Goal: Task Accomplishment & Management: Complete application form

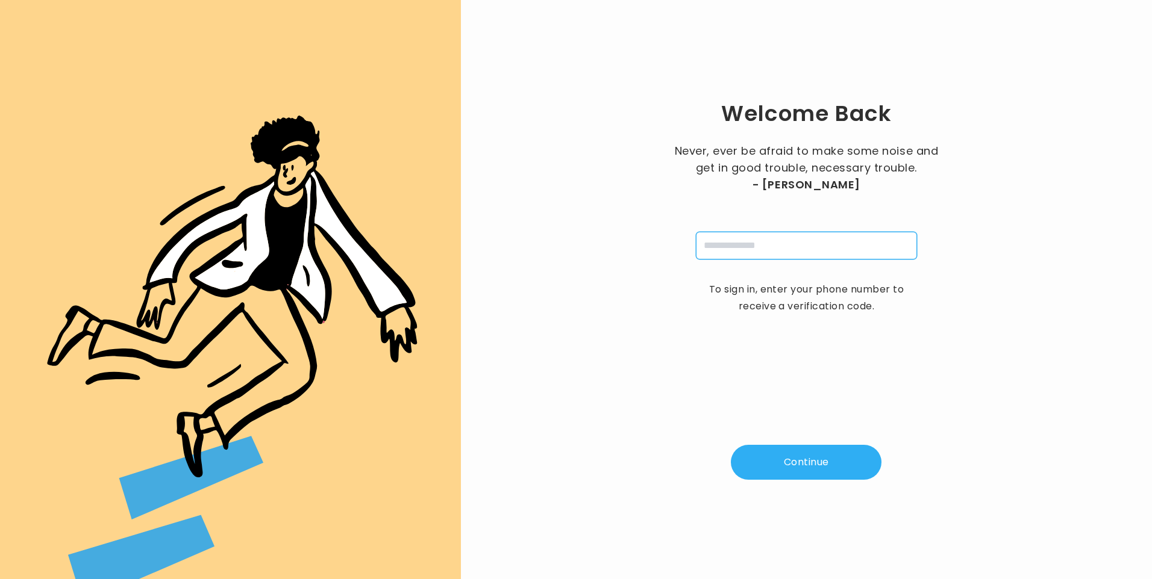
click at [722, 239] on input "tel" at bounding box center [806, 246] width 221 height 28
type input "**********"
click at [800, 466] on button "Continue" at bounding box center [806, 462] width 151 height 35
type input "*"
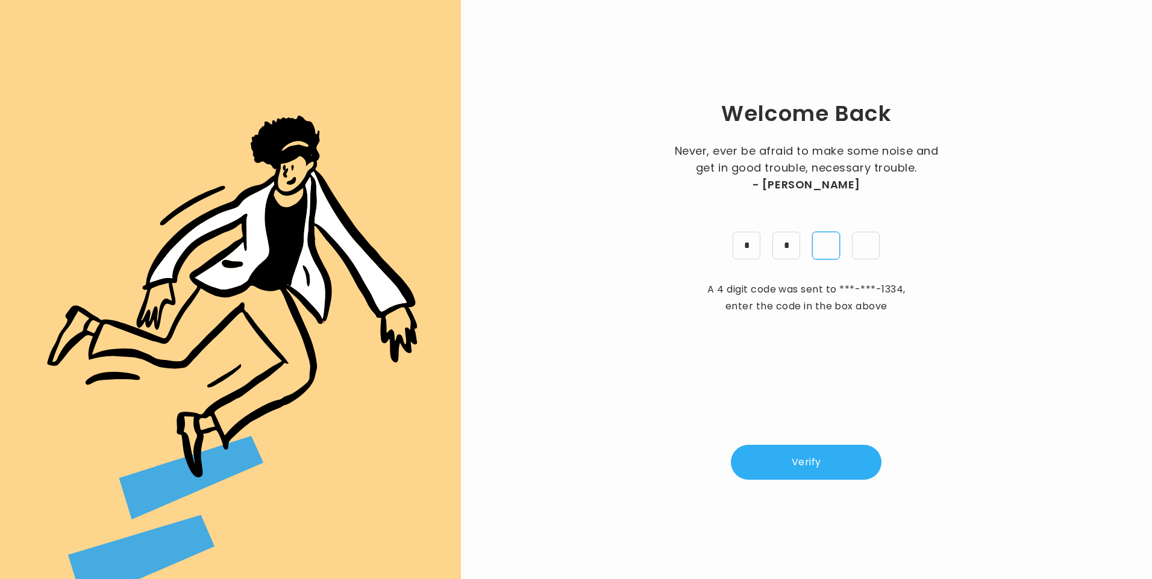
type input "*"
click at [797, 458] on button "Verify" at bounding box center [806, 462] width 151 height 35
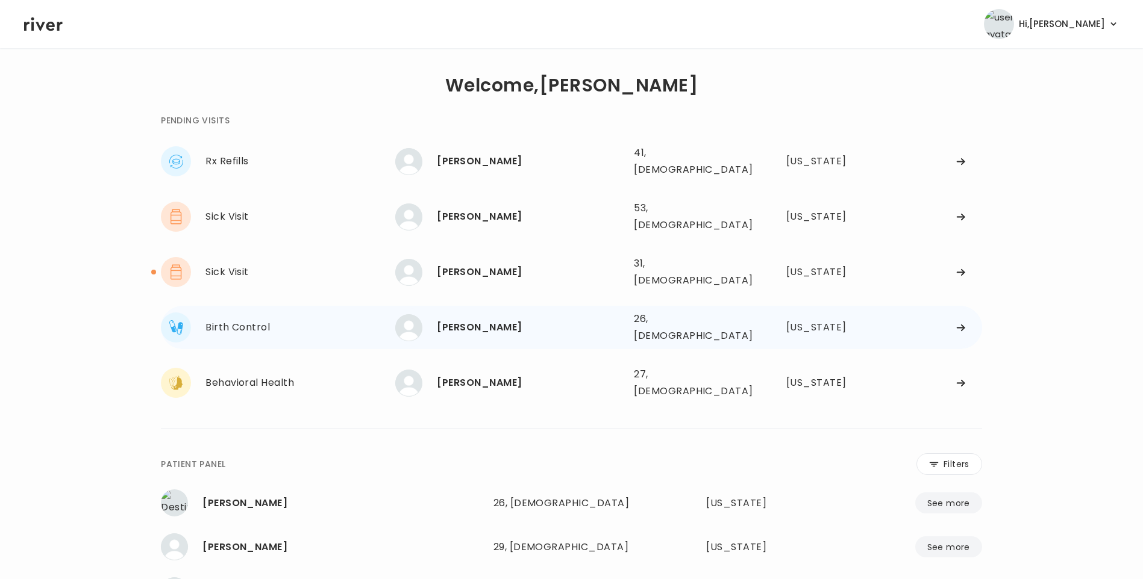
click at [492, 308] on div "Kuho Lee 26, Female See more 26, Female Maryland" at bounding box center [688, 327] width 586 height 39
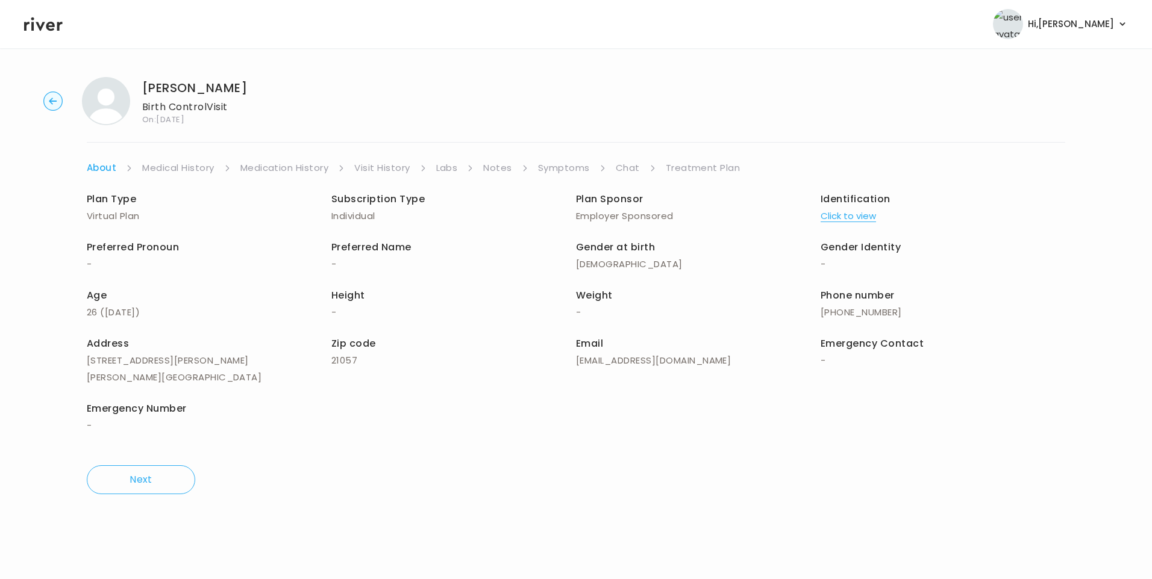
click at [626, 166] on link "Chat" at bounding box center [628, 168] width 24 height 17
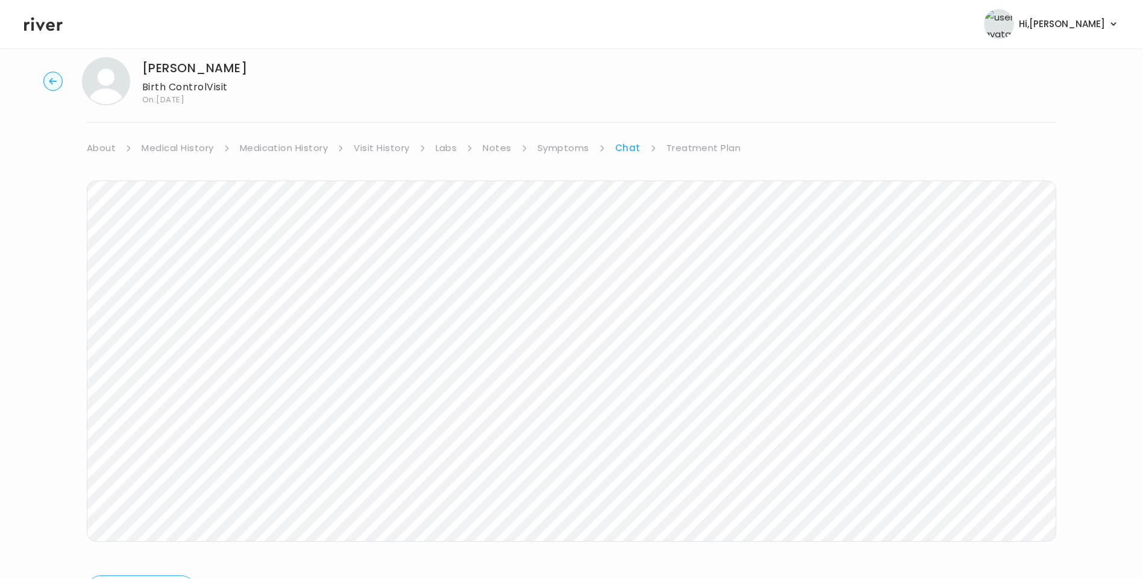
scroll to position [31, 0]
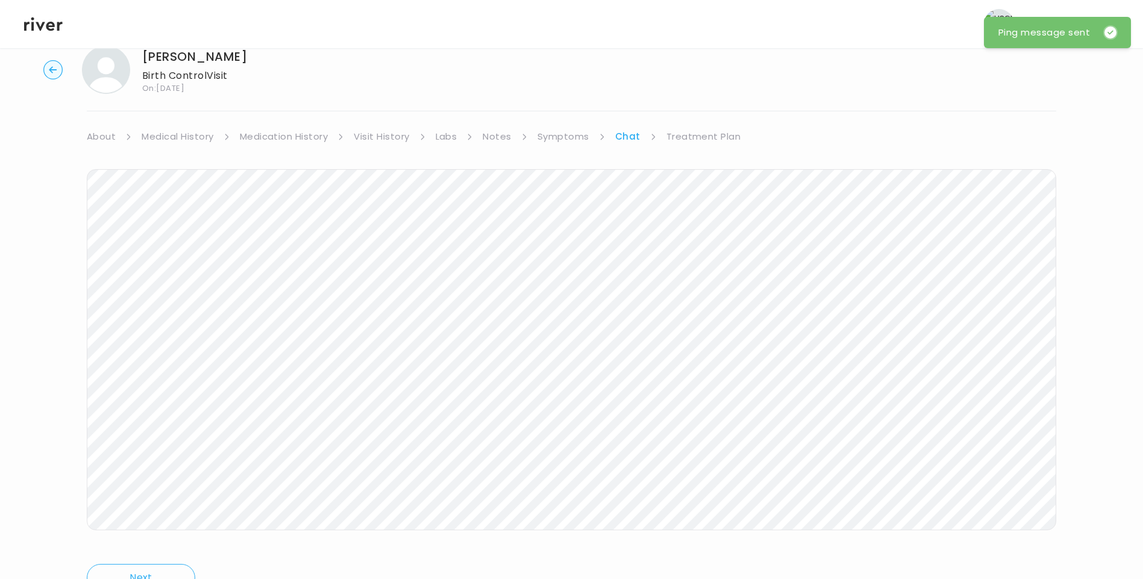
click at [49, 22] on icon at bounding box center [43, 24] width 39 height 14
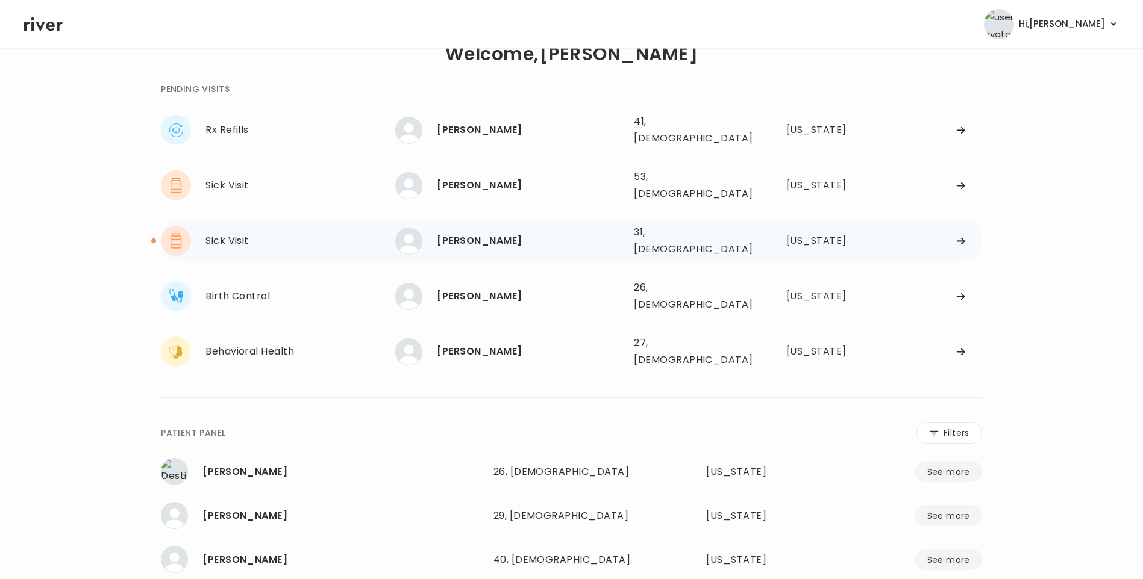
click at [481, 233] on div "BRIANA JACKSON" at bounding box center [530, 241] width 187 height 17
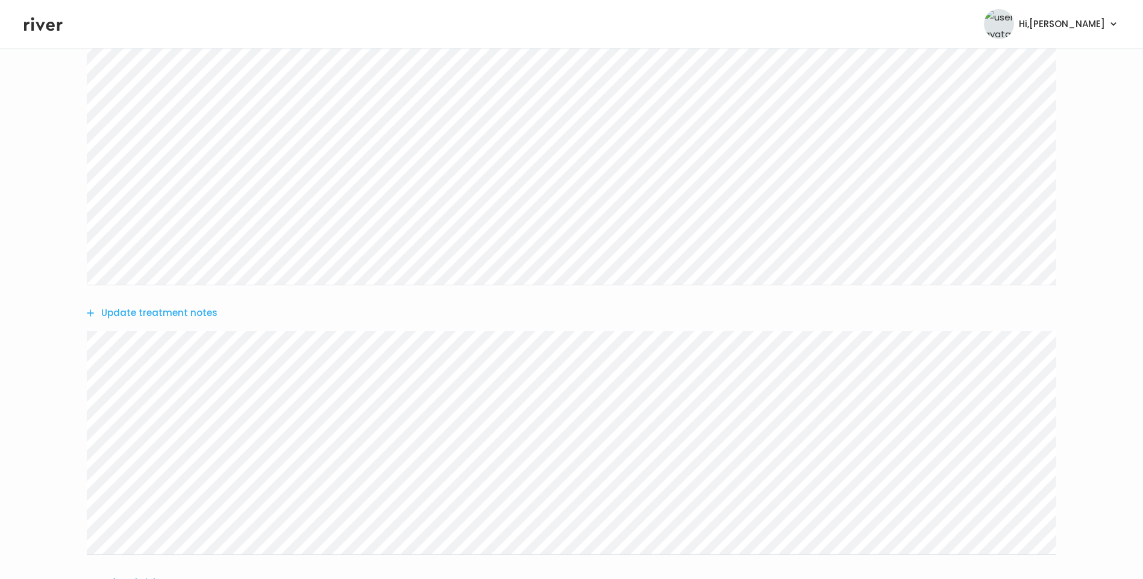
scroll to position [151, 0]
click at [187, 416] on div "Update treatment notes" at bounding box center [571, 406] width 969 height 55
click at [187, 408] on button "Update treatment notes" at bounding box center [152, 406] width 131 height 17
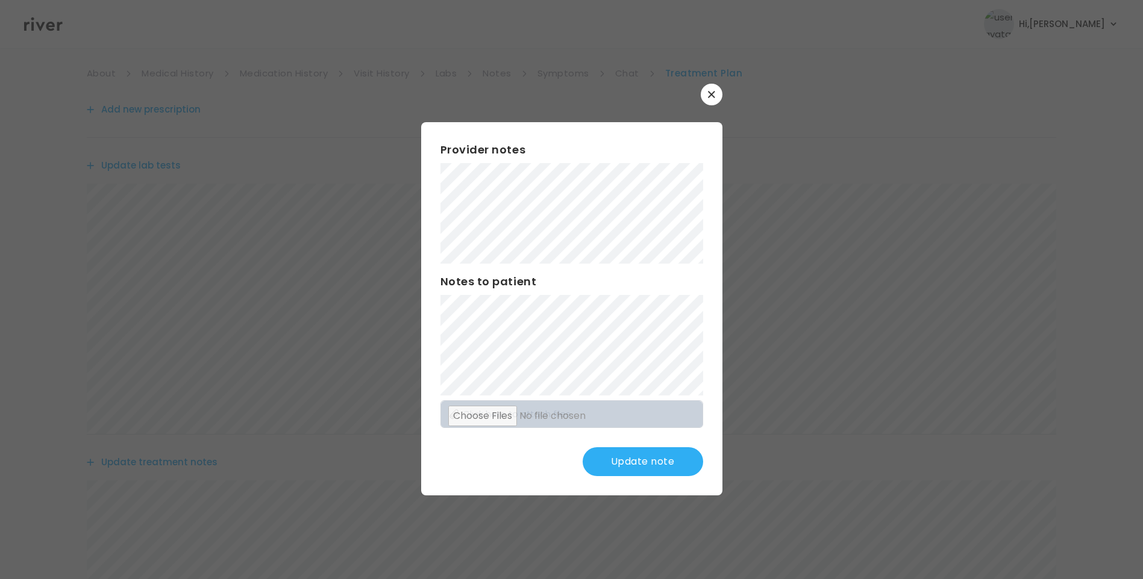
scroll to position [0, 0]
click at [641, 464] on button "Update note" at bounding box center [642, 462] width 120 height 29
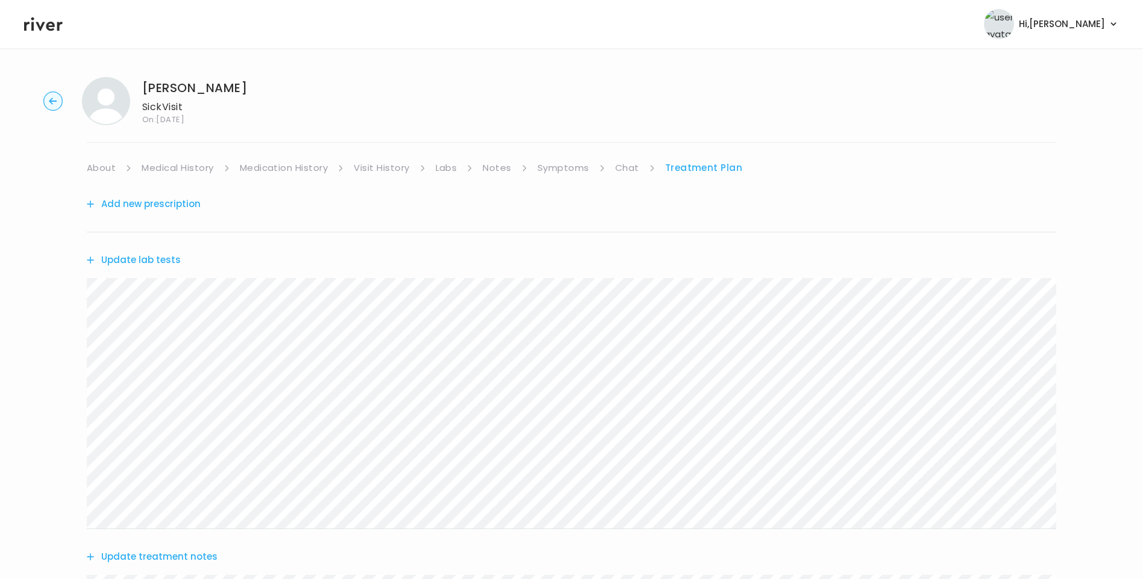
scroll to position [507, 0]
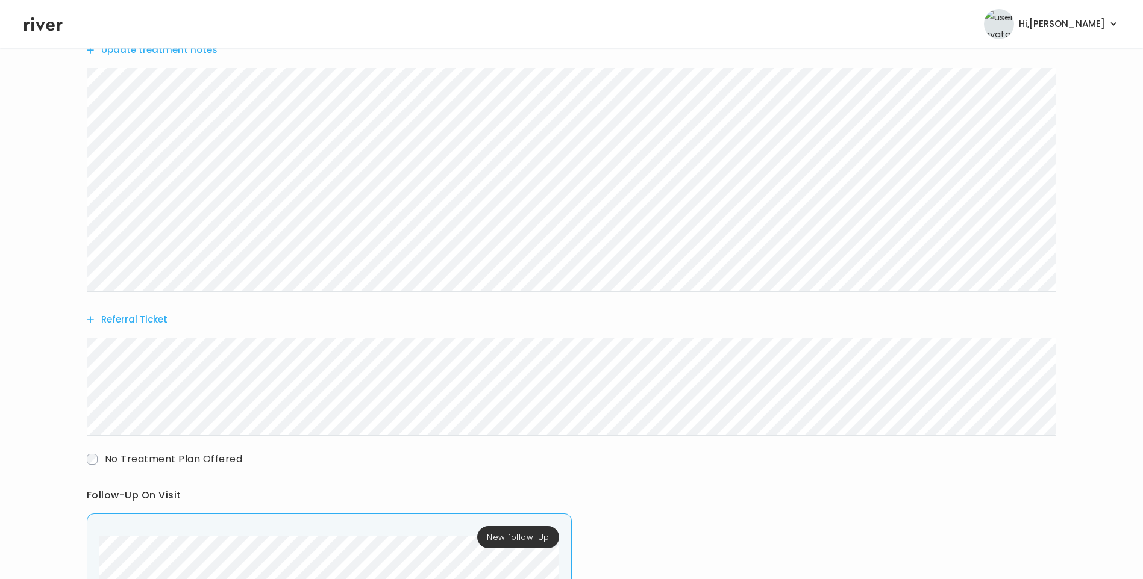
click at [170, 54] on button "Update treatment notes" at bounding box center [152, 50] width 131 height 17
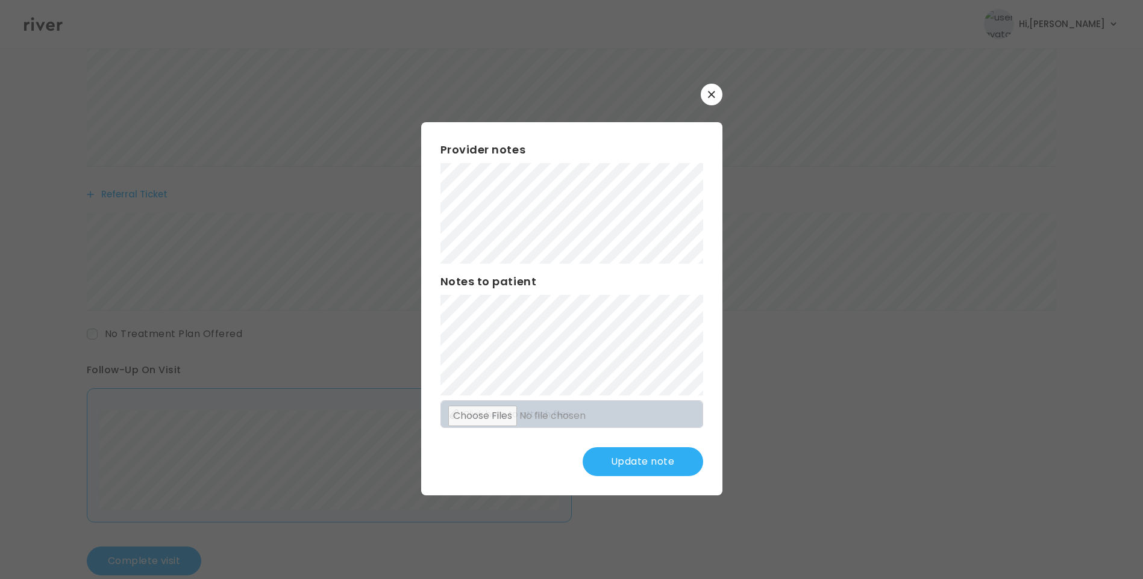
scroll to position [658, 0]
click at [663, 453] on button "Update note" at bounding box center [642, 462] width 120 height 29
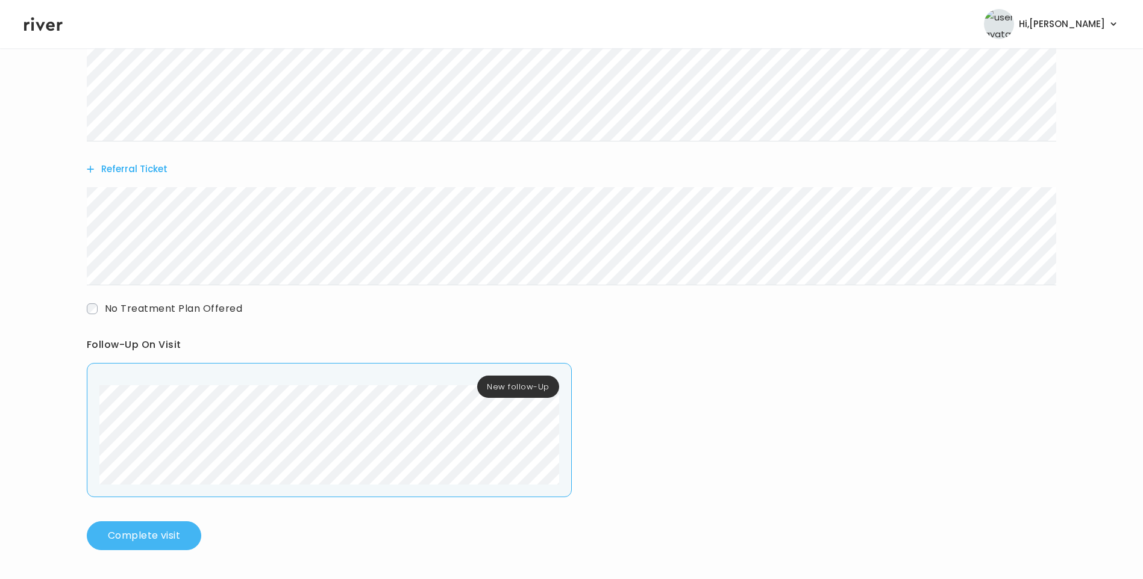
click at [182, 525] on button "Complete visit" at bounding box center [144, 536] width 114 height 29
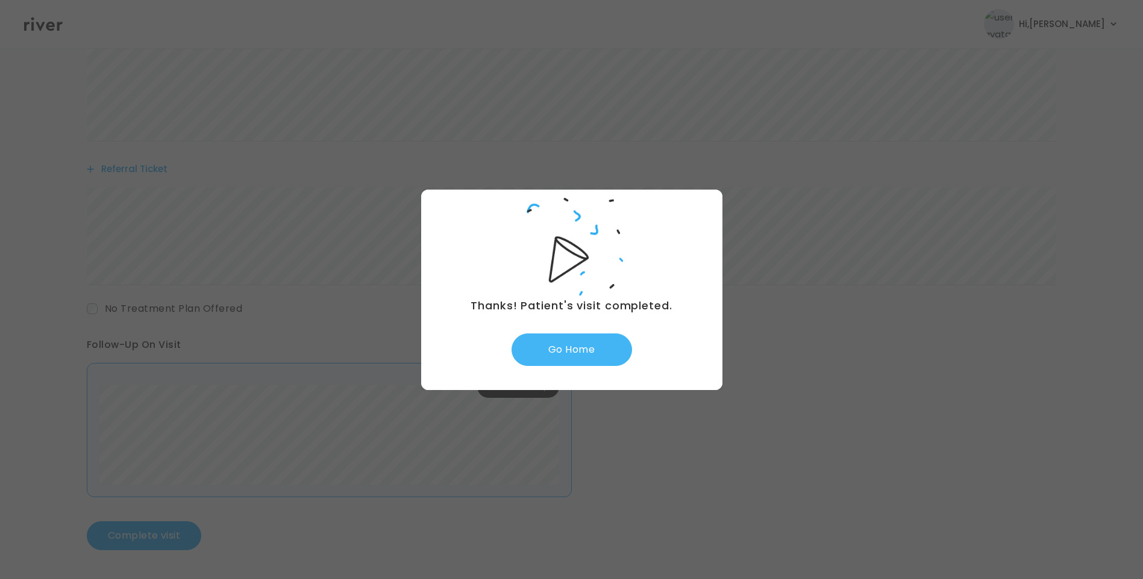
click at [587, 343] on button "Go Home" at bounding box center [571, 350] width 120 height 33
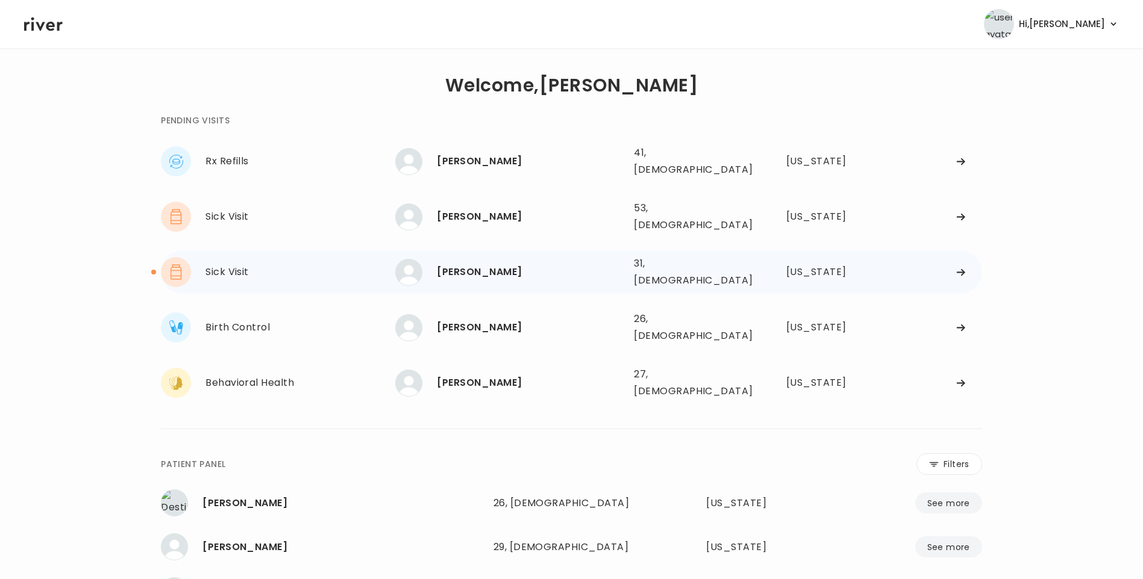
click at [485, 259] on div "BRIANA JACKSON 31, Female See more" at bounding box center [509, 272] width 229 height 27
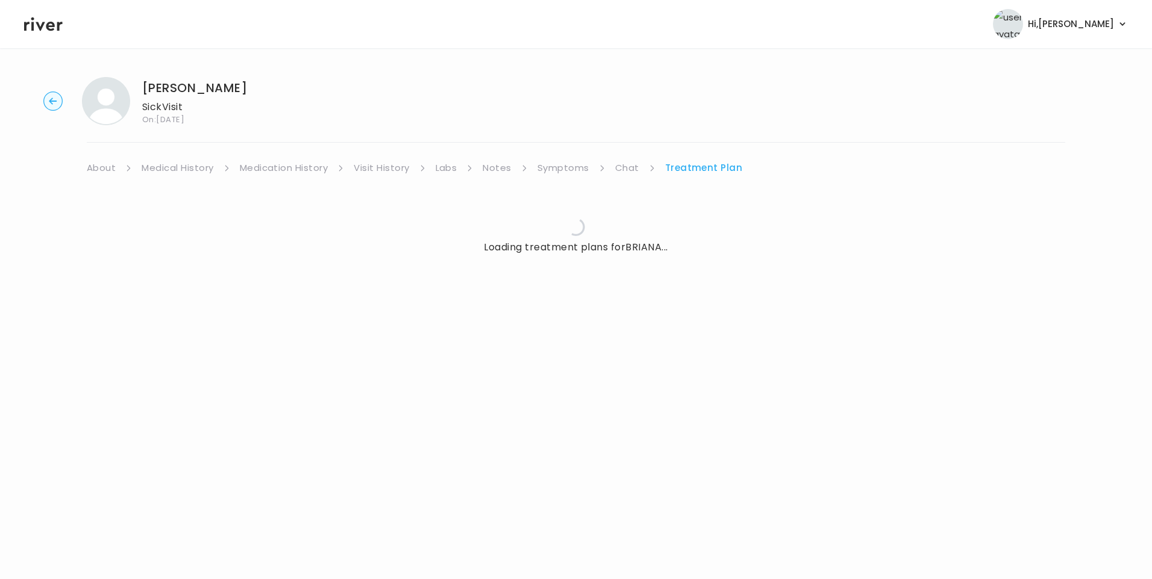
click at [44, 30] on icon at bounding box center [43, 24] width 39 height 18
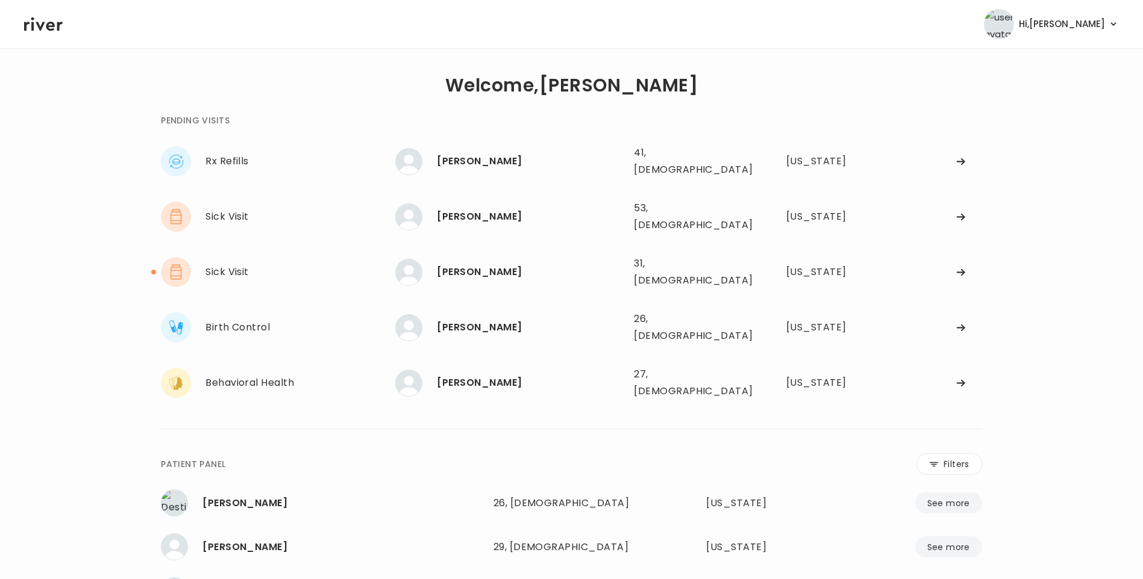
click at [51, 28] on icon at bounding box center [43, 24] width 39 height 18
click at [42, 27] on icon at bounding box center [43, 24] width 39 height 14
click at [478, 264] on div "[PERSON_NAME]" at bounding box center [530, 272] width 187 height 17
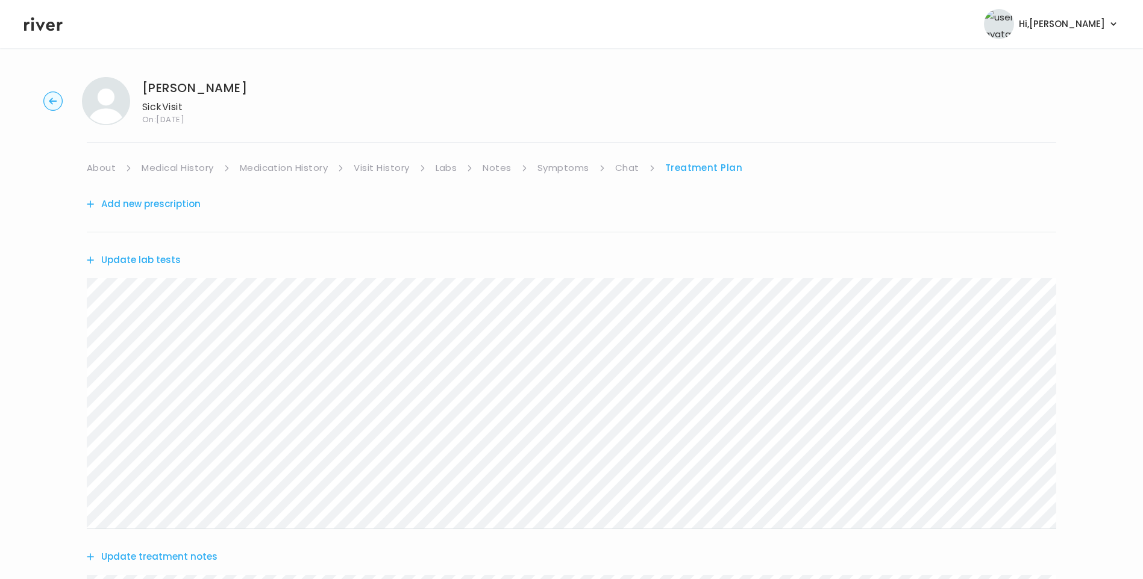
scroll to position [658, 0]
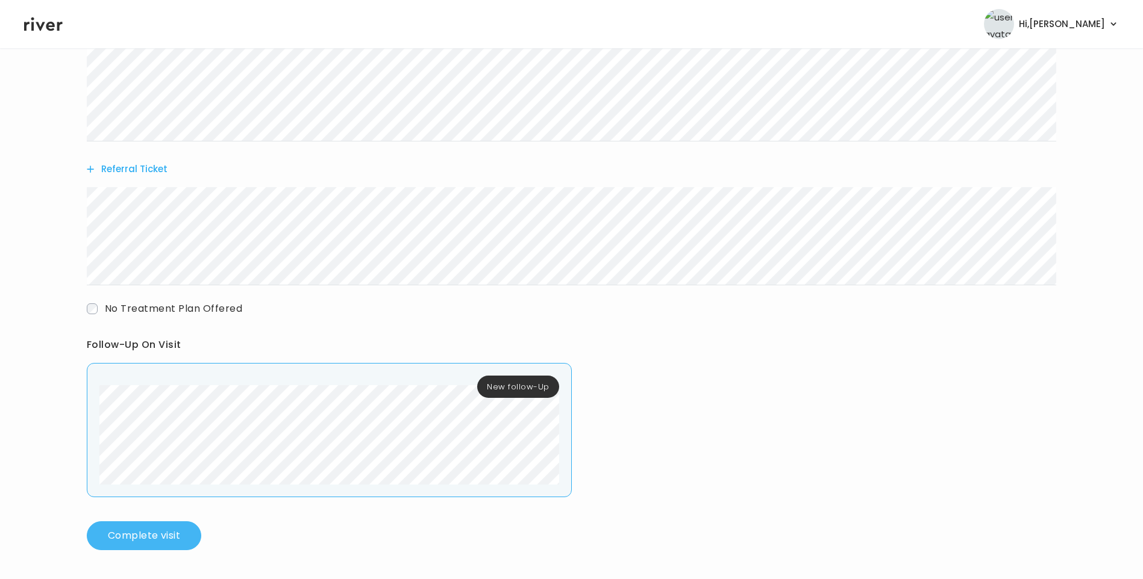
click at [145, 532] on button "Complete visit" at bounding box center [144, 536] width 114 height 29
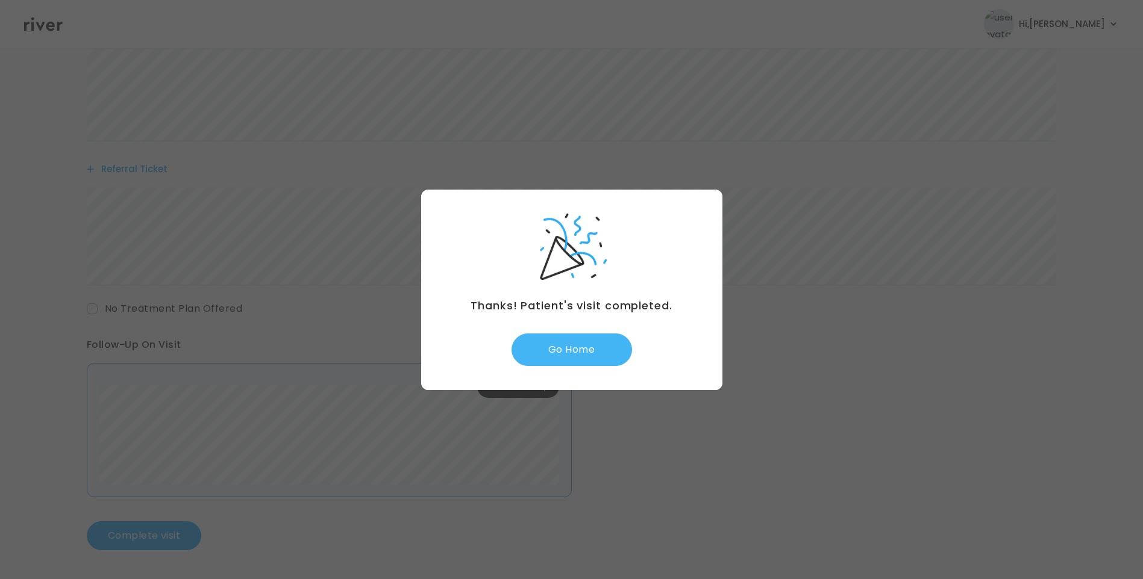
click at [601, 340] on button "Go Home" at bounding box center [571, 350] width 120 height 33
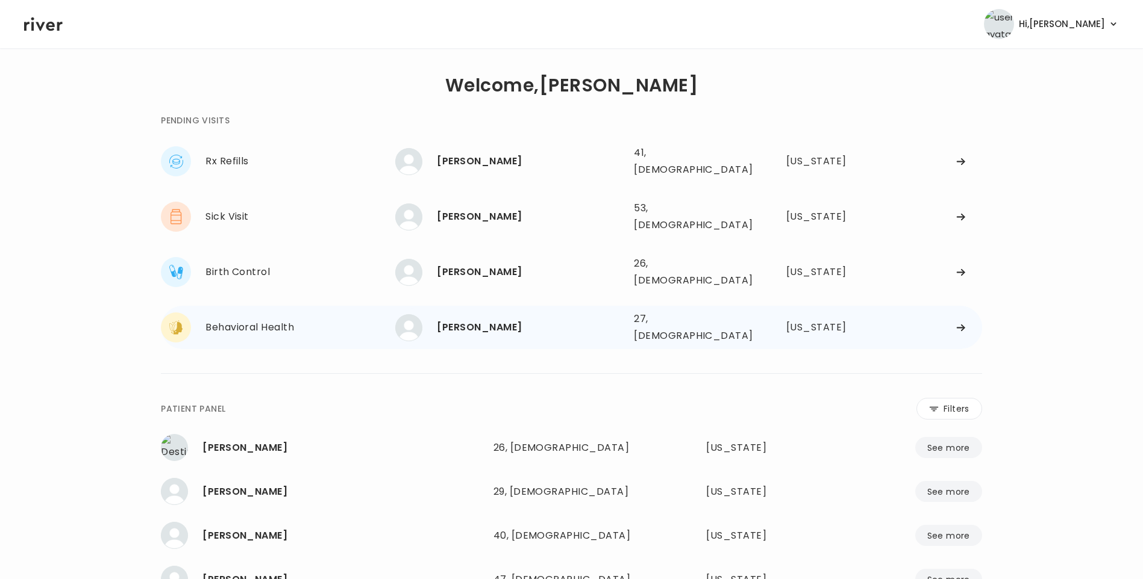
click at [470, 319] on div "[PERSON_NAME]" at bounding box center [530, 327] width 187 height 17
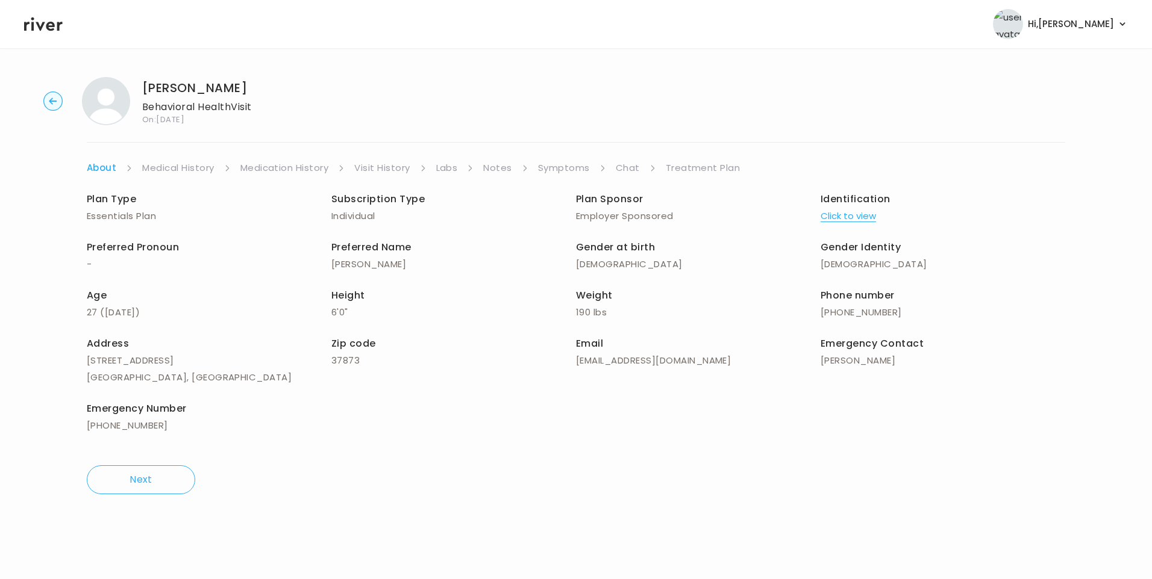
click at [382, 170] on link "Visit History" at bounding box center [381, 168] width 55 height 17
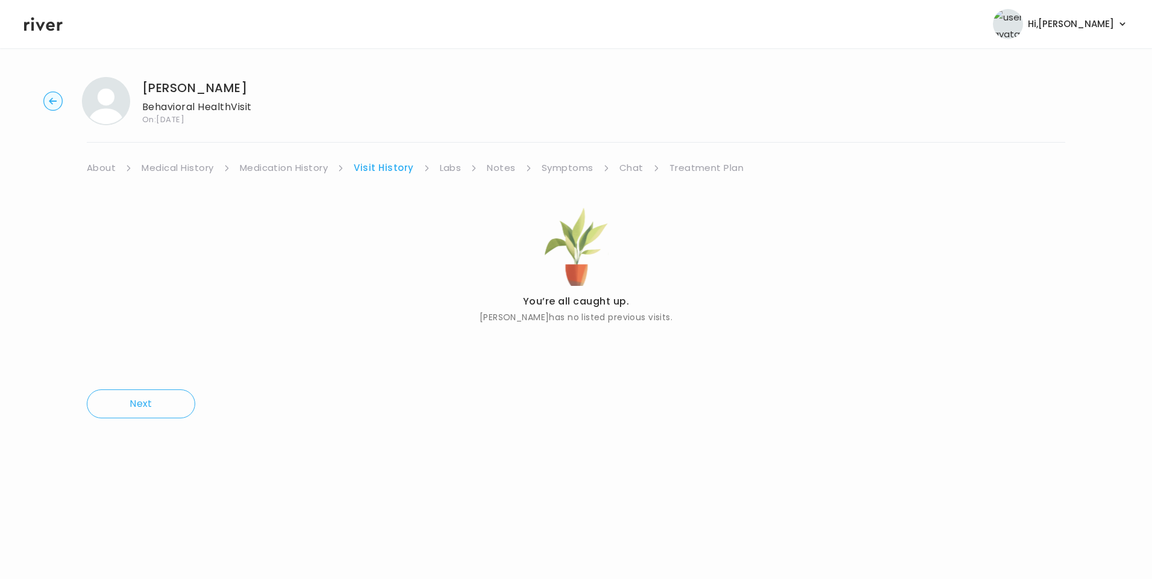
click at [105, 167] on link "About" at bounding box center [101, 168] width 29 height 17
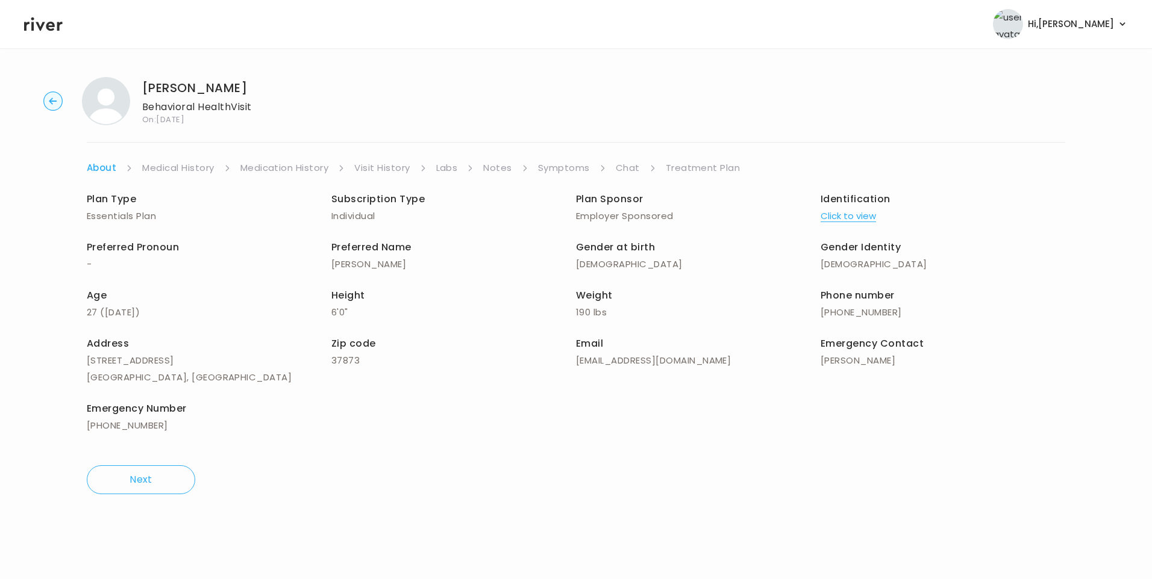
click at [375, 172] on link "Visit History" at bounding box center [381, 168] width 55 height 17
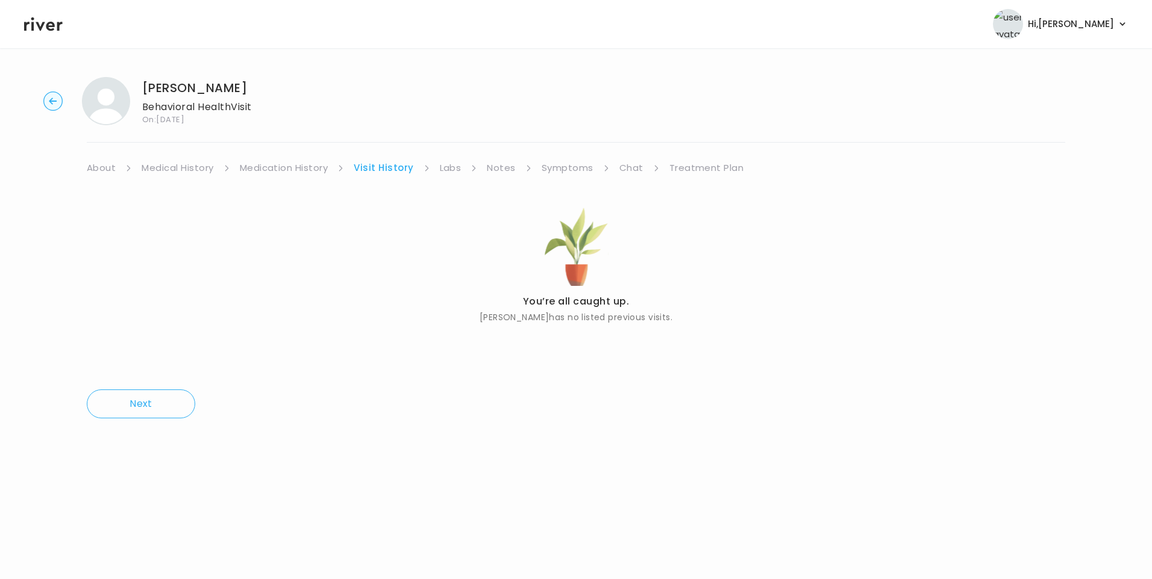
click at [49, 26] on icon at bounding box center [43, 24] width 39 height 14
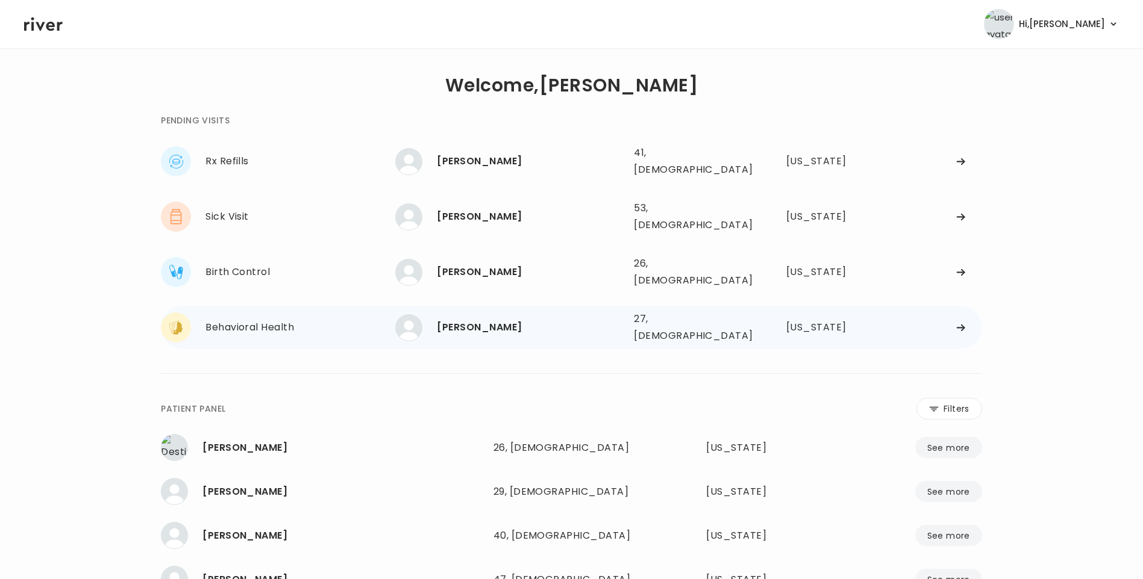
click at [494, 319] on div "Jared Greer" at bounding box center [530, 327] width 187 height 17
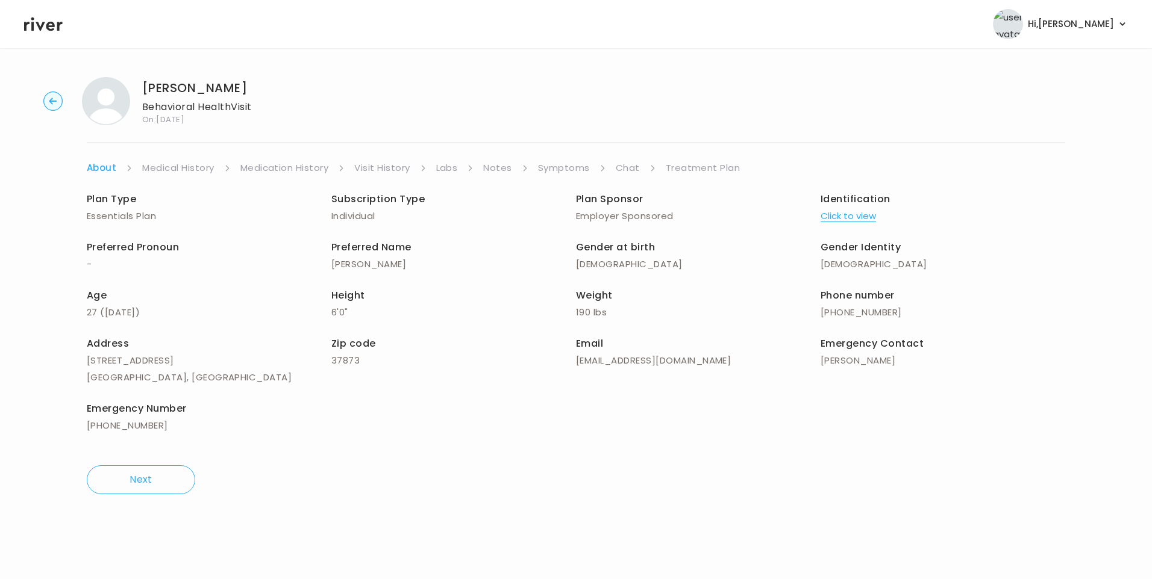
click at [385, 160] on link "Visit History" at bounding box center [381, 168] width 55 height 17
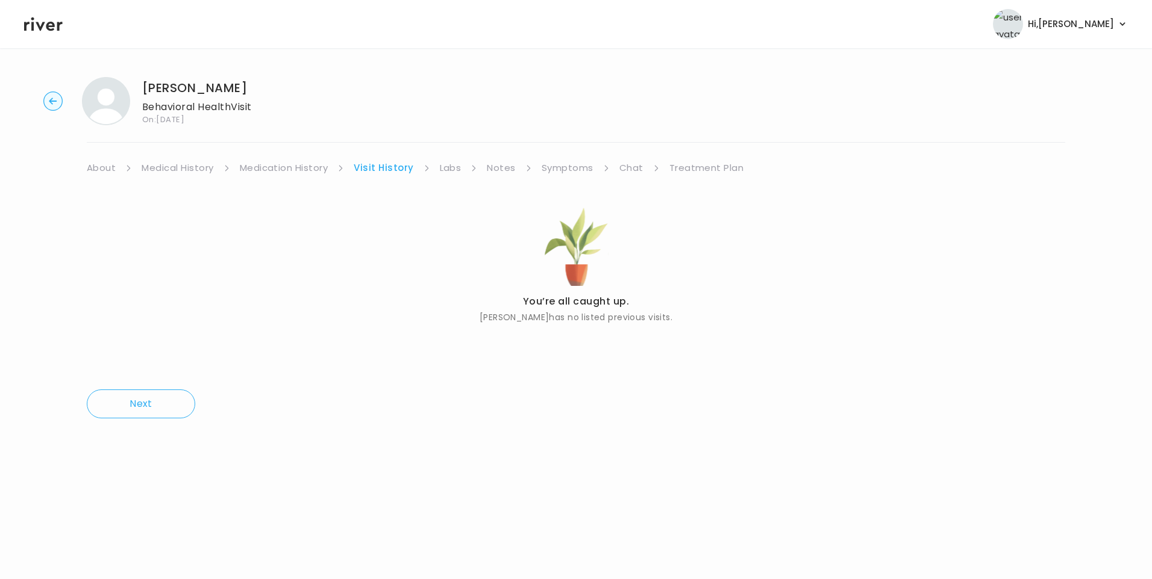
click at [39, 20] on icon at bounding box center [43, 24] width 39 height 18
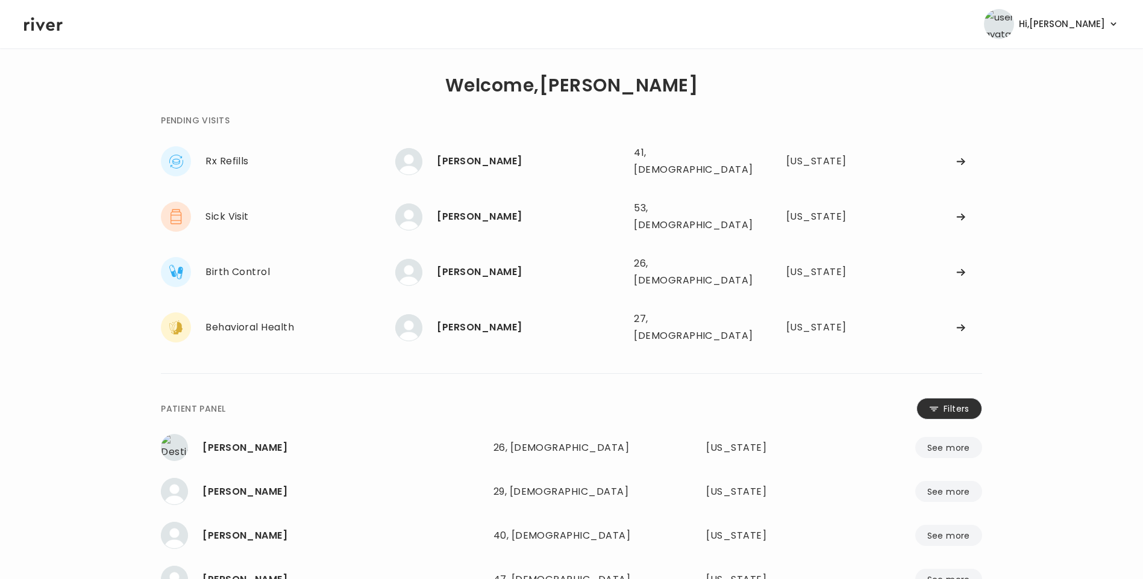
click at [961, 398] on button "Filters" at bounding box center [949, 409] width 66 height 22
click at [554, 399] on input "name" at bounding box center [535, 411] width 383 height 25
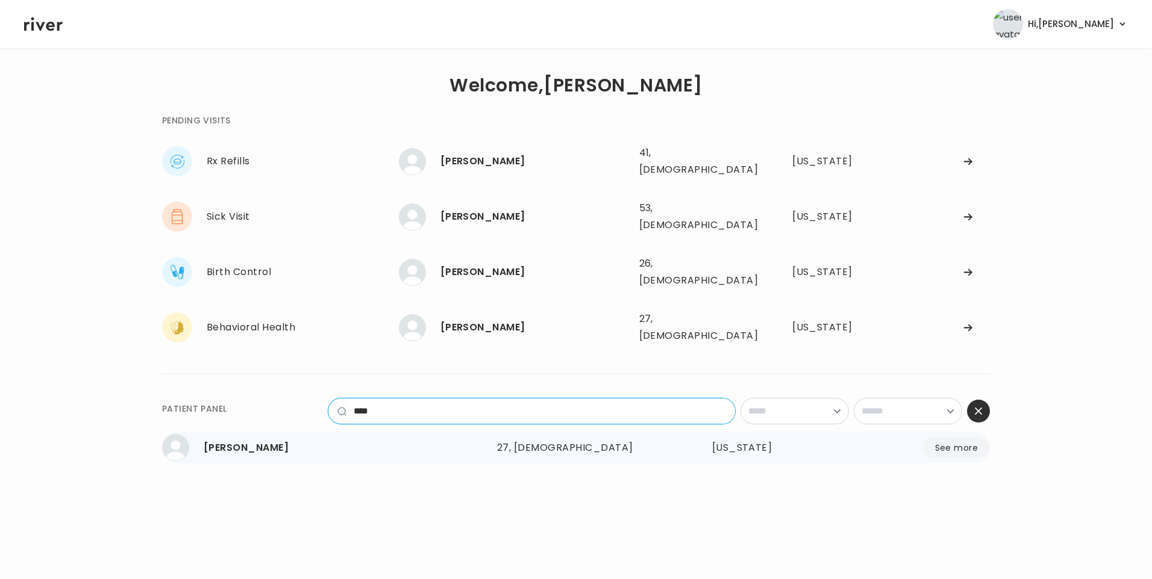
type input "****"
click at [524, 440] on div "27, Male" at bounding box center [576, 448] width 158 height 17
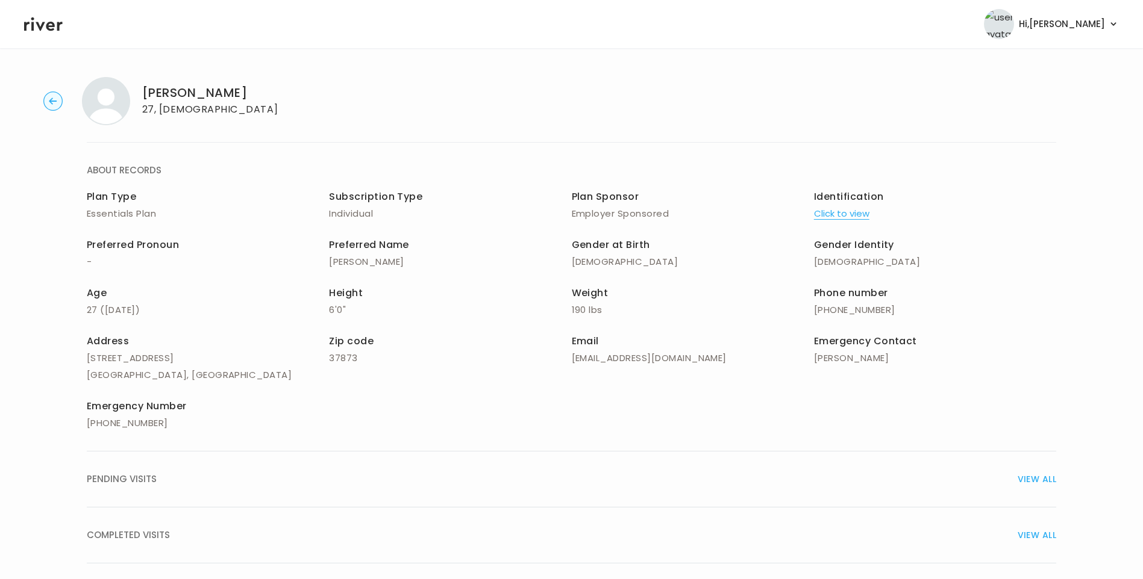
click at [177, 529] on div "COMPLETED VISITS VIEW ALL" at bounding box center [571, 535] width 969 height 17
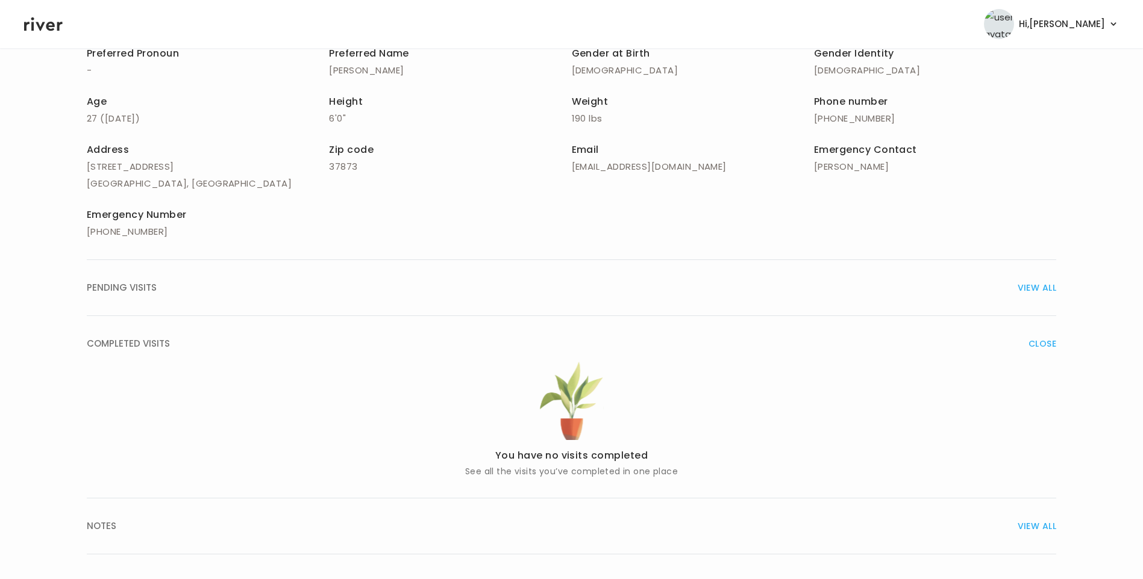
scroll to position [208, 0]
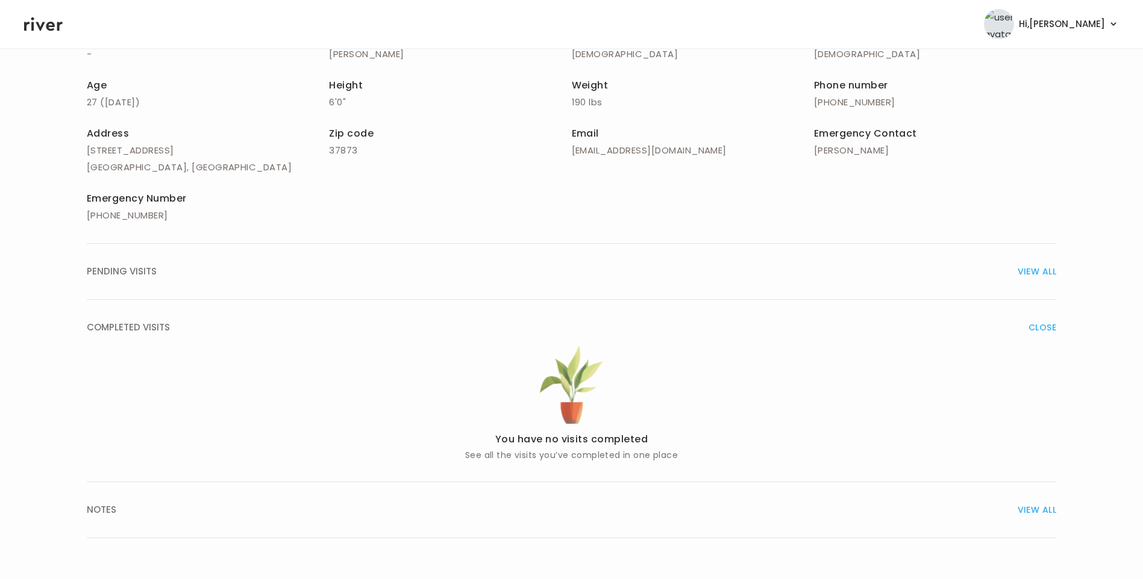
drag, startPoint x: 148, startPoint y: 280, endPoint x: 181, endPoint y: 289, distance: 34.9
click at [149, 281] on button "PENDING VISITS VIEW ALL" at bounding box center [571, 272] width 969 height 56
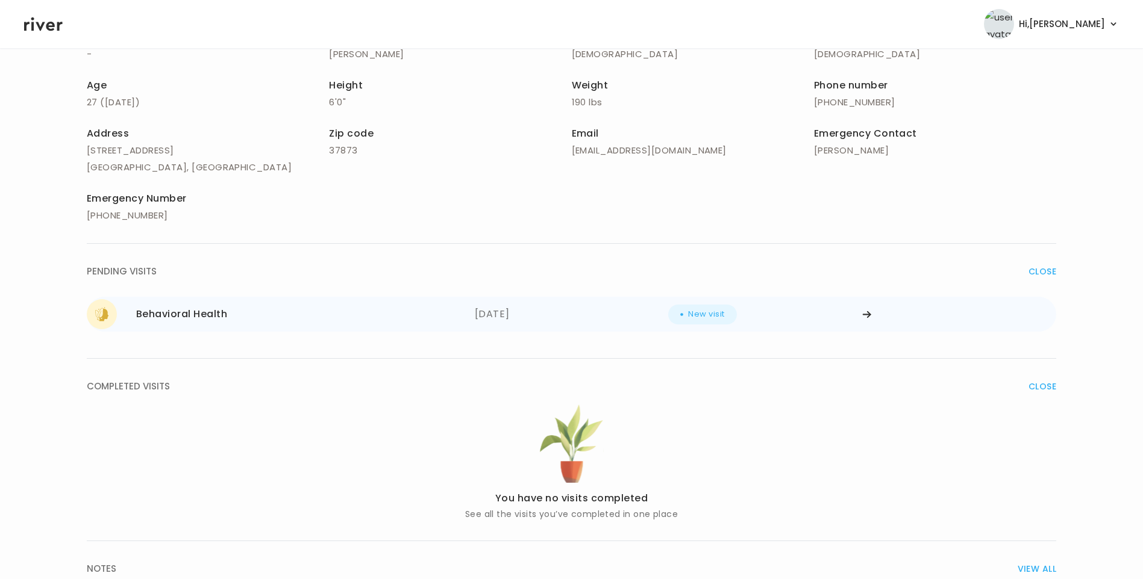
click at [497, 315] on div "09/23/2025" at bounding box center [572, 314] width 194 height 30
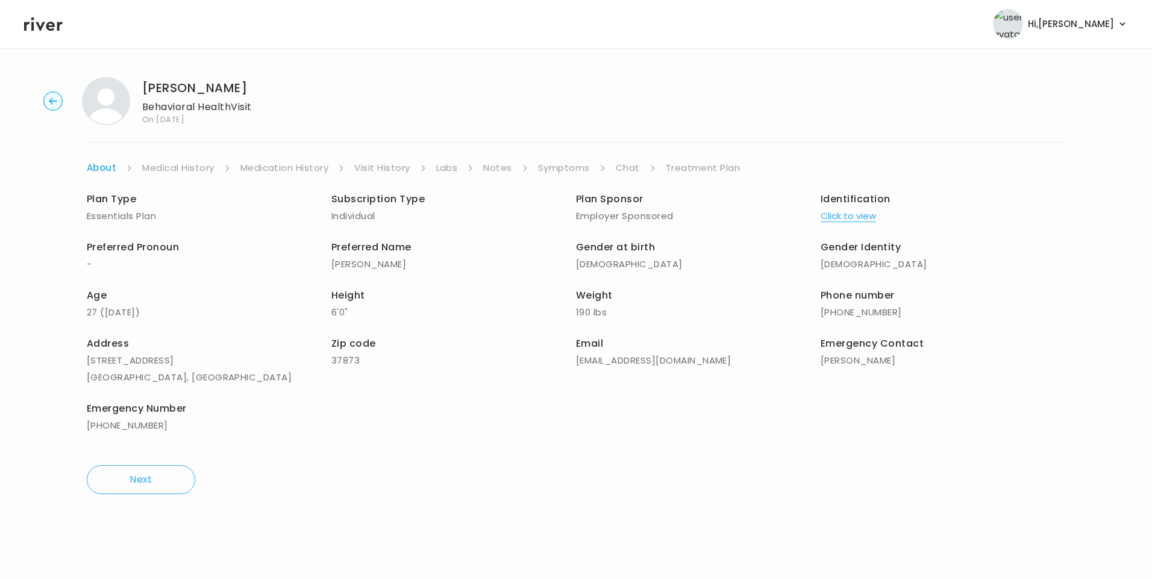
click at [392, 173] on link "Visit History" at bounding box center [381, 168] width 55 height 17
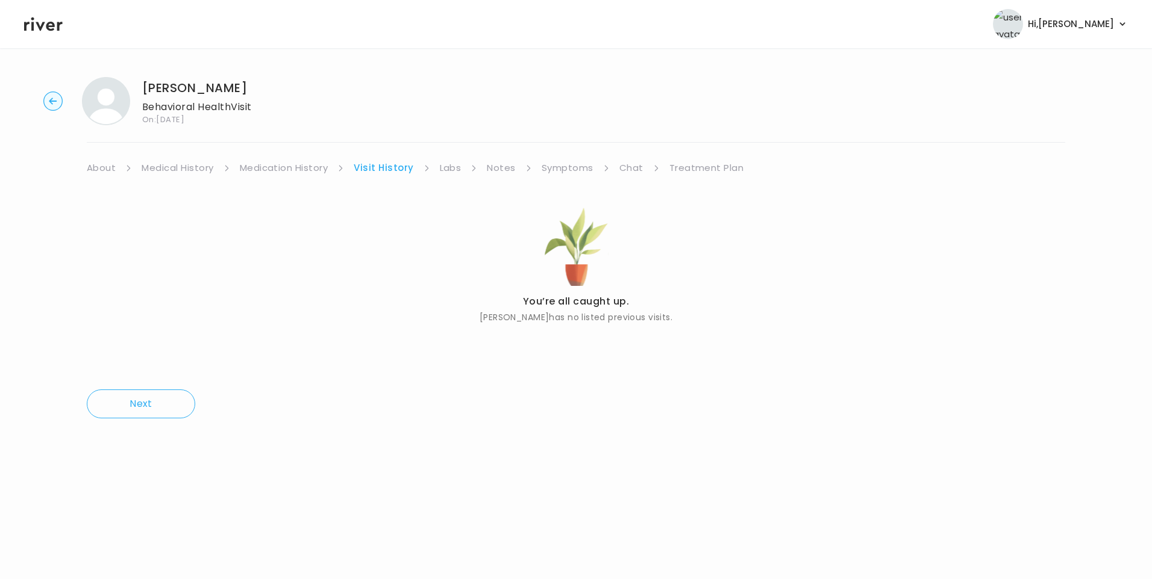
click at [694, 171] on link "Treatment Plan" at bounding box center [706, 168] width 75 height 17
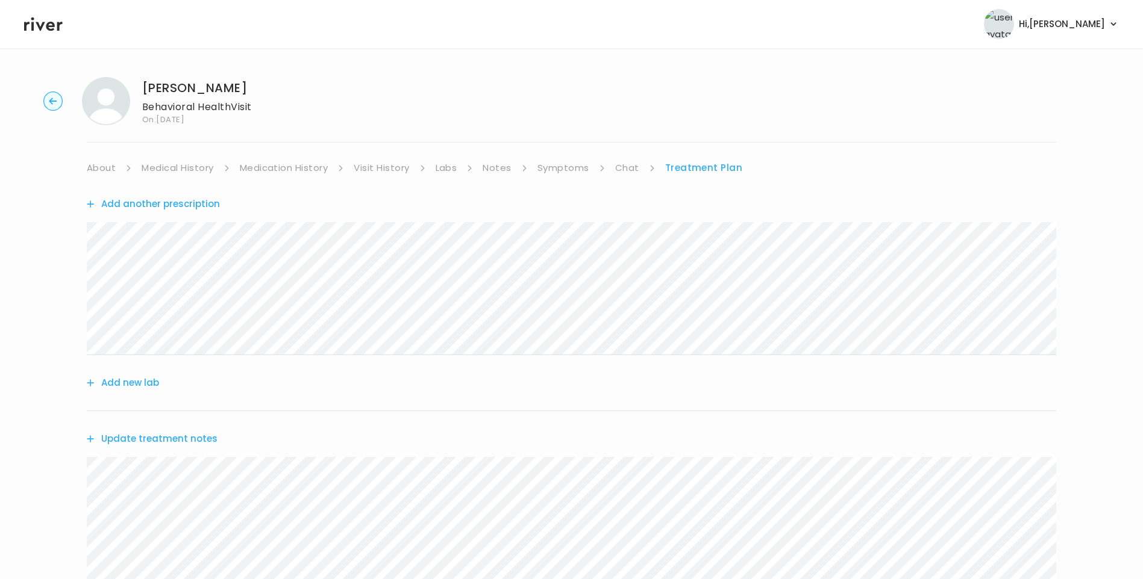
click at [310, 171] on link "Medication History" at bounding box center [284, 168] width 89 height 17
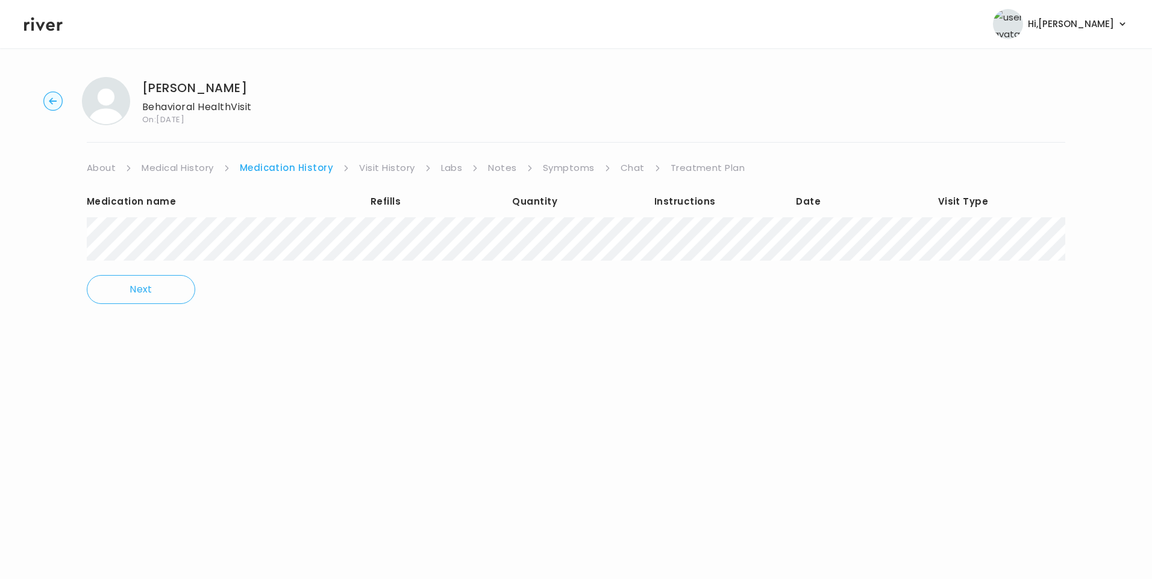
click at [704, 169] on link "Treatment Plan" at bounding box center [707, 168] width 75 height 17
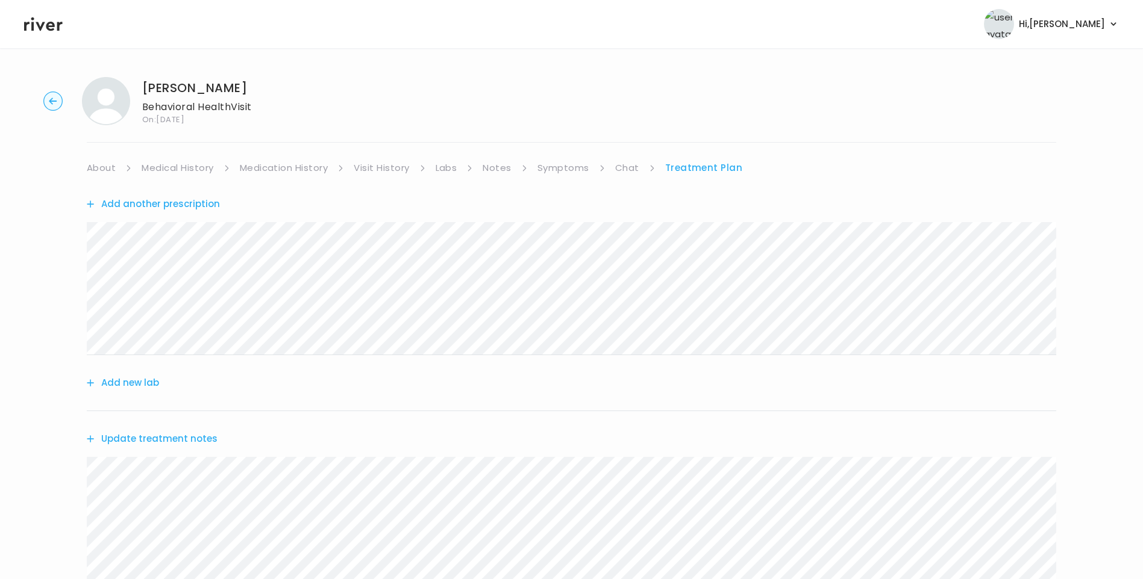
click at [172, 440] on button "Update treatment notes" at bounding box center [152, 439] width 131 height 17
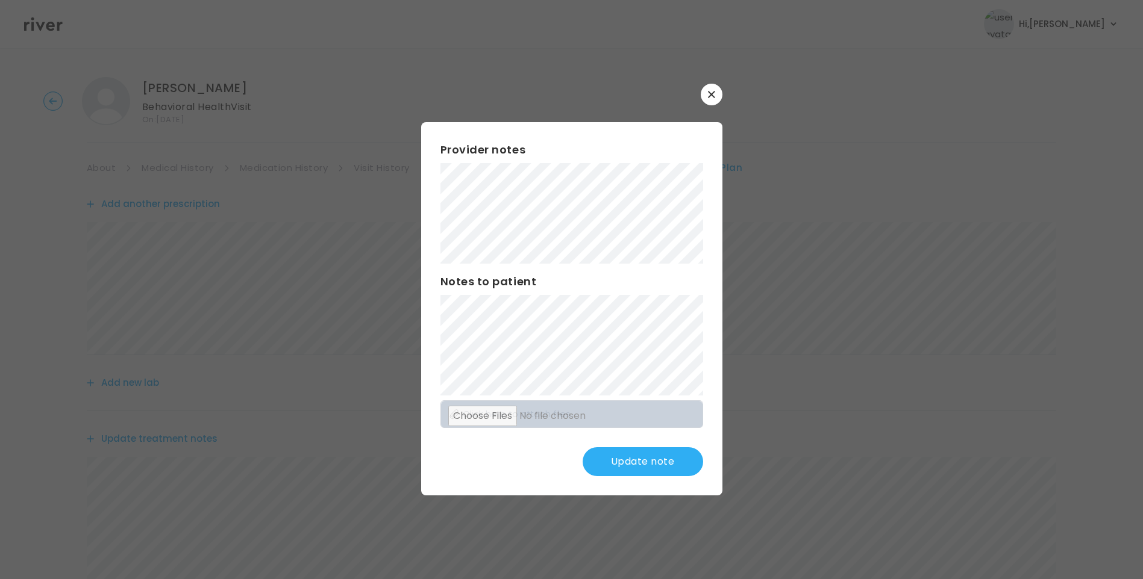
scroll to position [272, 0]
click at [655, 469] on button "Update note" at bounding box center [642, 462] width 120 height 29
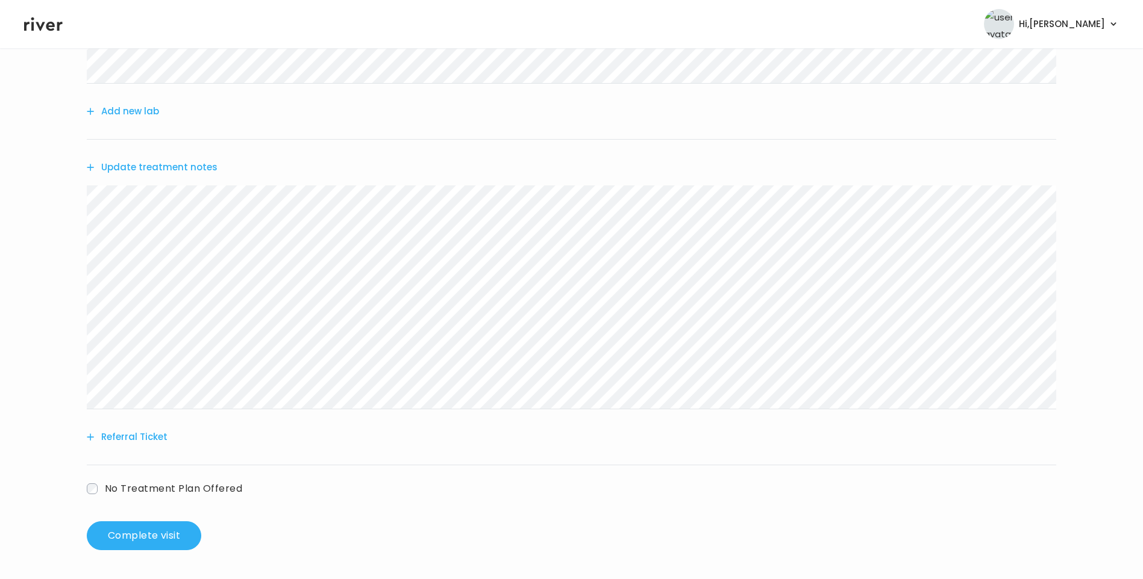
scroll to position [0, 0]
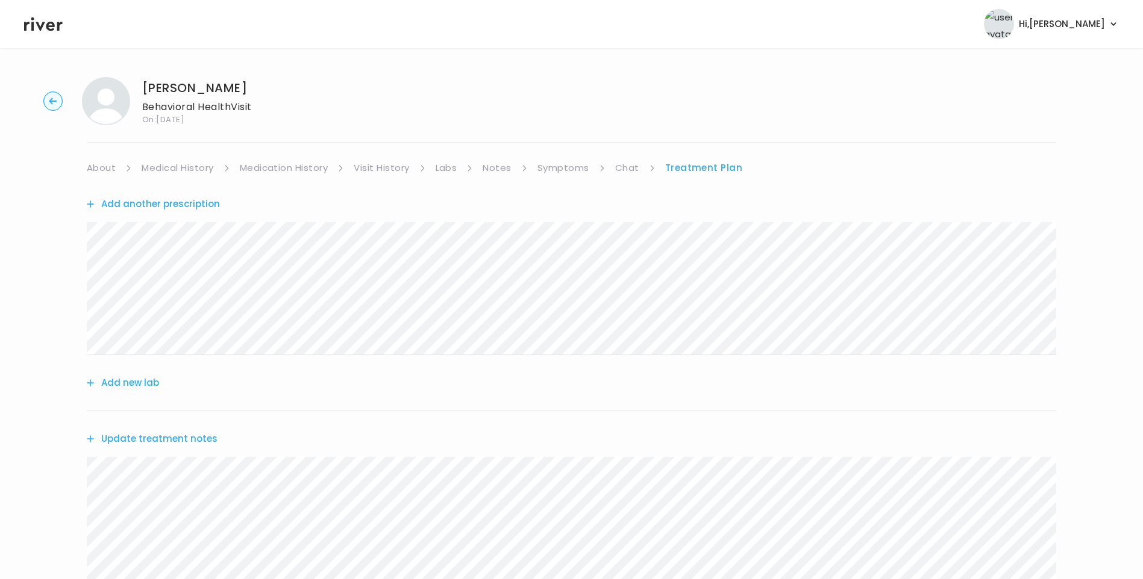
click at [164, 196] on button "Add another prescription" at bounding box center [153, 204] width 133 height 17
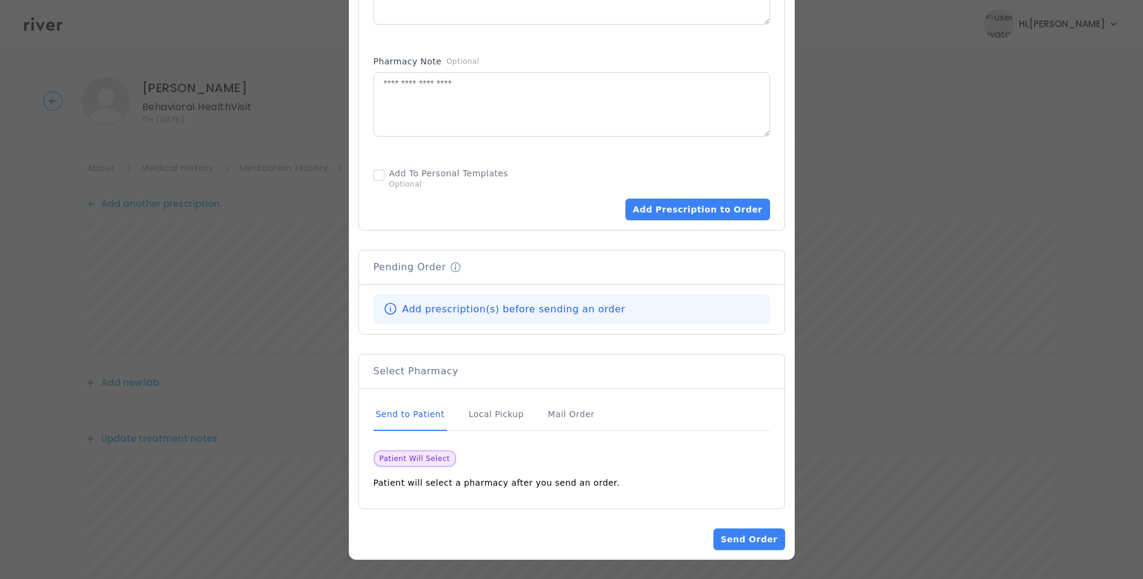
scroll to position [167, 0]
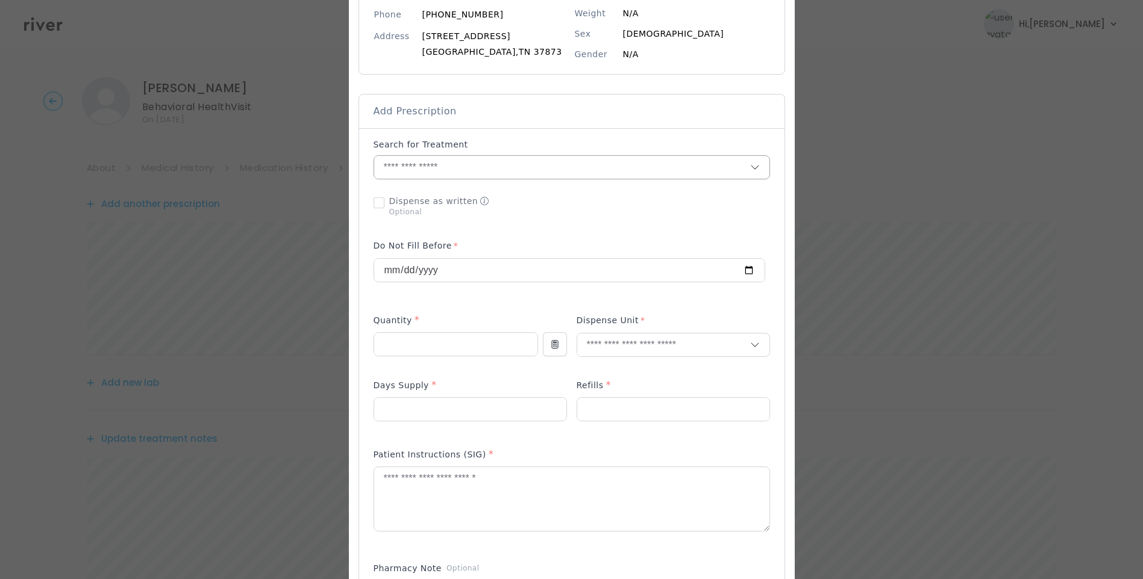
click at [404, 173] on input "text" at bounding box center [562, 167] width 376 height 23
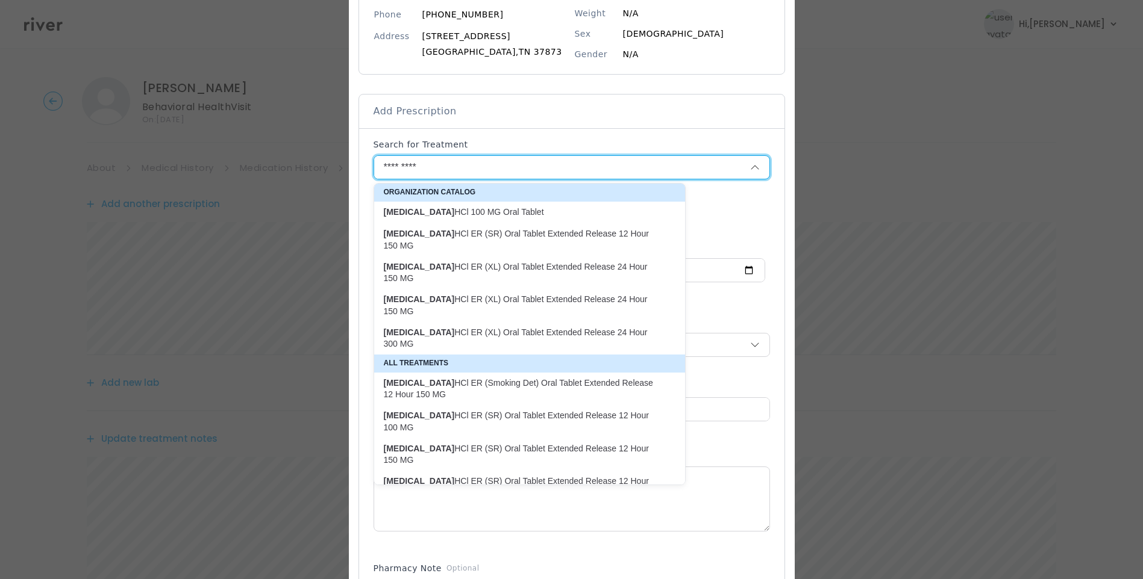
click at [545, 261] on p "buPROPion HCl ER (XL) Oral Tablet Extended Release 24 Hour 150 MG" at bounding box center [522, 272] width 277 height 23
type input "**********"
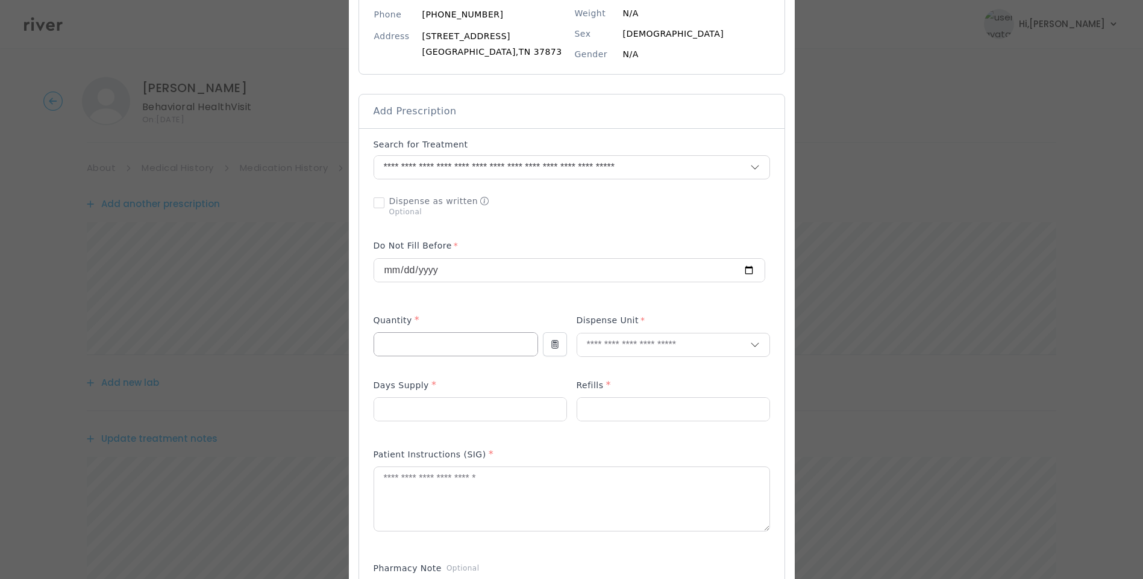
click at [442, 346] on input "number" at bounding box center [455, 344] width 163 height 23
type input "**"
type input "****"
drag, startPoint x: 604, startPoint y: 373, endPoint x: 560, endPoint y: 380, distance: 45.2
click at [604, 372] on p "Tablet" at bounding box center [673, 370] width 158 height 17
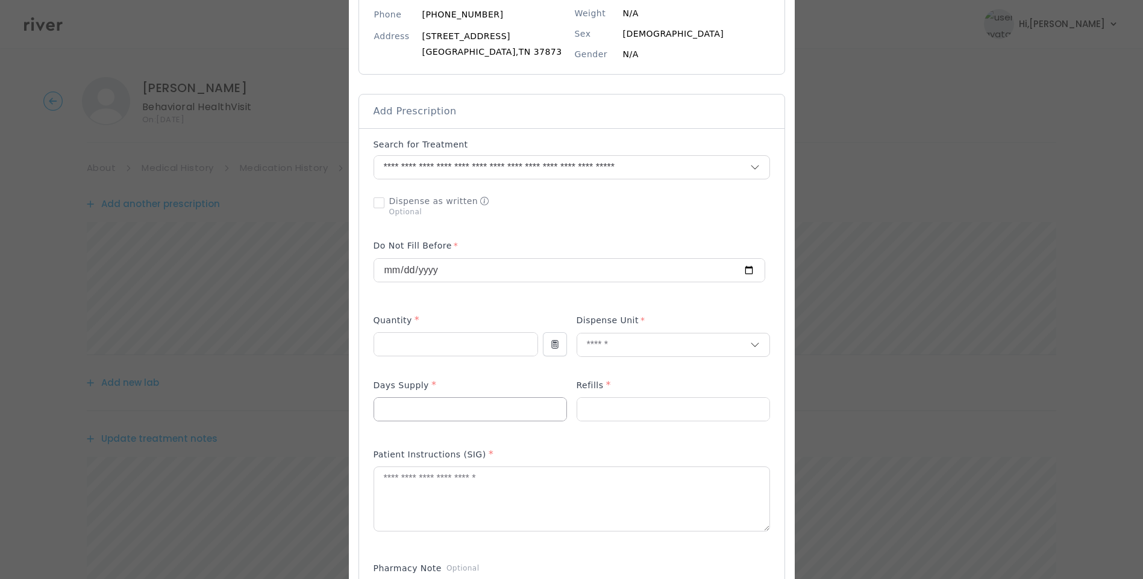
click at [464, 406] on input "number" at bounding box center [470, 409] width 192 height 23
type input "**"
click at [602, 401] on input "number" at bounding box center [673, 409] width 192 height 23
type input "*"
click at [437, 516] on textarea at bounding box center [571, 499] width 395 height 64
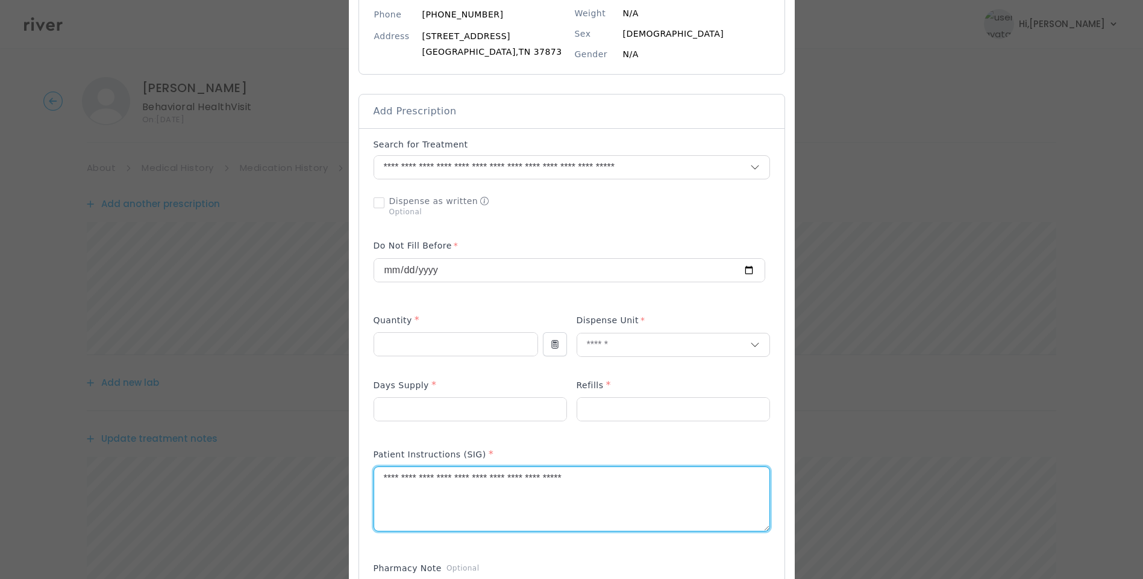
scroll to position [675, 0]
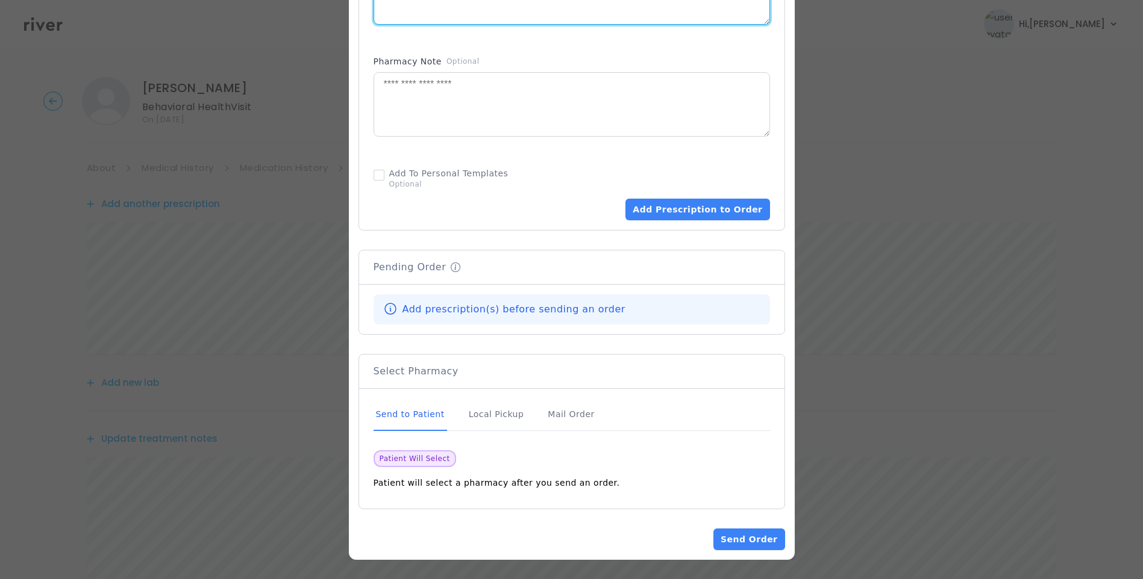
type textarea "**********"
click at [412, 415] on div "Send to Patient" at bounding box center [409, 415] width 73 height 33
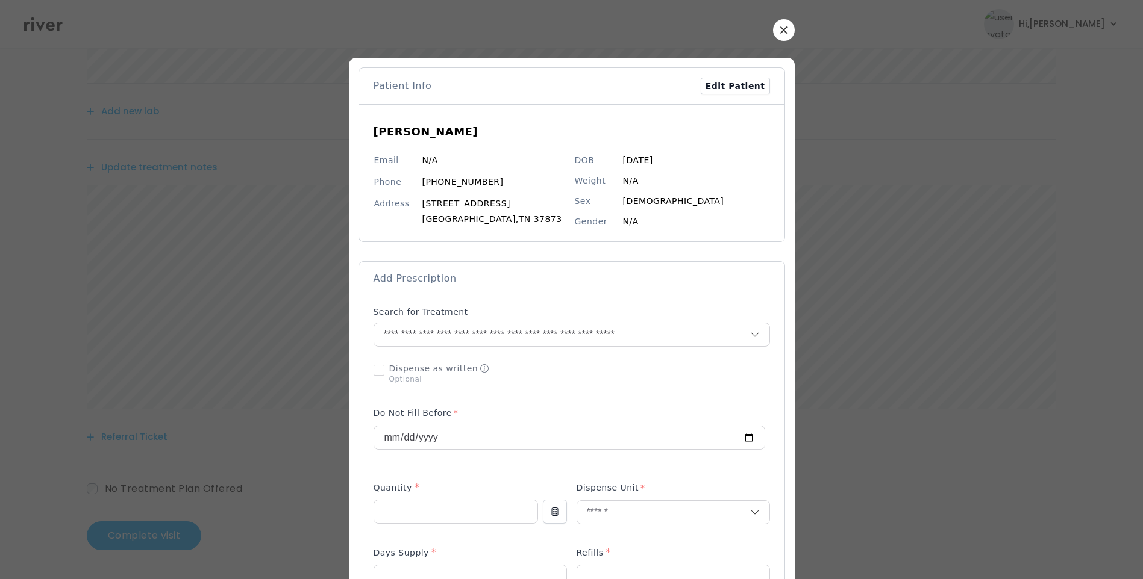
scroll to position [0, 0]
click at [783, 31] on button "button" at bounding box center [784, 30] width 22 height 22
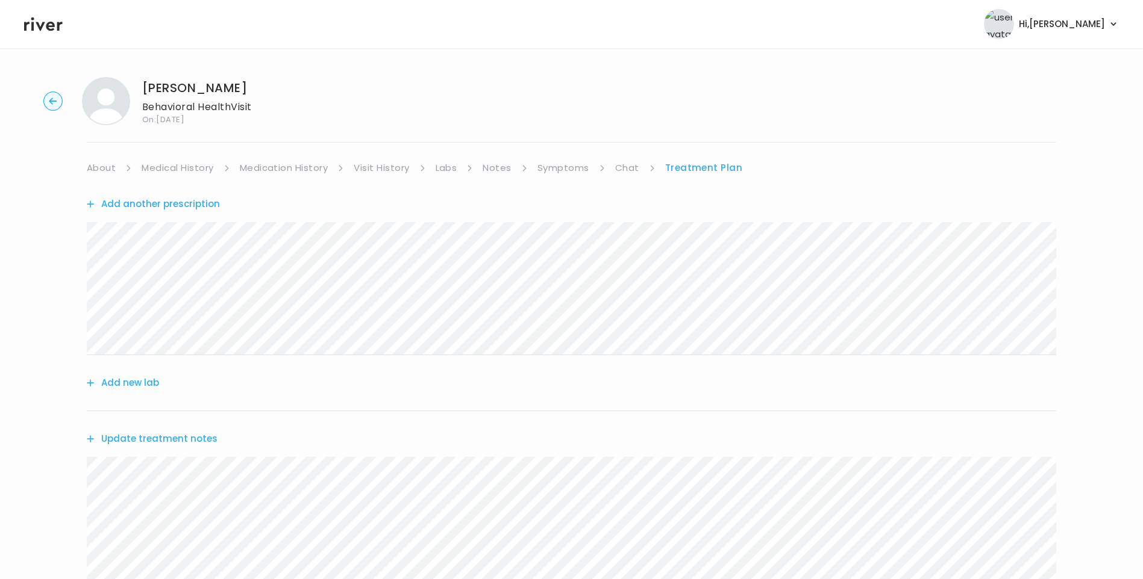
click at [169, 203] on button "Add another prescription" at bounding box center [153, 204] width 133 height 17
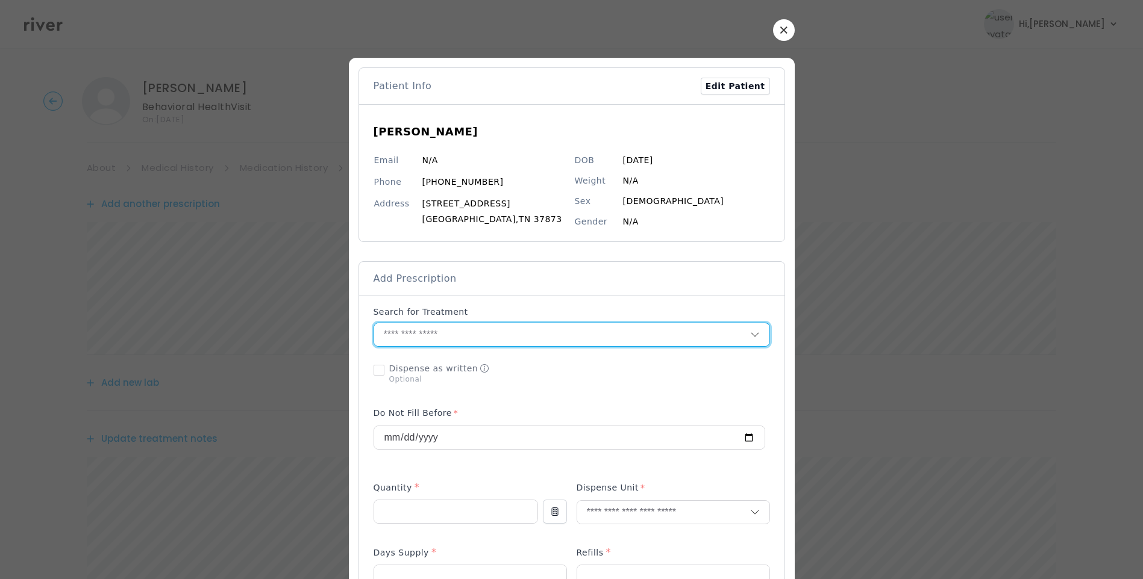
click at [438, 335] on input "text" at bounding box center [562, 334] width 376 height 23
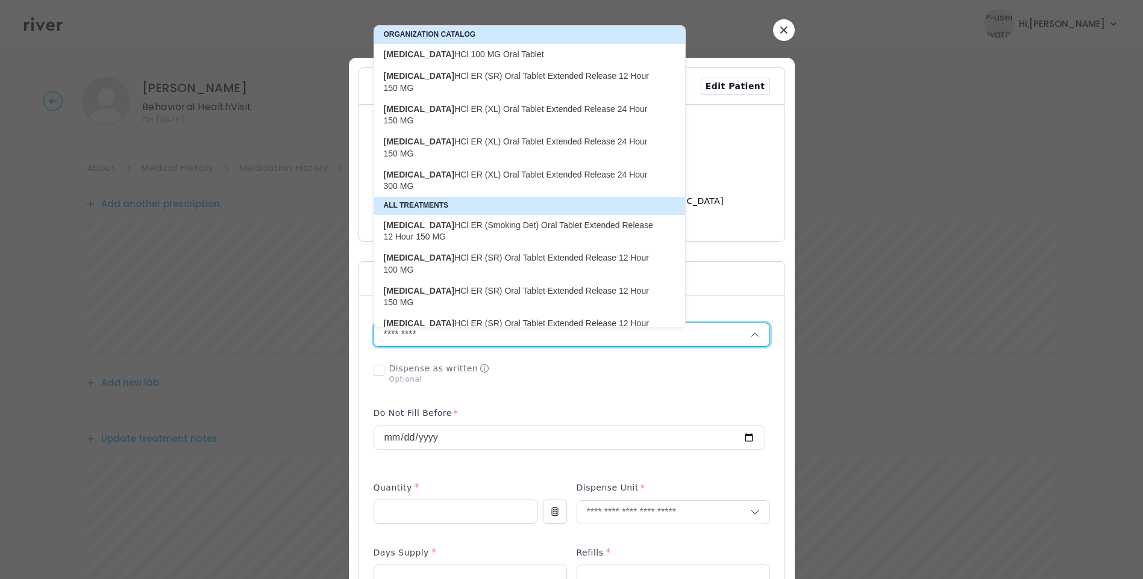
click at [528, 136] on p "buPROPion HCl ER (XL) Oral Tablet Extended Release 24 Hour 150 MG" at bounding box center [522, 147] width 277 height 23
type input "**********"
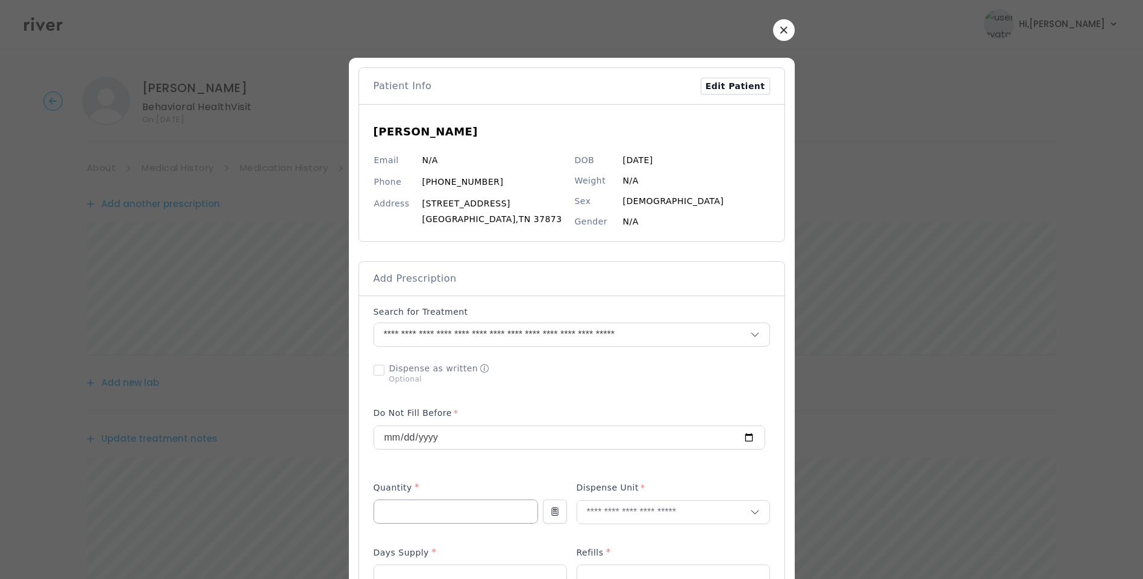
click at [393, 517] on input "number" at bounding box center [455, 512] width 163 height 23
type input "**"
click at [391, 568] on input "number" at bounding box center [470, 577] width 192 height 23
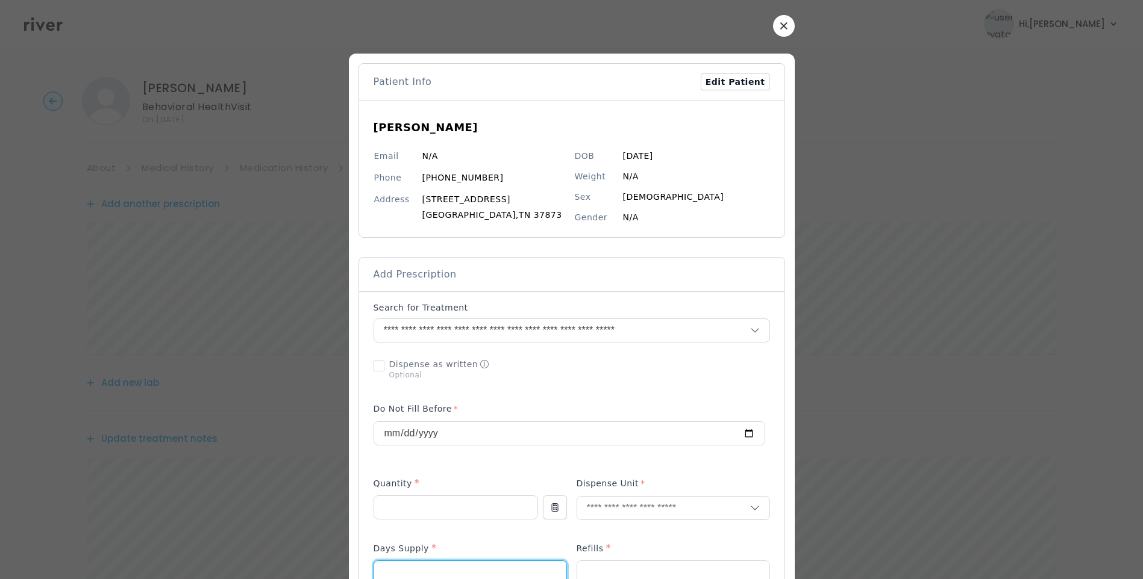
type input "**"
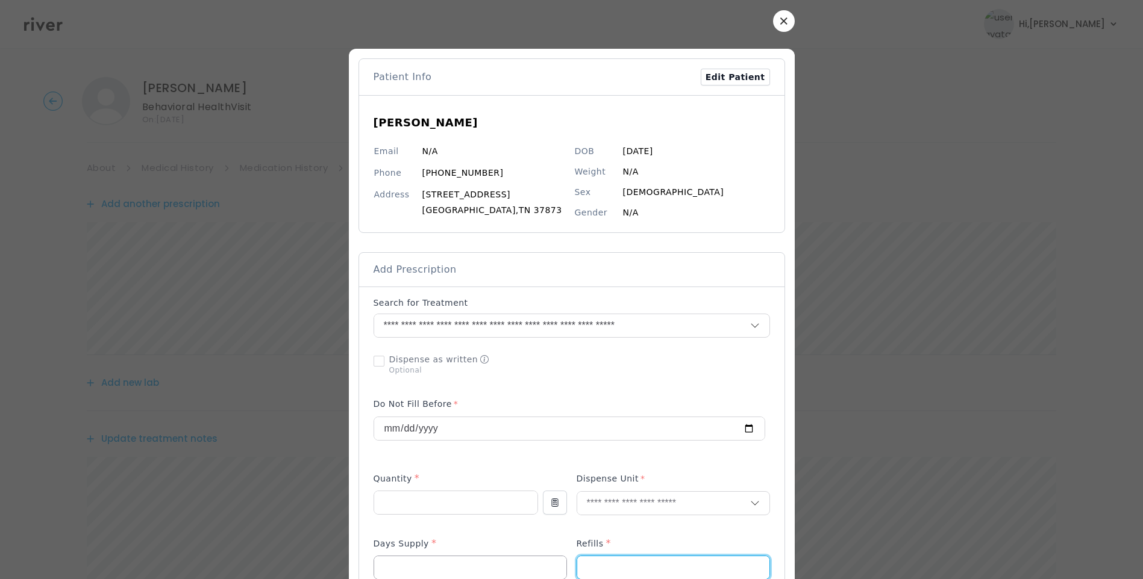
scroll to position [357, 0]
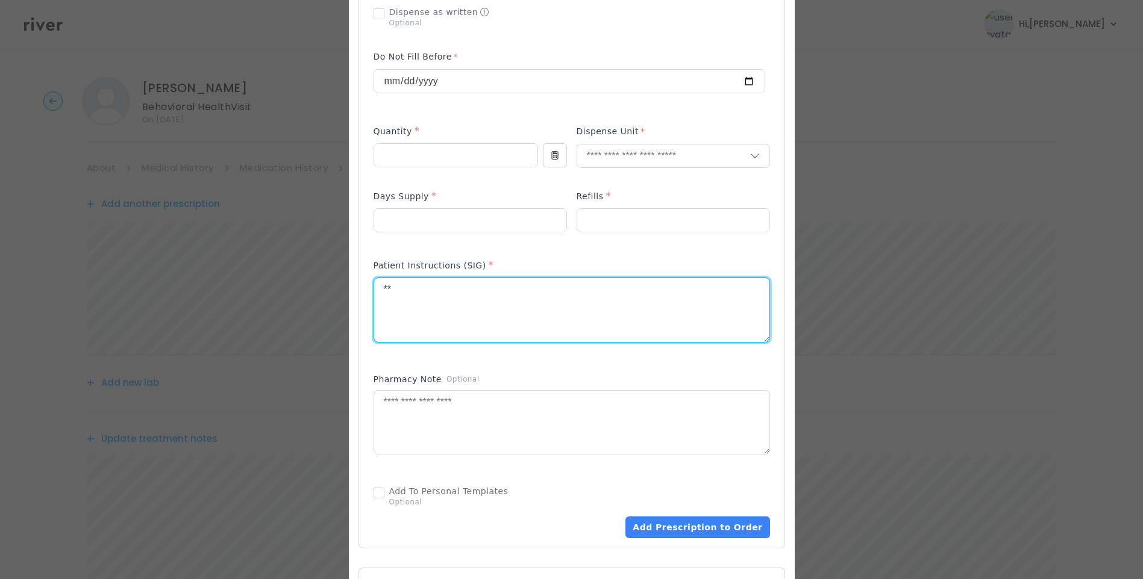
type textarea "*"
type textarea "**********"
click at [598, 221] on input "number" at bounding box center [673, 220] width 192 height 23
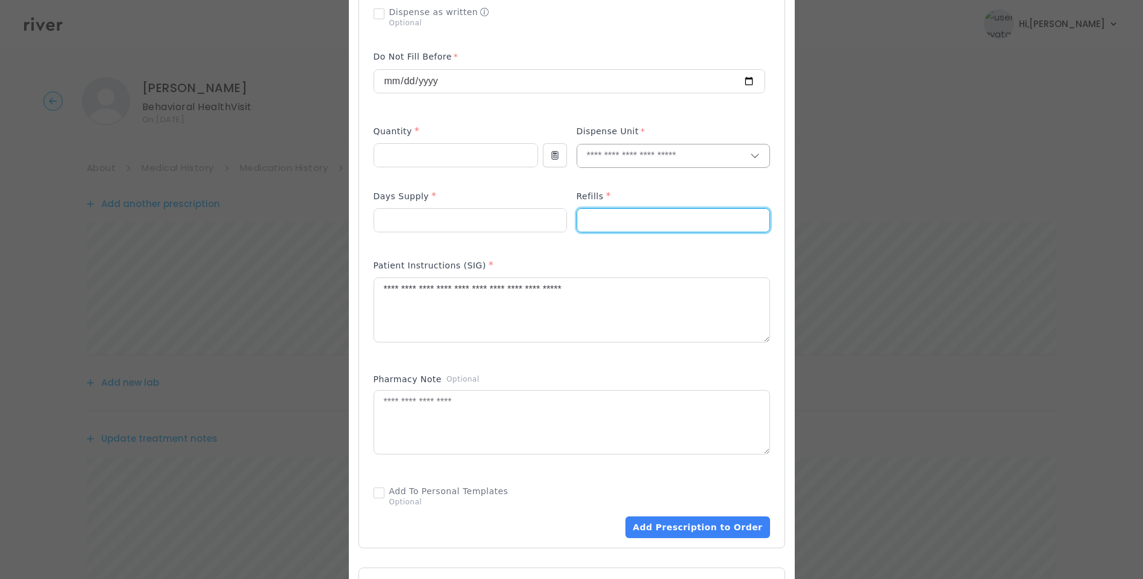
type input "*"
click at [613, 164] on input "text" at bounding box center [663, 156] width 173 height 23
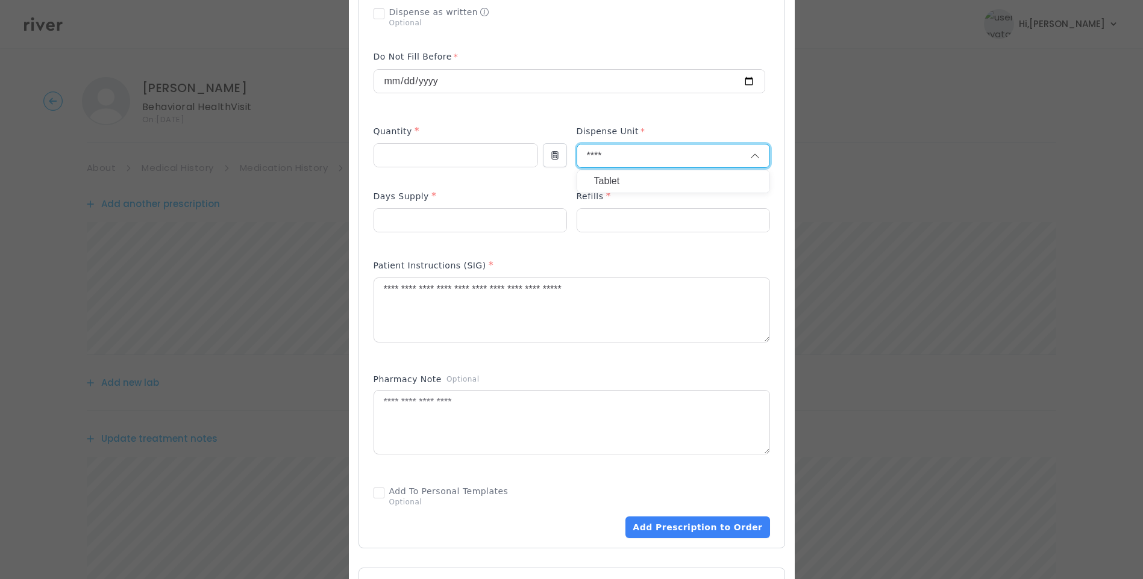
type input "****"
click at [611, 175] on p "Tablet" at bounding box center [673, 181] width 158 height 17
click at [563, 111] on div at bounding box center [569, 78] width 392 height 67
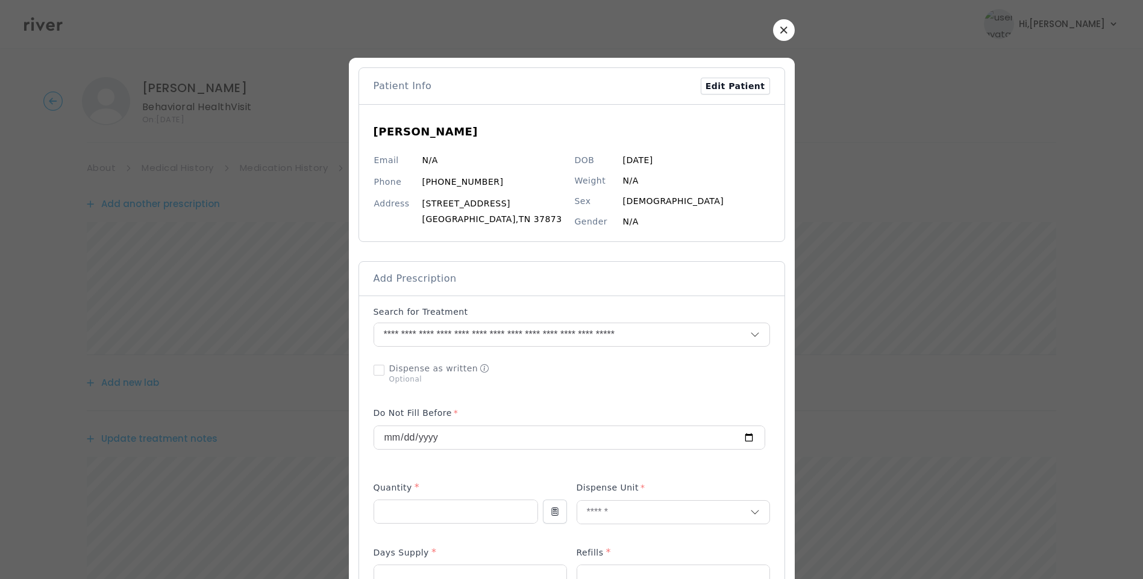
scroll to position [507, 0]
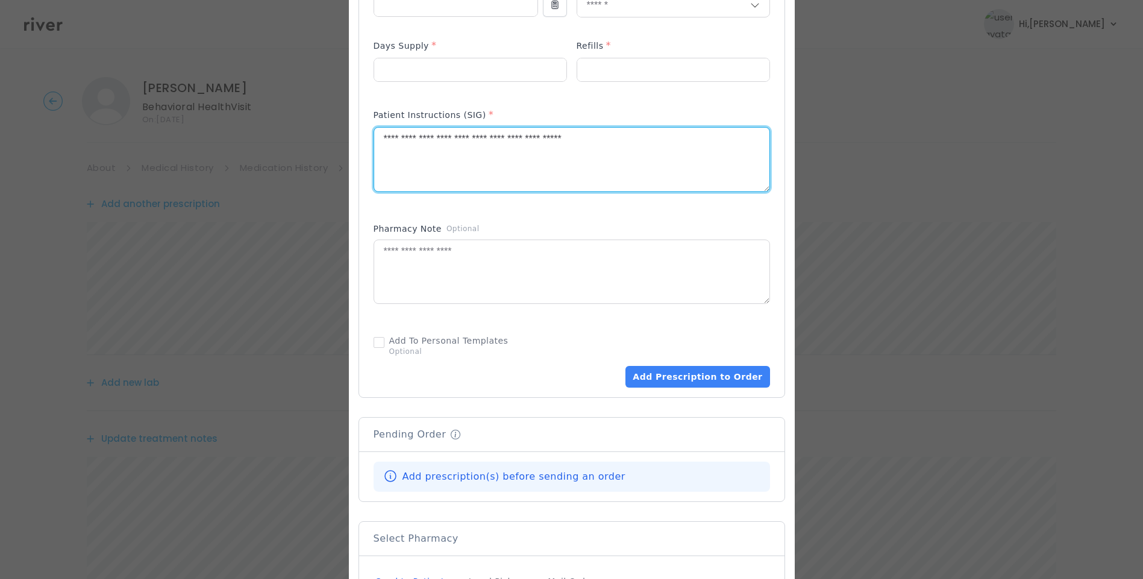
click at [670, 141] on textarea "**********" at bounding box center [571, 160] width 395 height 64
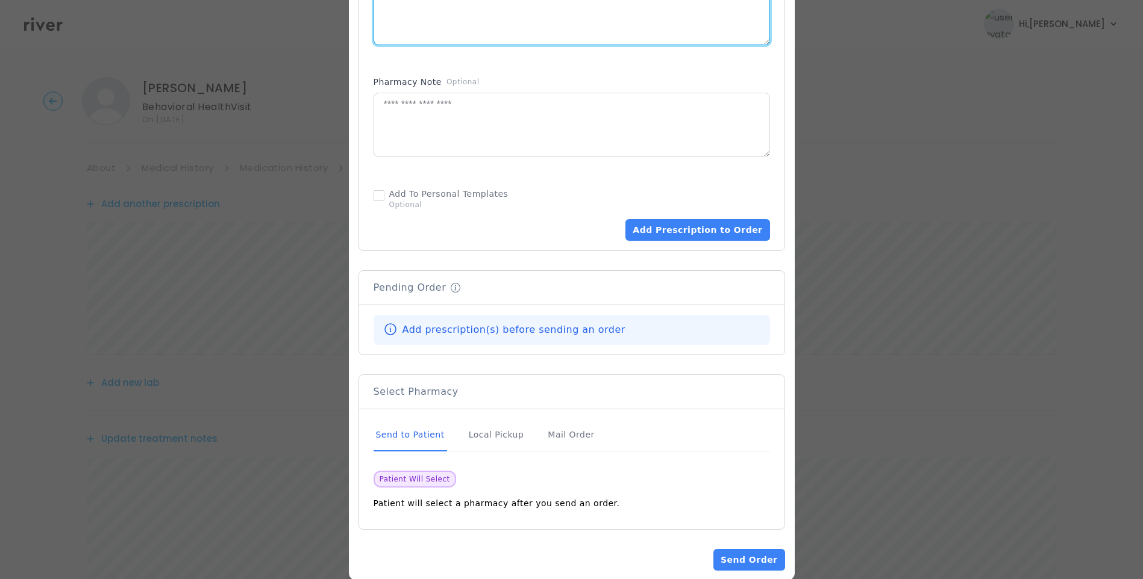
scroll to position [675, 0]
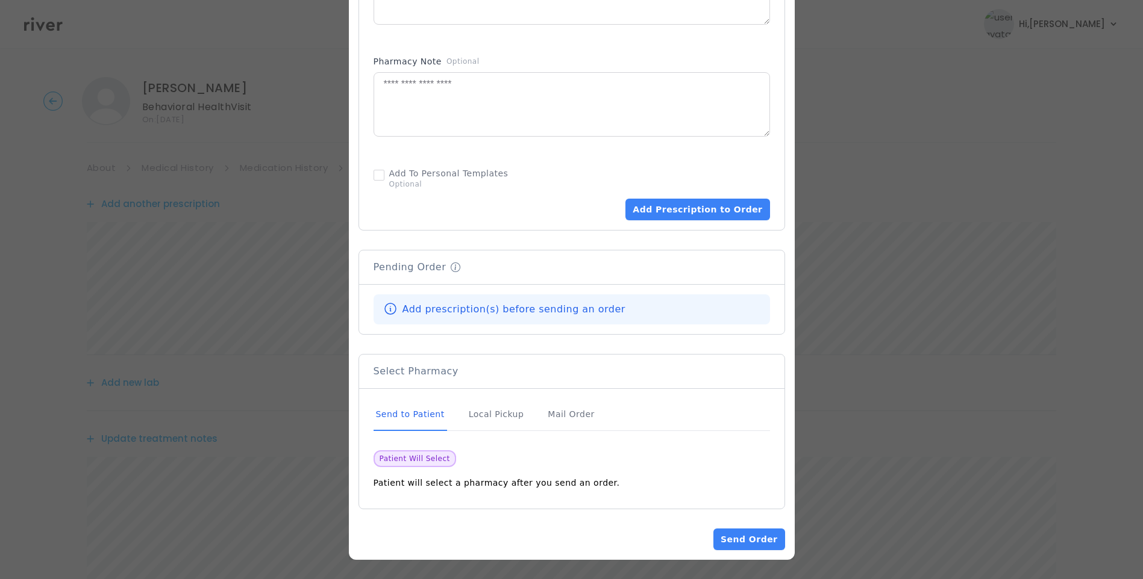
click at [405, 421] on div "Send to Patient" at bounding box center [409, 415] width 73 height 33
click at [406, 419] on div "Send to Patient" at bounding box center [409, 415] width 73 height 33
click at [675, 212] on button "Add Prescription to Order" at bounding box center [697, 210] width 144 height 22
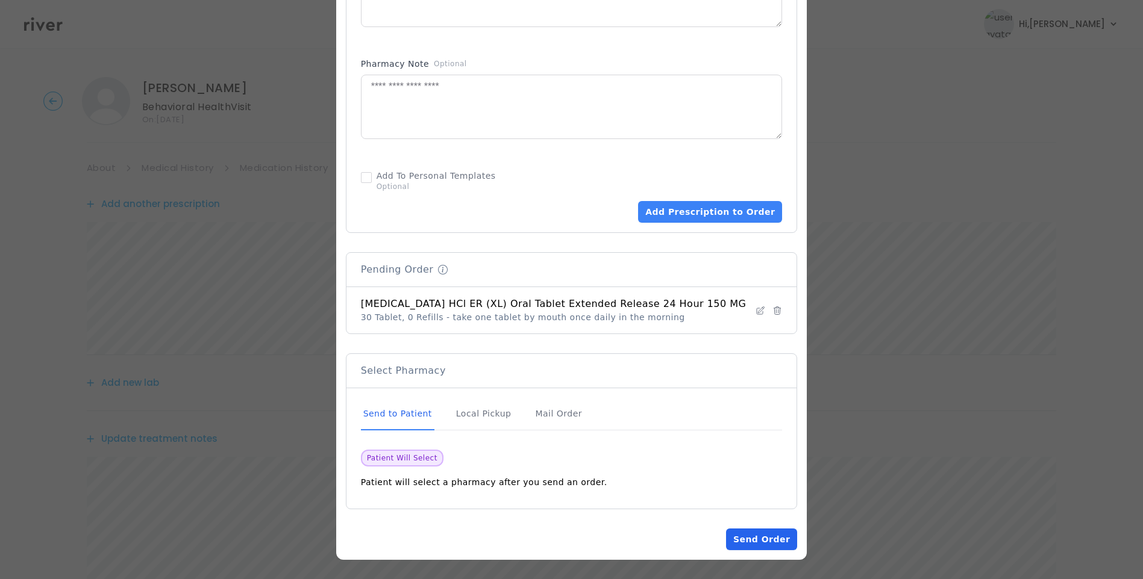
click at [747, 537] on button "Send Order" at bounding box center [761, 540] width 71 height 22
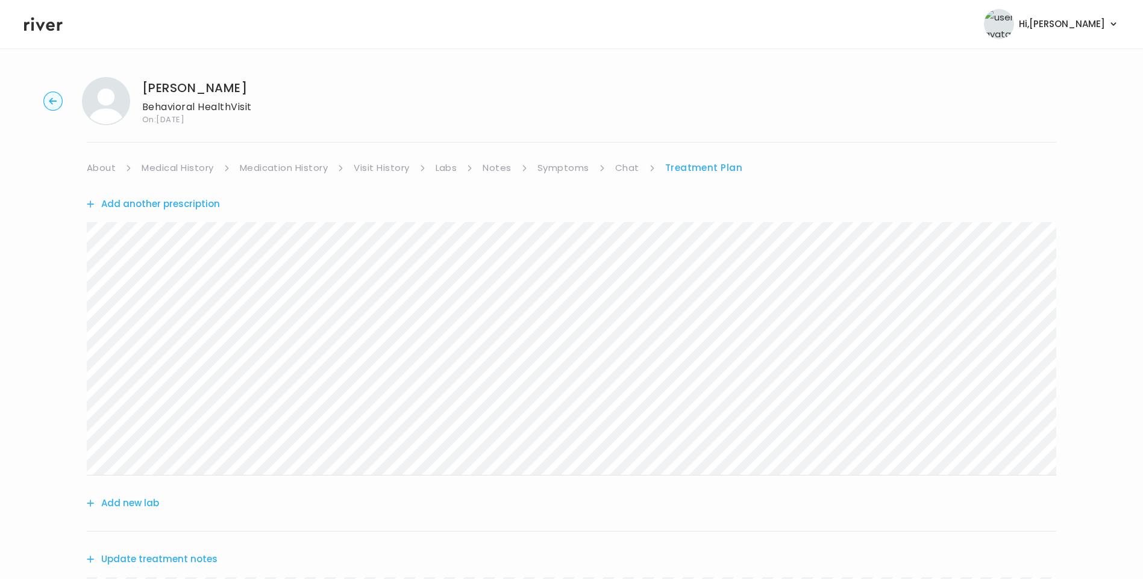
scroll to position [392, 0]
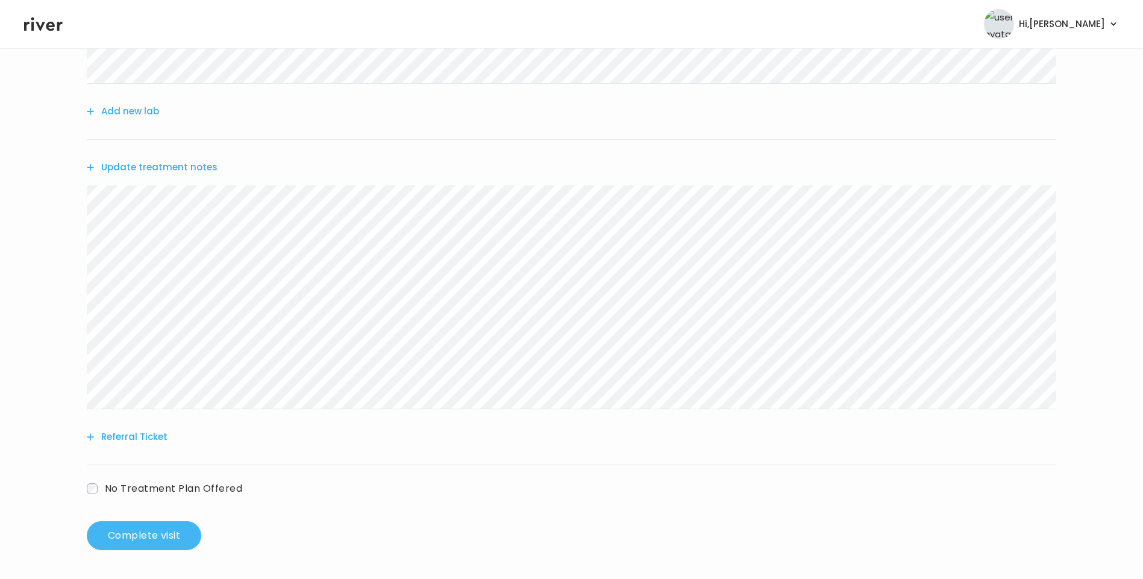
click at [158, 537] on button "Complete visit" at bounding box center [144, 536] width 114 height 29
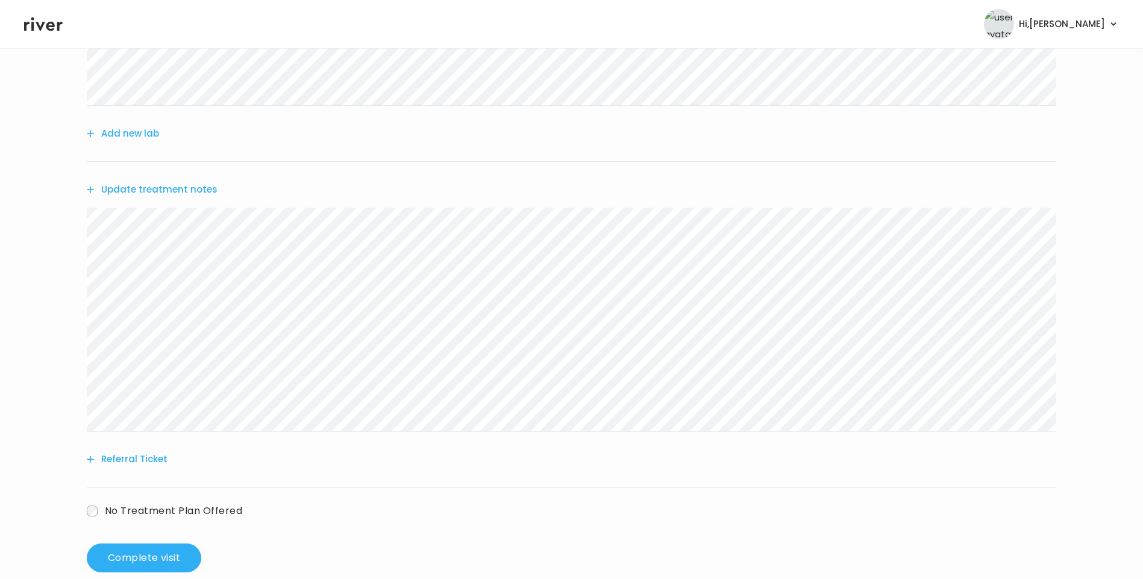
scroll to position [0, 0]
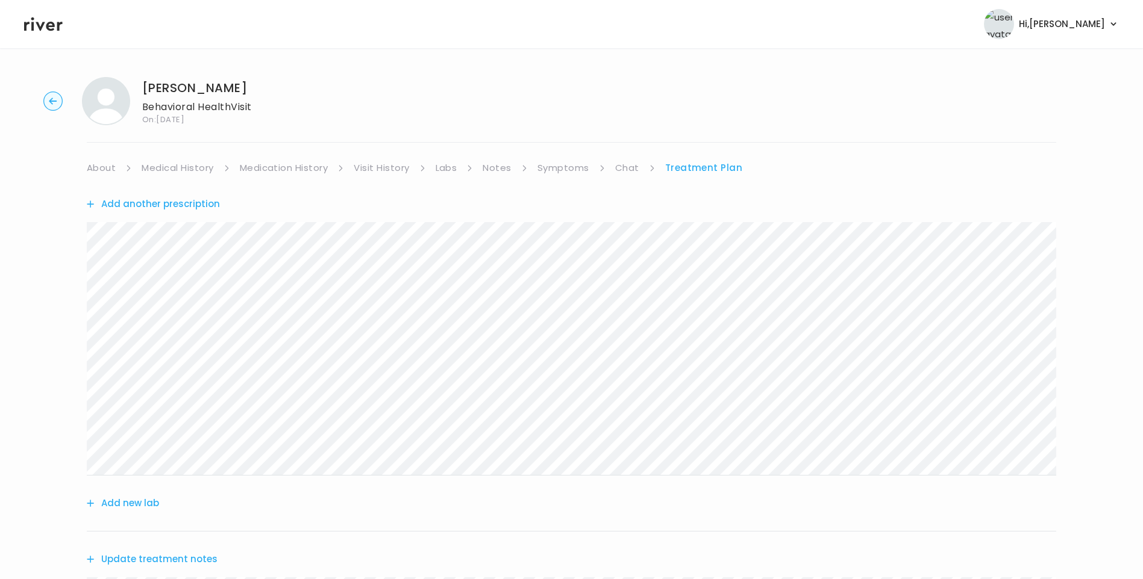
click at [298, 161] on link "Medication History" at bounding box center [284, 168] width 89 height 17
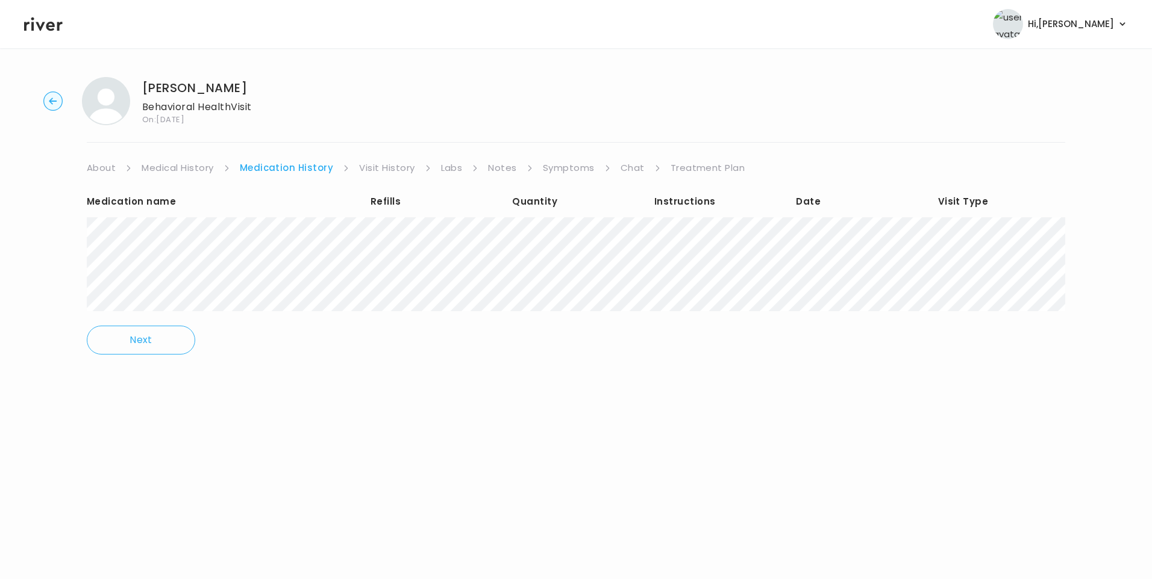
click at [694, 168] on link "Treatment Plan" at bounding box center [707, 168] width 75 height 17
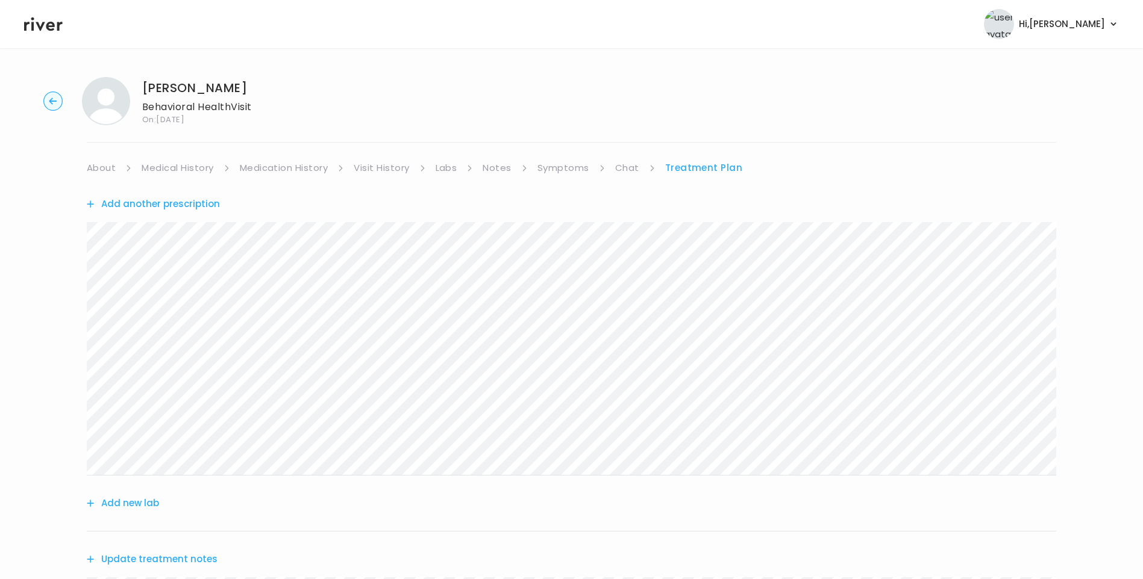
scroll to position [392, 0]
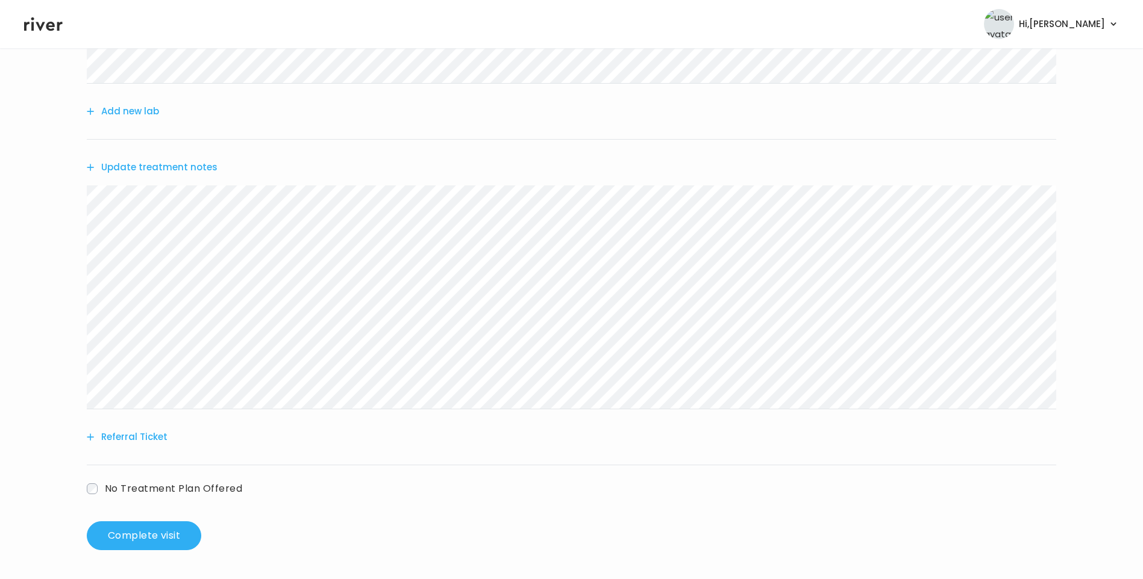
click at [153, 161] on button "Update treatment notes" at bounding box center [152, 167] width 131 height 17
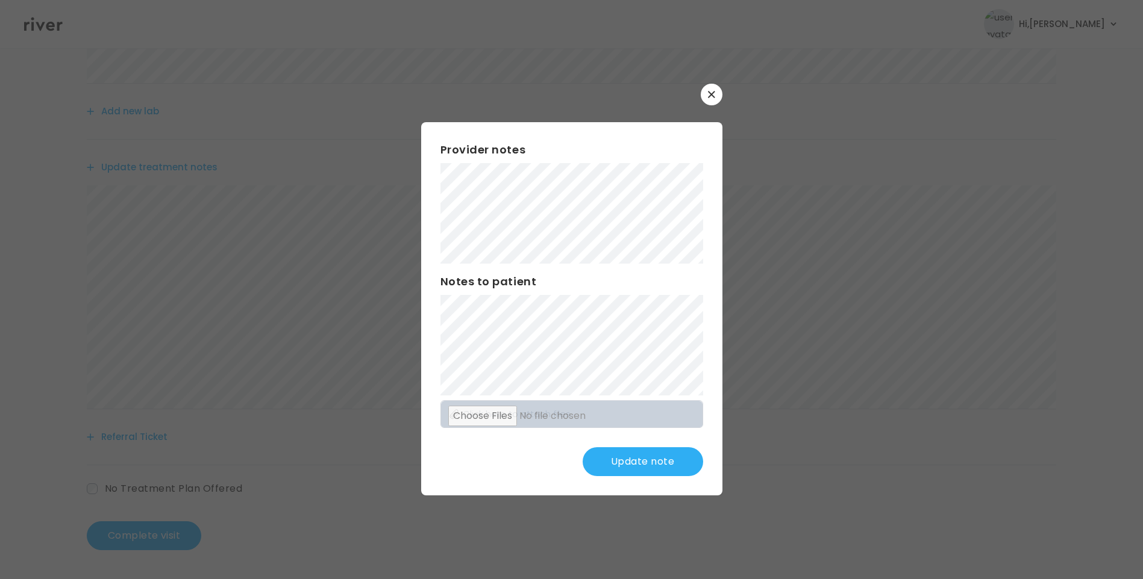
click at [637, 464] on button "Update note" at bounding box center [642, 462] width 120 height 29
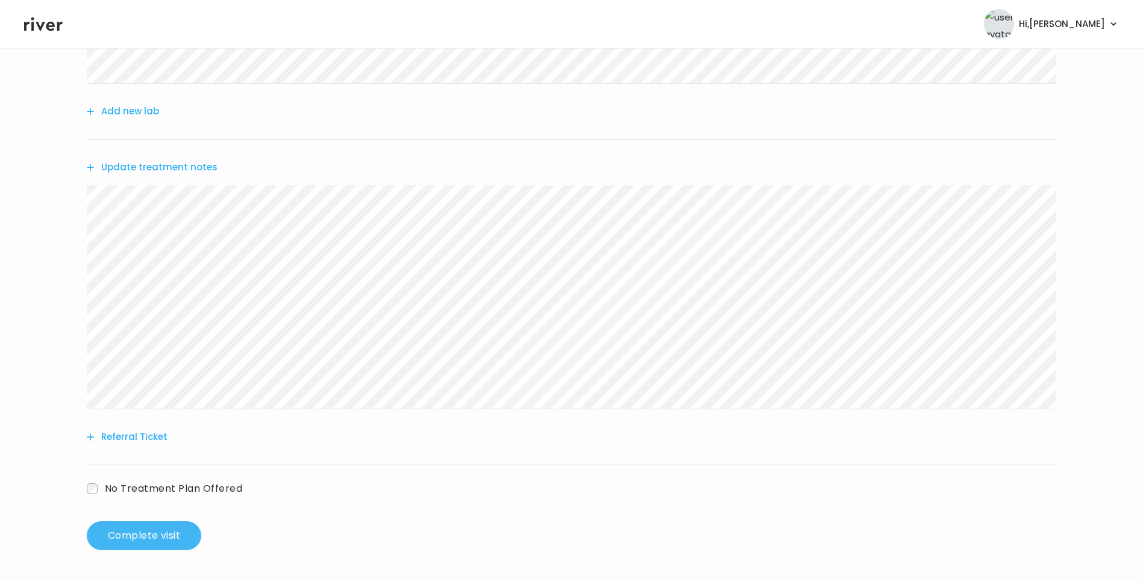
click at [145, 536] on button "Complete visit" at bounding box center [144, 536] width 114 height 29
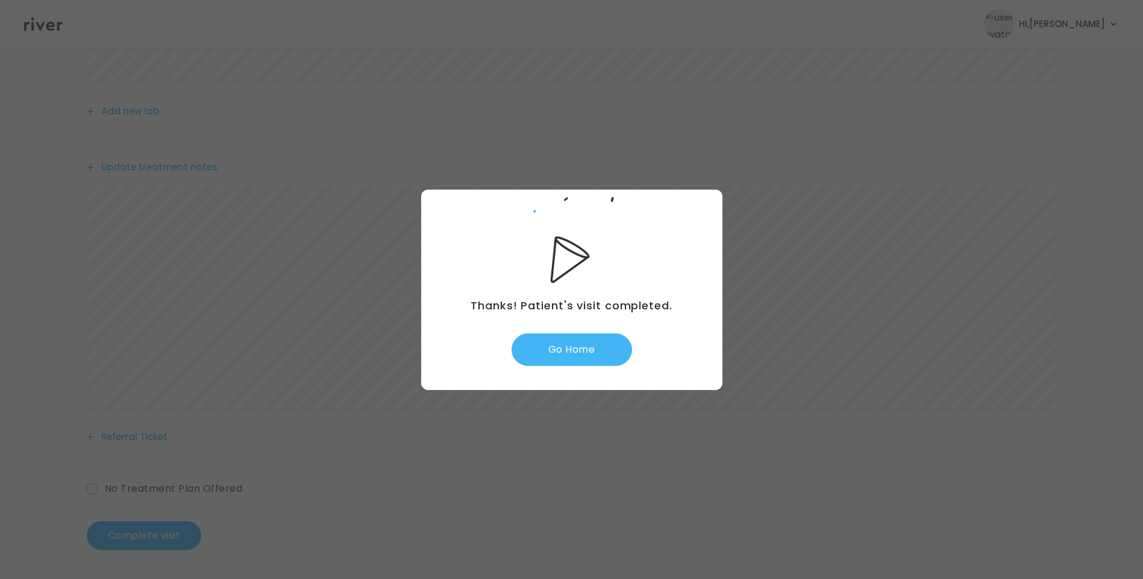
click at [599, 351] on button "Go Home" at bounding box center [571, 350] width 120 height 33
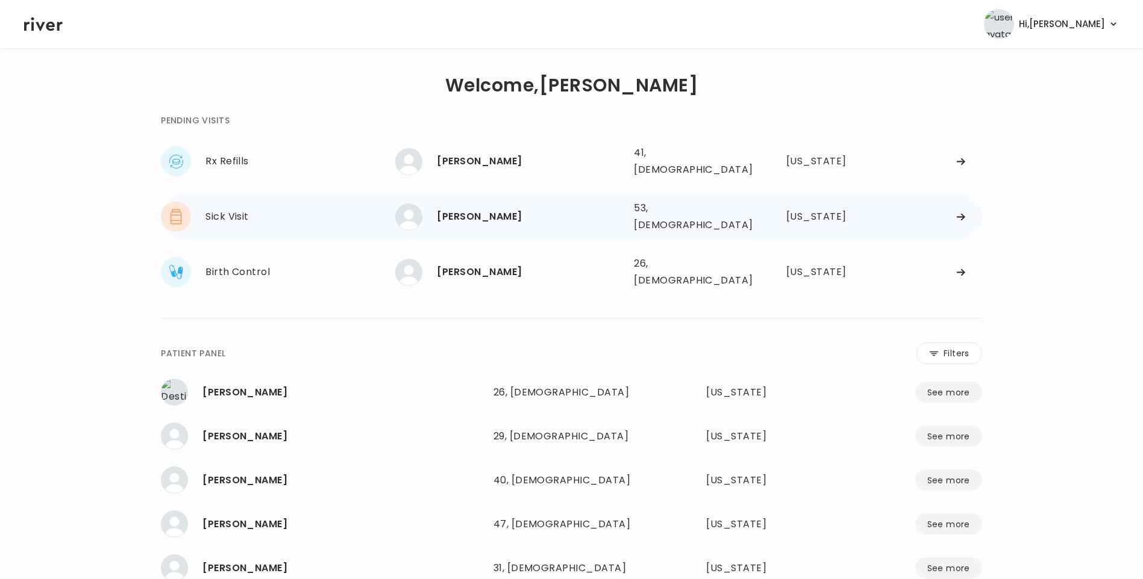
click at [490, 220] on div "[PERSON_NAME] 53, [DEMOGRAPHIC_DATA] See more" at bounding box center [509, 217] width 229 height 27
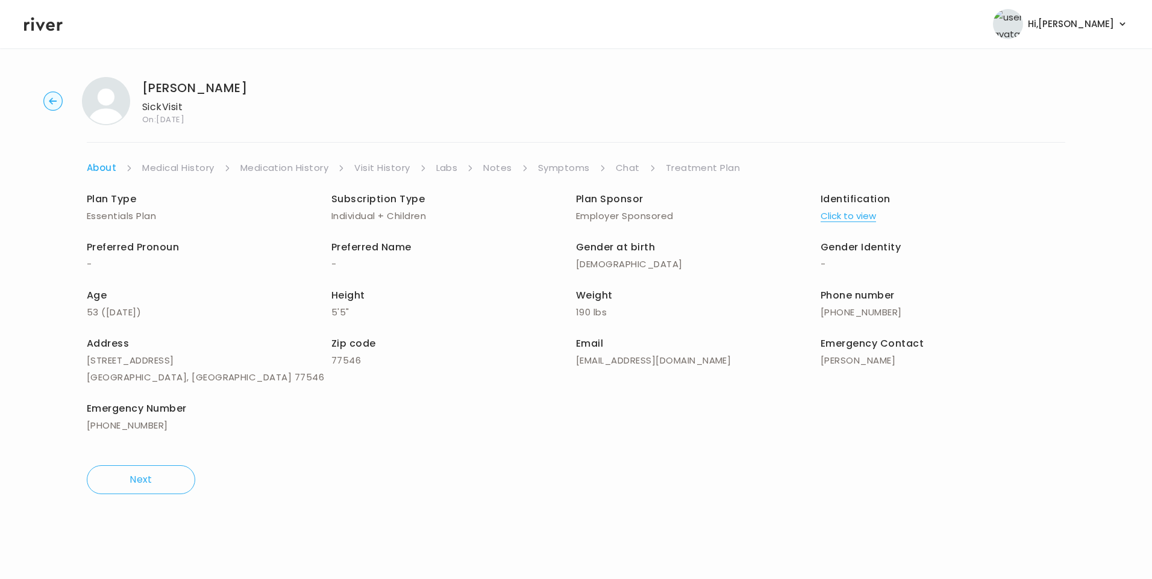
click at [376, 164] on link "Visit History" at bounding box center [381, 168] width 55 height 17
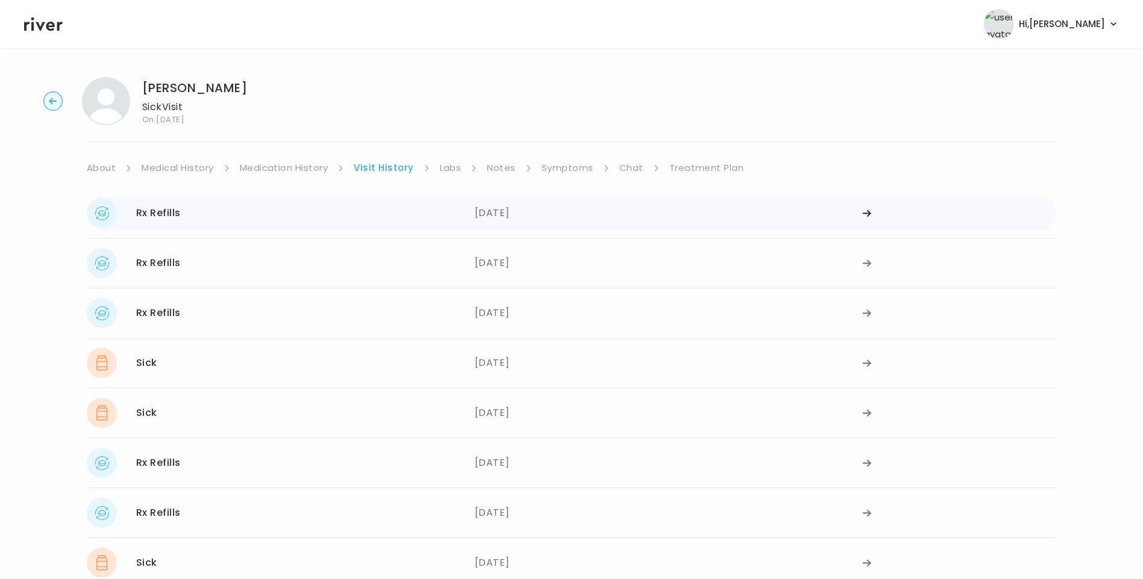
click at [337, 221] on div "Rx Refills [DATE]" at bounding box center [281, 213] width 388 height 30
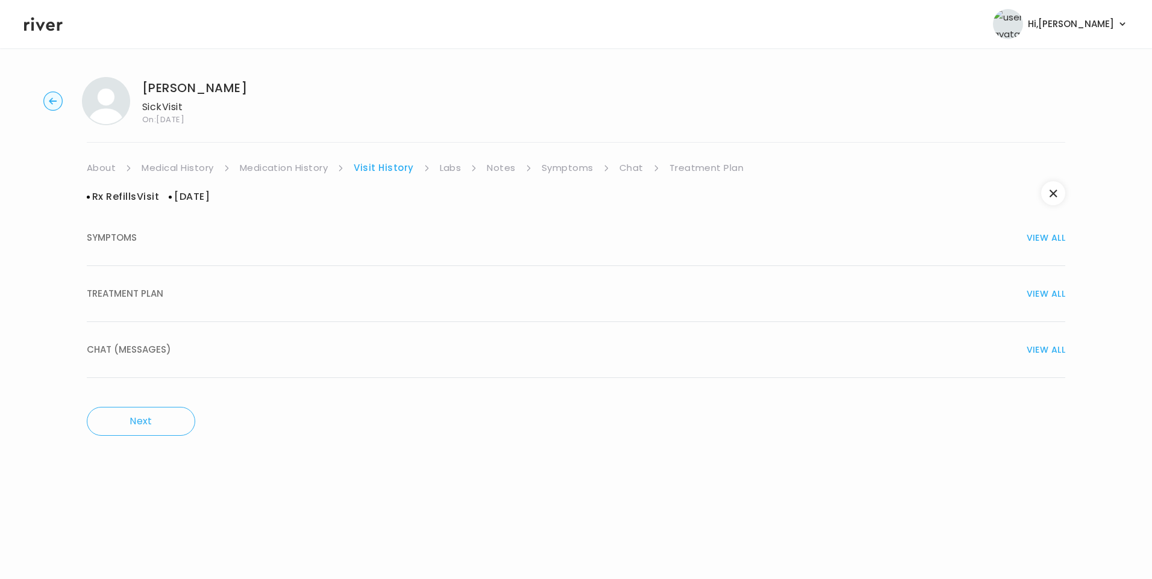
drag, startPoint x: 199, startPoint y: 296, endPoint x: 215, endPoint y: 310, distance: 21.3
click at [202, 296] on div "TREATMENT PLAN VIEW ALL" at bounding box center [576, 294] width 978 height 17
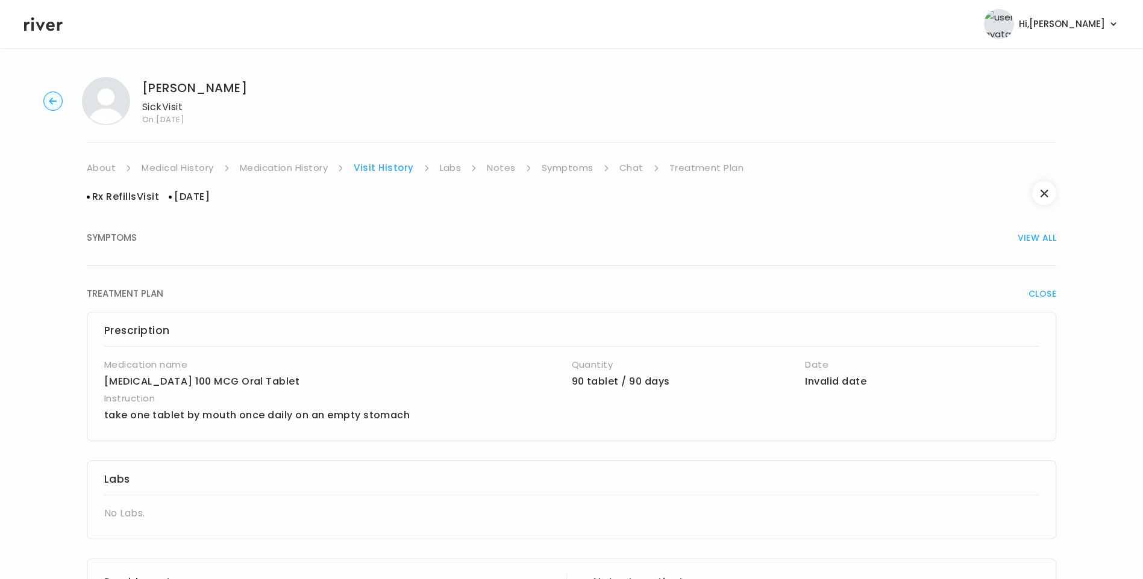
scroll to position [507, 0]
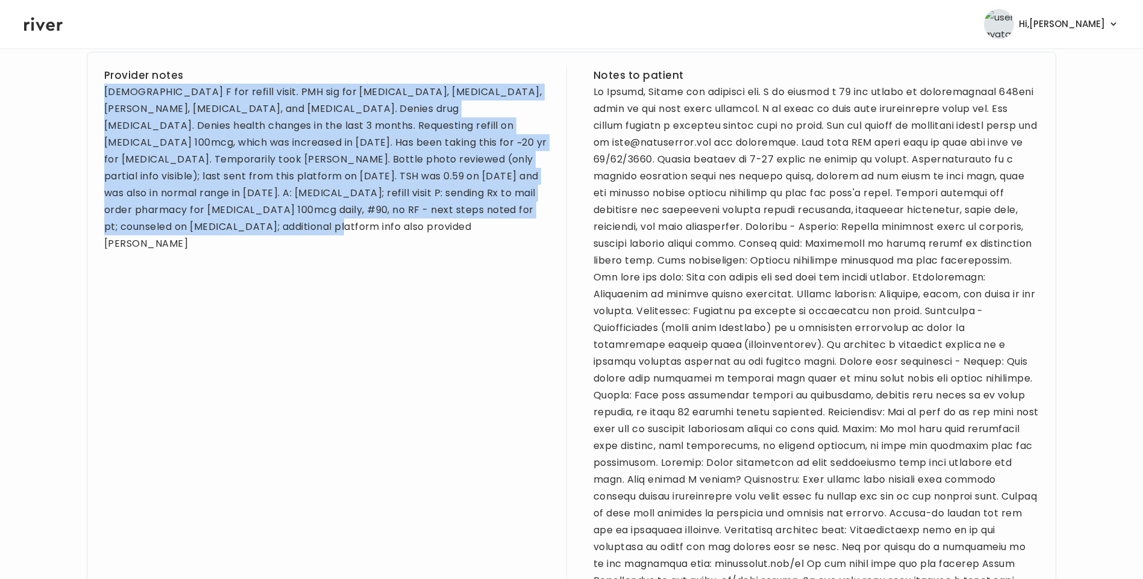
drag, startPoint x: 105, startPoint y: 93, endPoint x: 191, endPoint y: 229, distance: 161.6
click at [191, 229] on div "[DEMOGRAPHIC_DATA] F for refill visit. PMH sig for [MEDICAL_DATA], [MEDICAL_DAT…" at bounding box center [326, 168] width 445 height 169
copy div "[DEMOGRAPHIC_DATA] F for refill visit. PMH sig for [MEDICAL_DATA], [MEDICAL_DAT…"
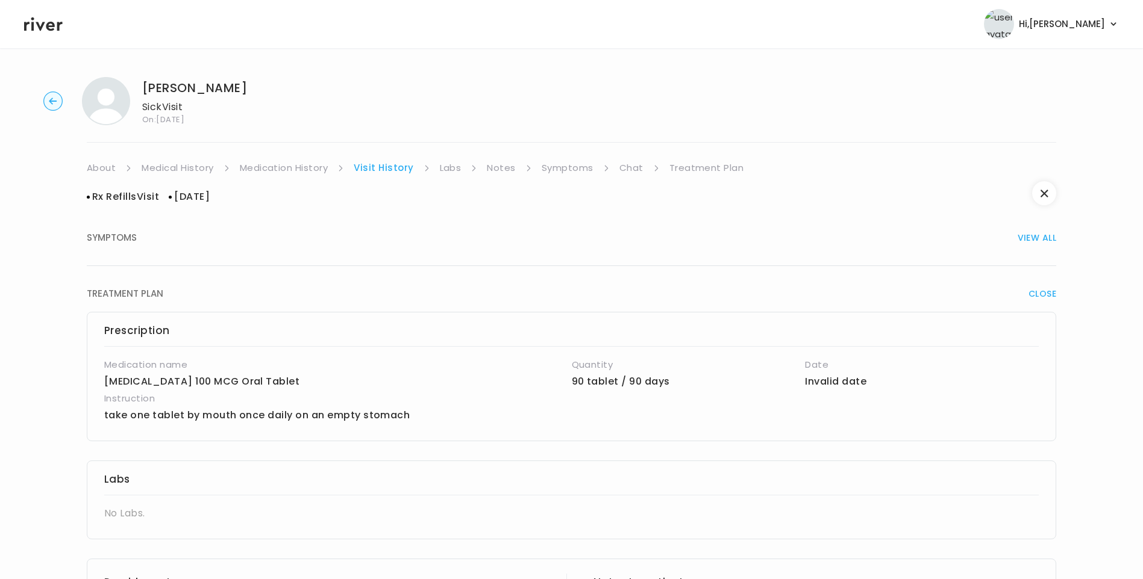
click at [195, 170] on link "Medical History" at bounding box center [178, 168] width 72 height 17
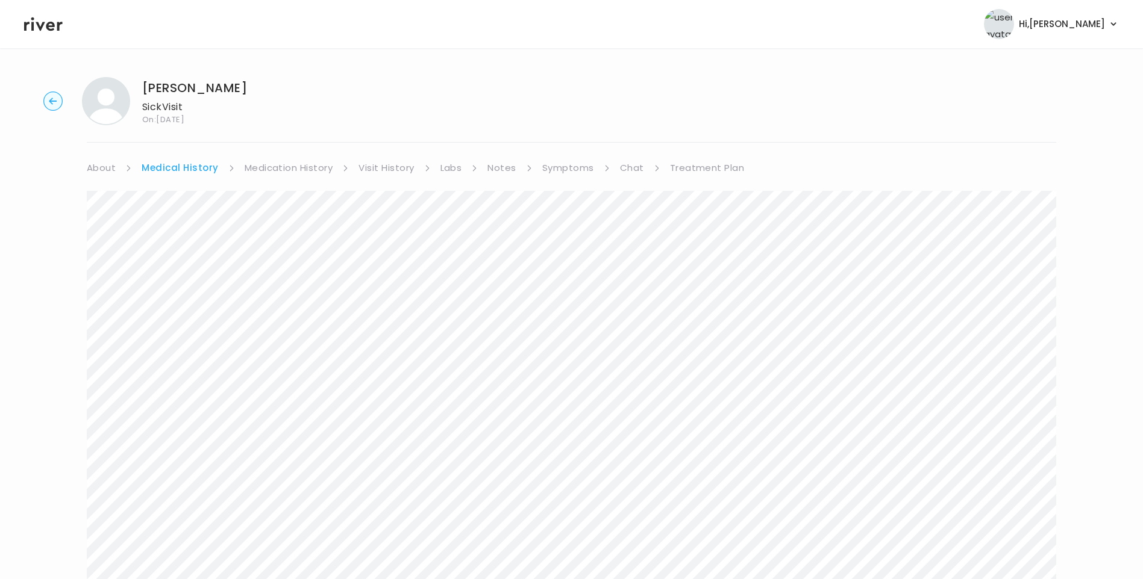
click at [698, 168] on link "Treatment Plan" at bounding box center [707, 168] width 75 height 17
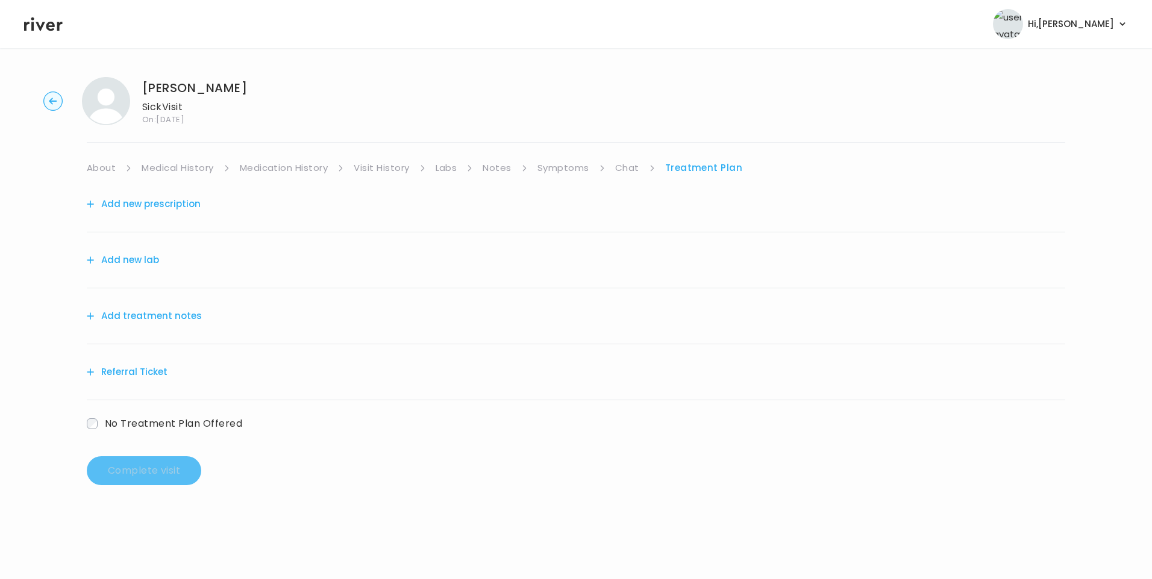
click at [150, 307] on div "Add treatment notes" at bounding box center [576, 317] width 978 height 56
click at [166, 318] on button "Add treatment notes" at bounding box center [144, 316] width 115 height 17
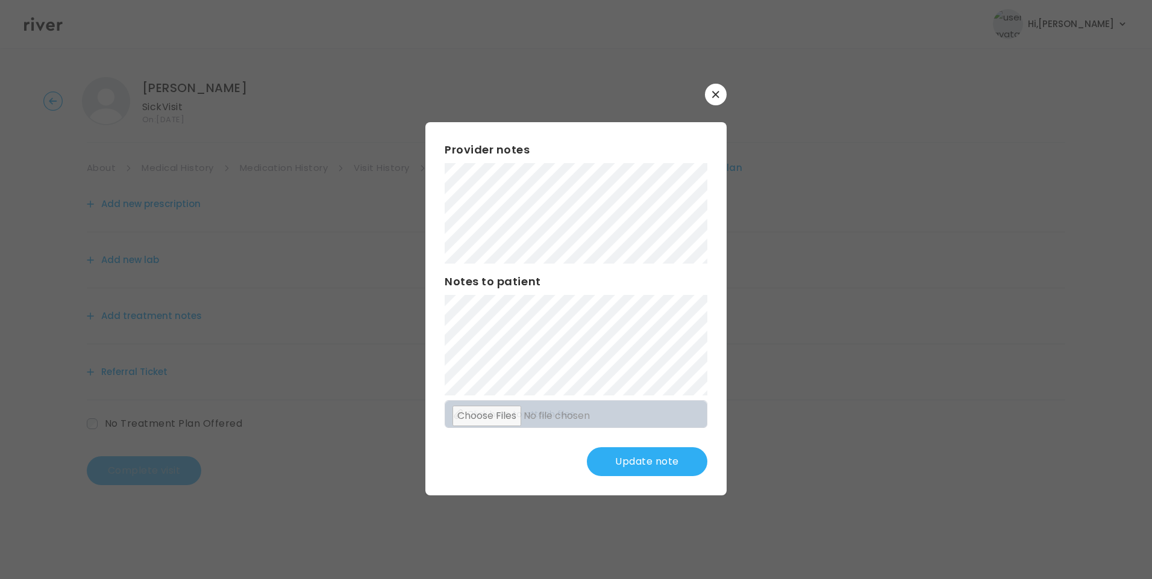
click at [651, 458] on button "Update note" at bounding box center [647, 462] width 120 height 29
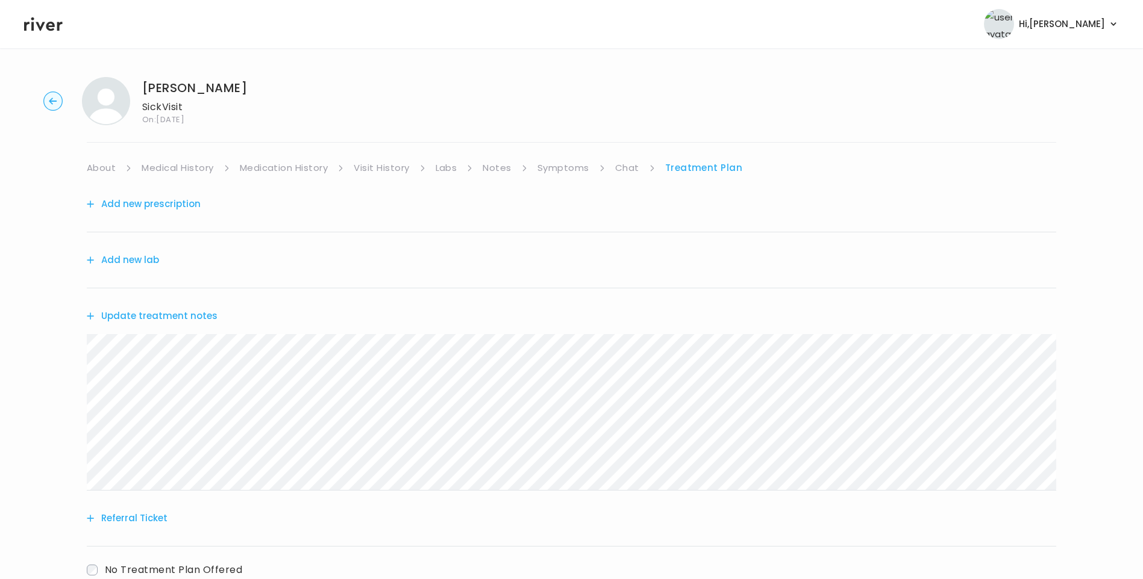
click at [260, 166] on link "Medication History" at bounding box center [284, 168] width 89 height 17
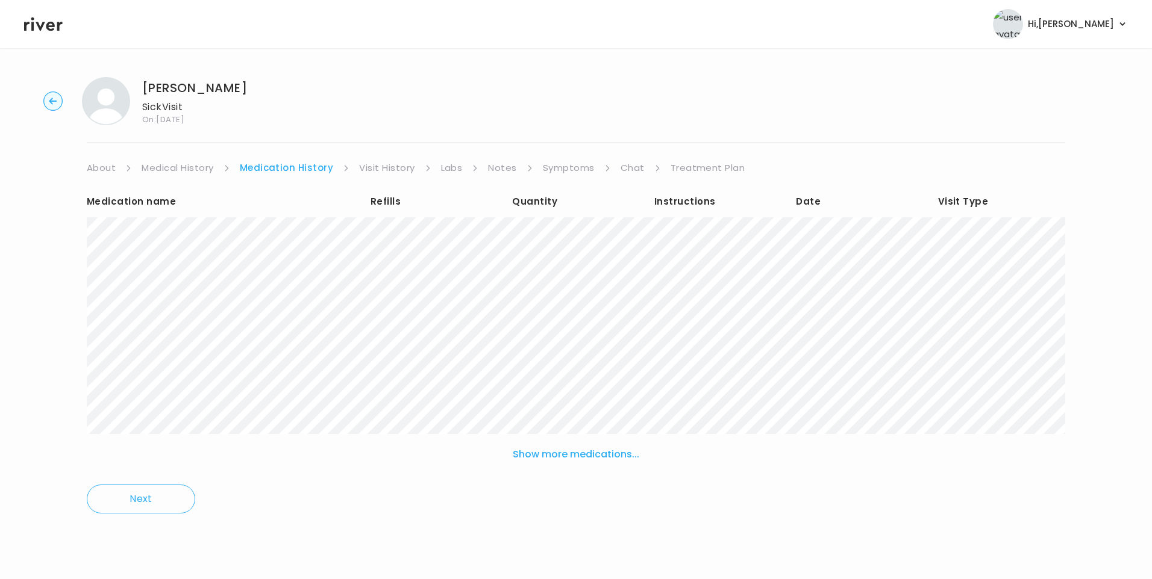
click at [183, 168] on link "Medical History" at bounding box center [178, 168] width 72 height 17
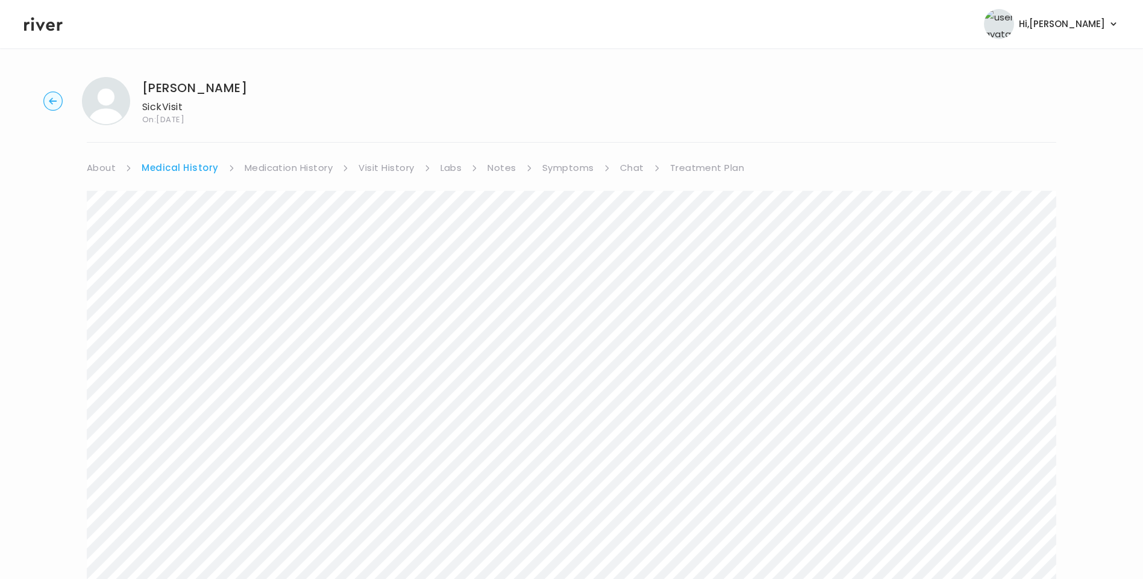
click at [554, 173] on link "Symptoms" at bounding box center [568, 168] width 52 height 17
drag, startPoint x: 626, startPoint y: 168, endPoint x: 631, endPoint y: 174, distance: 7.4
click at [626, 168] on link "Chat" at bounding box center [629, 168] width 24 height 17
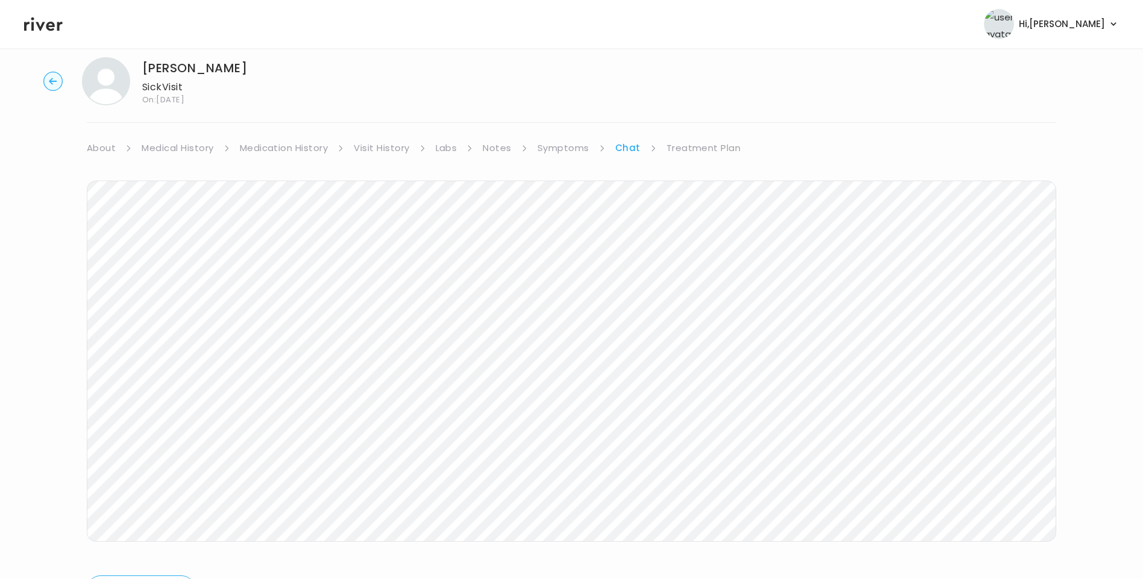
scroll to position [51, 0]
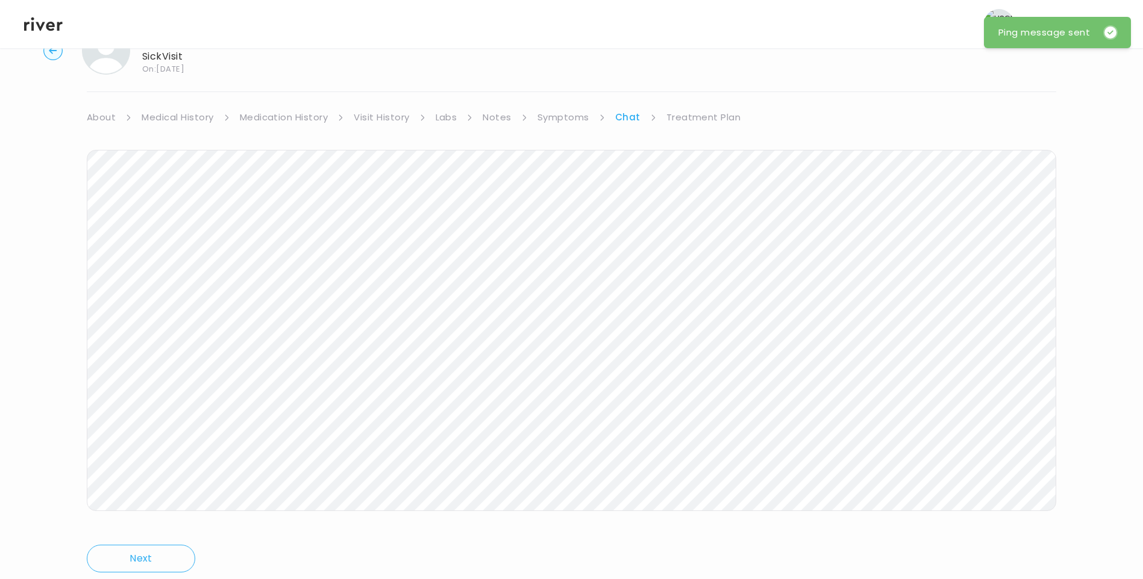
click at [711, 114] on link "Treatment Plan" at bounding box center [703, 117] width 75 height 17
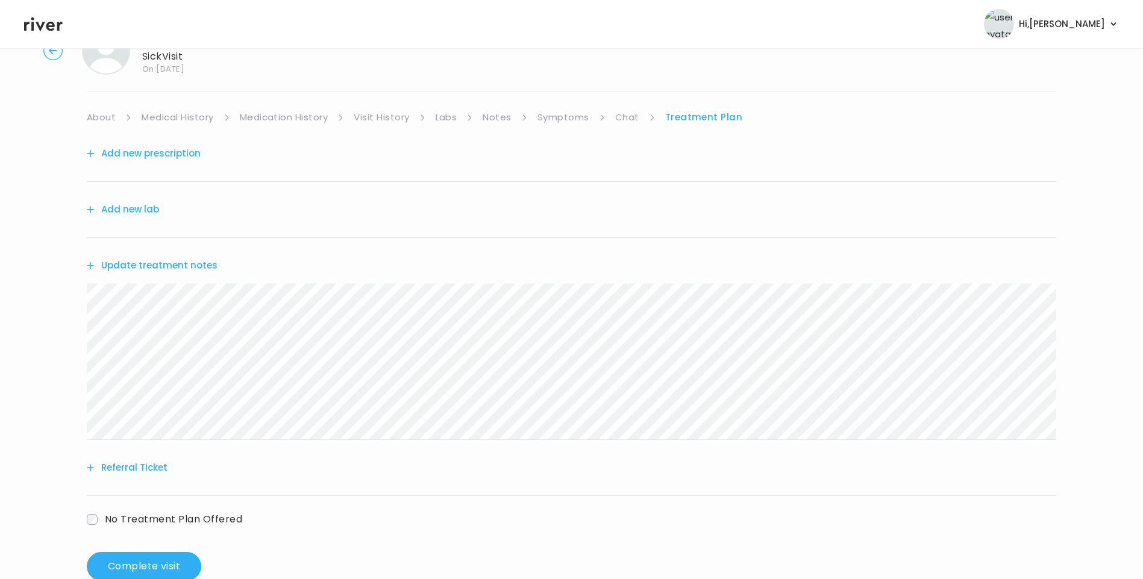
click at [198, 260] on button "Update treatment notes" at bounding box center [152, 265] width 131 height 17
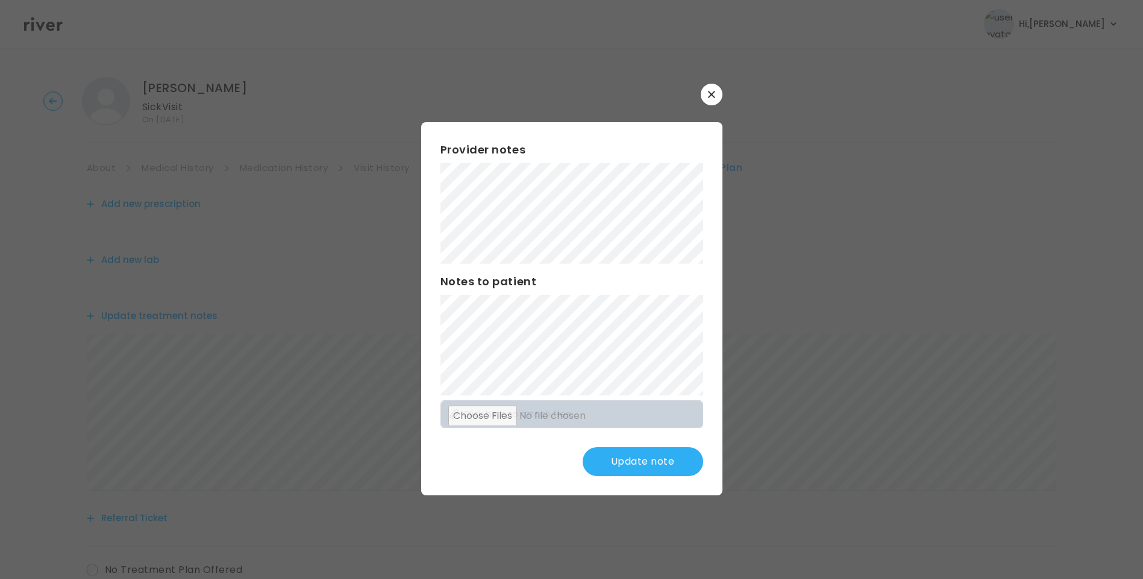
click at [620, 464] on button "Update note" at bounding box center [642, 462] width 120 height 29
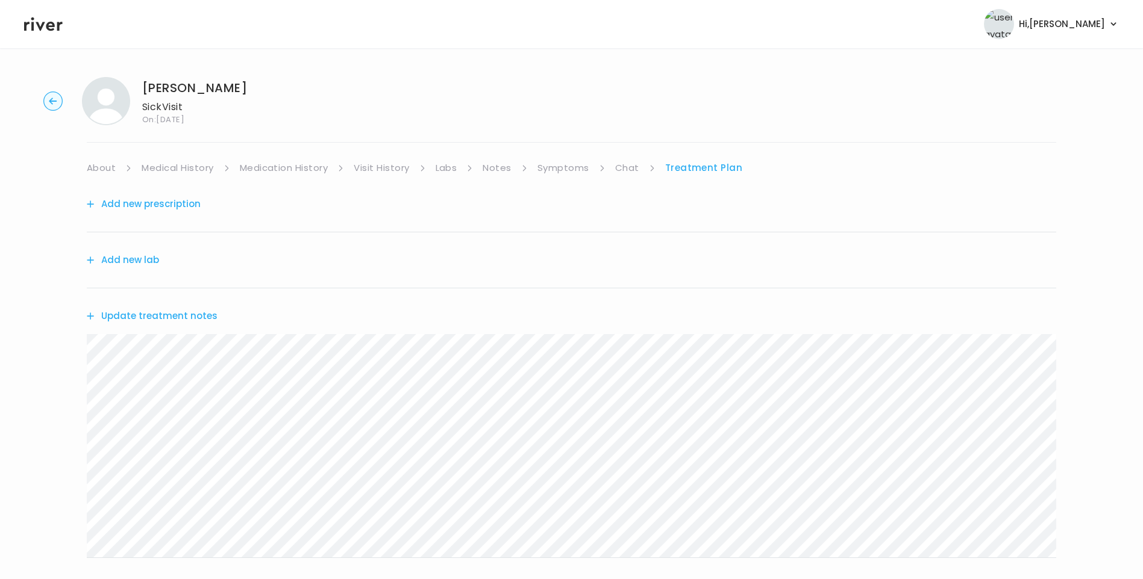
click at [616, 169] on link "Chat" at bounding box center [627, 168] width 24 height 17
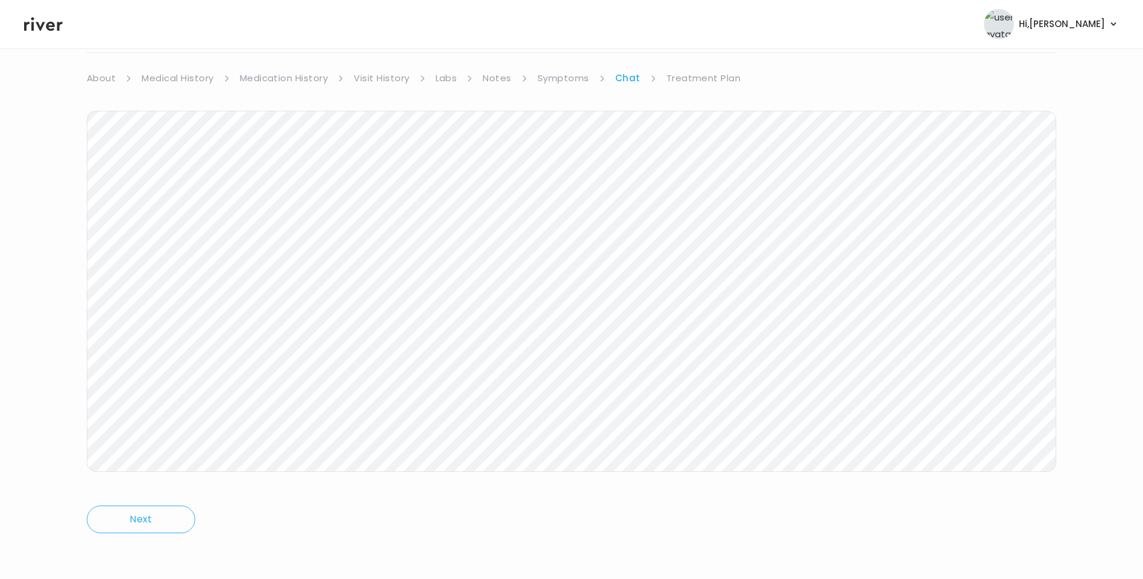
click at [711, 82] on link "Treatment Plan" at bounding box center [703, 78] width 75 height 17
click at [193, 226] on button "Update treatment notes" at bounding box center [152, 226] width 131 height 17
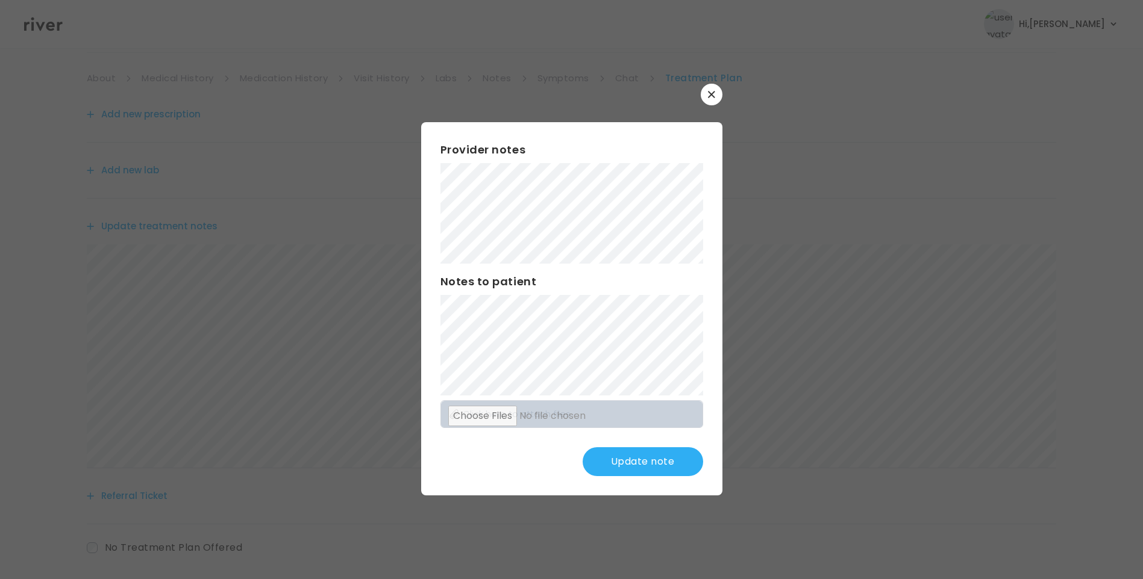
click at [659, 461] on button "Update note" at bounding box center [642, 462] width 120 height 29
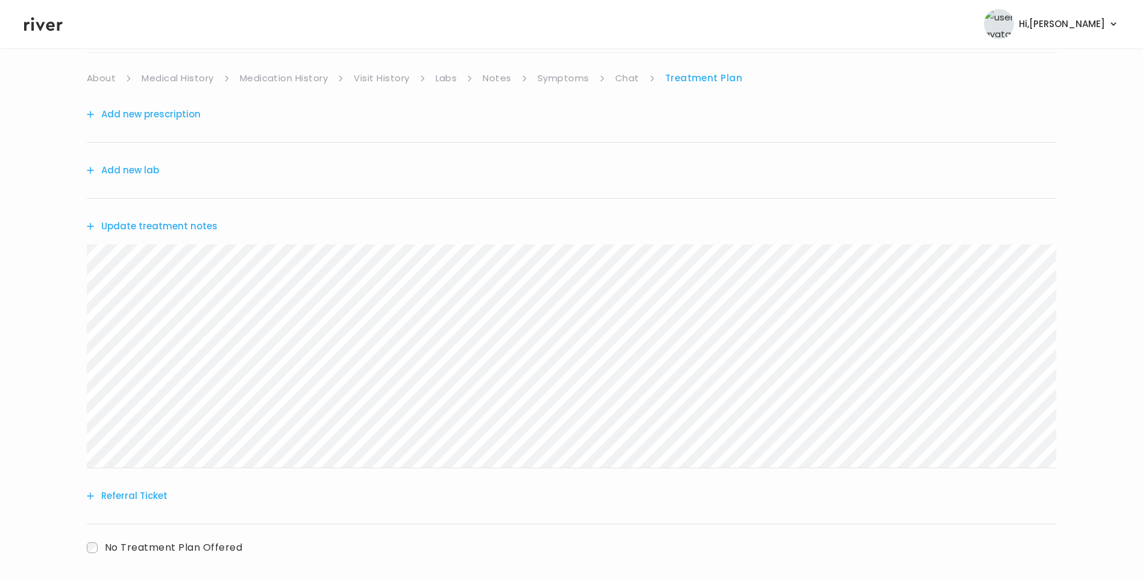
click at [632, 79] on link "Chat" at bounding box center [627, 78] width 24 height 17
click at [678, 80] on link "Treatment Plan" at bounding box center [703, 78] width 75 height 17
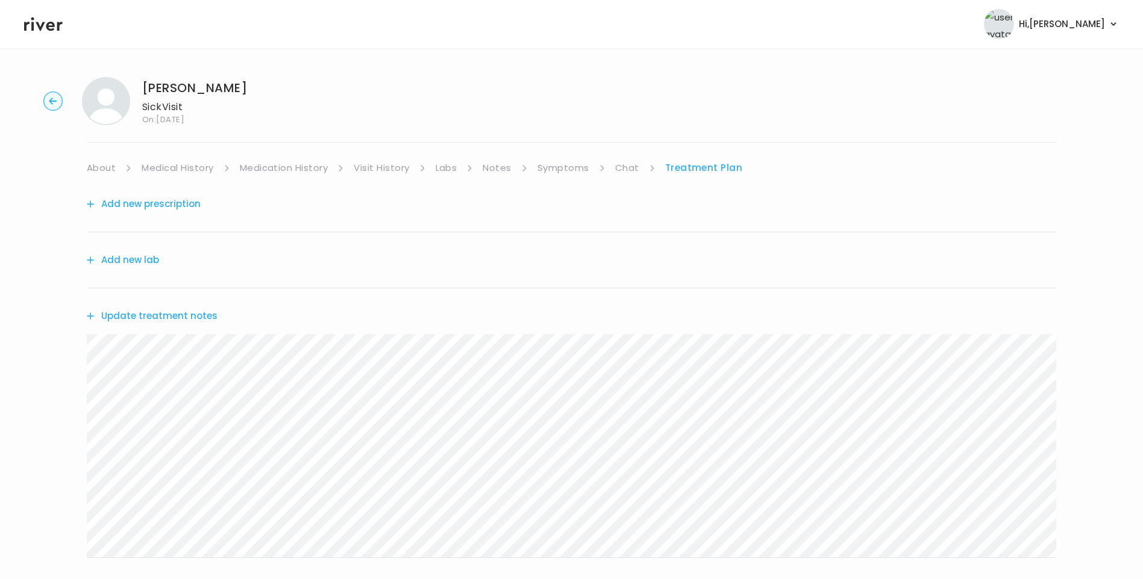
click at [48, 33] on header "Hi, Lisa Profile Logout" at bounding box center [571, 24] width 1143 height 48
click at [28, 23] on icon at bounding box center [43, 24] width 39 height 14
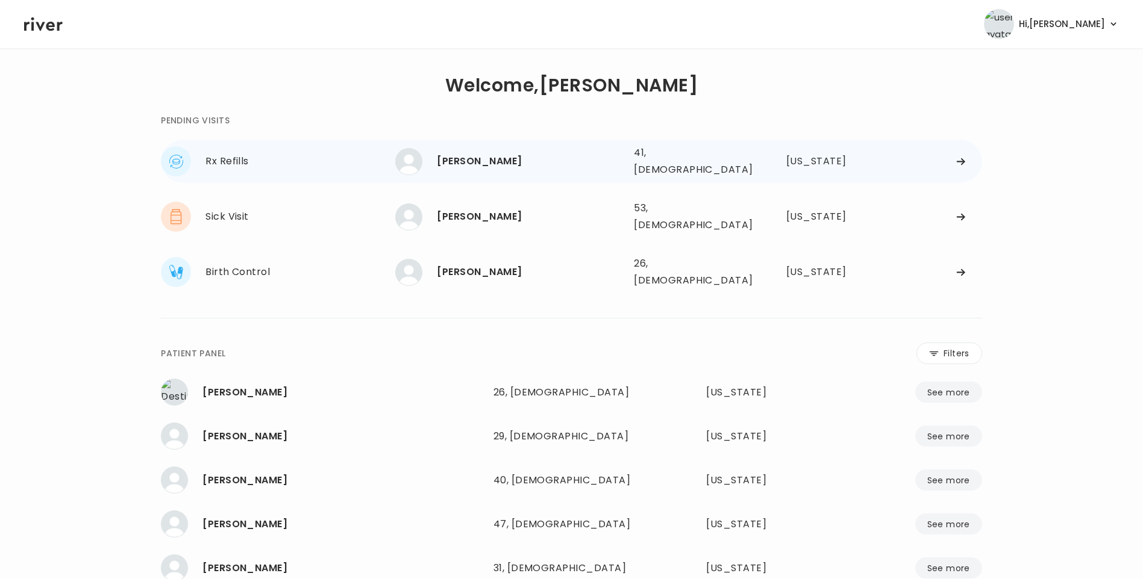
click at [489, 166] on div "[PERSON_NAME]" at bounding box center [530, 161] width 187 height 17
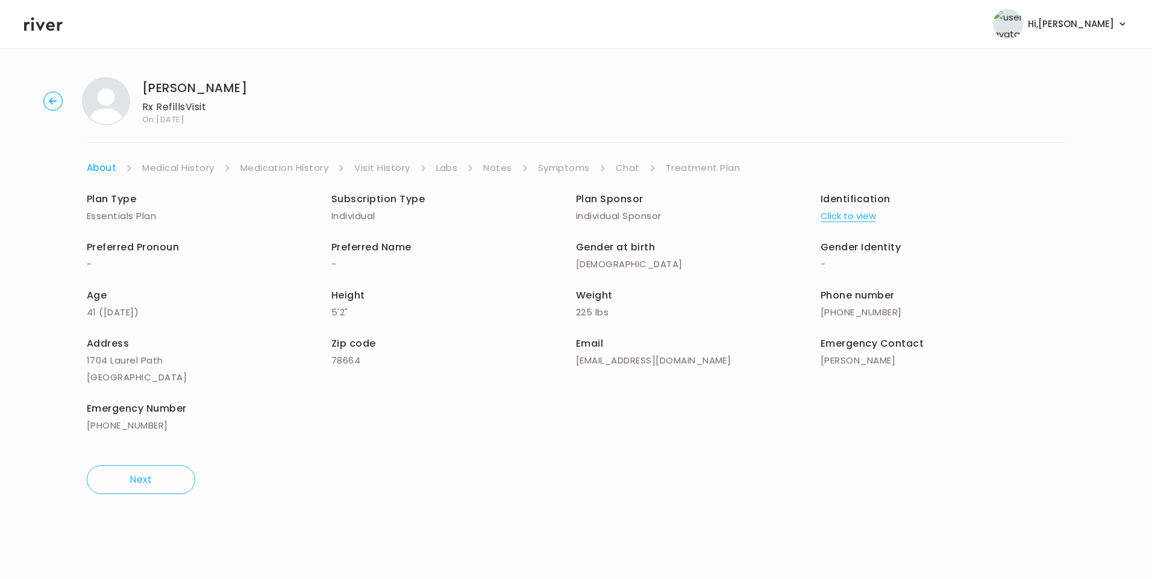
click at [370, 170] on link "Visit History" at bounding box center [381, 168] width 55 height 17
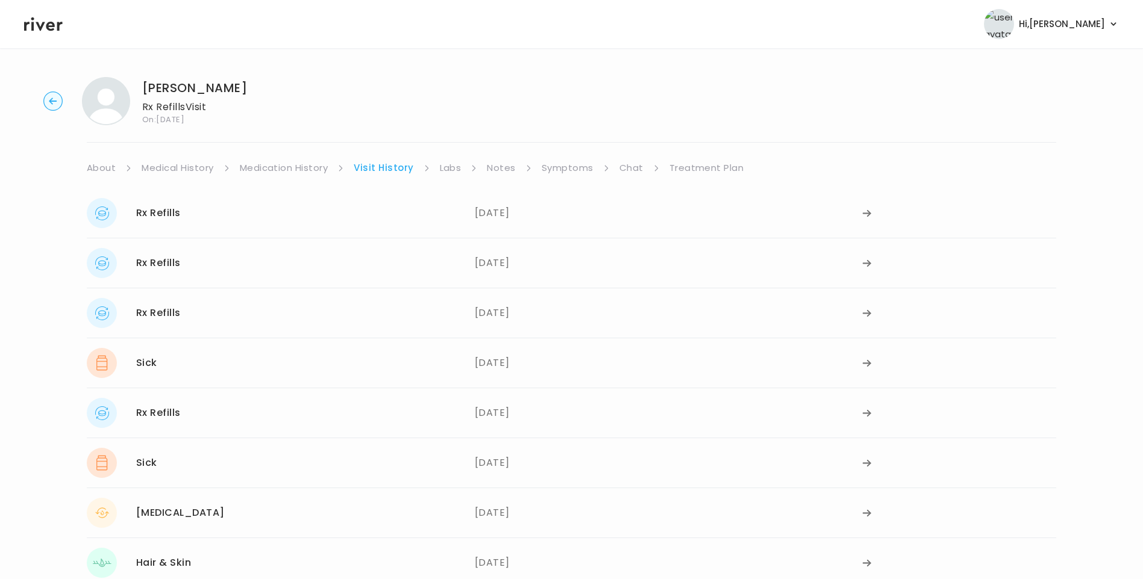
click at [567, 167] on link "Symptoms" at bounding box center [567, 168] width 52 height 17
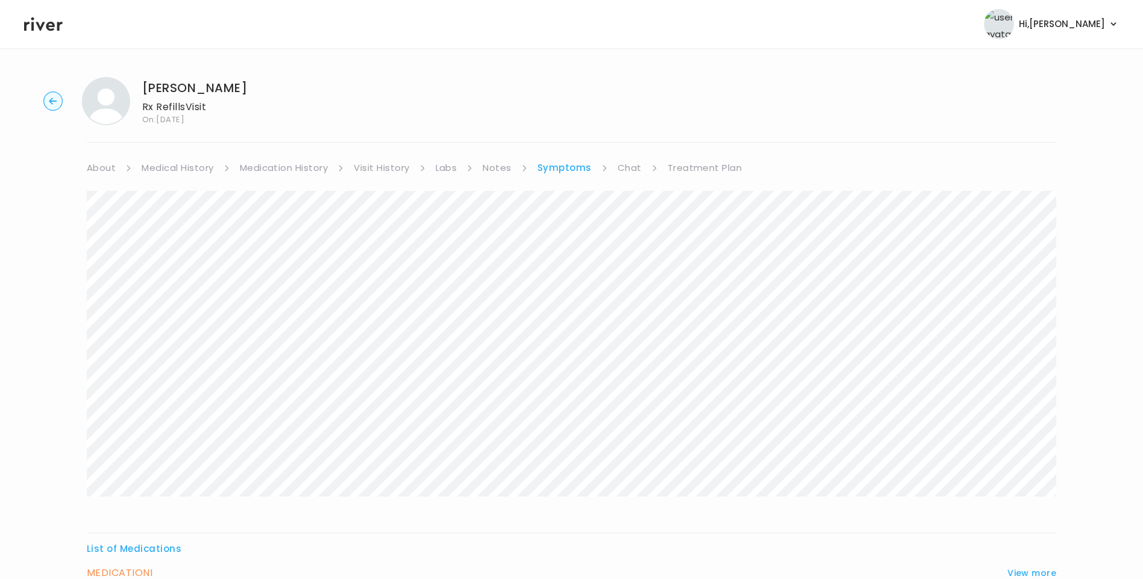
scroll to position [120, 0]
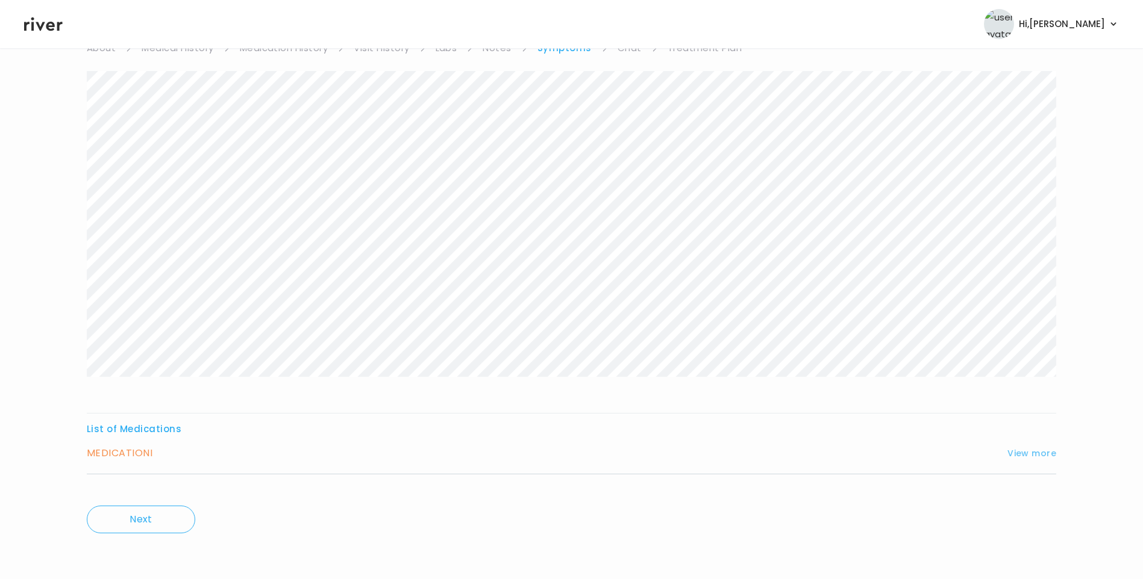
click at [1023, 457] on button "View more" at bounding box center [1031, 453] width 49 height 14
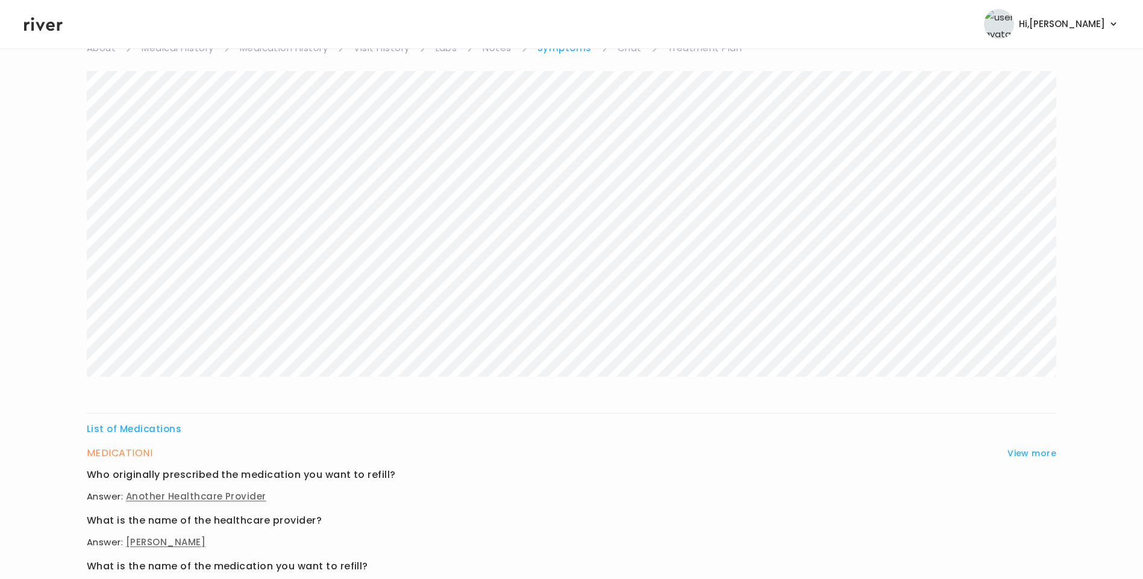
scroll to position [490, 0]
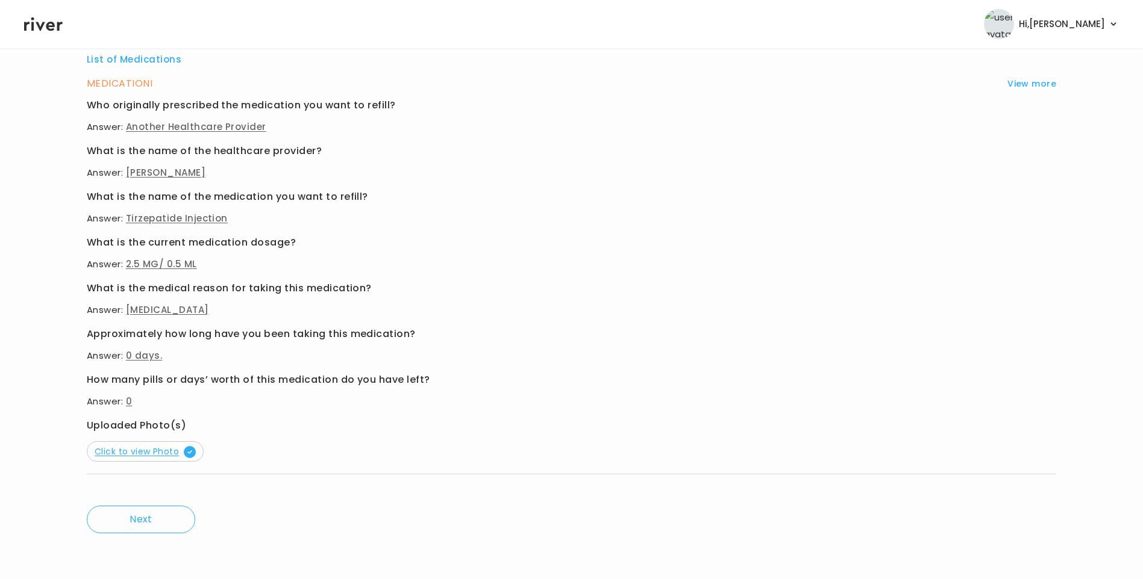
click at [145, 450] on span "Click to view Photo" at bounding box center [145, 452] width 101 height 12
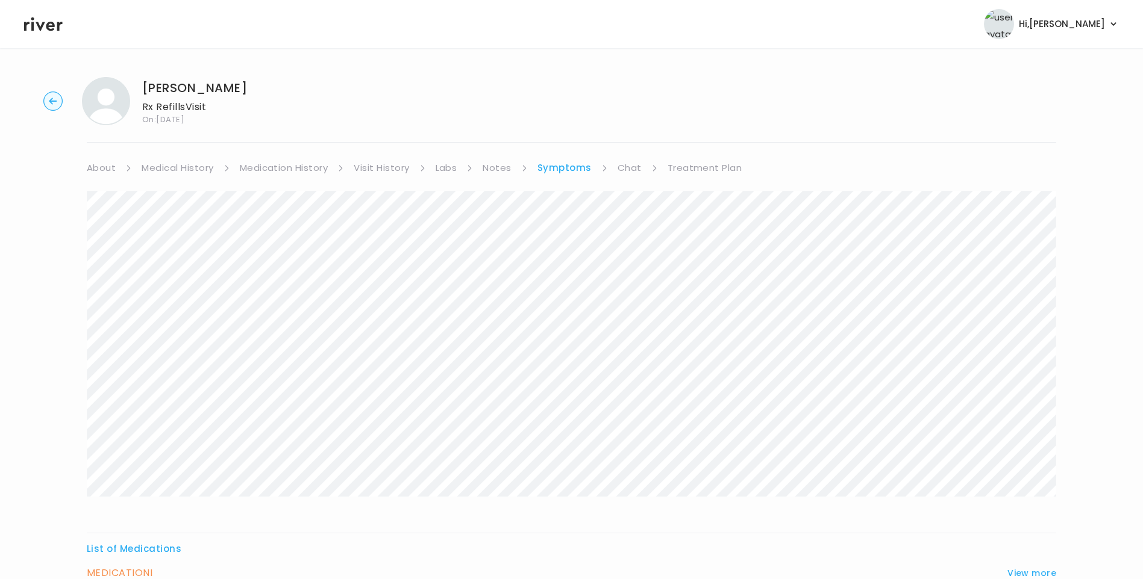
click at [305, 166] on link "Medication History" at bounding box center [284, 168] width 89 height 17
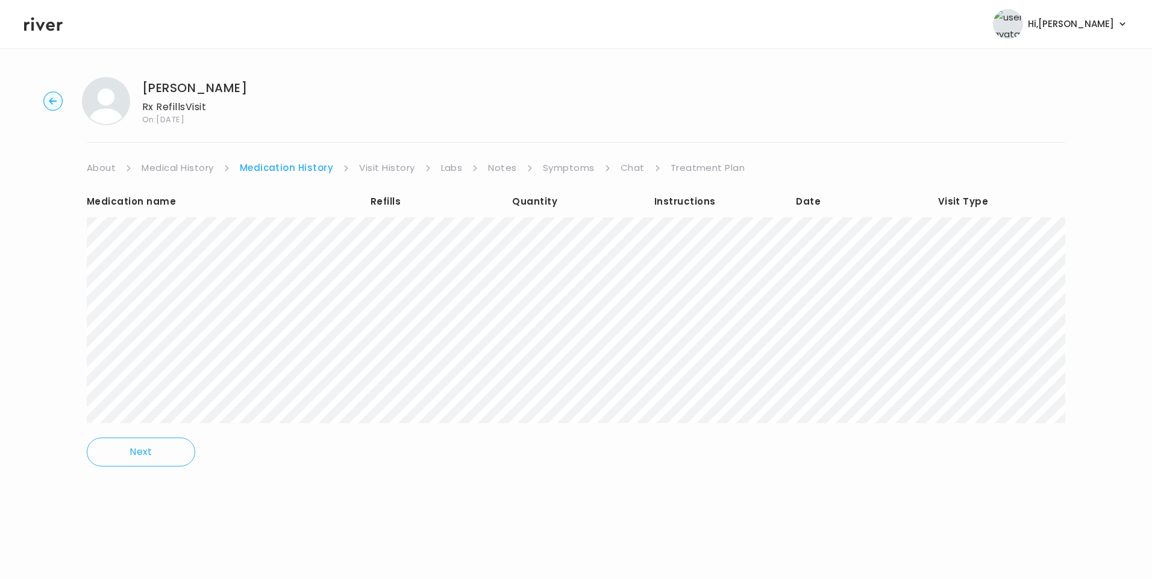
click at [176, 168] on link "Medical History" at bounding box center [178, 168] width 72 height 17
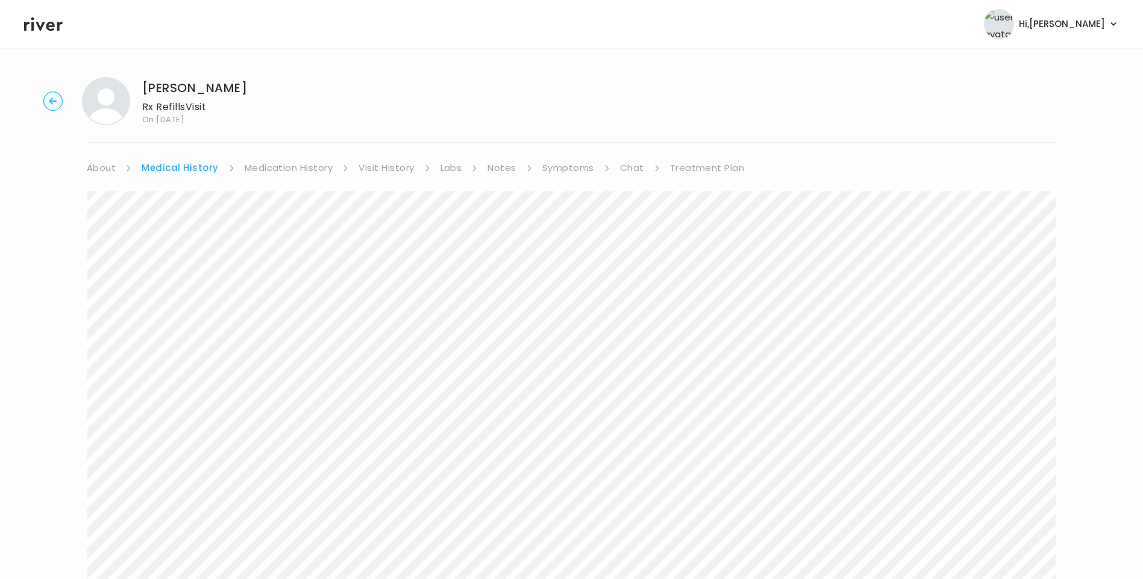
click at [568, 165] on link "Symptoms" at bounding box center [568, 168] width 52 height 17
click at [382, 169] on link "Visit History" at bounding box center [381, 168] width 55 height 17
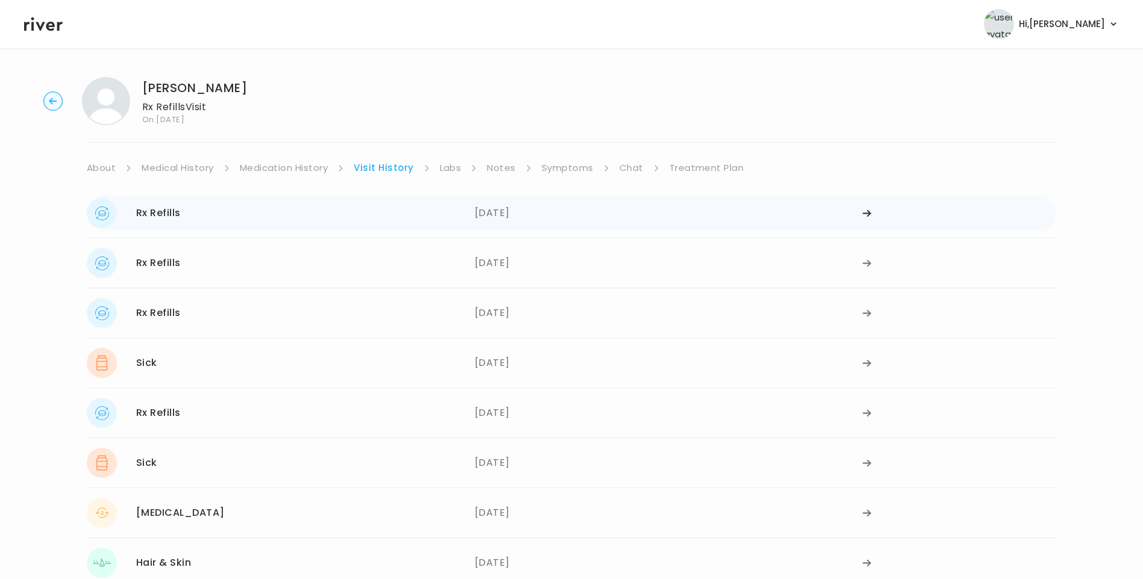
click at [308, 218] on div "Rx Refills 09/11/2025" at bounding box center [281, 213] width 388 height 30
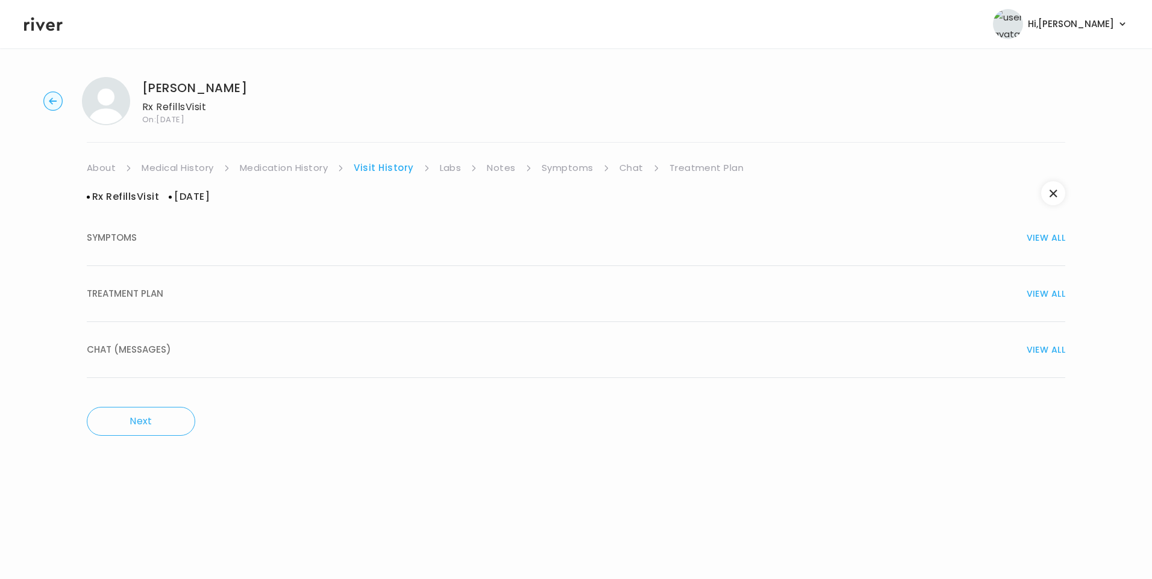
drag, startPoint x: 158, startPoint y: 296, endPoint x: 182, endPoint y: 302, distance: 24.7
click at [158, 297] on span "TREATMENT PLAN" at bounding box center [125, 294] width 76 height 17
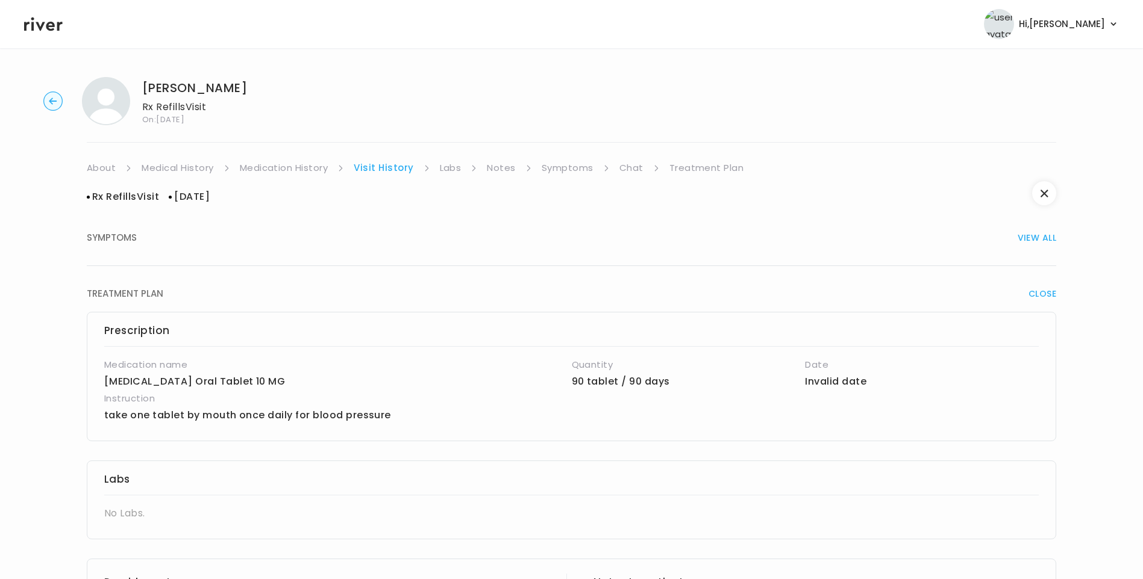
scroll to position [507, 0]
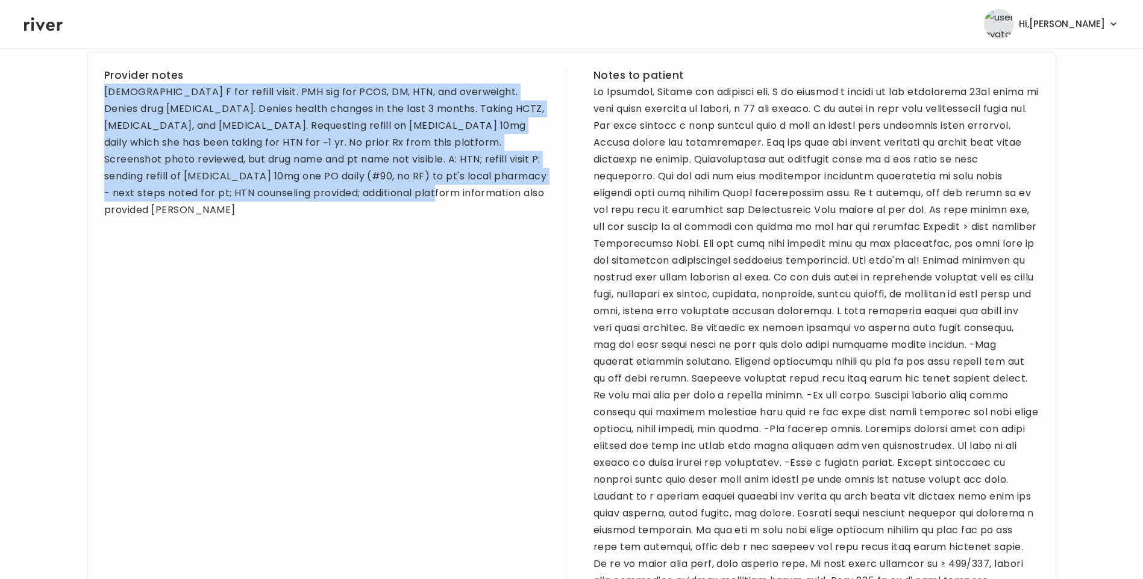
drag, startPoint x: 105, startPoint y: 95, endPoint x: 346, endPoint y: 199, distance: 263.3
click at [346, 199] on div "41 yo F for refill visit. PMH sig for PCOS, DM, HTN, and overweight. Denies dru…" at bounding box center [326, 151] width 445 height 135
drag, startPoint x: 346, startPoint y: 199, endPoint x: 291, endPoint y: 139, distance: 81.8
copy div "41 yo F for refill visit. PMH sig for PCOS, DM, HTN, and overweight. Denies dru…"
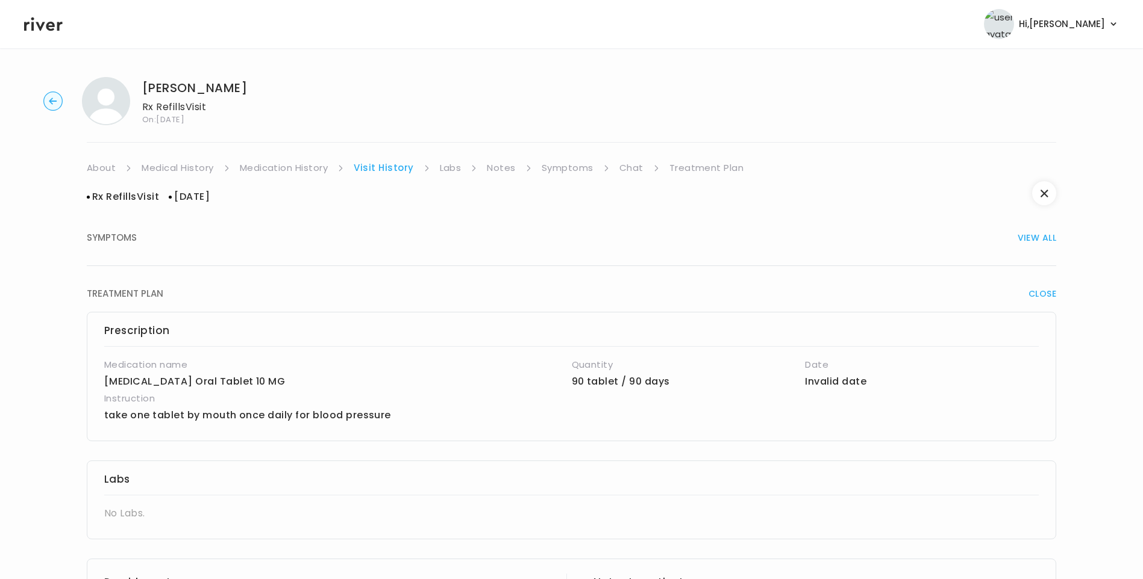
click at [194, 164] on link "Medical History" at bounding box center [178, 168] width 72 height 17
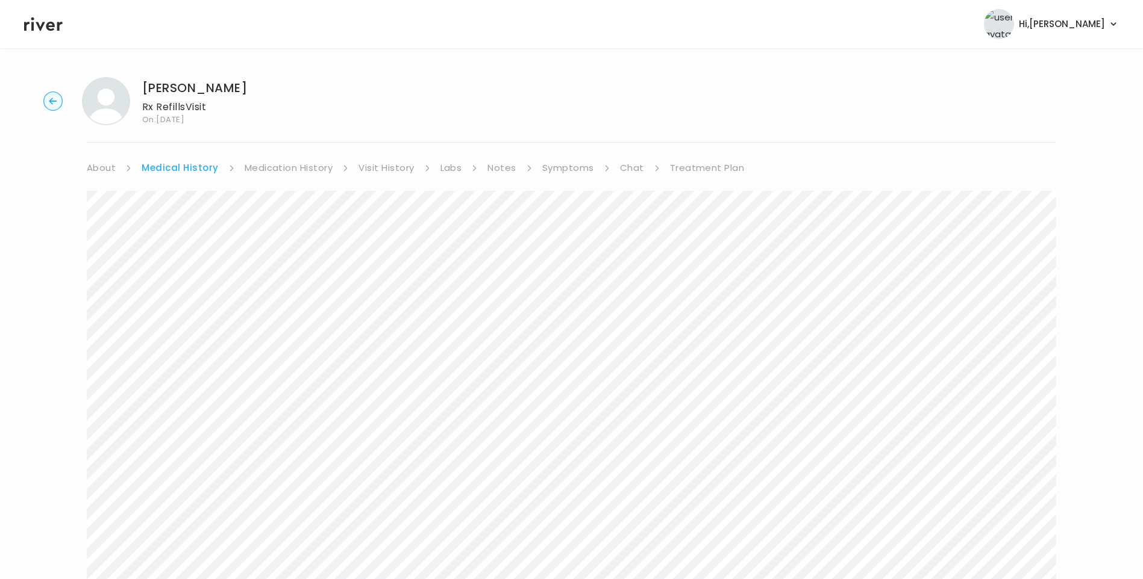
click at [274, 171] on link "Medication History" at bounding box center [289, 168] width 89 height 17
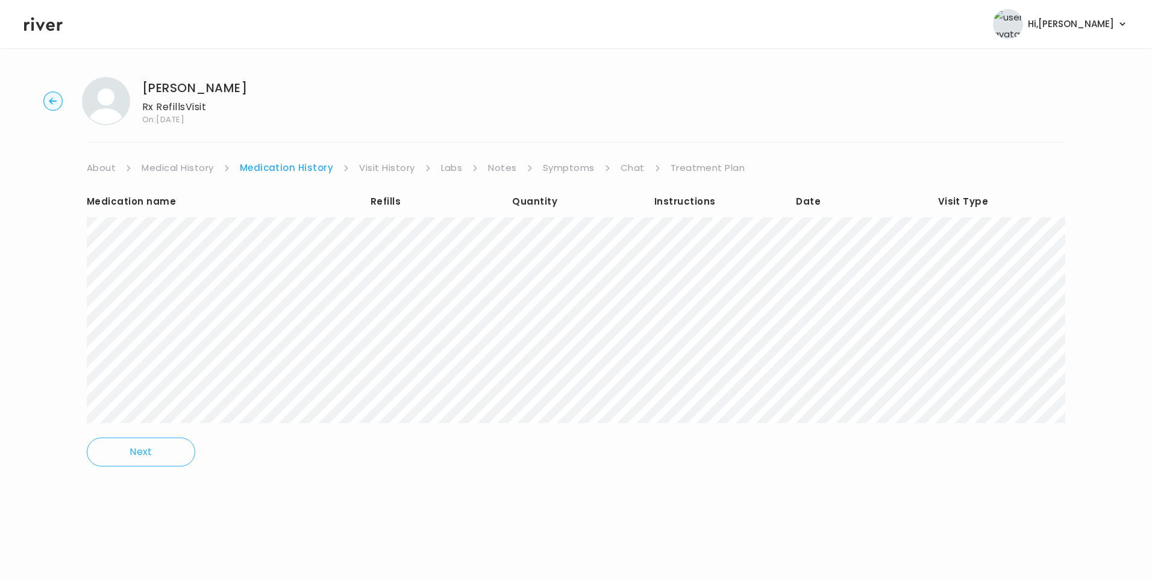
click at [107, 169] on link "About" at bounding box center [101, 168] width 29 height 17
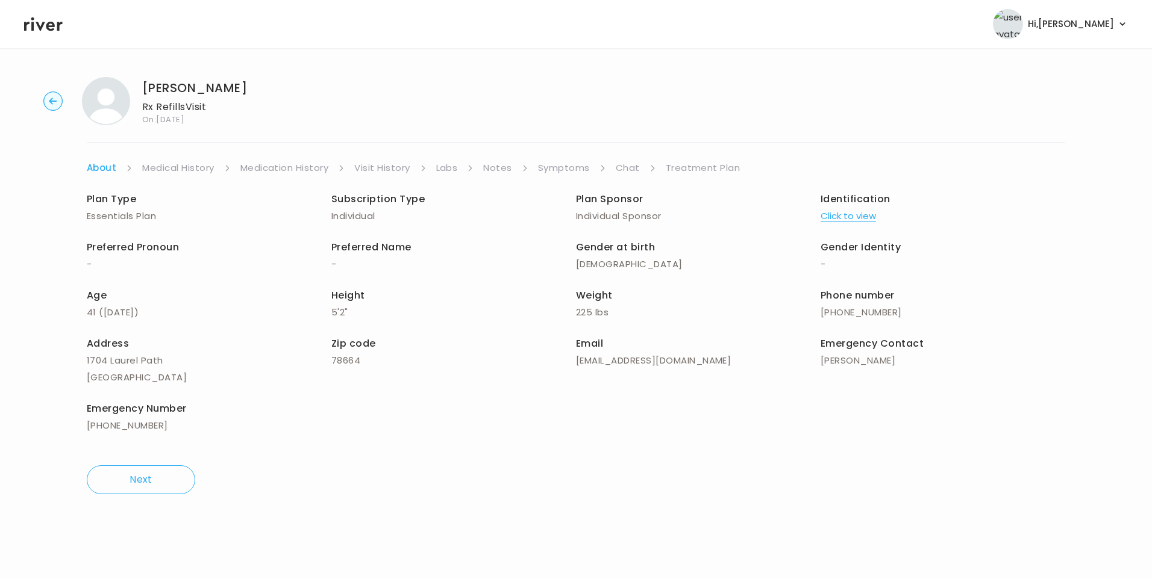
click at [371, 164] on link "Visit History" at bounding box center [381, 168] width 55 height 17
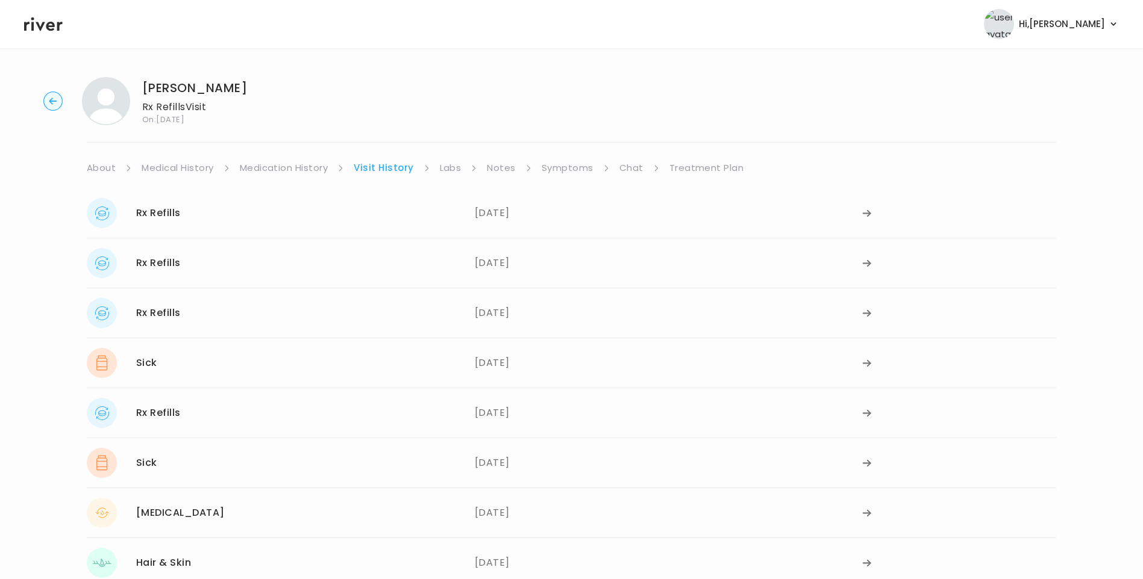
drag, startPoint x: 279, startPoint y: 157, endPoint x: 282, endPoint y: 164, distance: 8.1
click at [279, 158] on div "Brittani Langley Rx Refills Visit On: 29 Sep 2025 About Medical History Medicat…" at bounding box center [571, 423] width 1143 height 712
click at [284, 166] on link "Medication History" at bounding box center [284, 168] width 89 height 17
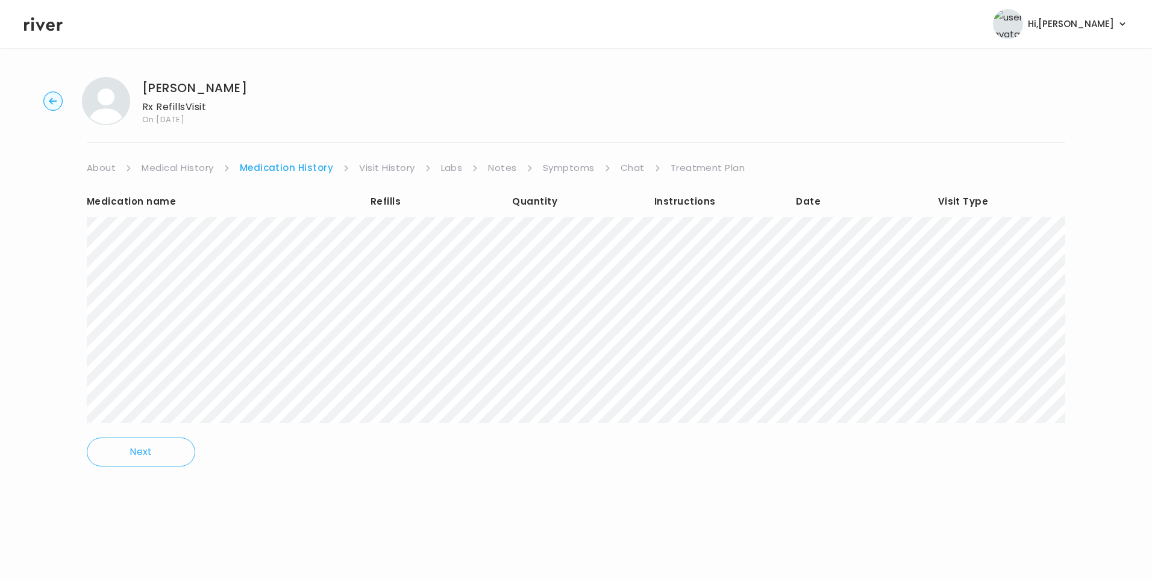
click at [566, 171] on link "Symptoms" at bounding box center [569, 168] width 52 height 17
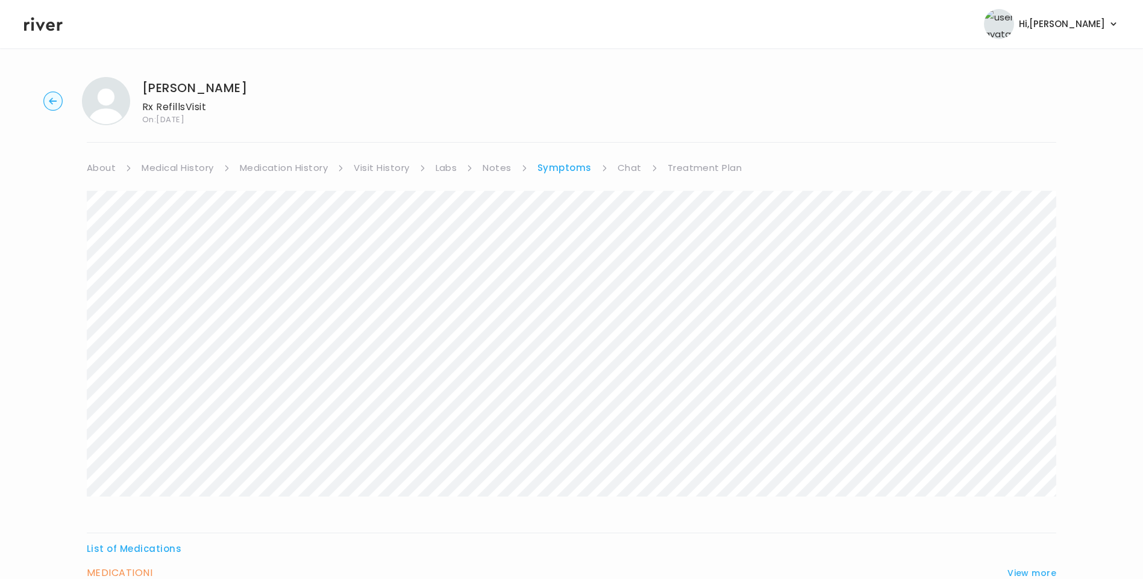
click at [623, 170] on link "Chat" at bounding box center [629, 168] width 24 height 17
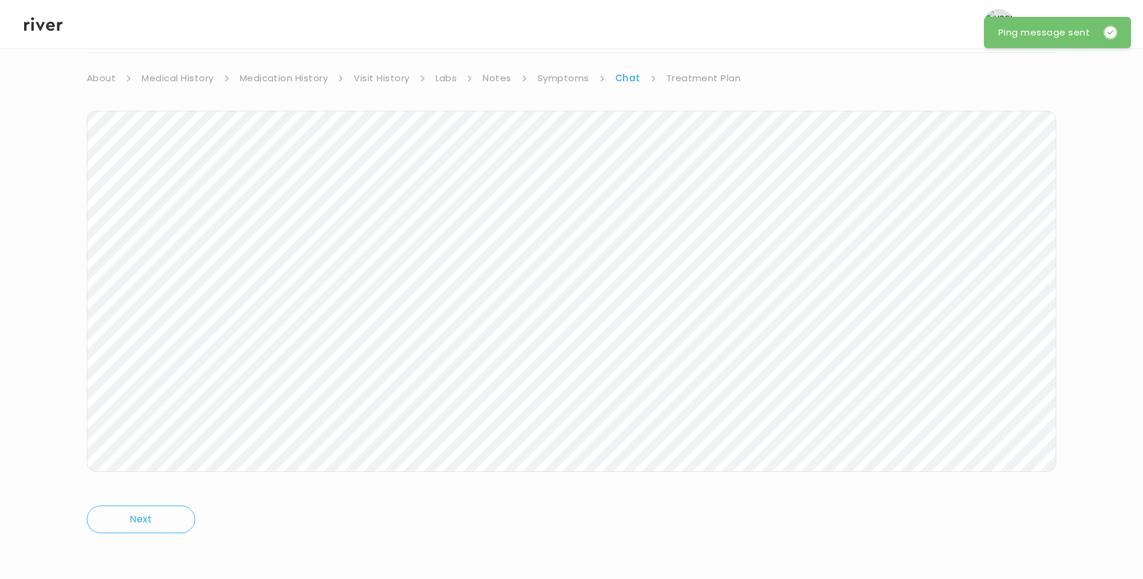
click at [703, 76] on link "Treatment Plan" at bounding box center [703, 78] width 75 height 17
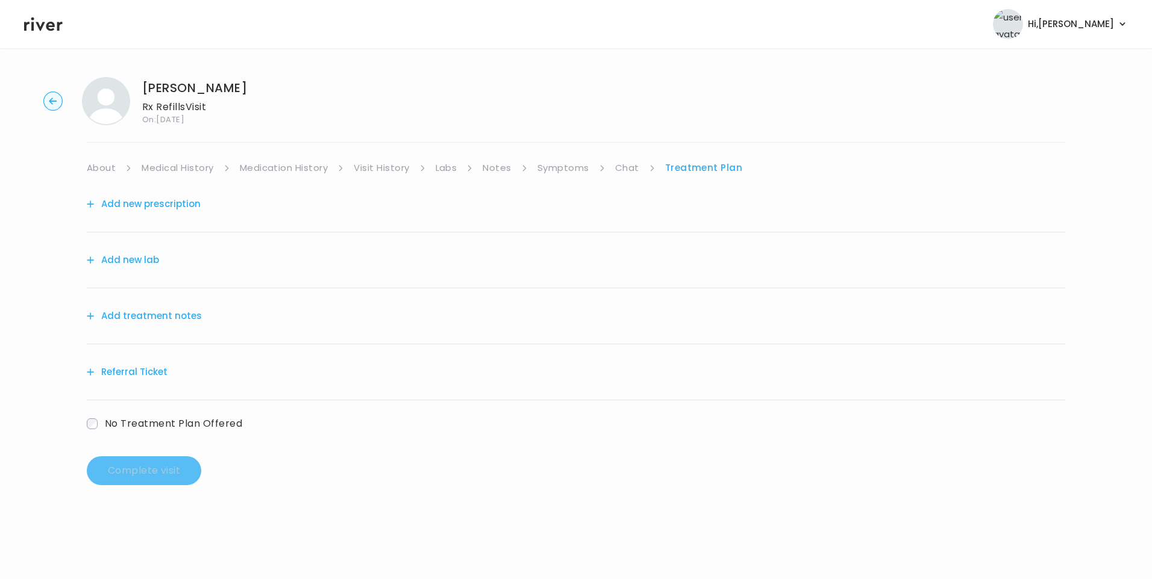
click at [390, 169] on link "Visit History" at bounding box center [381, 168] width 55 height 17
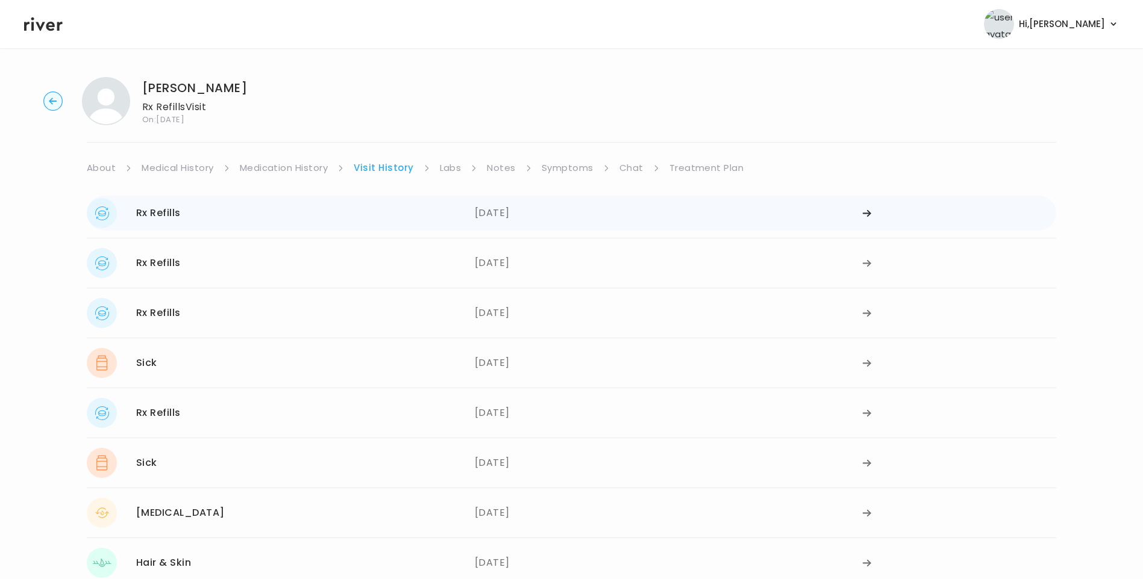
click at [439, 219] on div "Rx Refills 09/11/2025" at bounding box center [281, 213] width 388 height 30
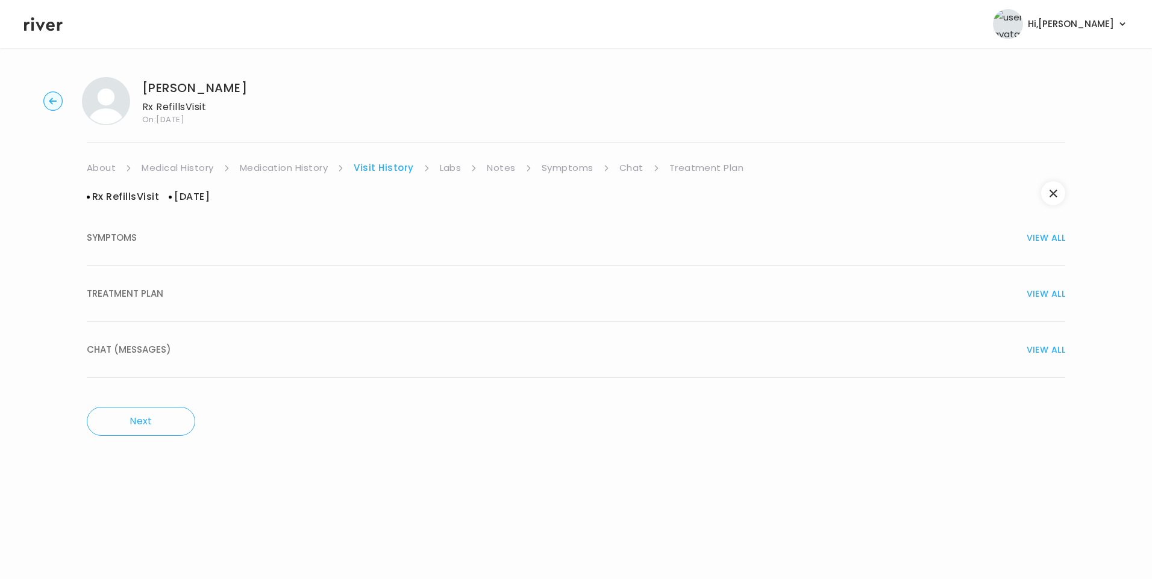
click at [169, 305] on button "TREATMENT PLAN VIEW ALL" at bounding box center [576, 294] width 978 height 56
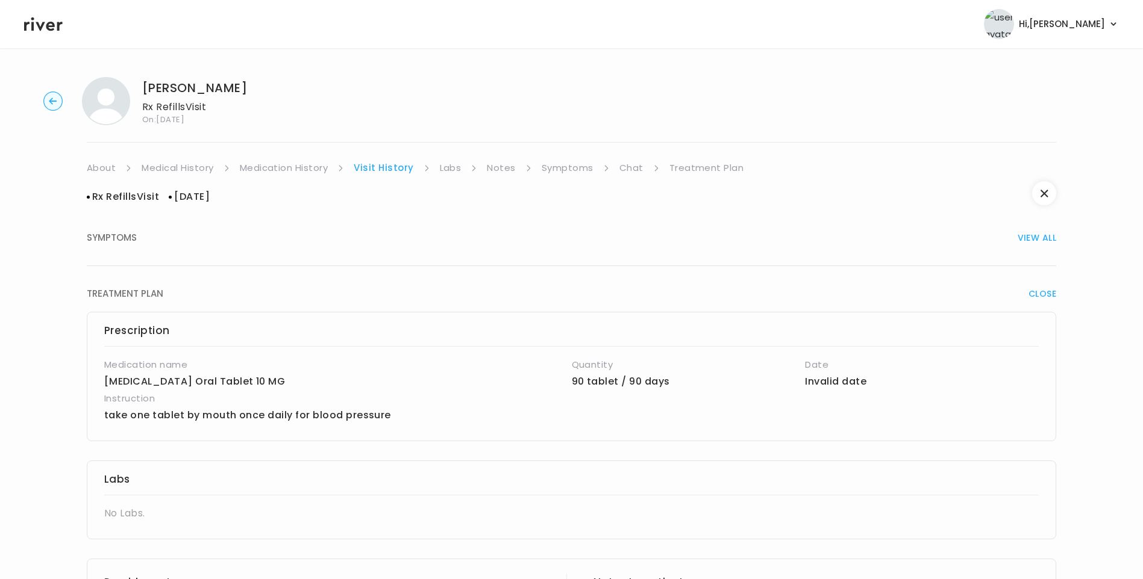
scroll to position [507, 0]
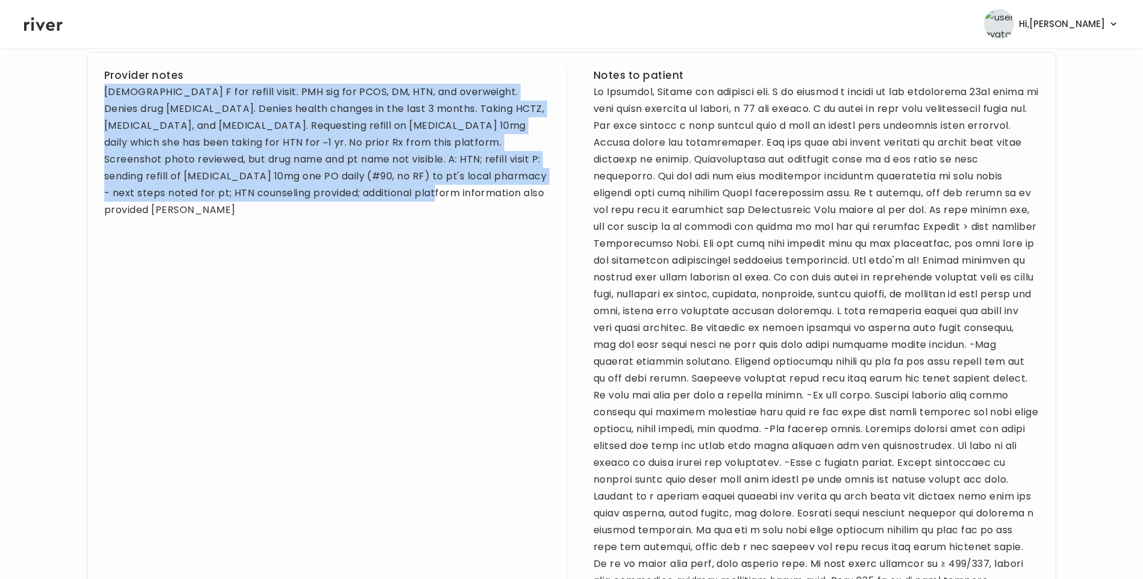
drag, startPoint x: 105, startPoint y: 92, endPoint x: 336, endPoint y: 200, distance: 255.4
click at [336, 200] on div "41 yo F for refill visit. PMH sig for PCOS, DM, HTN, and overweight. Denies dru…" at bounding box center [326, 151] width 445 height 135
drag, startPoint x: 336, startPoint y: 200, endPoint x: 270, endPoint y: 158, distance: 78.0
copy div "41 yo F for refill visit. PMH sig for PCOS, DM, HTN, and overweight. Denies dru…"
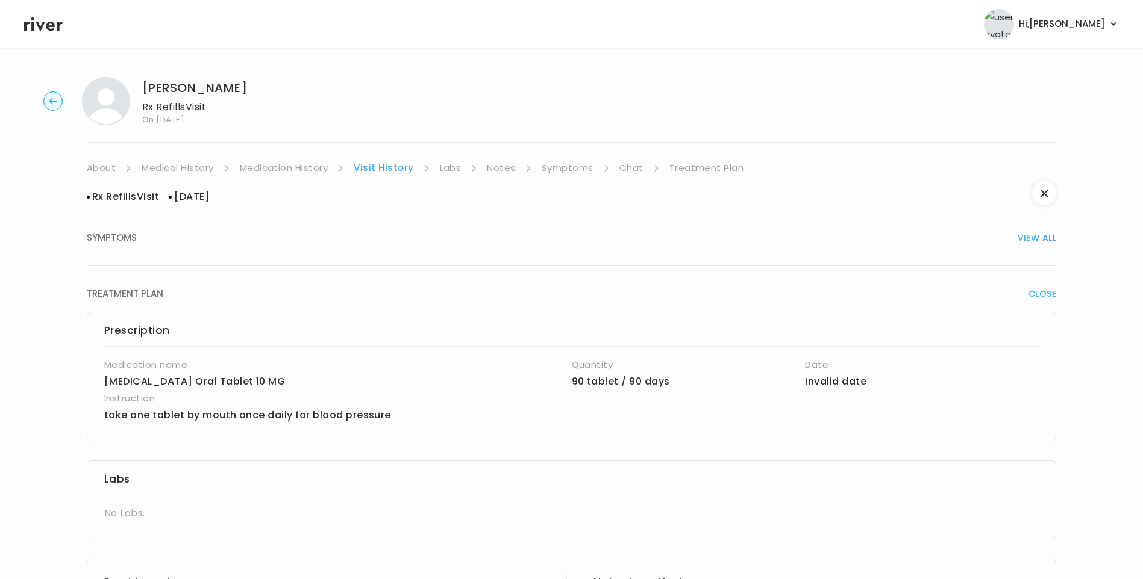
click at [691, 167] on link "Treatment Plan" at bounding box center [706, 168] width 75 height 17
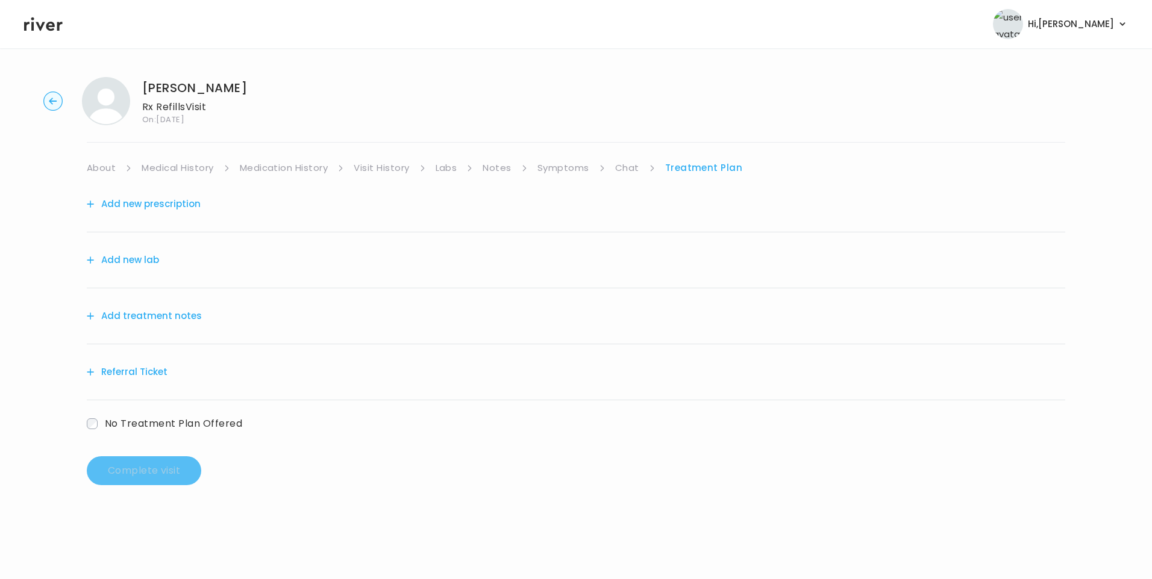
click at [175, 314] on button "Add treatment notes" at bounding box center [144, 316] width 115 height 17
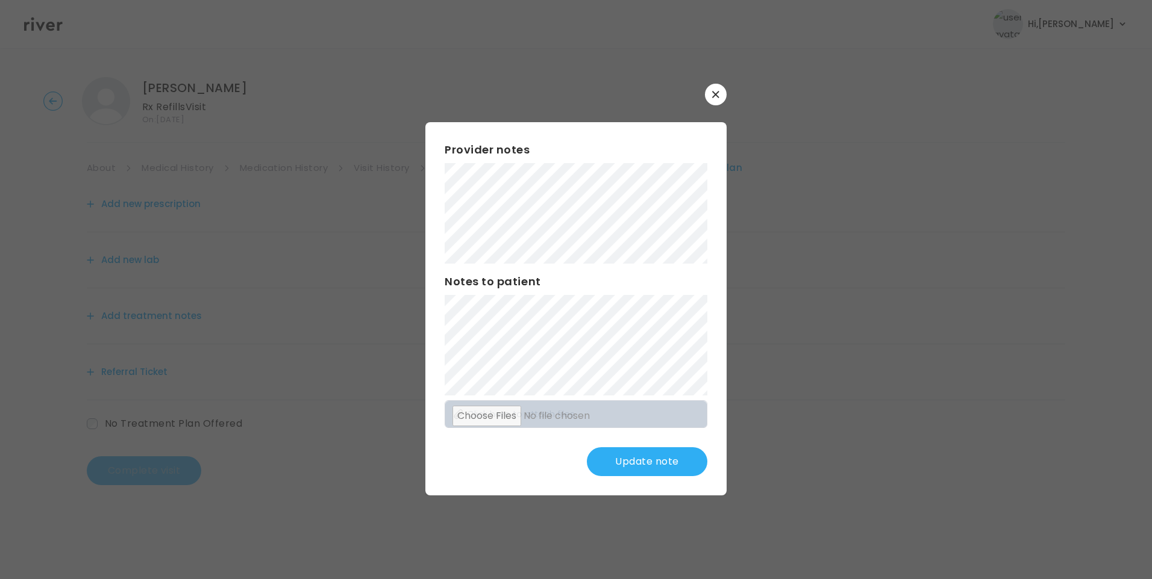
click at [640, 458] on button "Update note" at bounding box center [647, 462] width 120 height 29
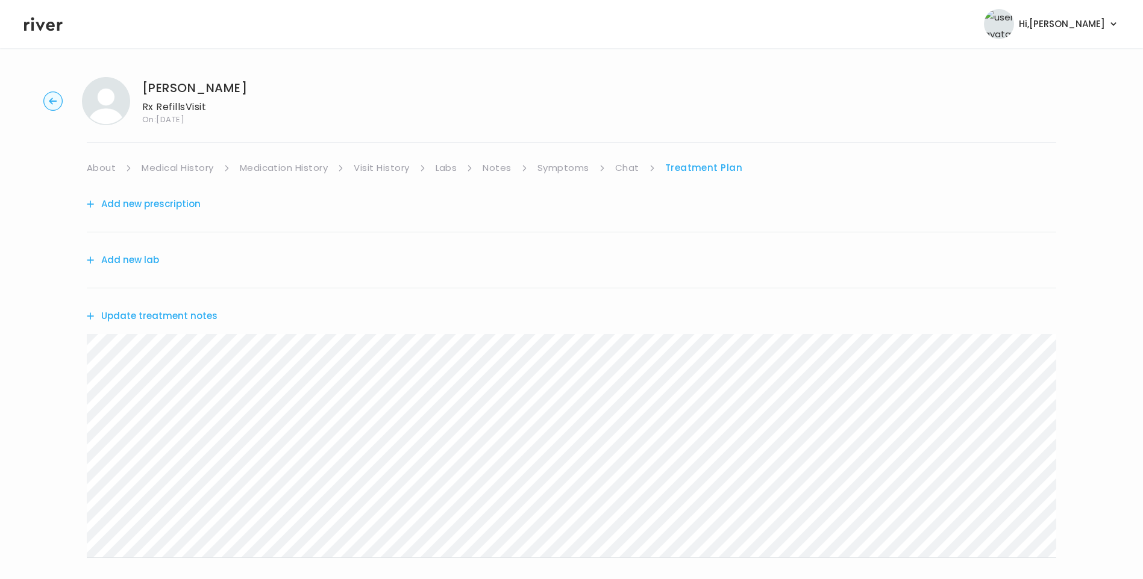
click at [193, 321] on button "Update treatment notes" at bounding box center [152, 316] width 131 height 17
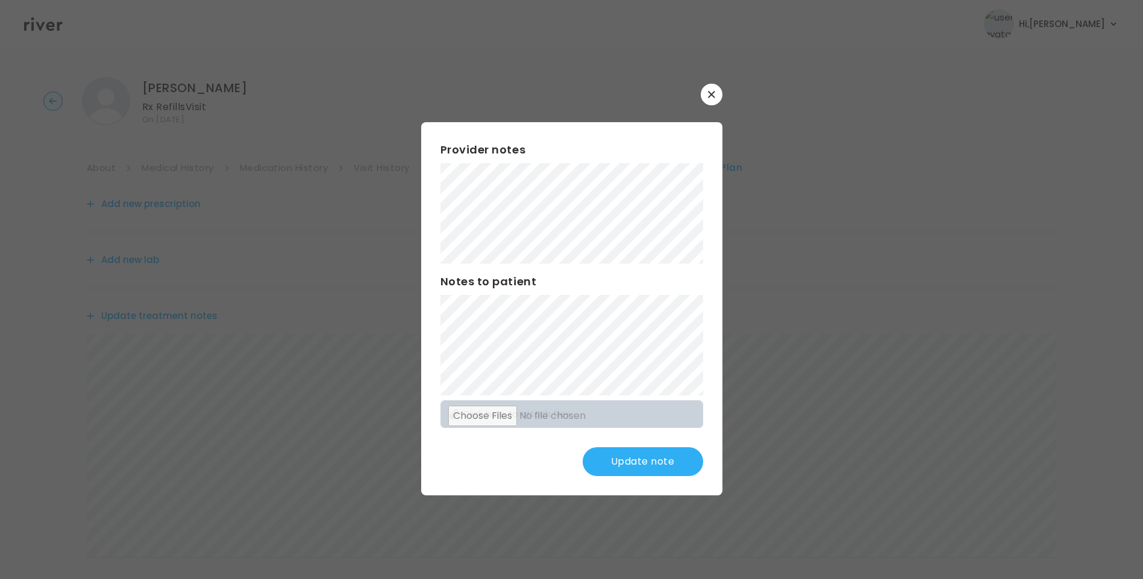
click at [620, 456] on button "Update note" at bounding box center [642, 462] width 120 height 29
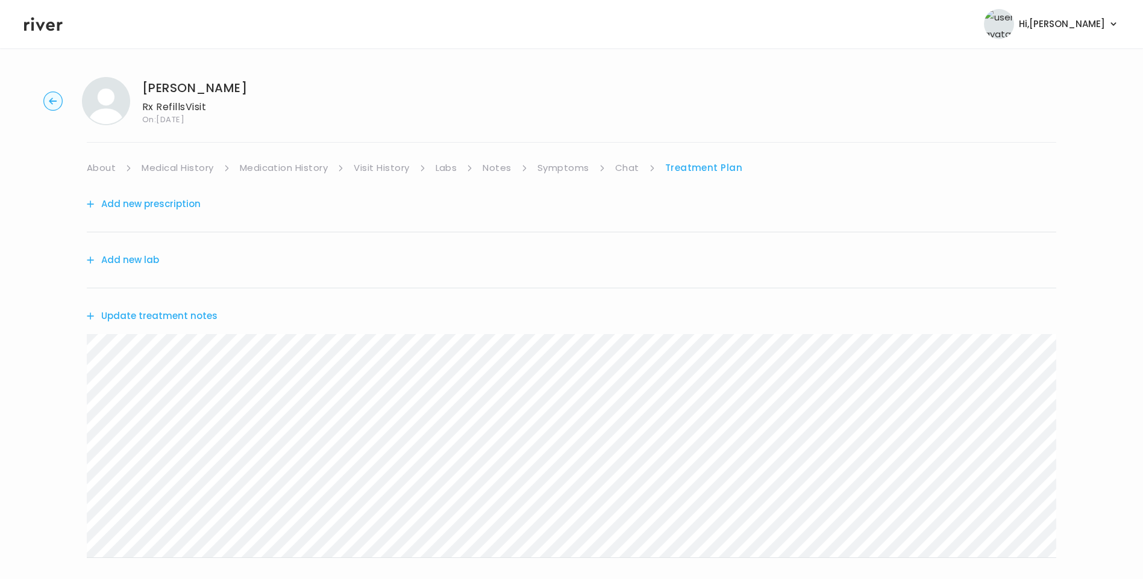
click at [575, 168] on link "Symptoms" at bounding box center [563, 168] width 52 height 17
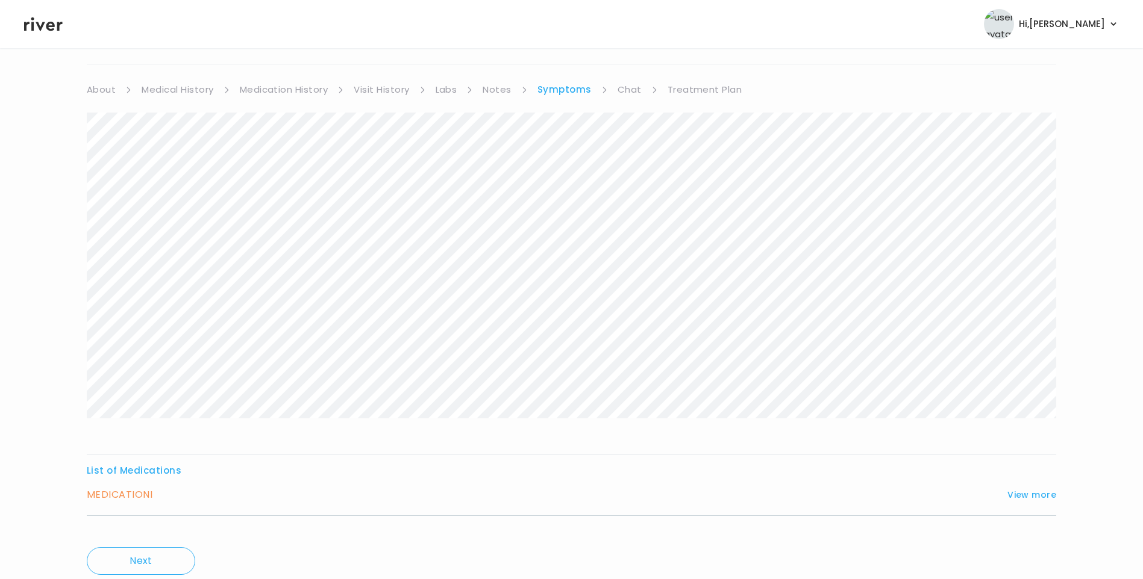
scroll to position [120, 0]
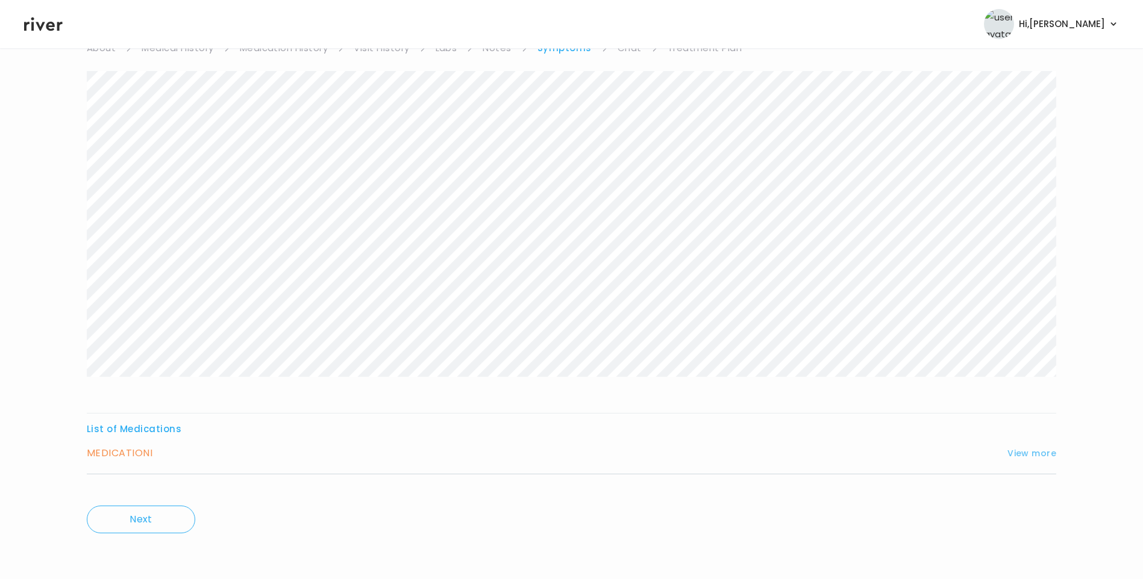
drag, startPoint x: 1033, startPoint y: 452, endPoint x: 1017, endPoint y: 446, distance: 17.1
click at [1032, 452] on button "View more" at bounding box center [1031, 453] width 49 height 14
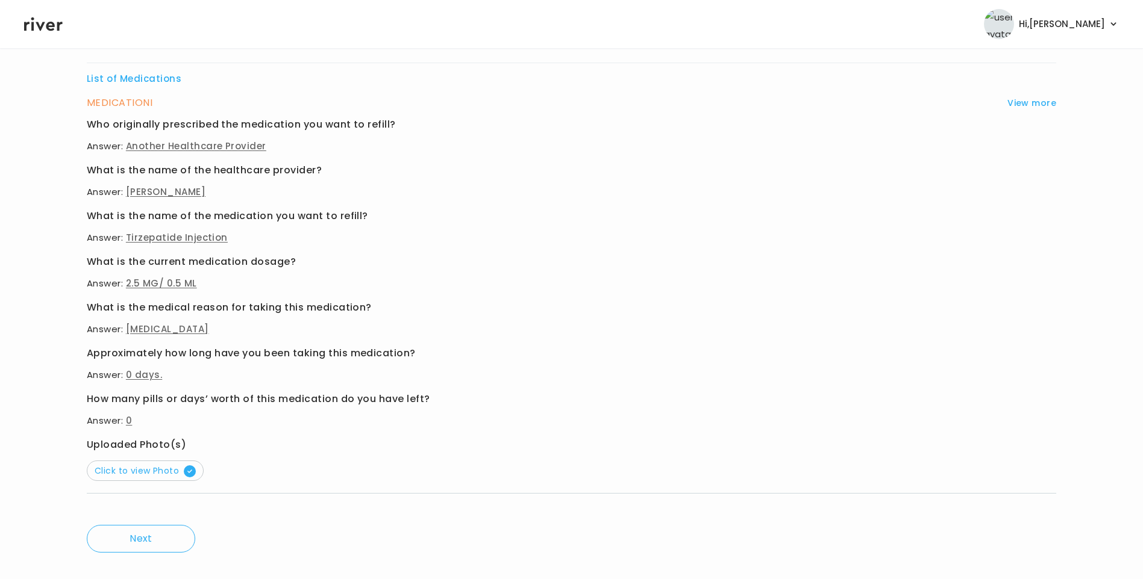
scroll to position [490, 0]
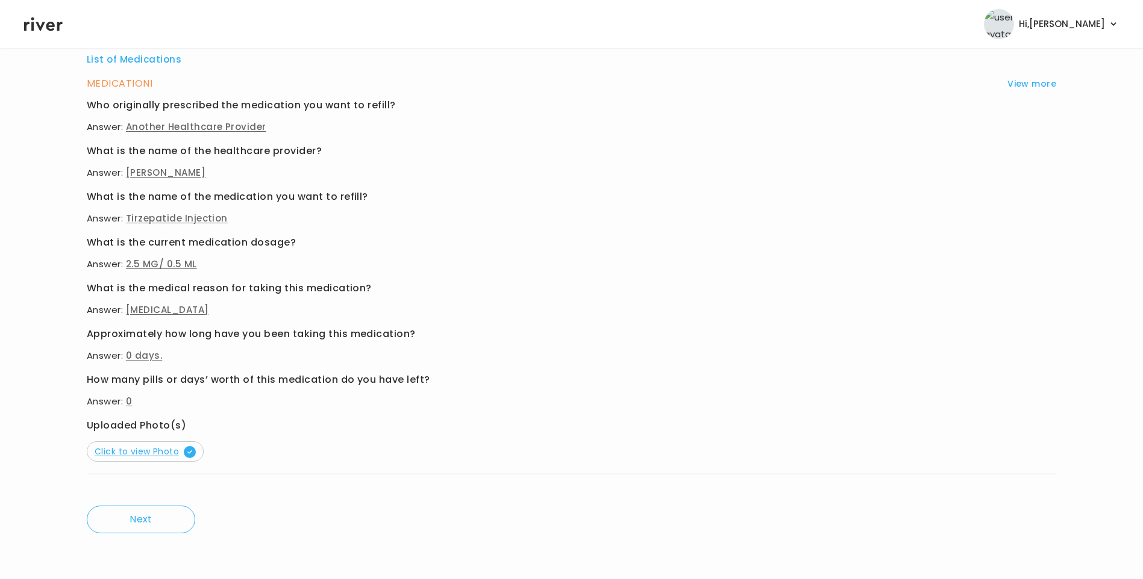
click at [173, 452] on span "Click to view Photo" at bounding box center [145, 452] width 101 height 12
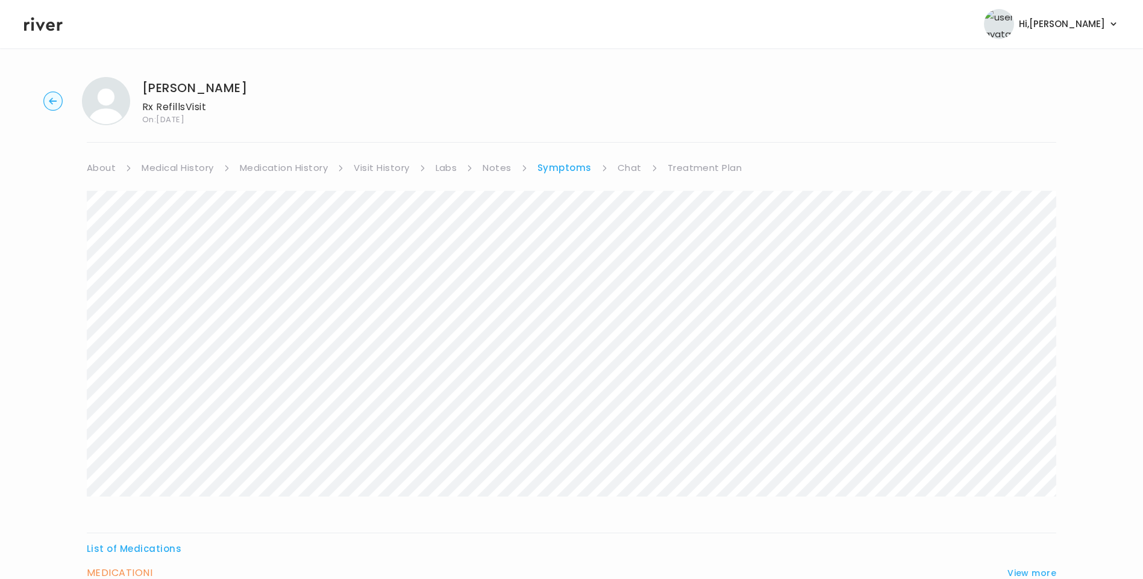
click at [698, 170] on link "Treatment Plan" at bounding box center [704, 168] width 75 height 17
click at [190, 317] on button "Update treatment notes" at bounding box center [152, 316] width 131 height 17
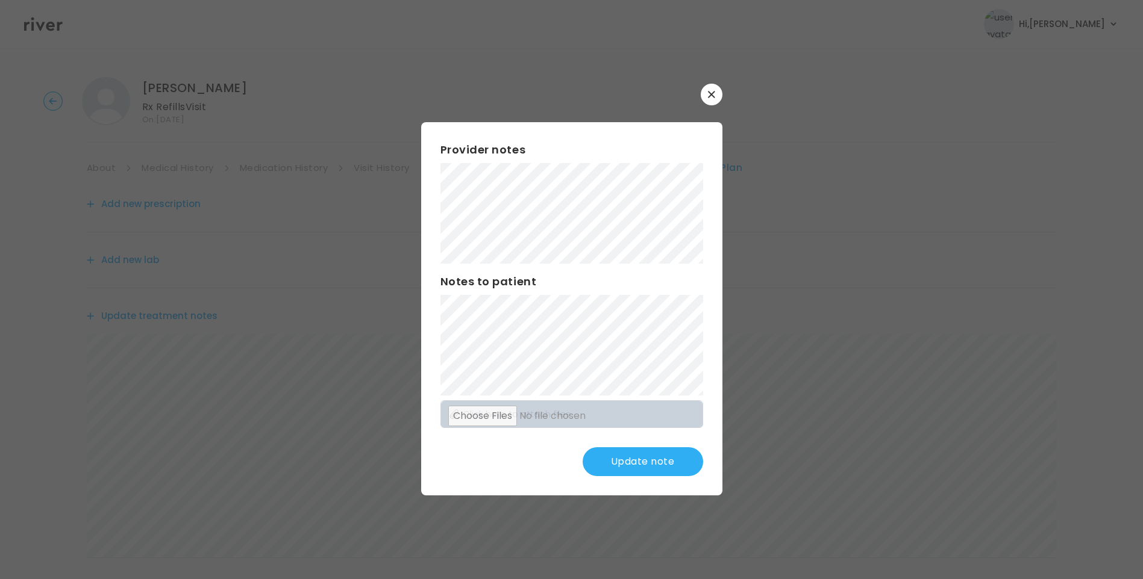
click at [641, 461] on button "Update note" at bounding box center [642, 462] width 120 height 29
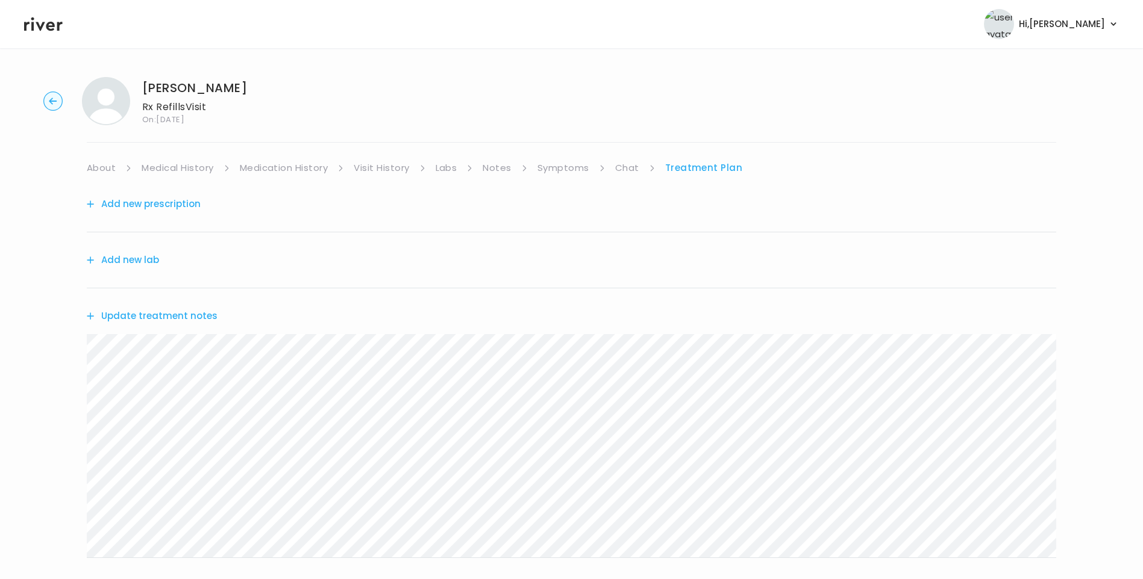
click at [628, 176] on link "Chat" at bounding box center [627, 168] width 24 height 17
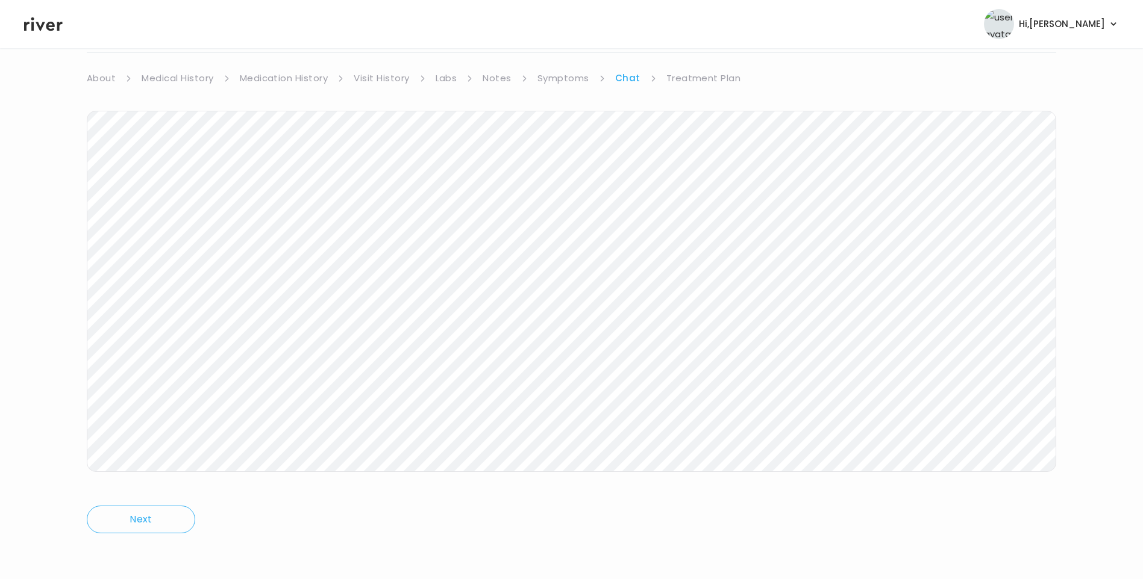
click at [706, 75] on link "Treatment Plan" at bounding box center [703, 78] width 75 height 17
click at [51, 29] on icon at bounding box center [43, 24] width 39 height 14
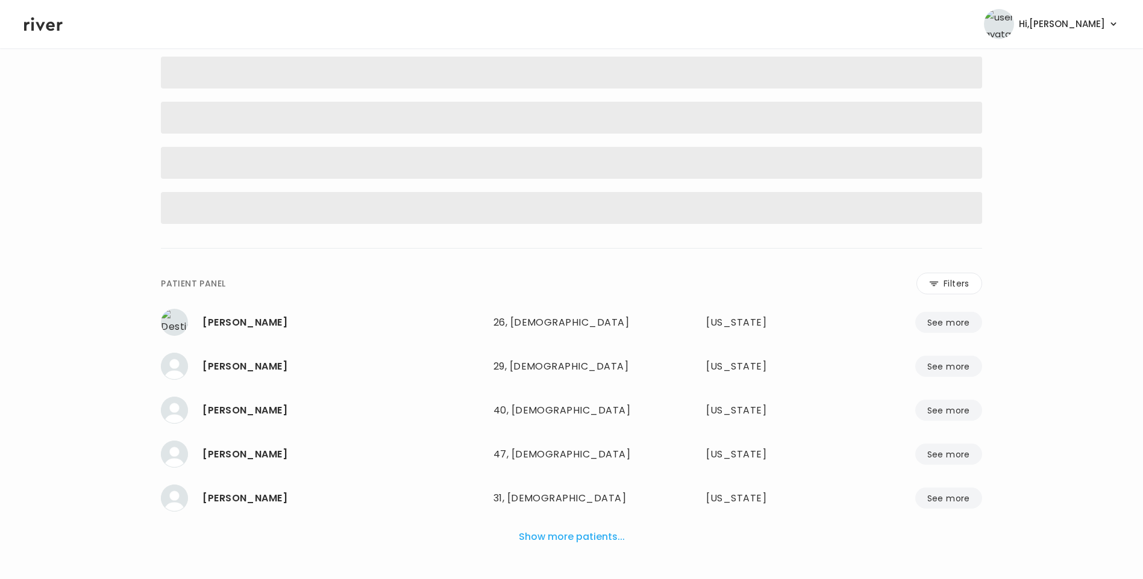
scroll to position [79, 0]
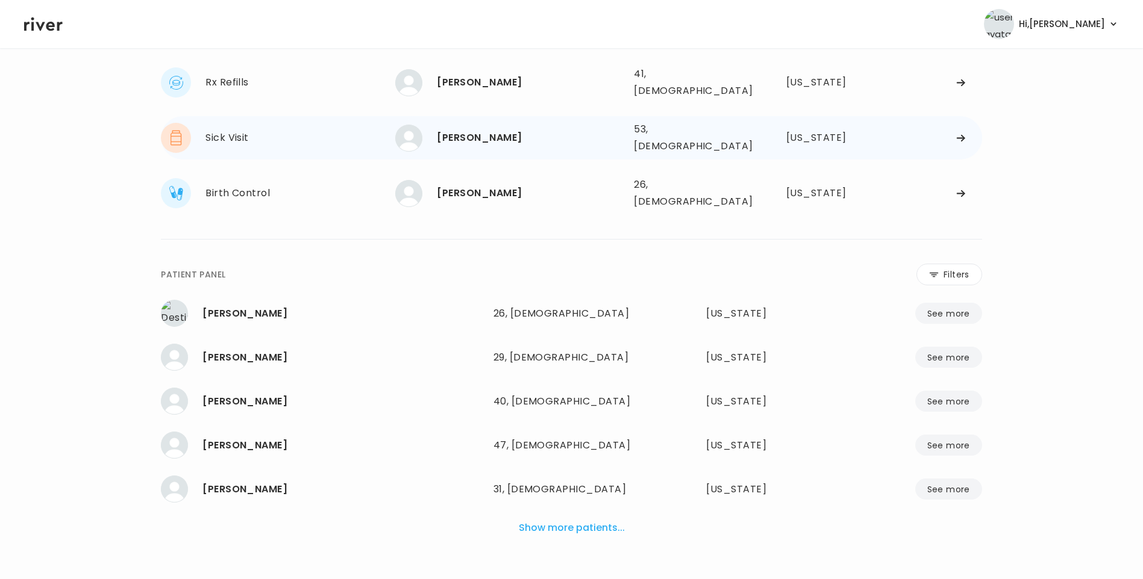
click at [534, 130] on div "[PERSON_NAME]" at bounding box center [530, 138] width 187 height 17
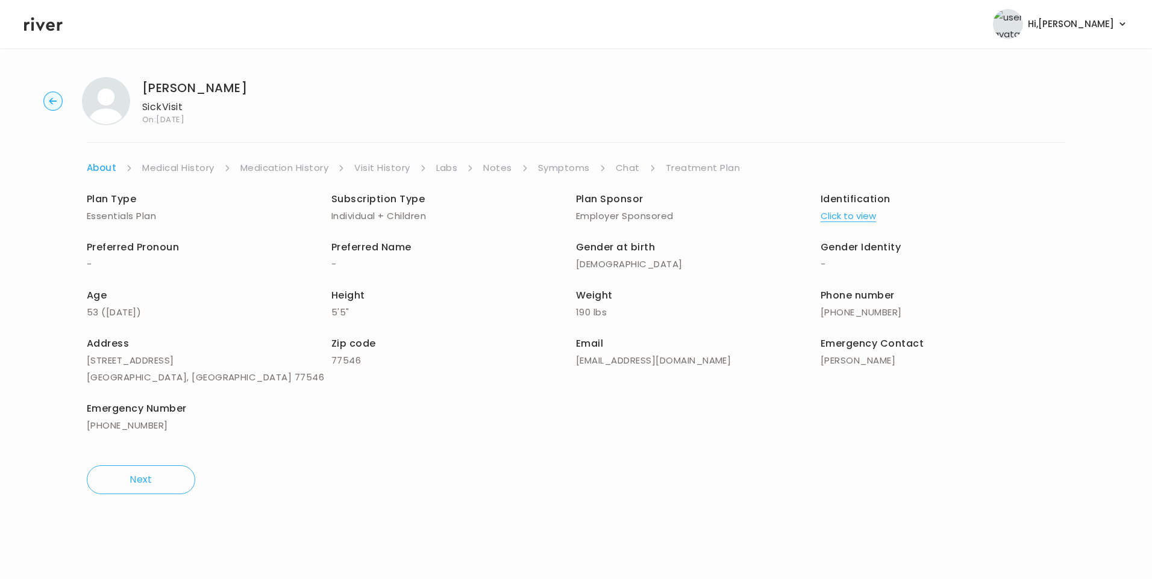
click at [621, 165] on link "Chat" at bounding box center [628, 168] width 24 height 17
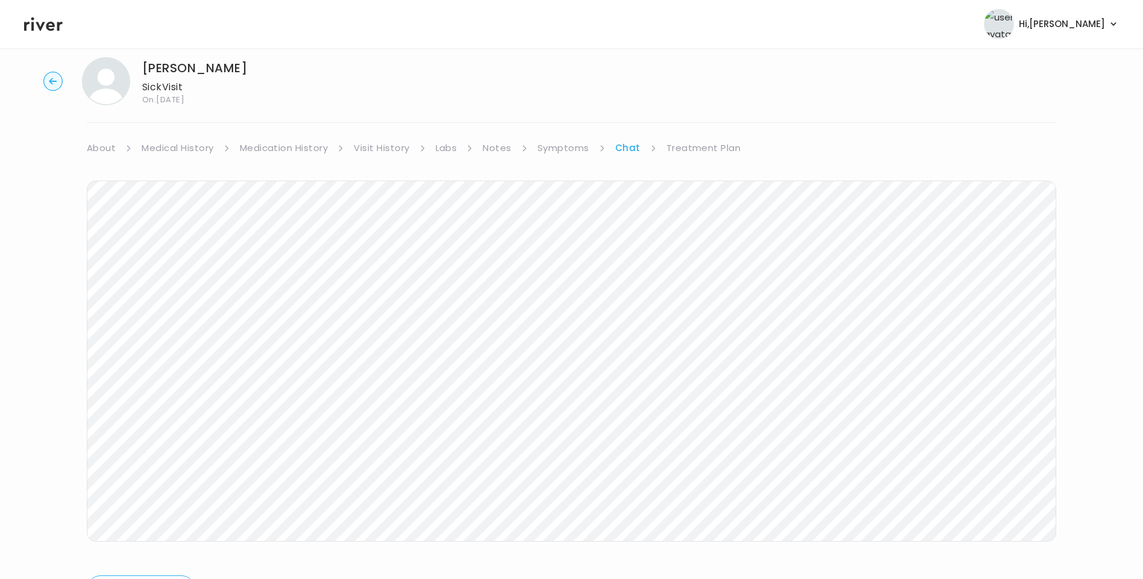
scroll to position [90, 0]
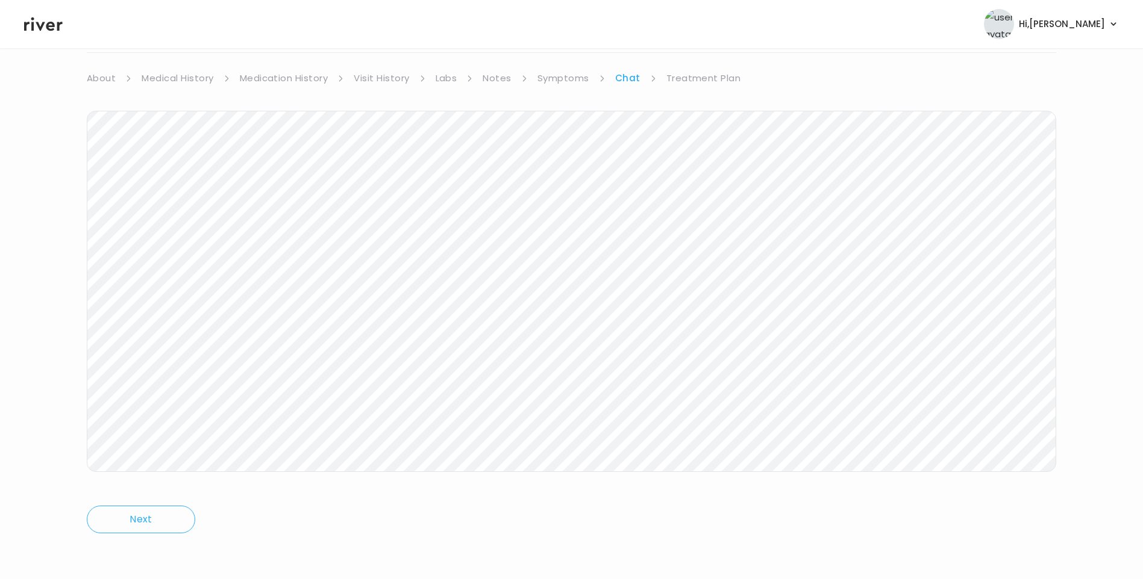
drag, startPoint x: 698, startPoint y: 80, endPoint x: 699, endPoint y: 95, distance: 15.2
click at [698, 81] on link "Treatment Plan" at bounding box center [703, 78] width 75 height 17
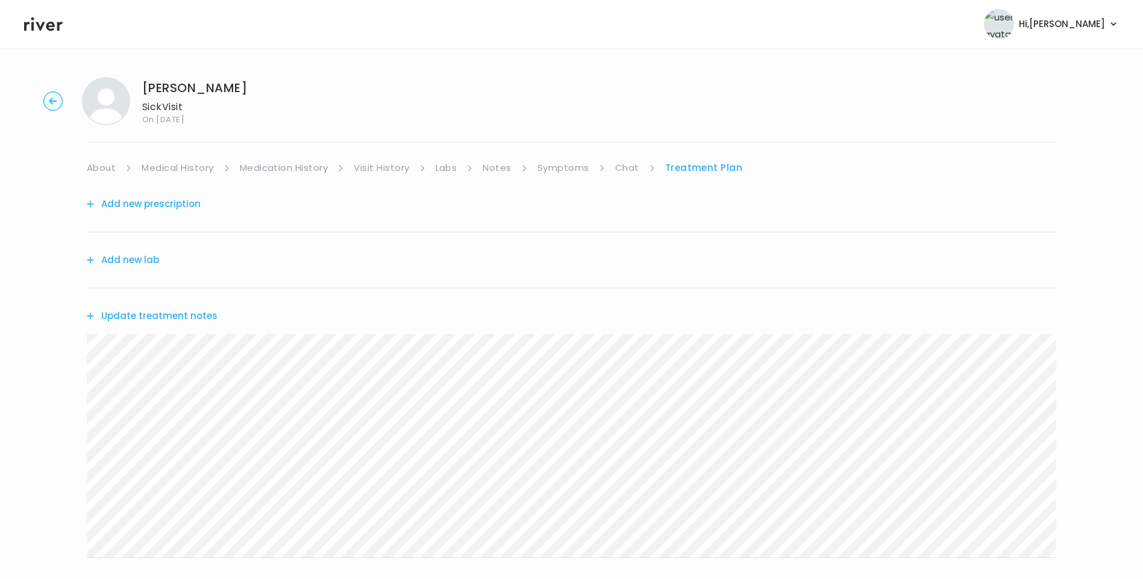
click at [193, 316] on button "Update treatment notes" at bounding box center [152, 316] width 131 height 17
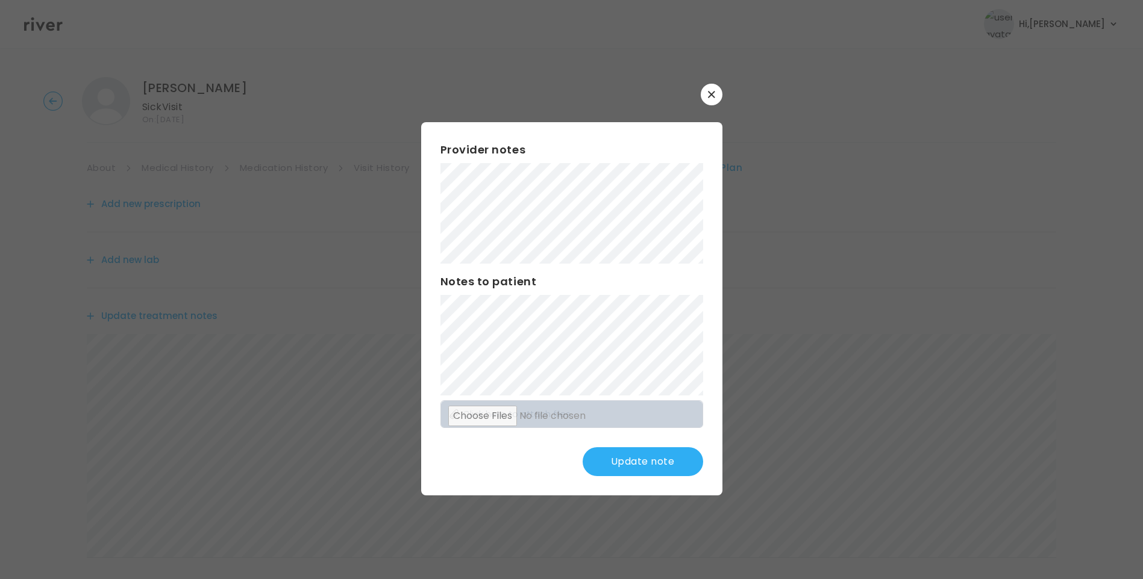
click at [674, 462] on button "Update note" at bounding box center [642, 462] width 120 height 29
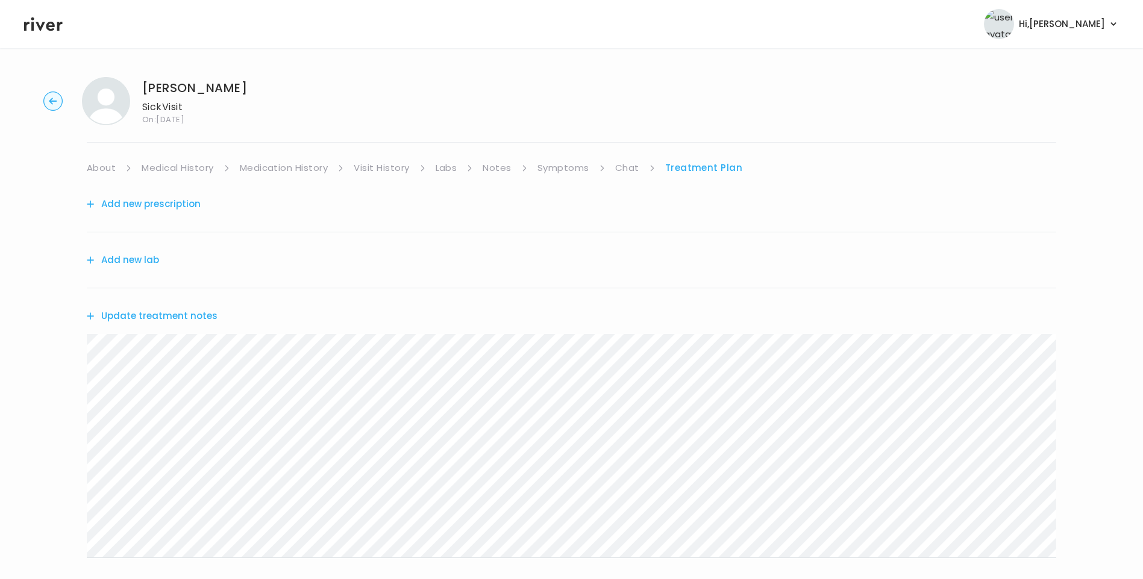
click at [105, 166] on link "About" at bounding box center [101, 168] width 29 height 17
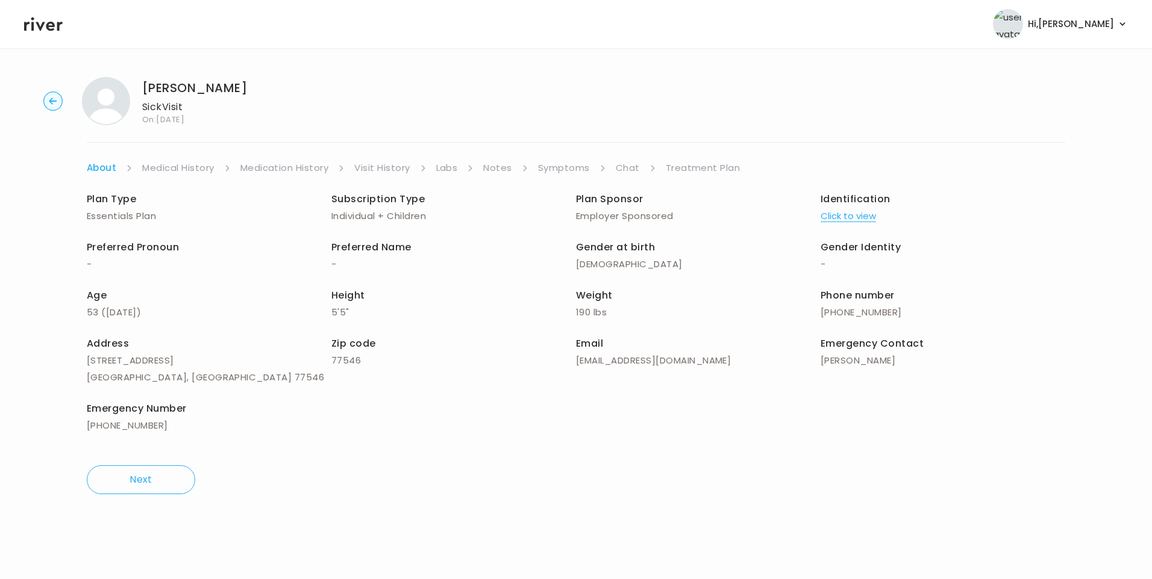
click at [691, 170] on link "Treatment Plan" at bounding box center [703, 168] width 75 height 17
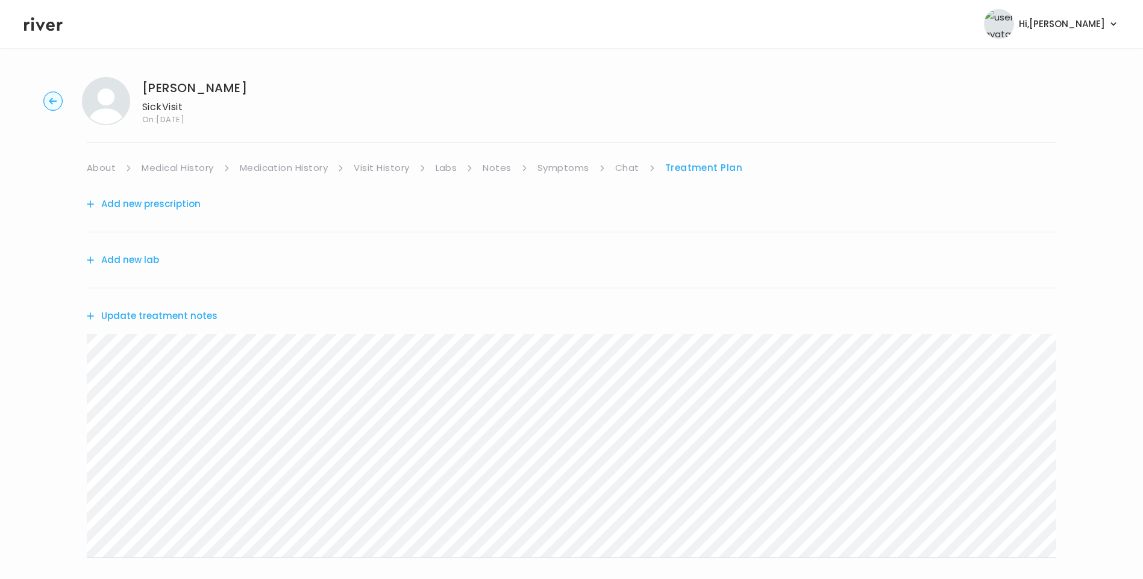
click at [617, 166] on link "Chat" at bounding box center [627, 168] width 24 height 17
drag, startPoint x: 146, startPoint y: 87, endPoint x: 264, endPoint y: 90, distance: 118.1
click at [264, 90] on div "Shawna Buchanan Sick Visit On: 29 Sep 2025" at bounding box center [571, 101] width 1104 height 48
copy h1 "Shawna Buchanan"
click at [107, 171] on link "About" at bounding box center [101, 168] width 29 height 17
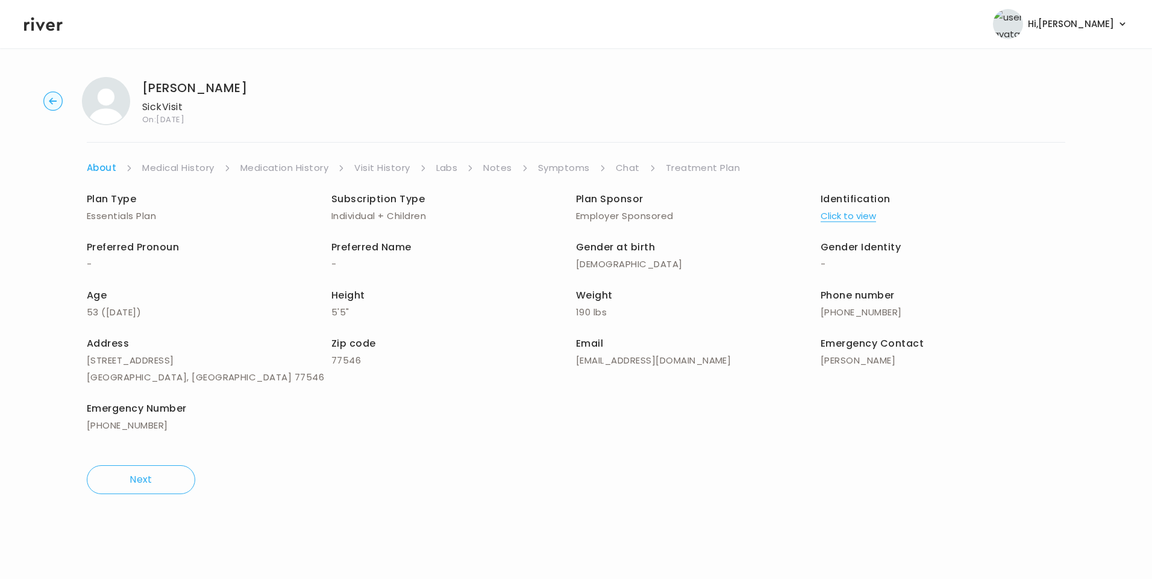
click at [681, 172] on link "Treatment Plan" at bounding box center [703, 168] width 75 height 17
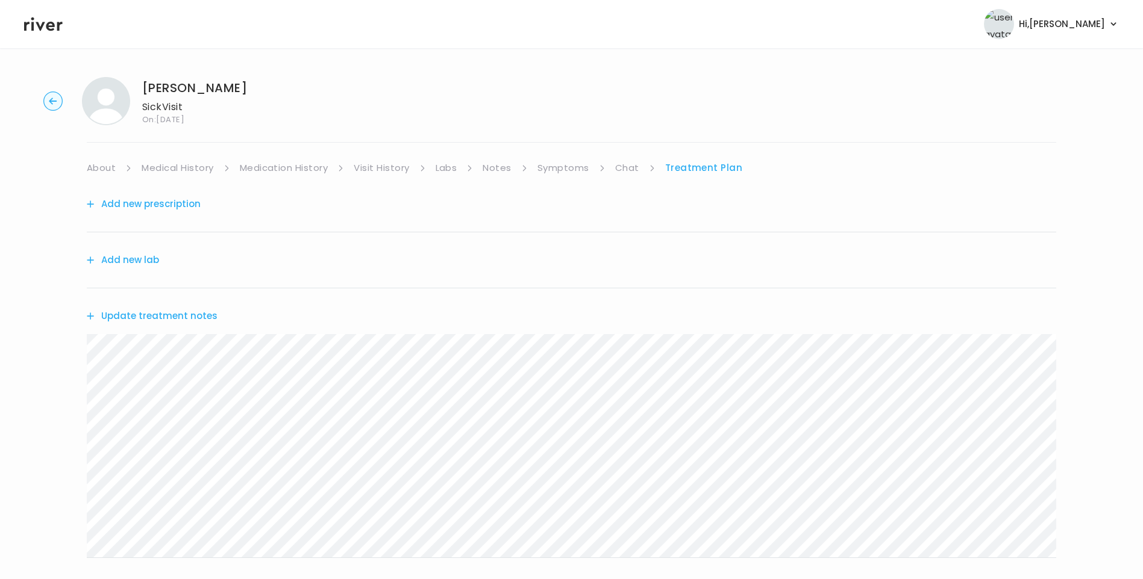
click at [579, 165] on link "Symptoms" at bounding box center [563, 168] width 52 height 17
click at [632, 170] on link "Chat" at bounding box center [629, 168] width 24 height 17
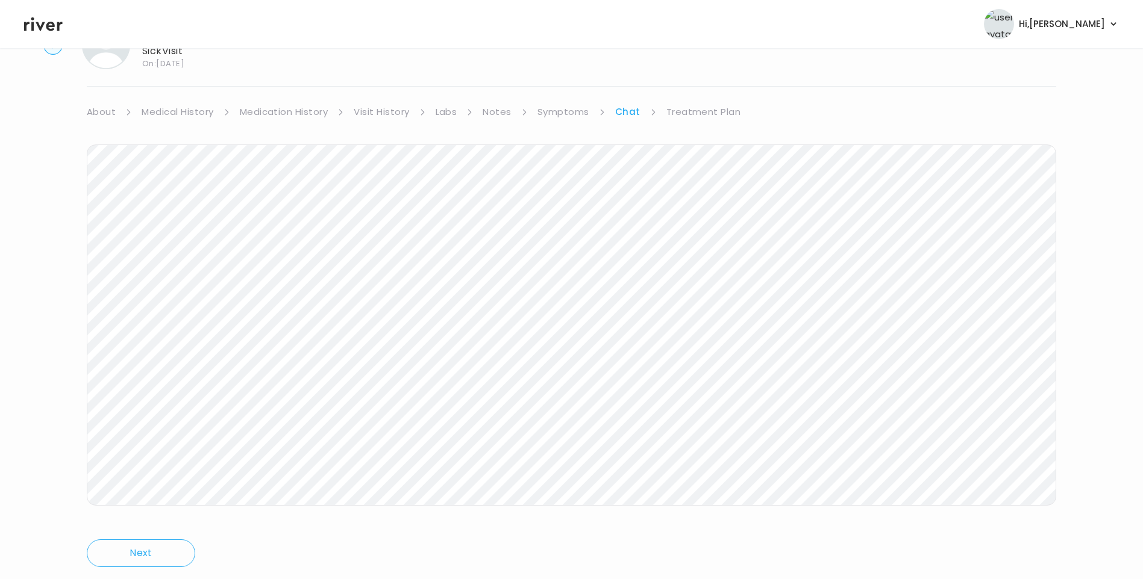
scroll to position [90, 0]
click at [1109, 432] on div "Shawna Buchanan Sick Visit On: 29 Sep 2025 About Medical History Medication His…" at bounding box center [571, 269] width 1143 height 582
click at [79, 367] on div "Shawna Buchanan Sick Visit On: 29 Sep 2025 About Medical History Medication His…" at bounding box center [571, 269] width 1143 height 582
click at [377, 80] on link "Visit History" at bounding box center [381, 78] width 55 height 17
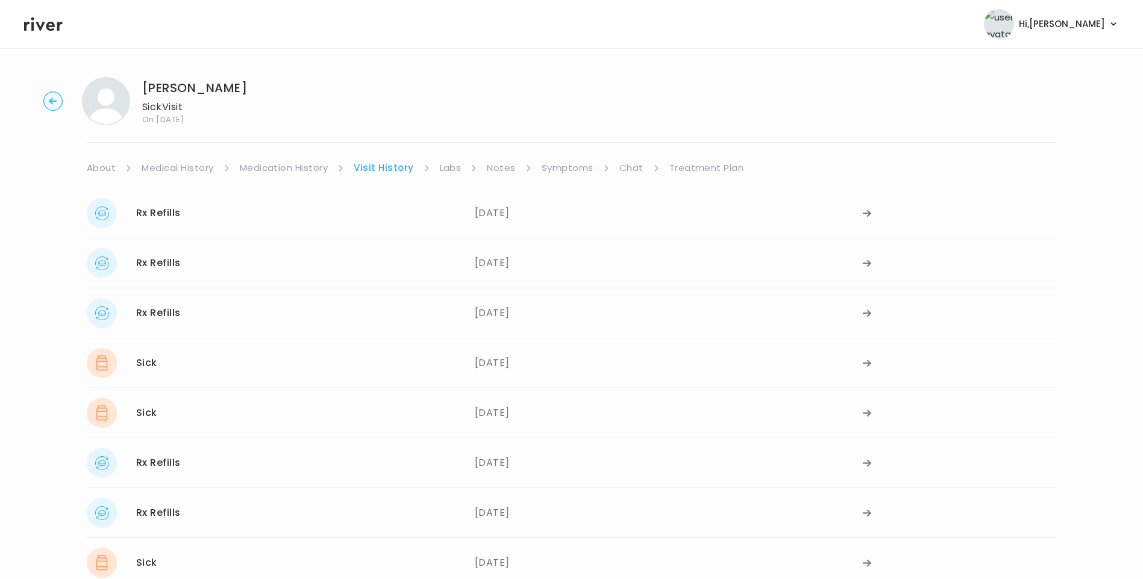
click at [686, 172] on link "Treatment Plan" at bounding box center [706, 168] width 75 height 17
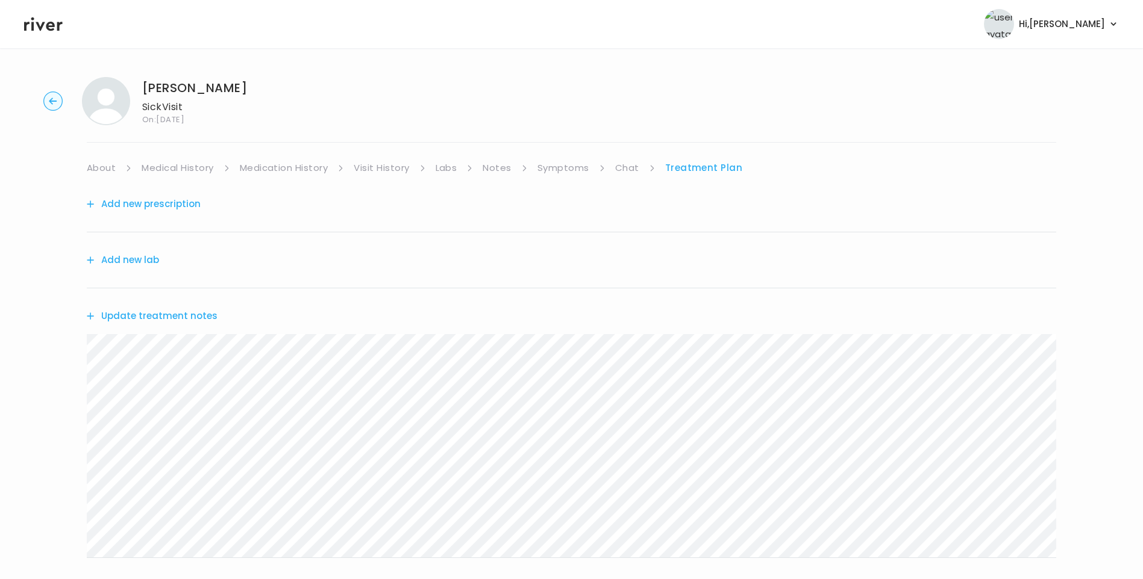
click at [617, 172] on link "Chat" at bounding box center [627, 168] width 24 height 17
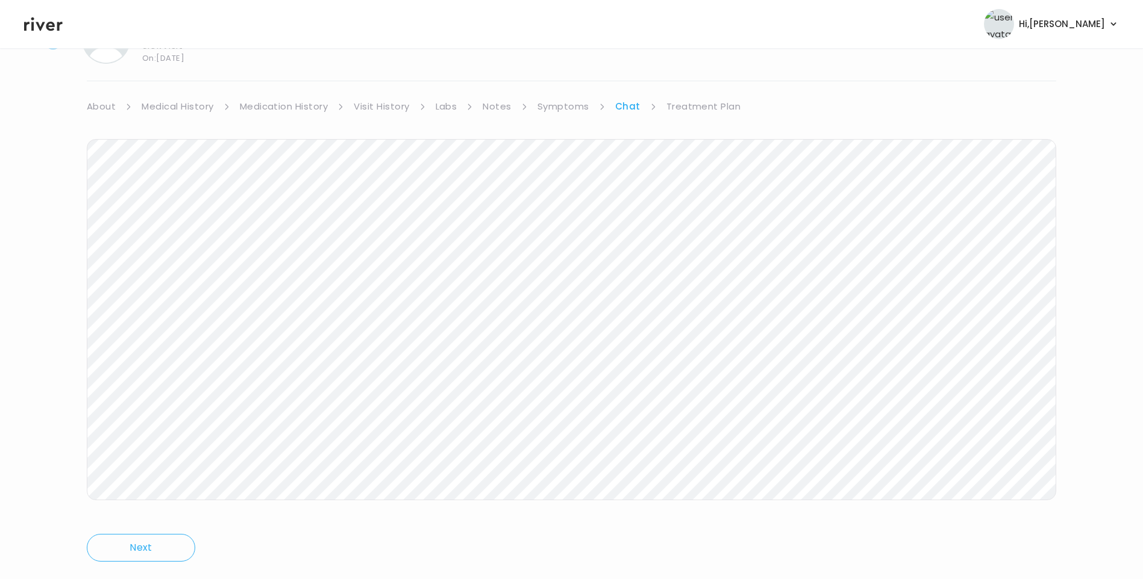
scroll to position [90, 0]
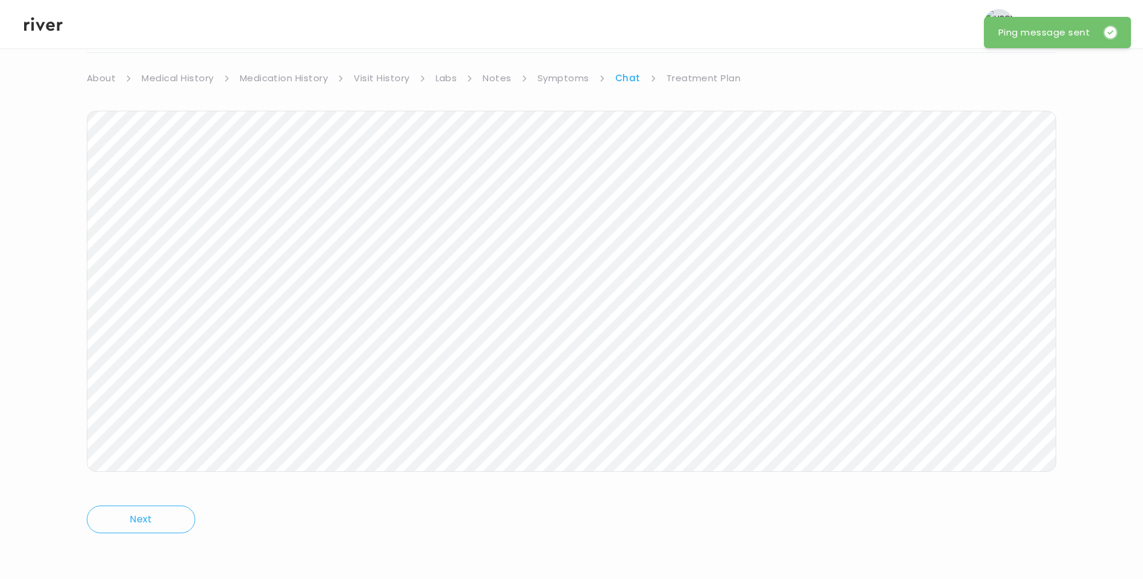
click at [684, 77] on link "Treatment Plan" at bounding box center [703, 78] width 75 height 17
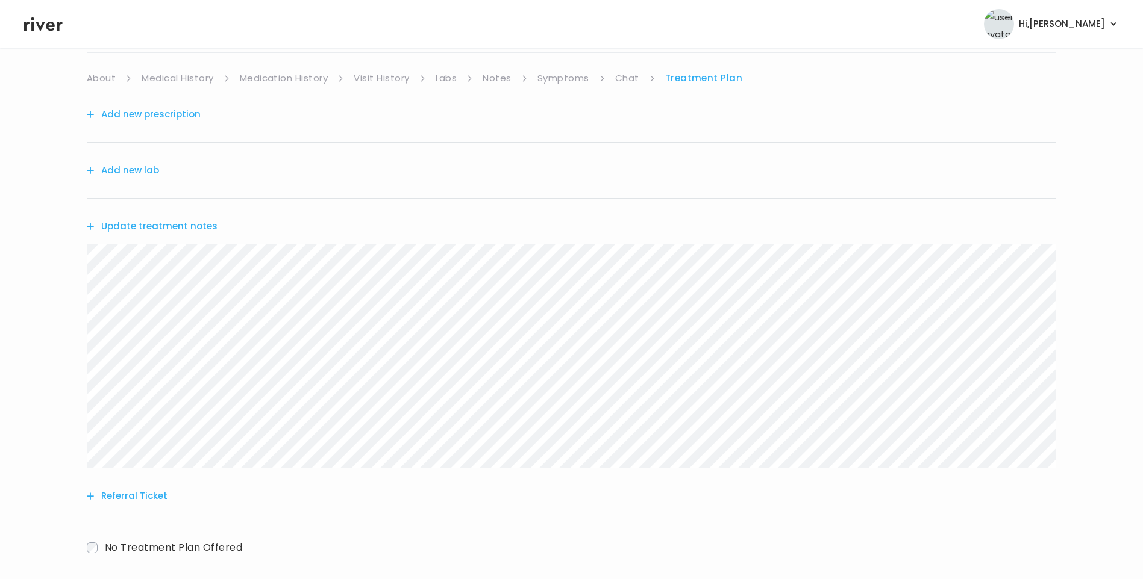
click at [45, 25] on icon at bounding box center [43, 24] width 39 height 18
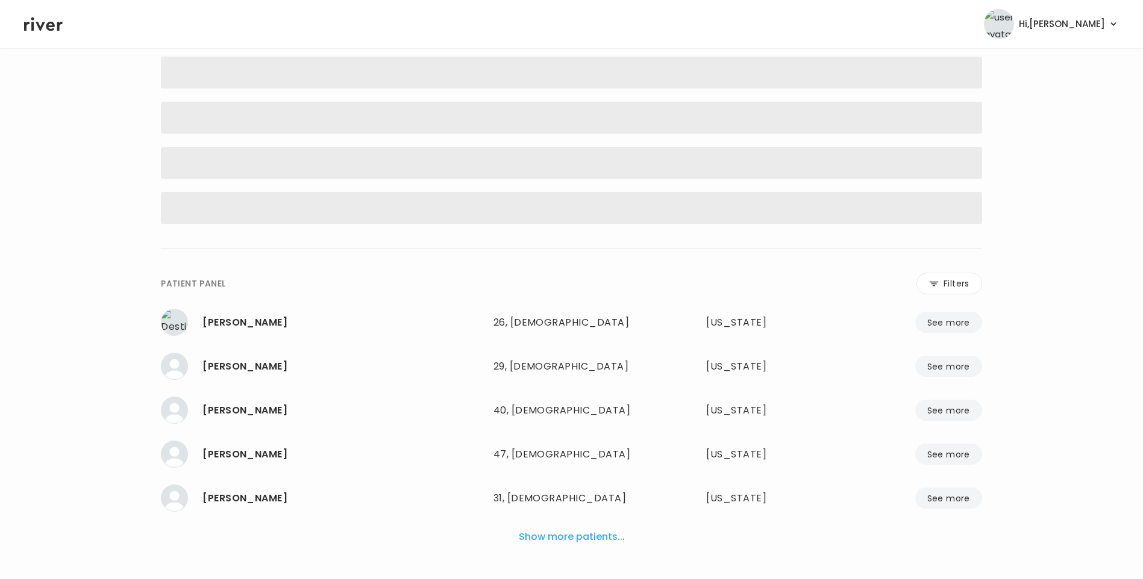
scroll to position [79, 0]
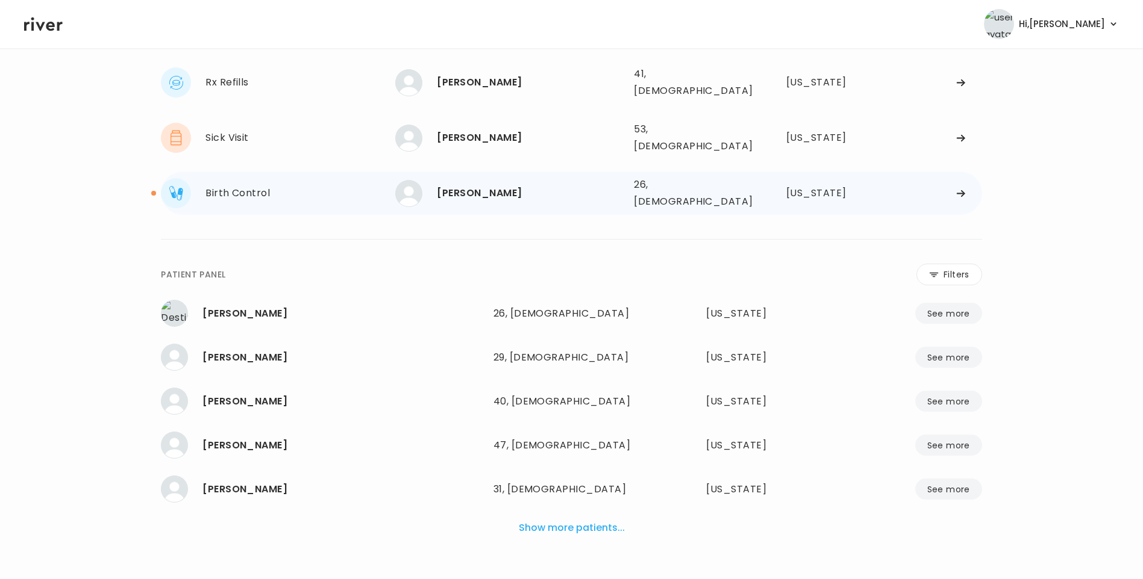
click at [449, 185] on div "Kuho Lee" at bounding box center [530, 193] width 187 height 17
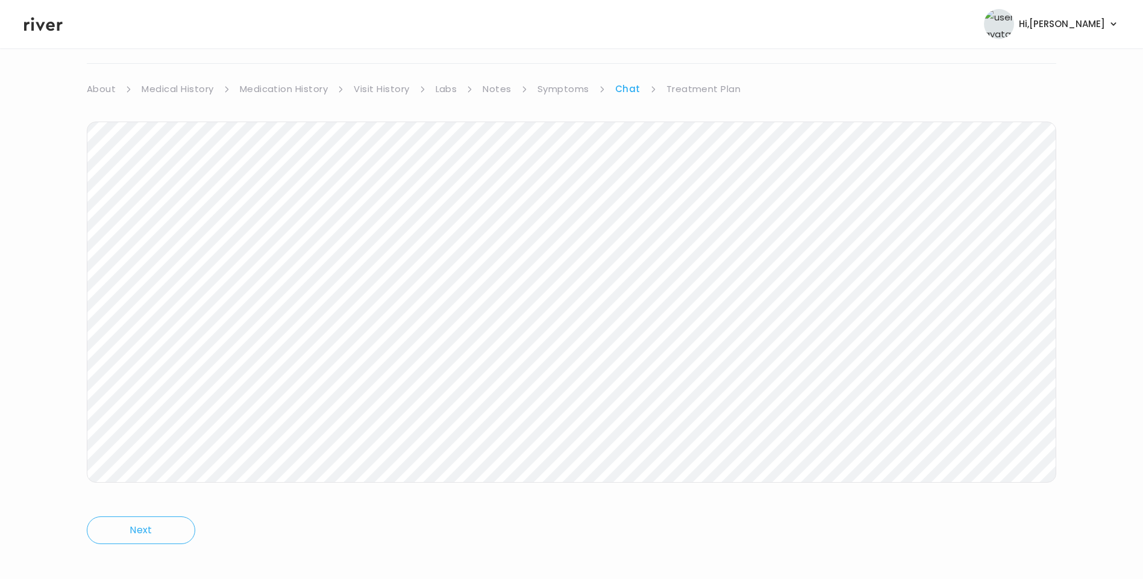
scroll to position [90, 0]
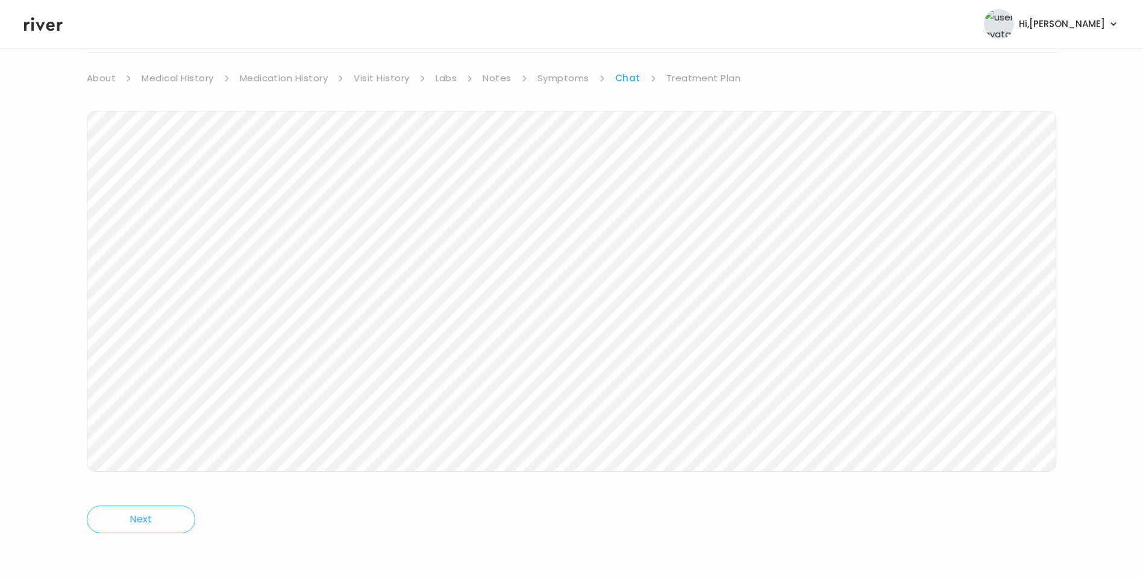
click at [707, 78] on link "Treatment Plan" at bounding box center [703, 78] width 75 height 17
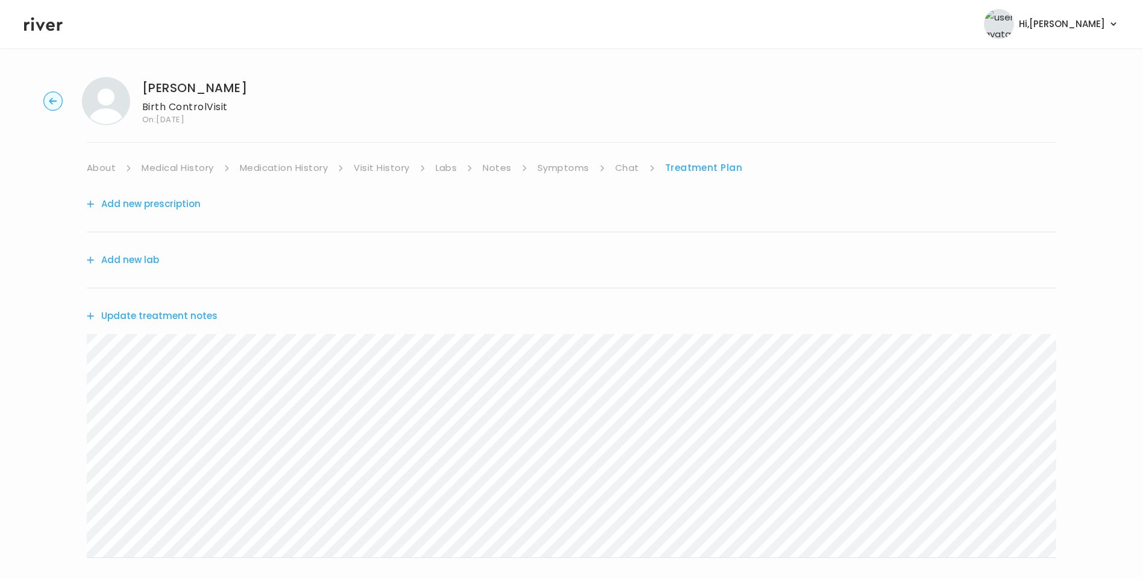
click at [623, 170] on link "Chat" at bounding box center [627, 168] width 24 height 17
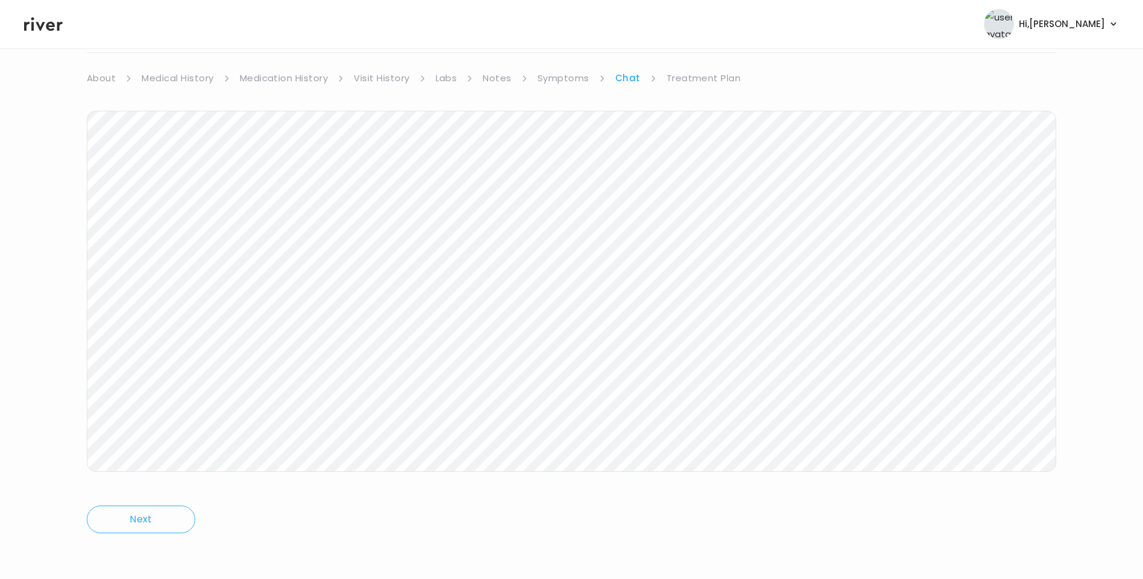
click at [683, 77] on link "Treatment Plan" at bounding box center [703, 78] width 75 height 17
click at [189, 228] on button "Update treatment notes" at bounding box center [152, 226] width 131 height 17
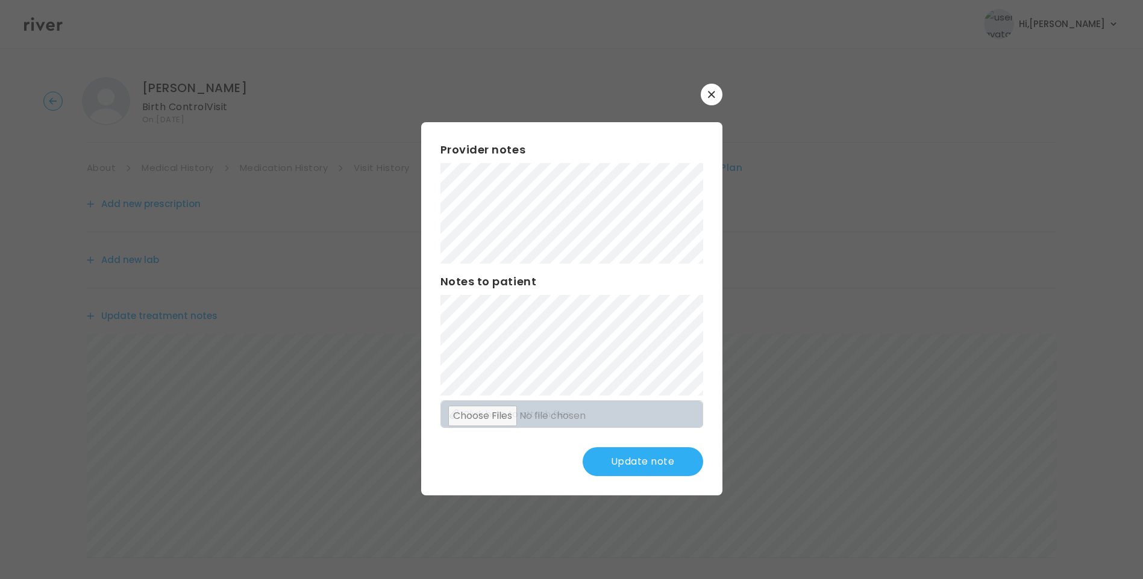
click at [627, 463] on button "Update note" at bounding box center [642, 462] width 120 height 29
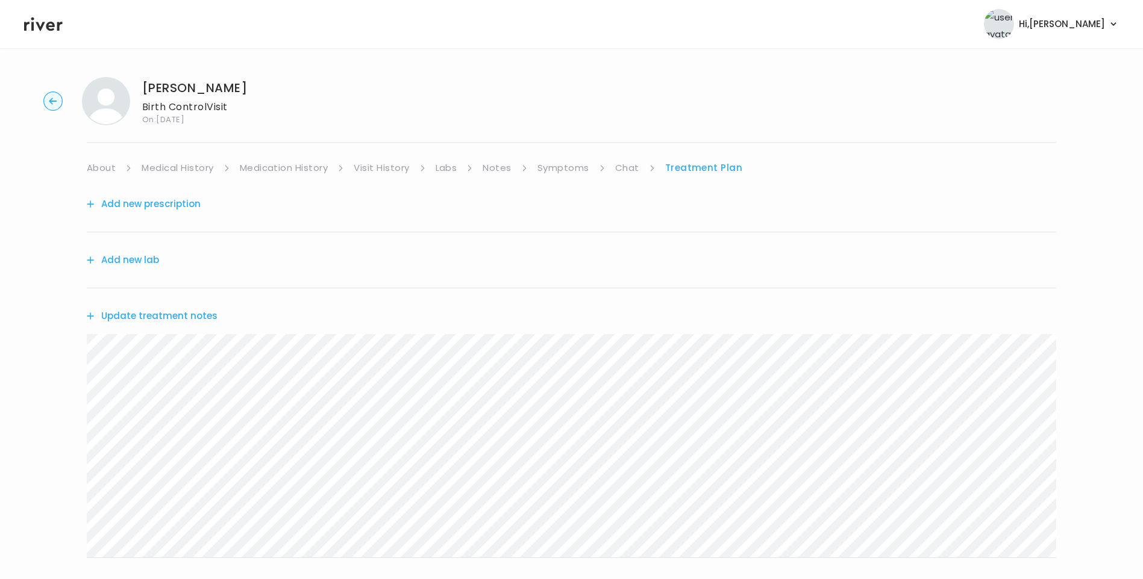
click at [623, 172] on link "Chat" at bounding box center [627, 168] width 24 height 17
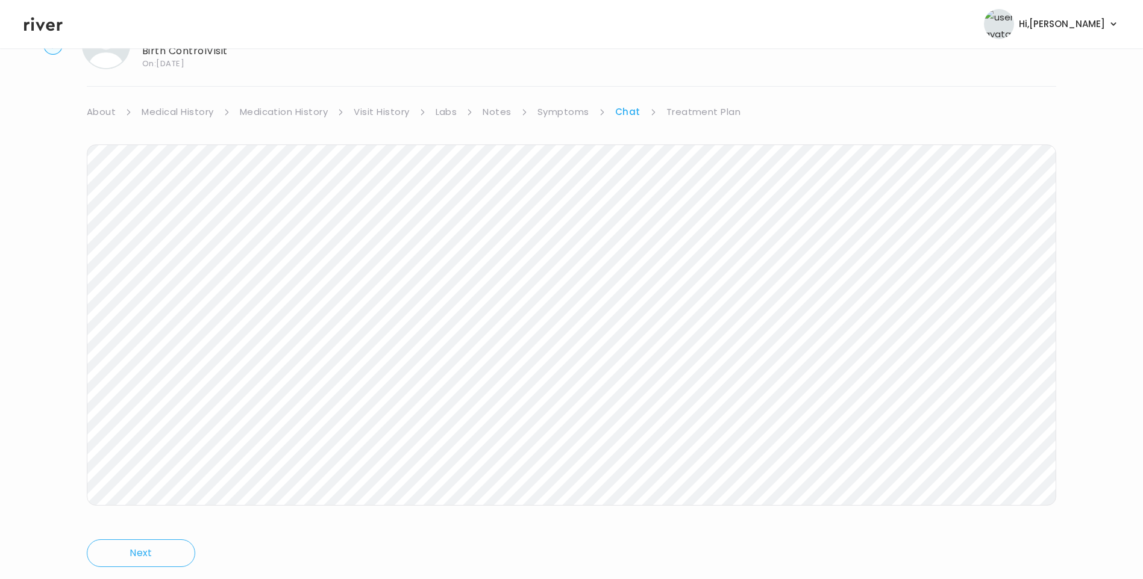
scroll to position [90, 0]
click at [681, 78] on link "Treatment Plan" at bounding box center [703, 78] width 75 height 17
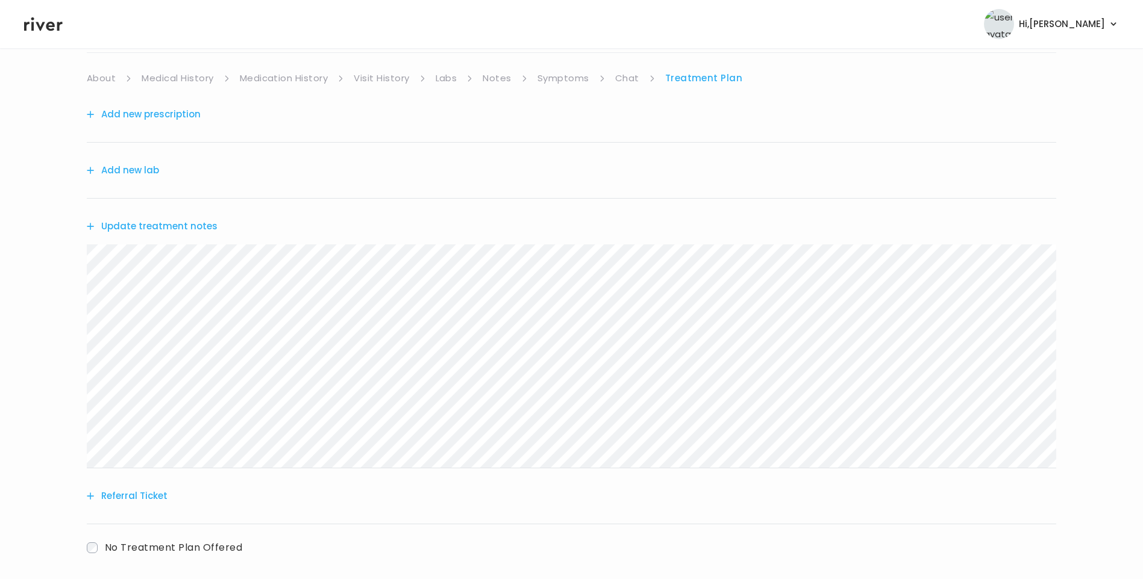
click at [102, 83] on link "About" at bounding box center [101, 78] width 29 height 17
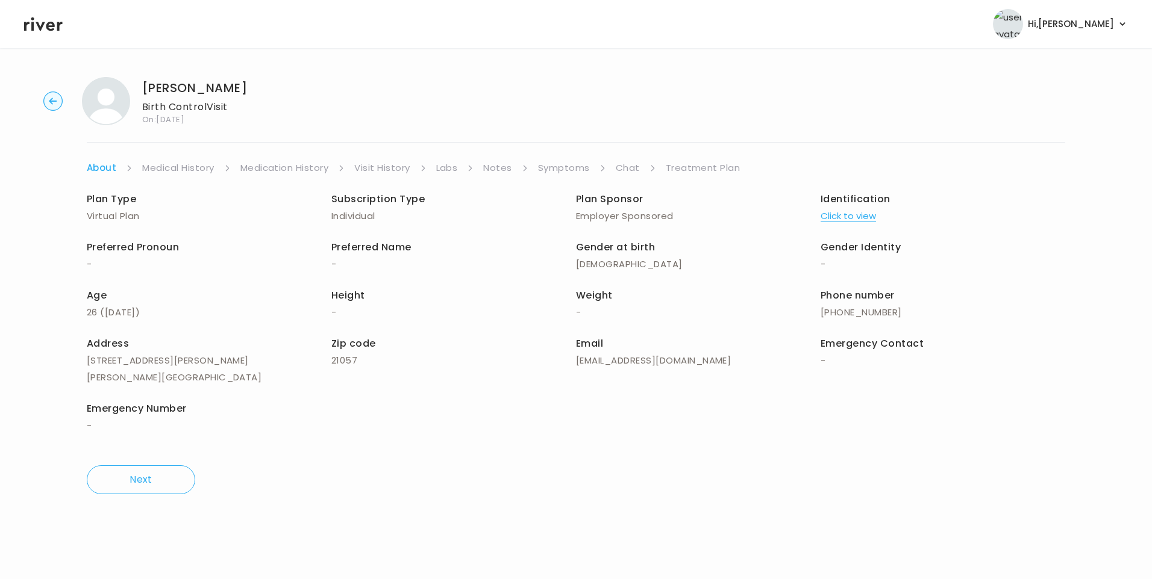
click at [696, 166] on link "Treatment Plan" at bounding box center [703, 168] width 75 height 17
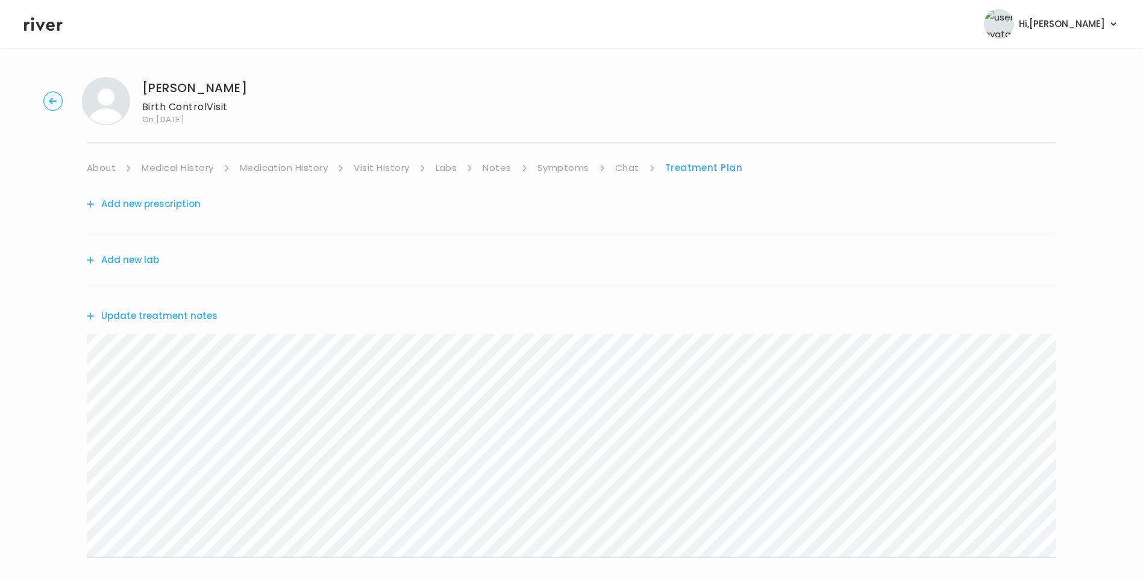
click at [184, 315] on button "Update treatment notes" at bounding box center [152, 316] width 131 height 17
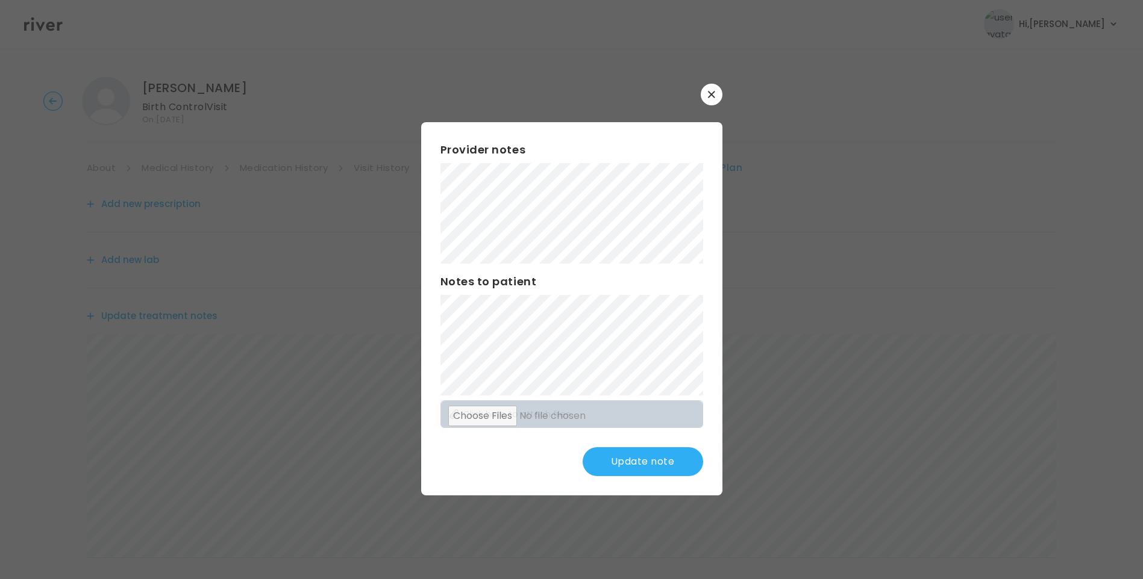
click at [661, 464] on button "Update note" at bounding box center [642, 462] width 120 height 29
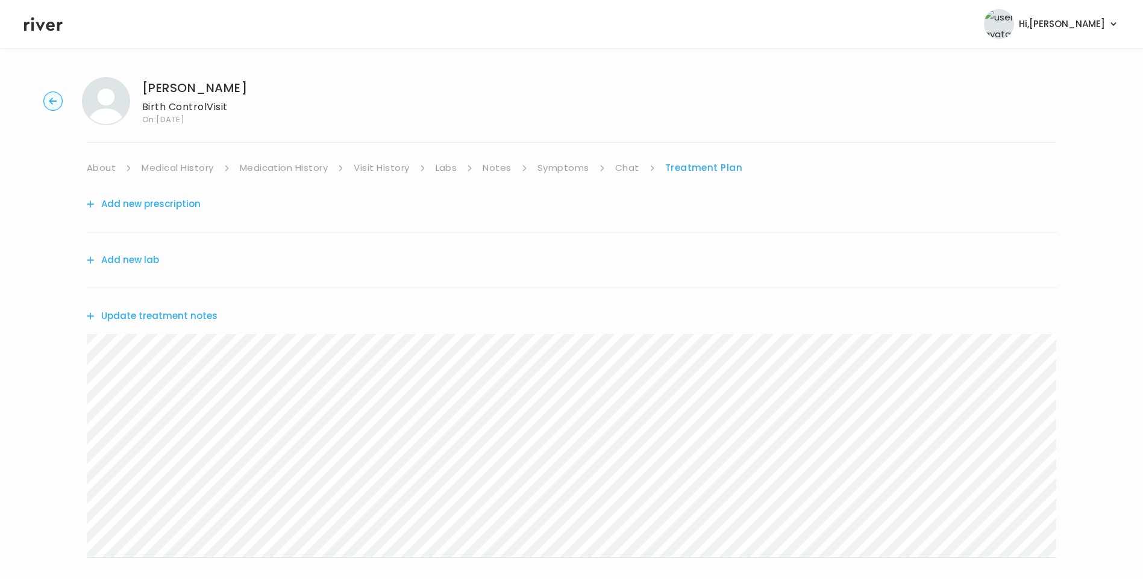
click at [161, 207] on button "Add new prescription" at bounding box center [144, 204] width 114 height 17
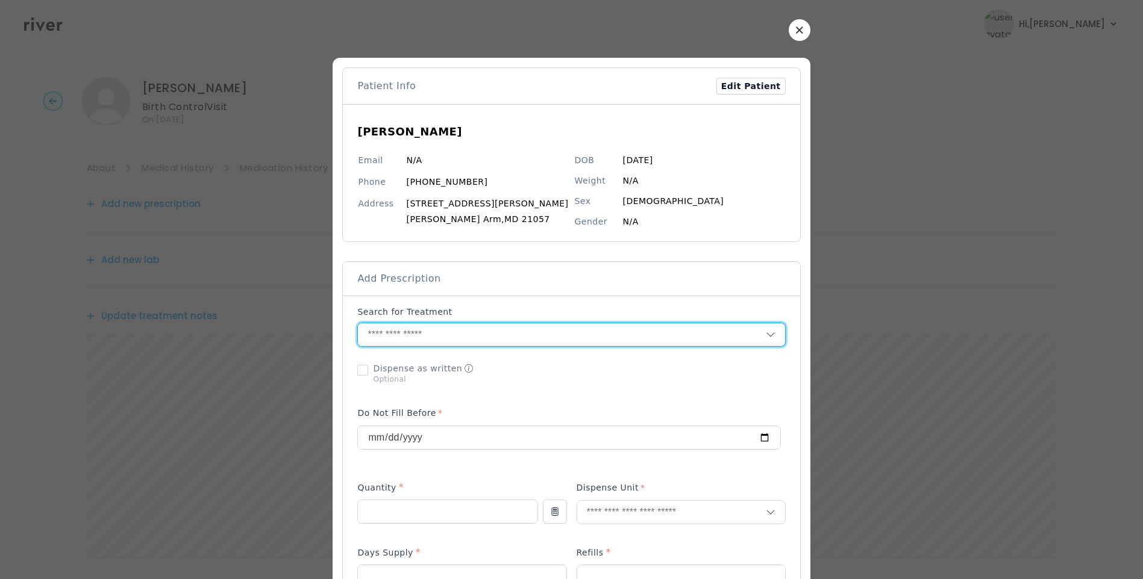
click at [449, 334] on input "text" at bounding box center [561, 334] width 407 height 23
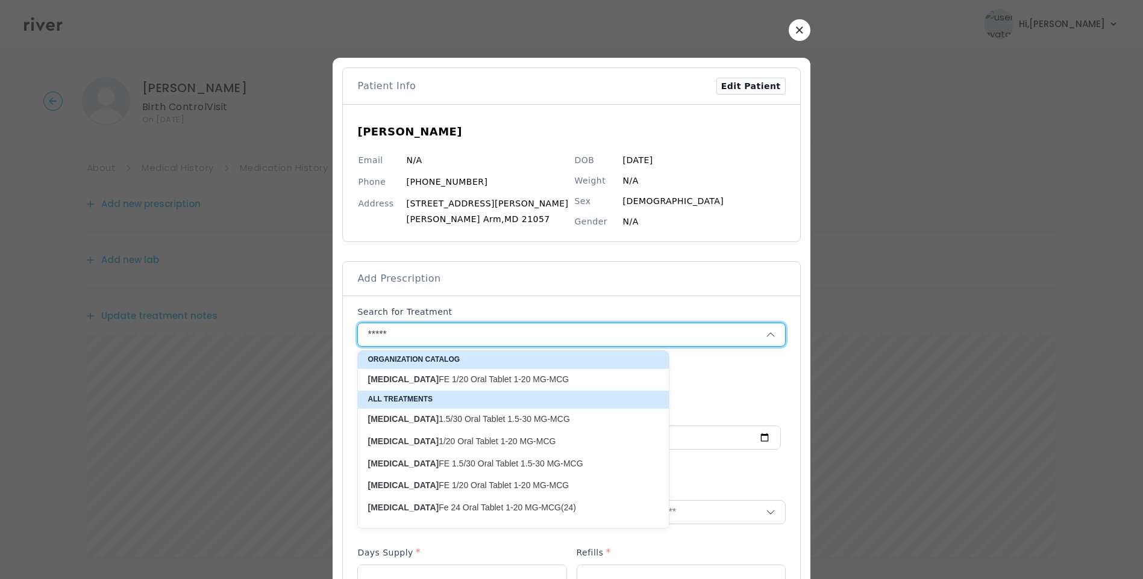
click at [481, 446] on p "Junel 1/20 Oral Tablet 1-20 MG-MCG" at bounding box center [505, 441] width 277 height 11
type input "**********"
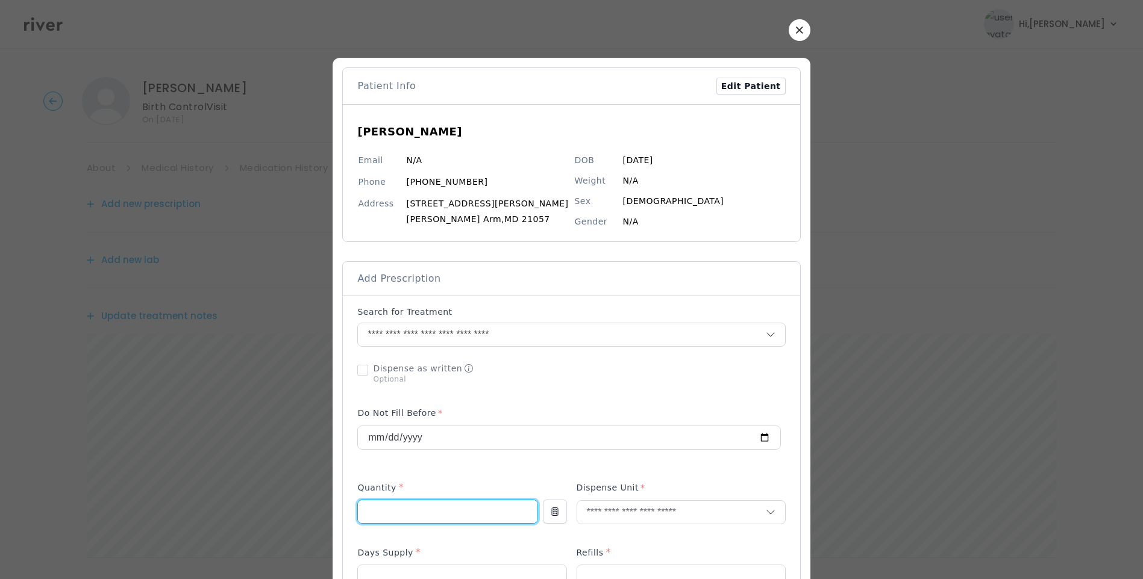
click at [420, 517] on input "number" at bounding box center [447, 512] width 179 height 23
type input "**"
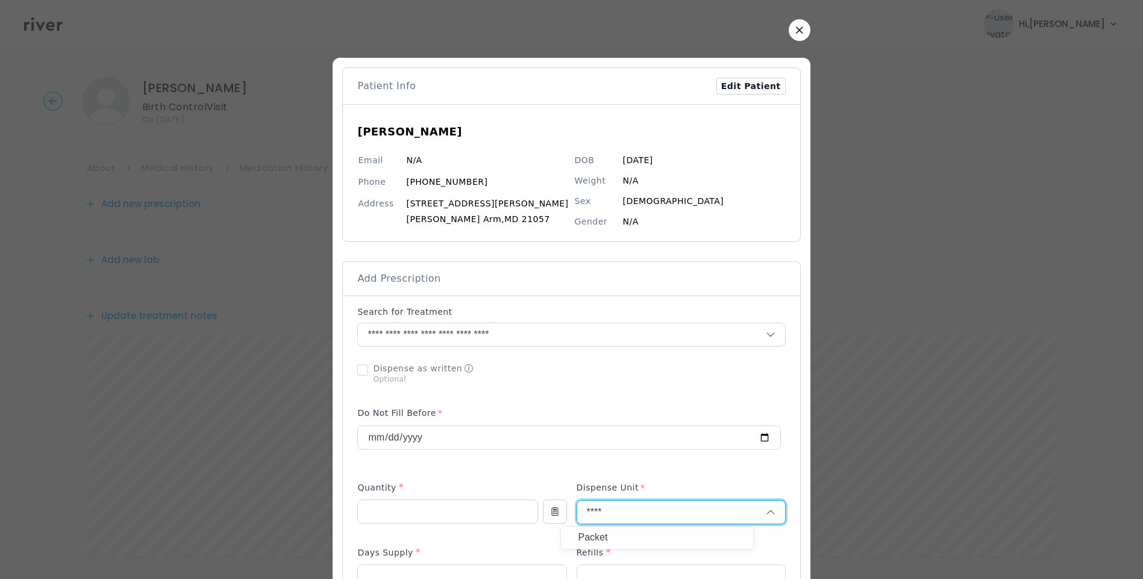
type input "****"
click at [604, 538] on p "Packet" at bounding box center [657, 537] width 158 height 17
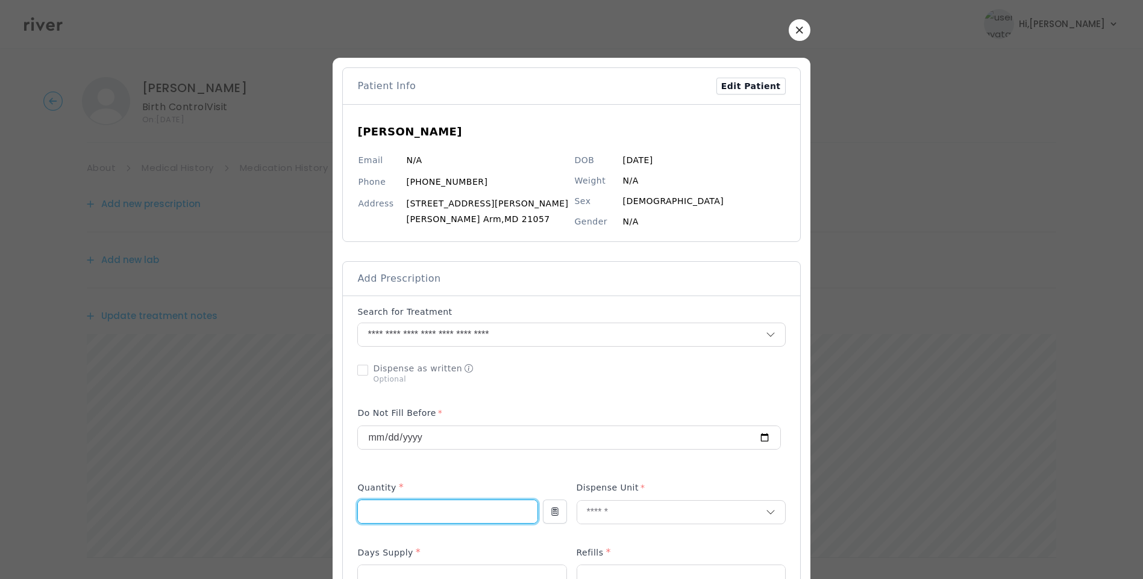
drag, startPoint x: 426, startPoint y: 510, endPoint x: 395, endPoint y: 510, distance: 31.3
click at [395, 510] on input "**" at bounding box center [447, 512] width 179 height 23
type input "*"
click at [381, 572] on input "number" at bounding box center [462, 577] width 208 height 23
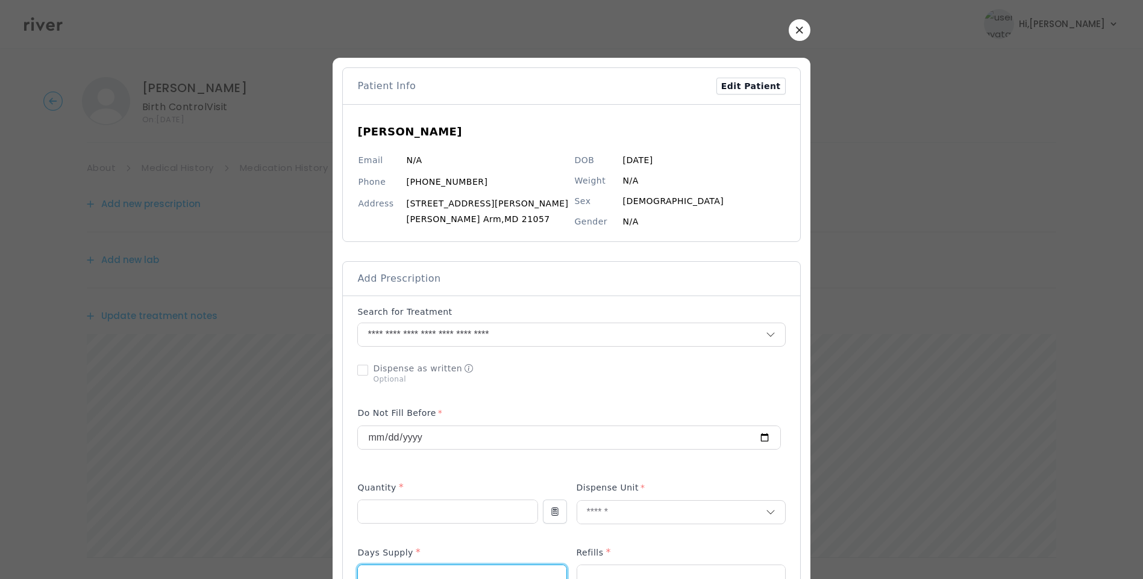
scroll to position [4, 0]
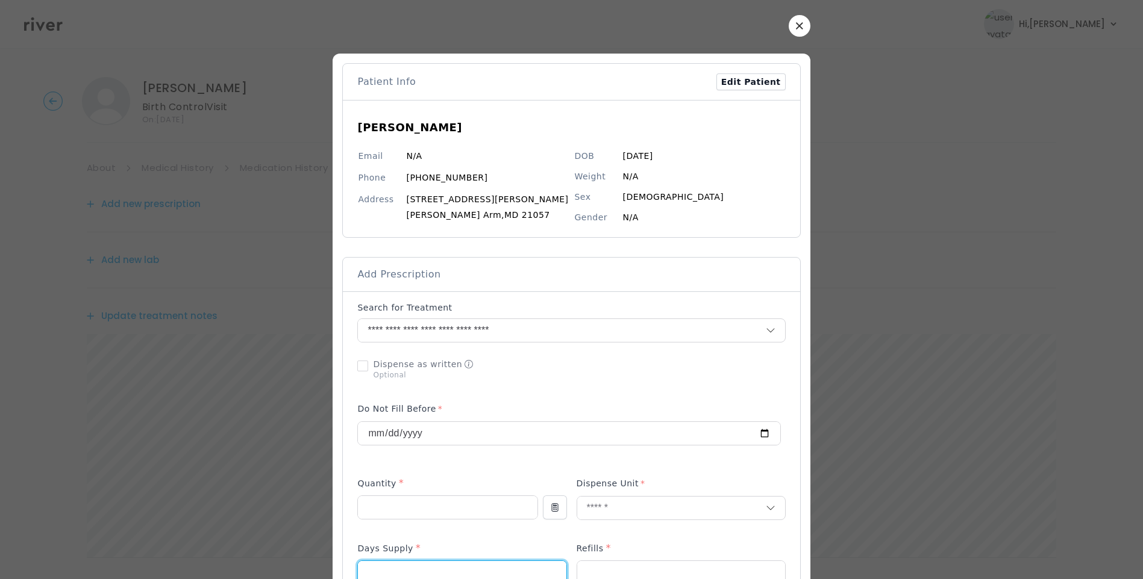
type input "**"
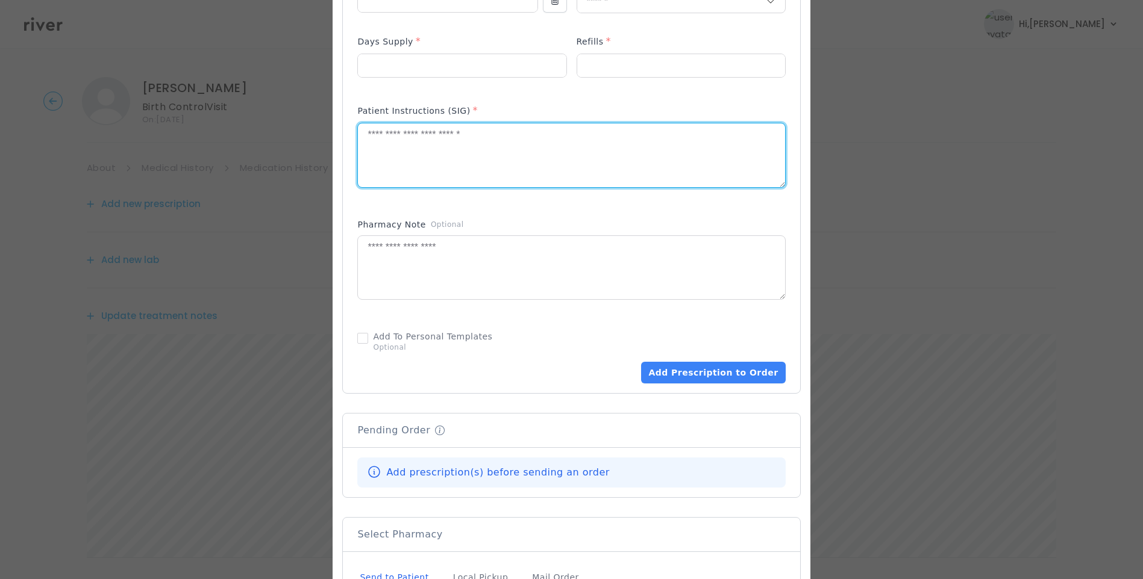
click at [422, 174] on textarea at bounding box center [571, 155] width 426 height 64
type textarea "**********"
click at [452, 269] on textarea at bounding box center [571, 268] width 426 height 64
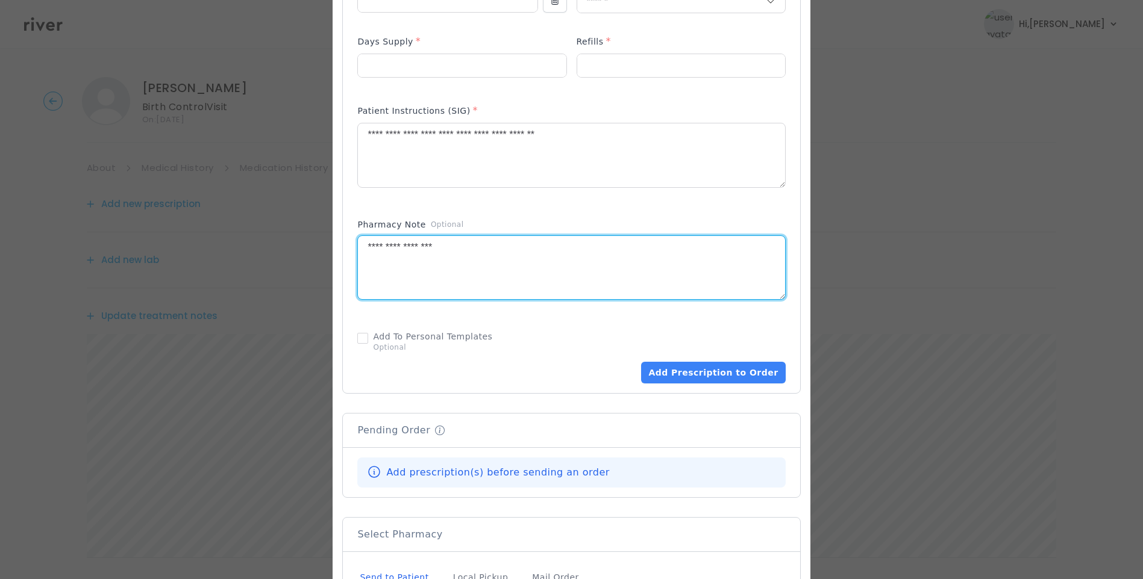
click at [587, 208] on div "Add Prescription to Order" at bounding box center [571, 89] width 428 height 589
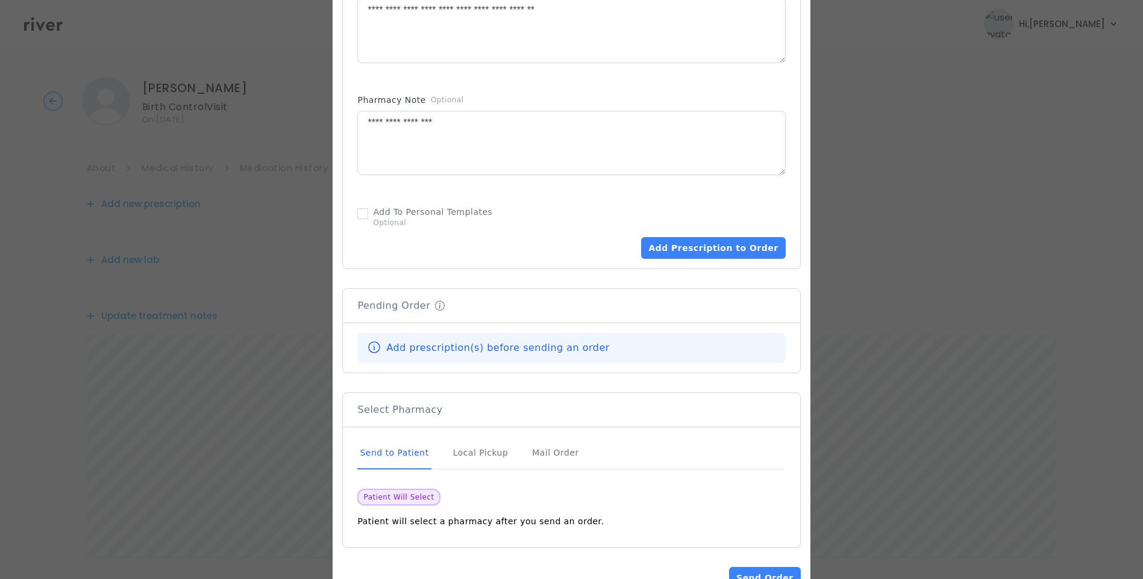
scroll to position [675, 0]
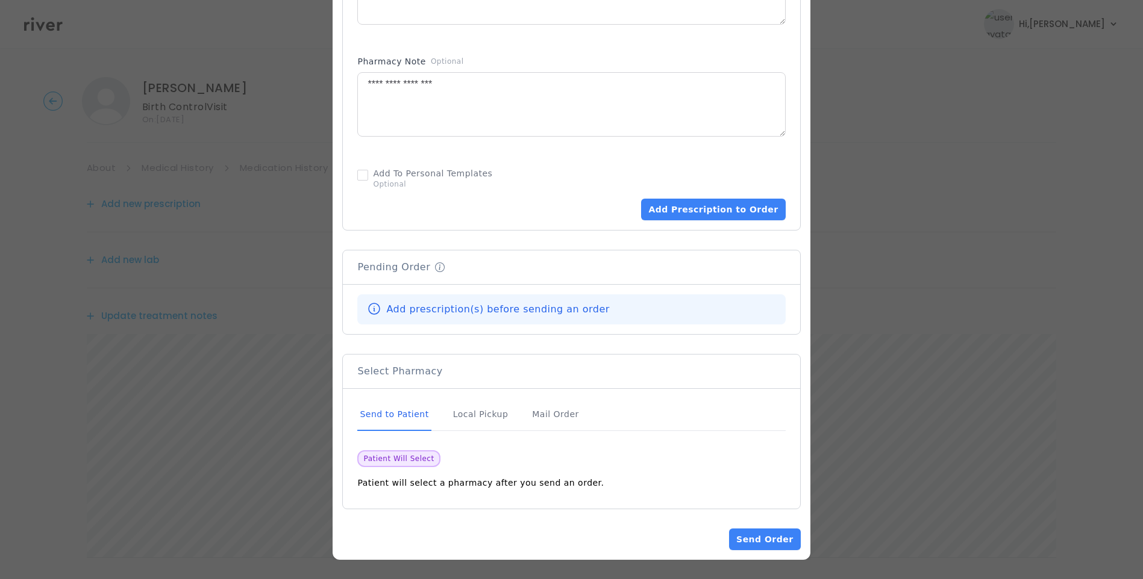
click at [433, 219] on div "Add Prescription to Order" at bounding box center [571, 210] width 428 height 22
click at [435, 107] on textarea "**********" at bounding box center [571, 105] width 426 height 64
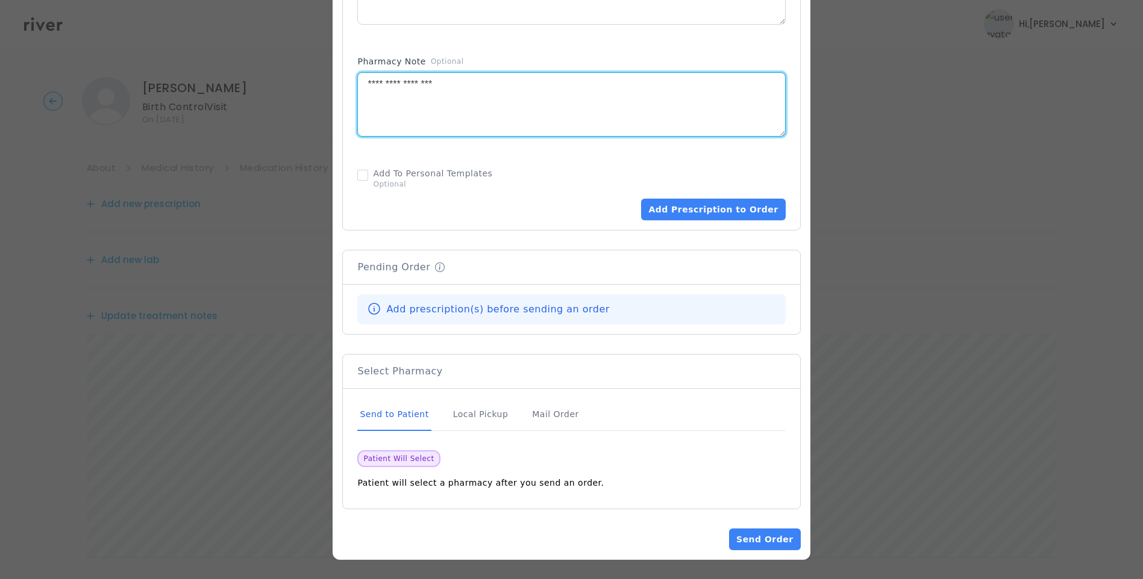
click at [490, 100] on textarea "**********" at bounding box center [571, 105] width 426 height 64
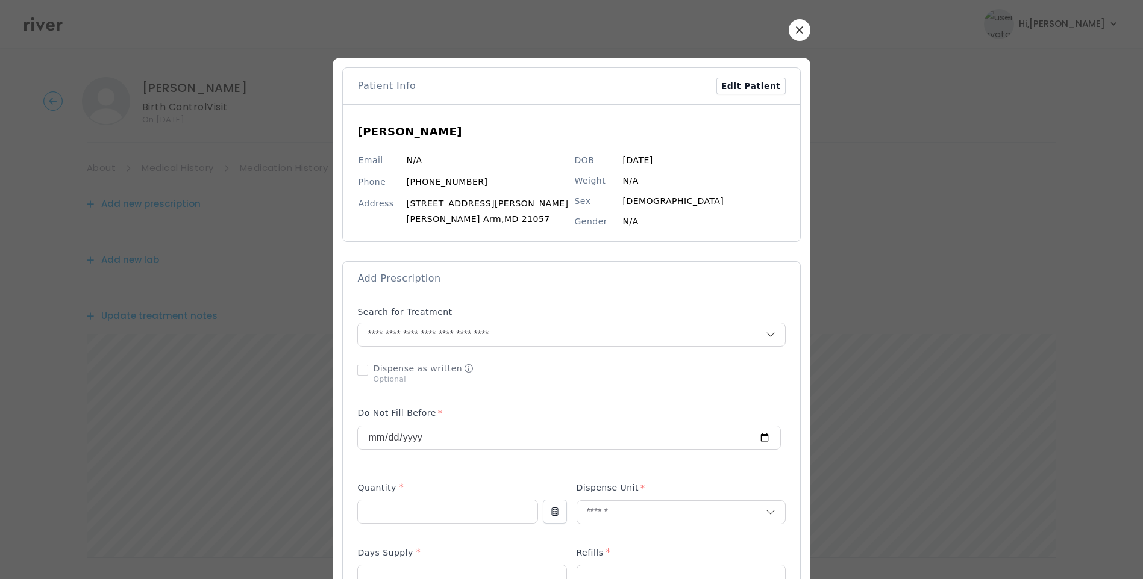
scroll to position [507, 0]
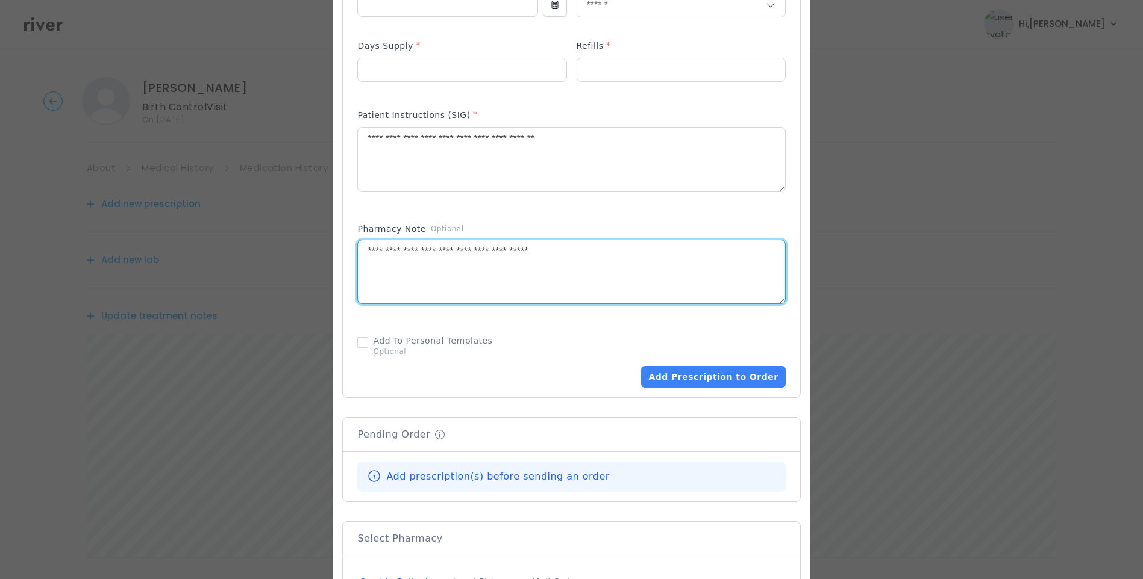
type textarea "**********"
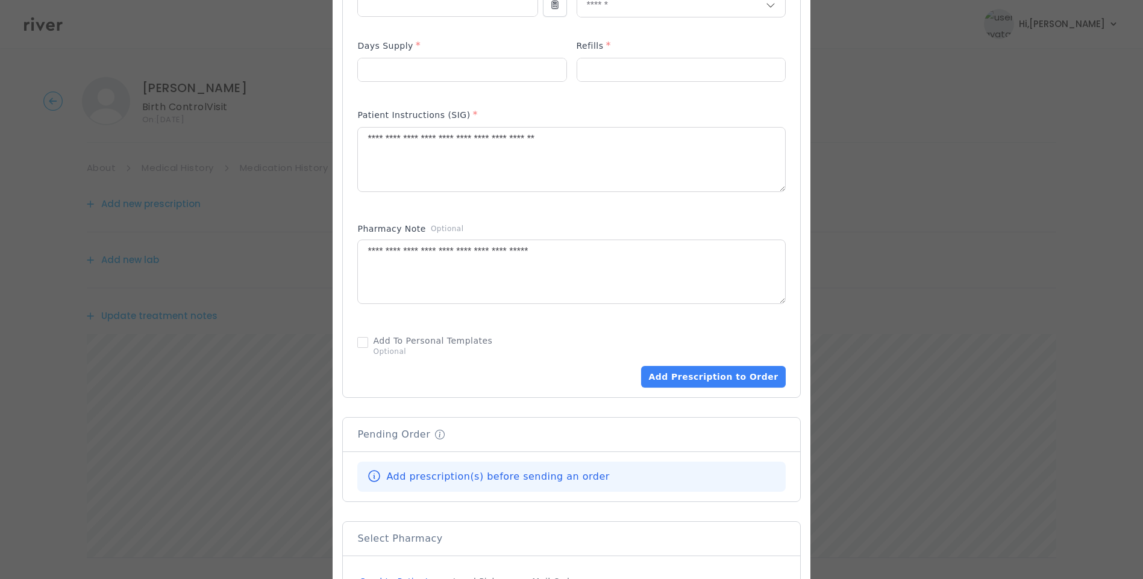
click at [583, 57] on div "Refills *" at bounding box center [680, 48] width 209 height 19
click at [590, 67] on input "number" at bounding box center [681, 69] width 208 height 23
type input "*"
click at [638, 147] on textarea "**********" at bounding box center [571, 160] width 426 height 64
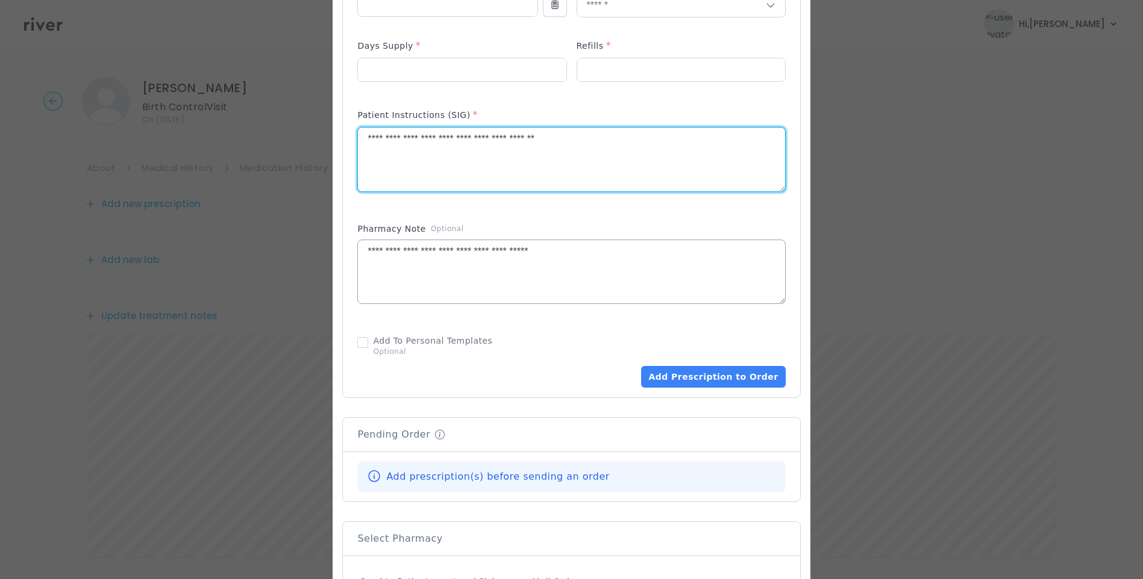
click at [632, 257] on textarea "**********" at bounding box center [571, 272] width 426 height 64
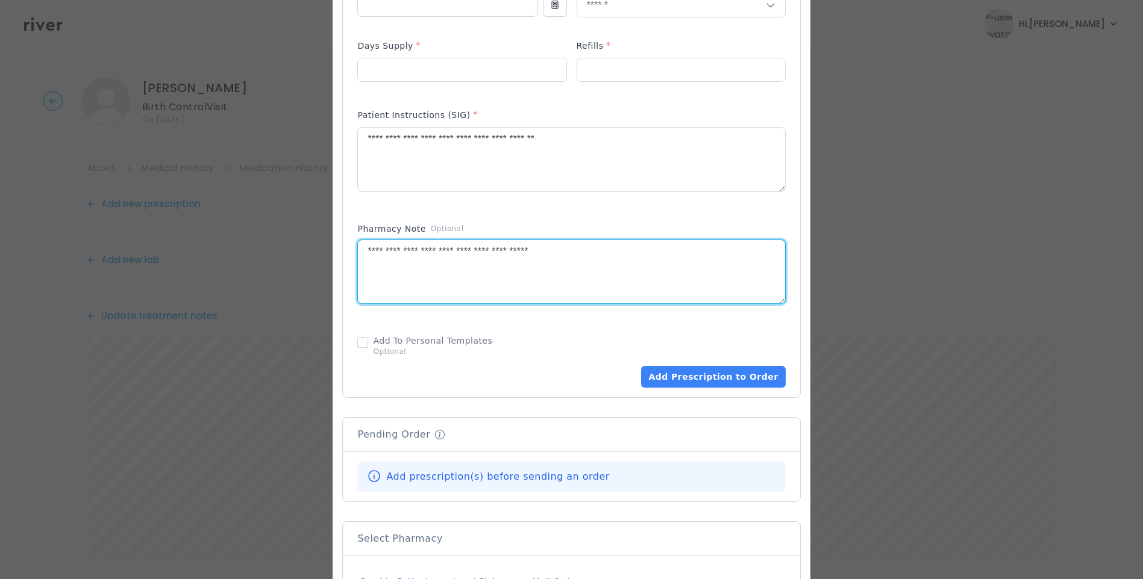
scroll to position [675, 0]
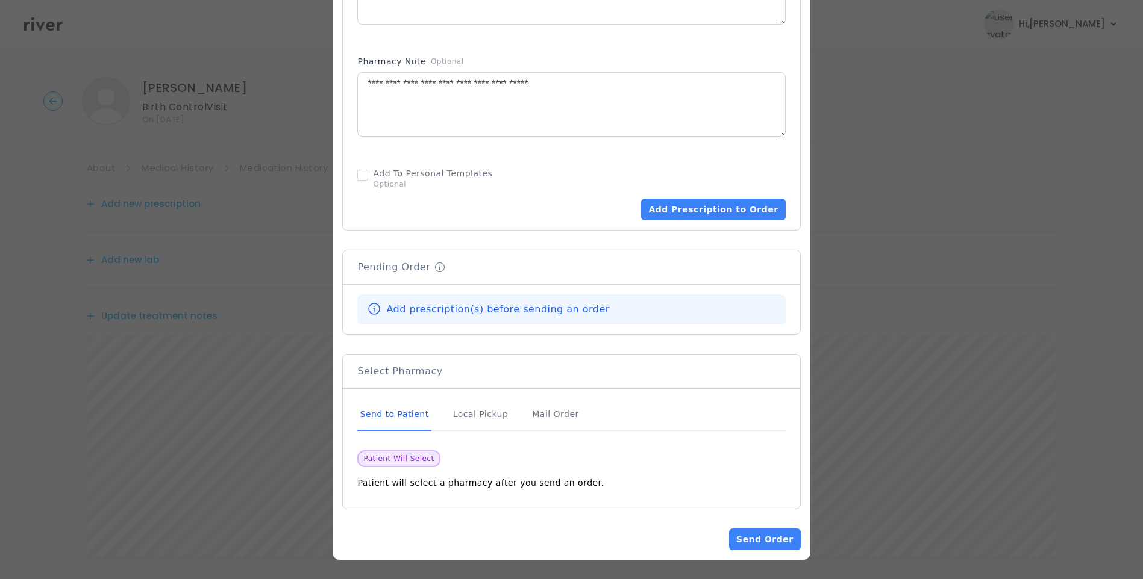
click at [417, 413] on div "Send to Patient" at bounding box center [393, 415] width 73 height 33
click at [718, 211] on button "Add Prescription to Order" at bounding box center [713, 210] width 144 height 22
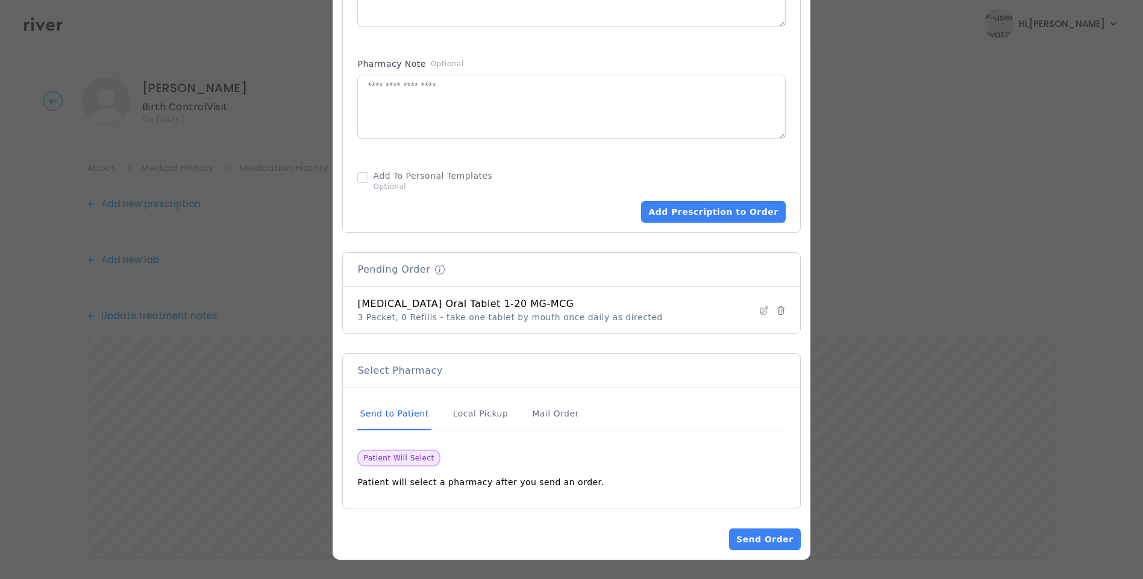
scroll to position [672, 0]
click at [755, 540] on button "Send Order" at bounding box center [764, 540] width 71 height 22
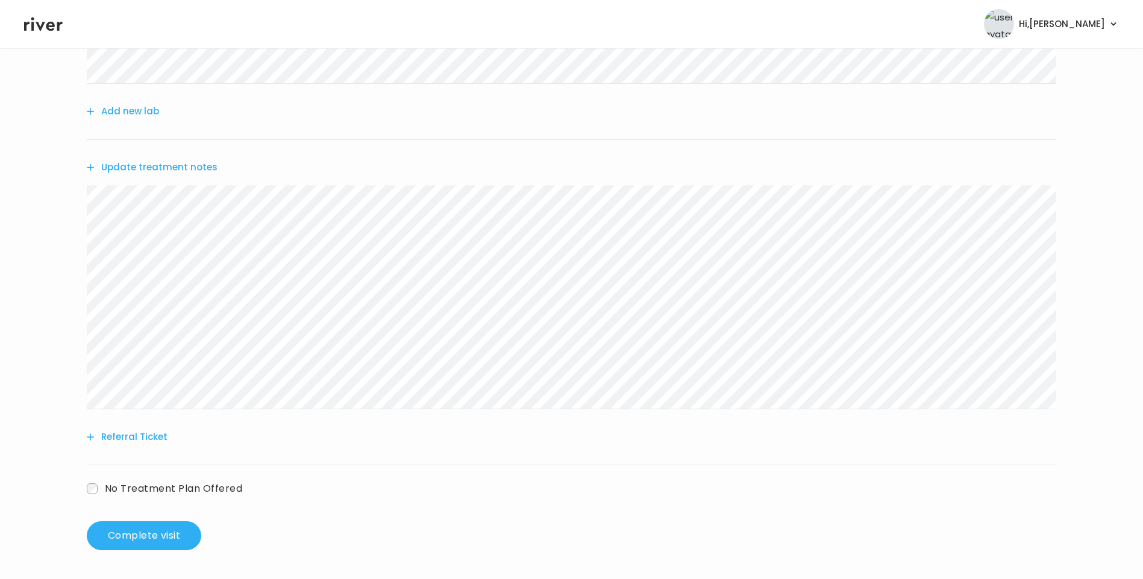
scroll to position [0, 0]
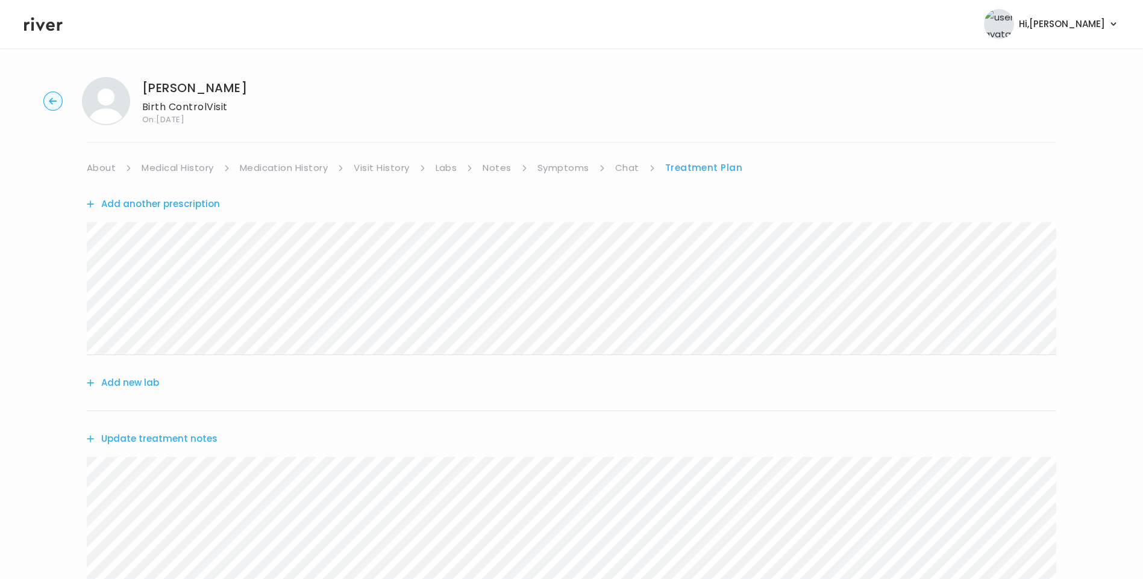
click at [617, 170] on link "Chat" at bounding box center [627, 168] width 24 height 17
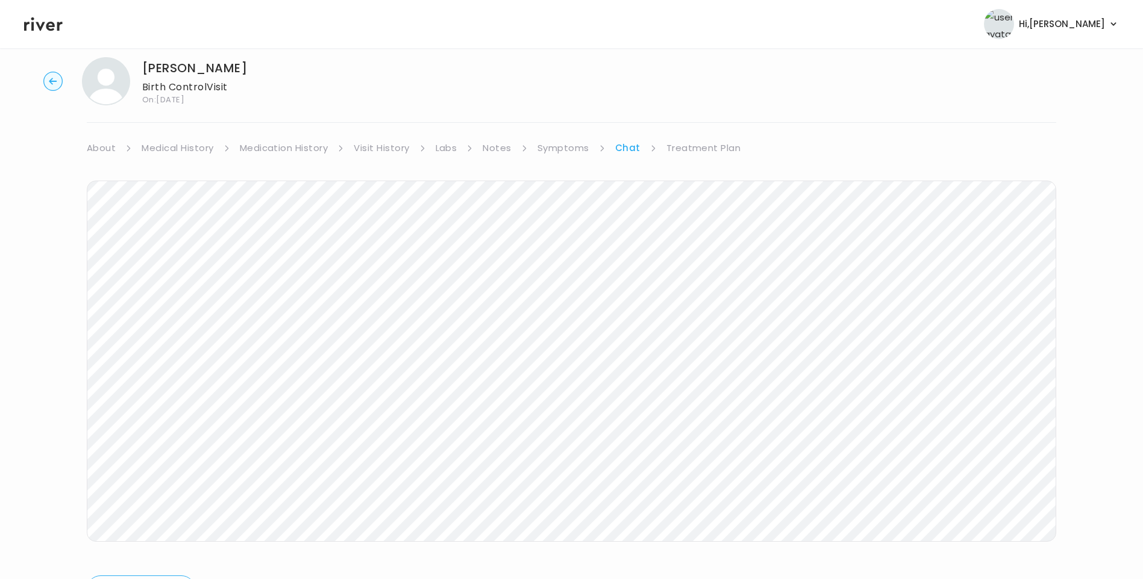
click at [697, 143] on link "Treatment Plan" at bounding box center [703, 148] width 75 height 17
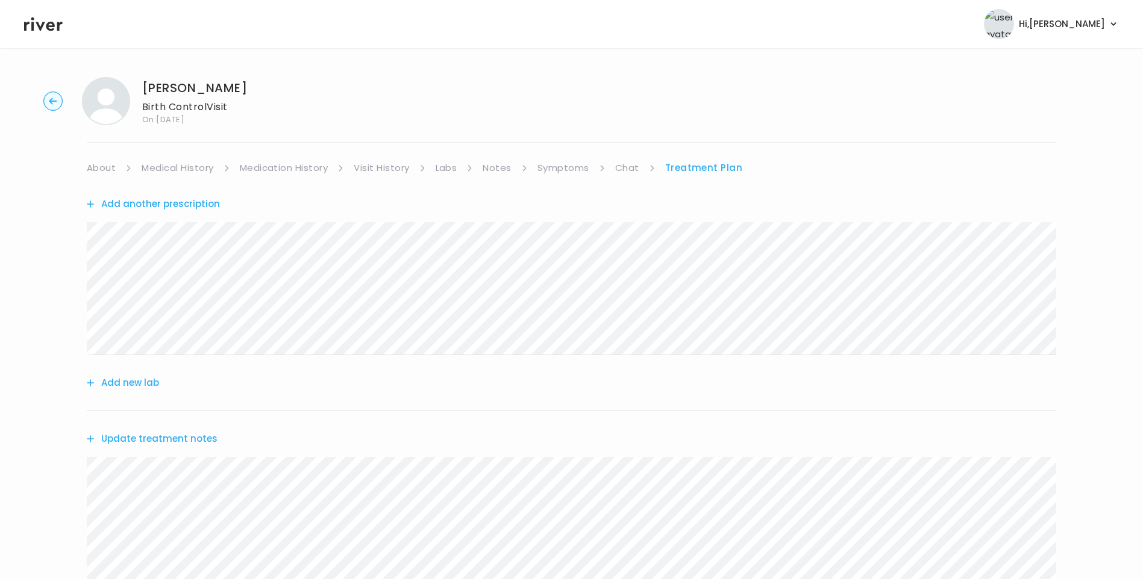
scroll to position [272, 0]
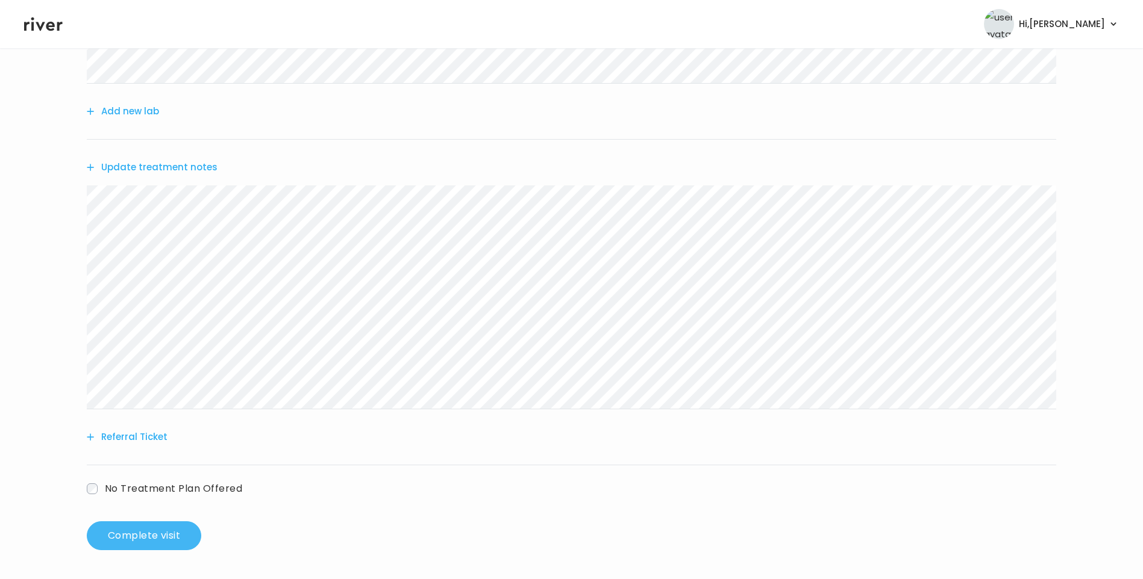
click at [159, 530] on button "Complete visit" at bounding box center [144, 536] width 114 height 29
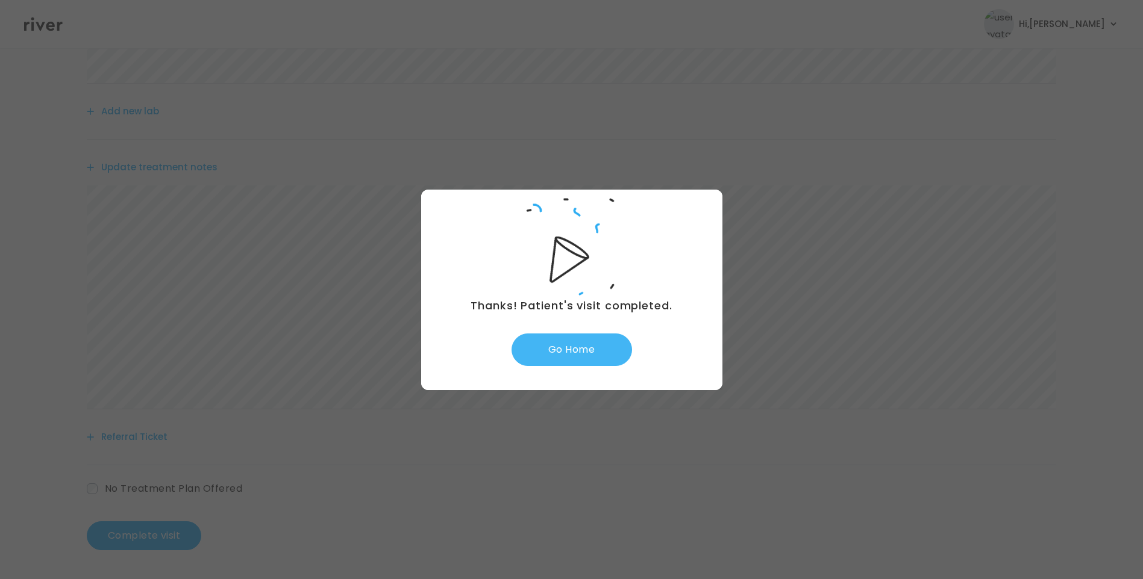
click at [570, 342] on button "Go Home" at bounding box center [571, 350] width 120 height 33
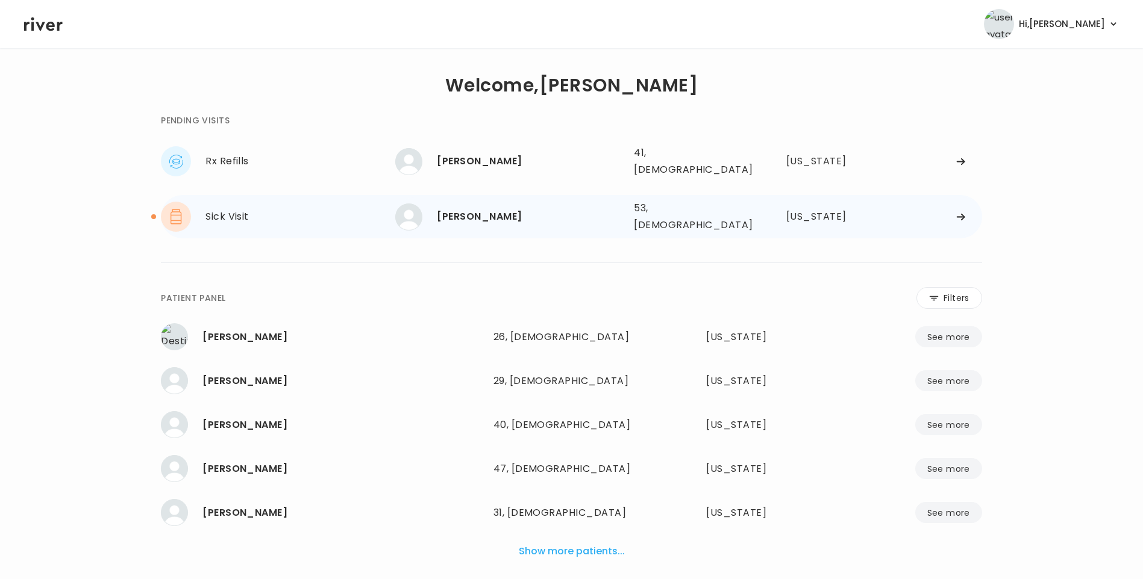
click at [457, 210] on div "[PERSON_NAME]" at bounding box center [530, 216] width 187 height 17
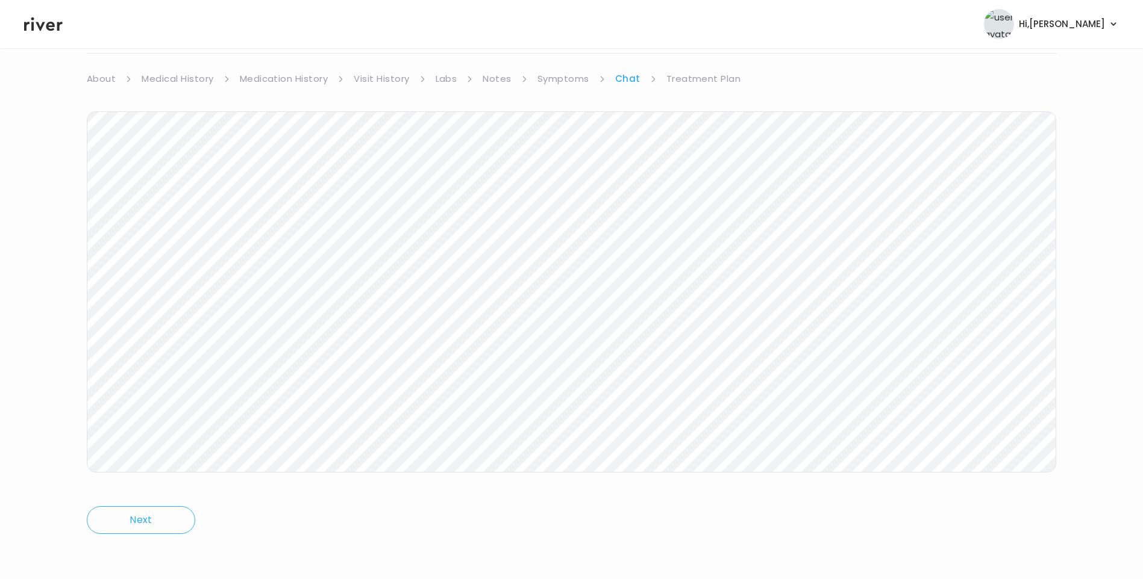
scroll to position [90, 0]
click at [83, 431] on div "[PERSON_NAME] Sick Visit On: [DATE] About Medical History Medication History Vi…" at bounding box center [571, 269] width 1143 height 582
click at [44, 20] on icon at bounding box center [43, 24] width 39 height 18
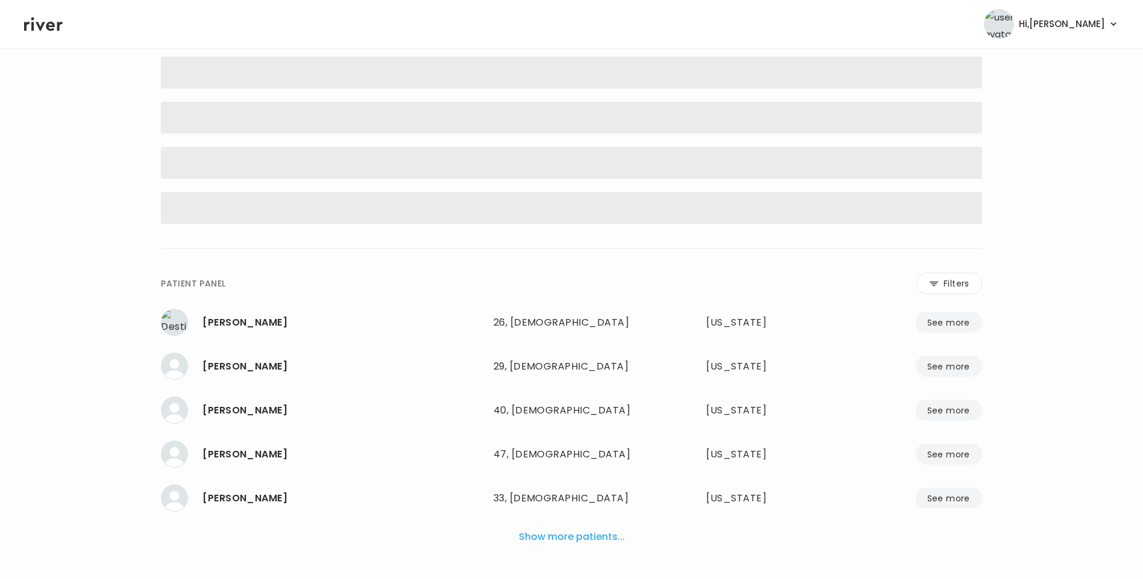
scroll to position [30, 0]
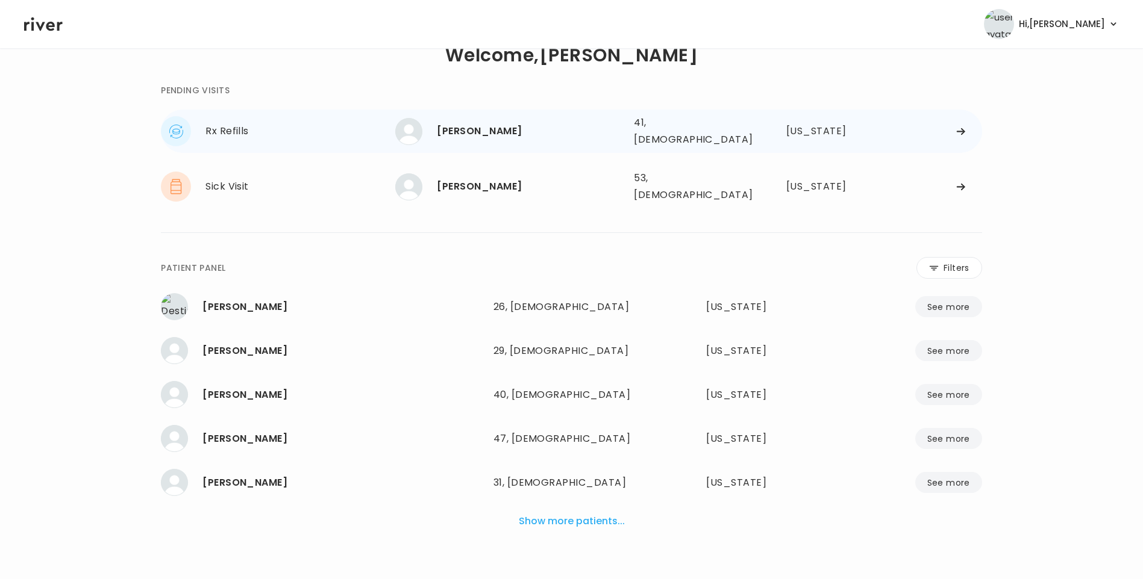
click at [482, 132] on div "[PERSON_NAME]" at bounding box center [530, 131] width 187 height 17
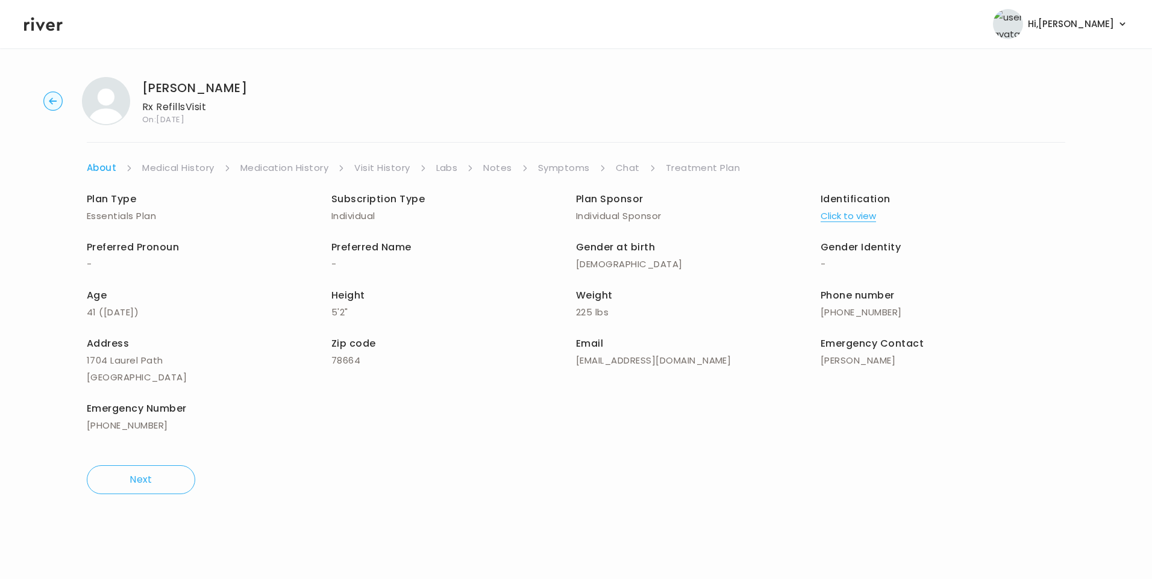
click at [626, 171] on link "Chat" at bounding box center [628, 168] width 24 height 17
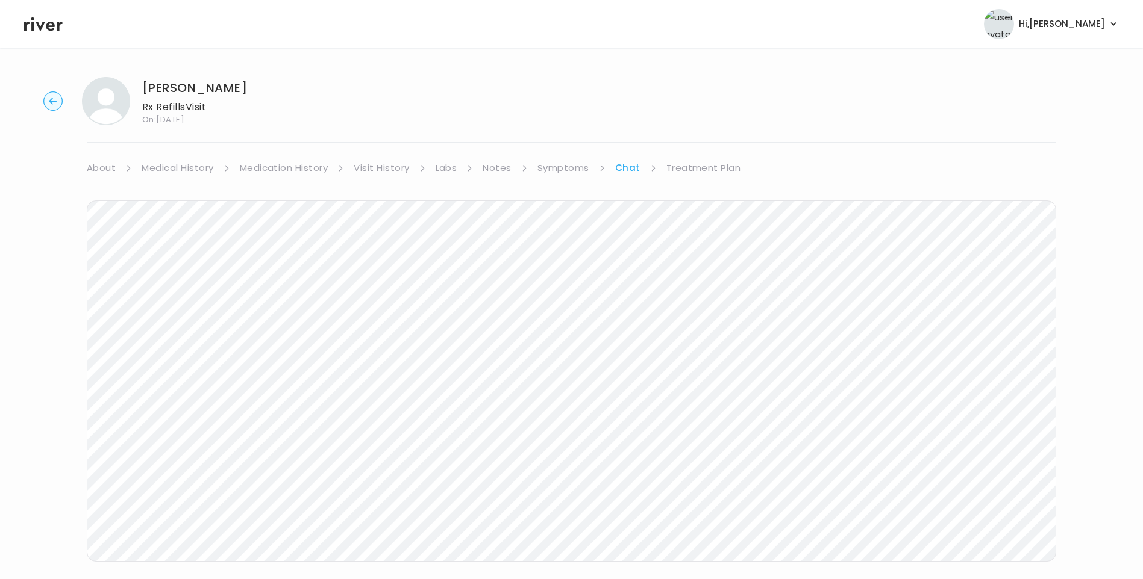
click at [46, 26] on icon at bounding box center [43, 24] width 39 height 18
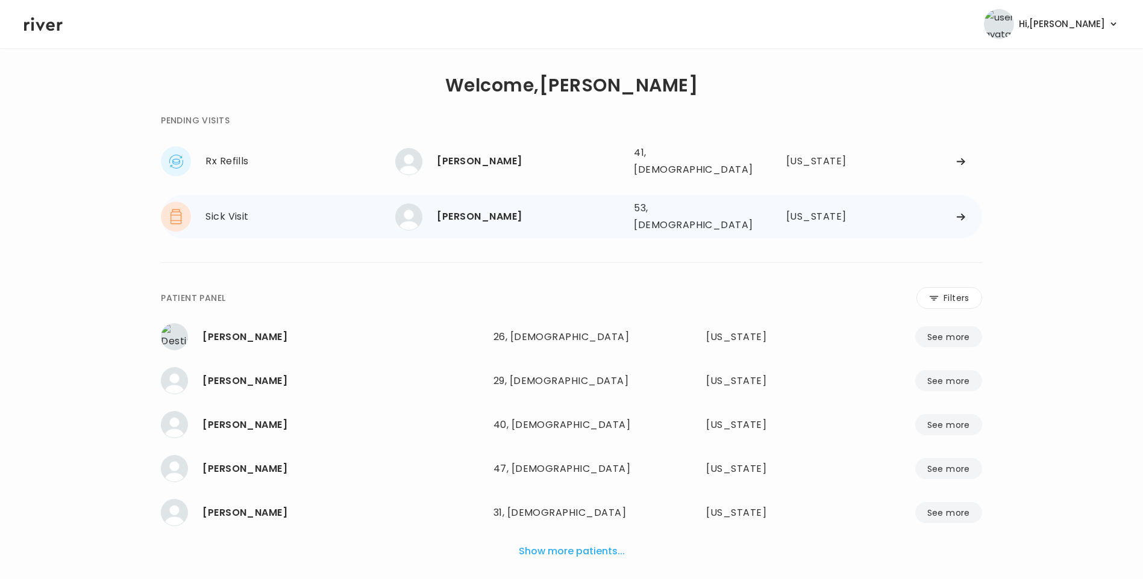
click at [470, 208] on div "[PERSON_NAME]" at bounding box center [530, 216] width 187 height 17
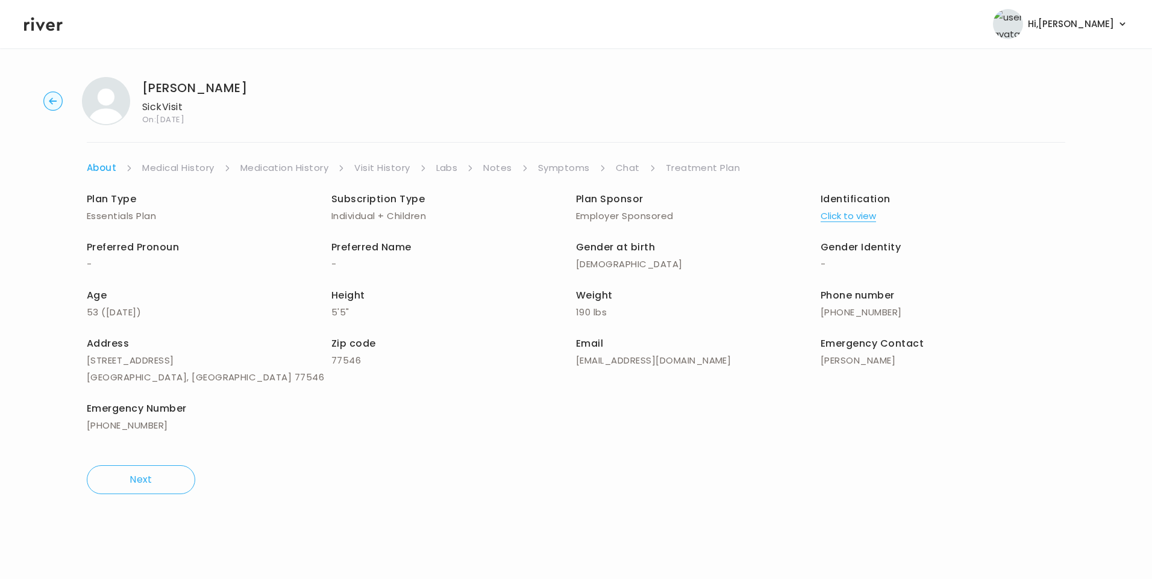
click at [575, 173] on link "Symptoms" at bounding box center [564, 168] width 52 height 17
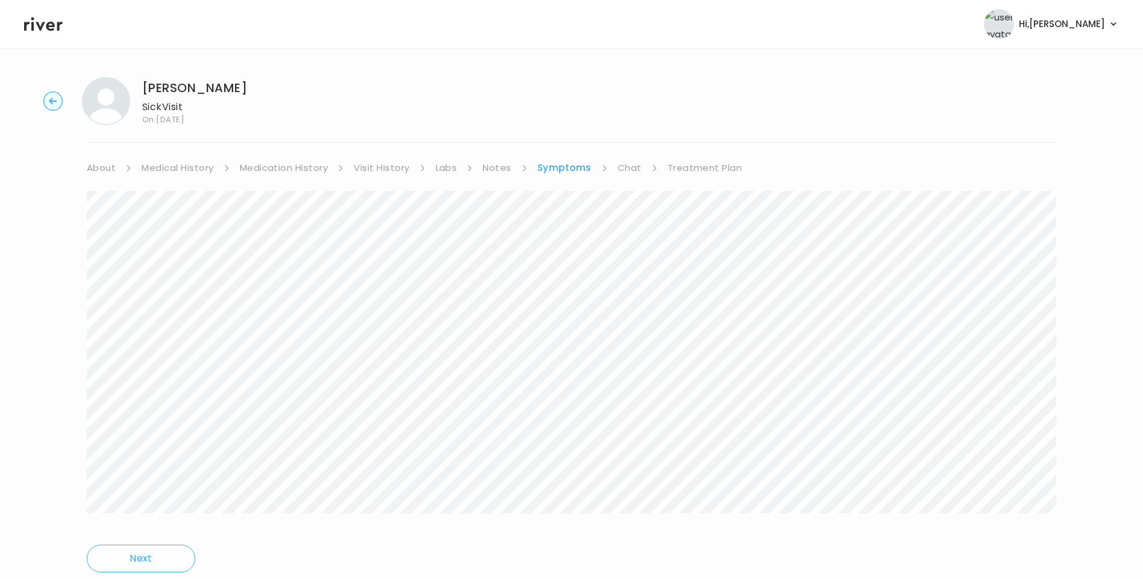
click at [55, 17] on icon at bounding box center [43, 24] width 39 height 18
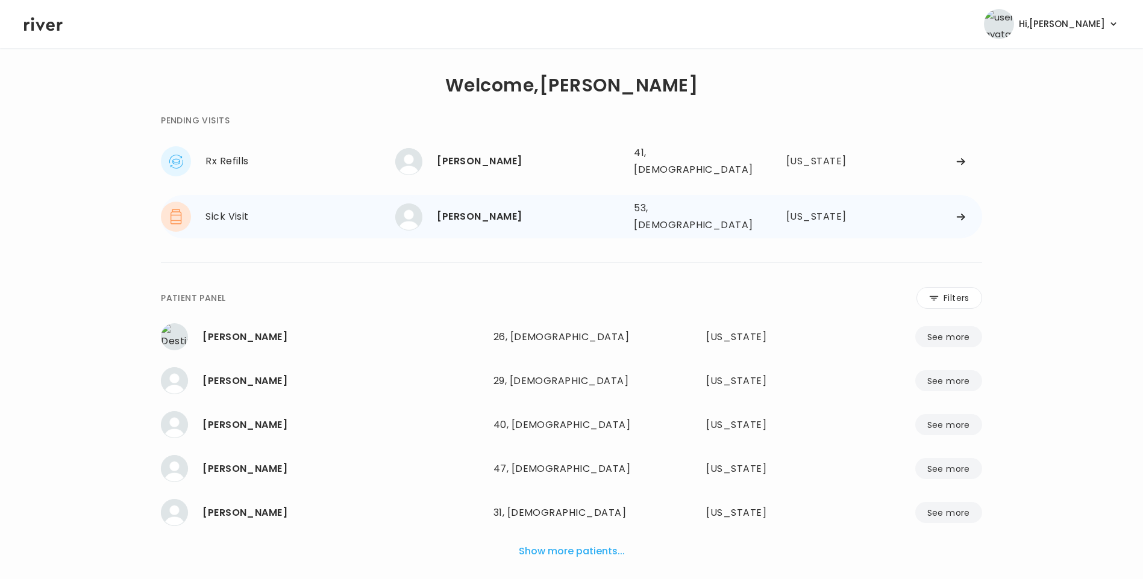
click at [515, 208] on div "[PERSON_NAME]" at bounding box center [530, 216] width 187 height 17
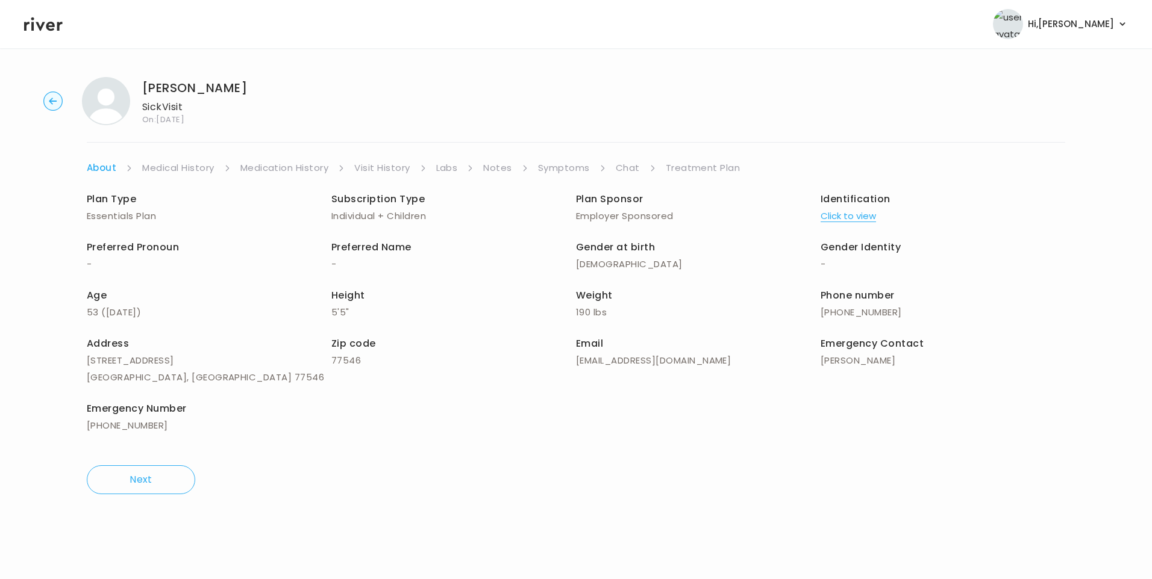
click at [628, 171] on link "Chat" at bounding box center [628, 168] width 24 height 17
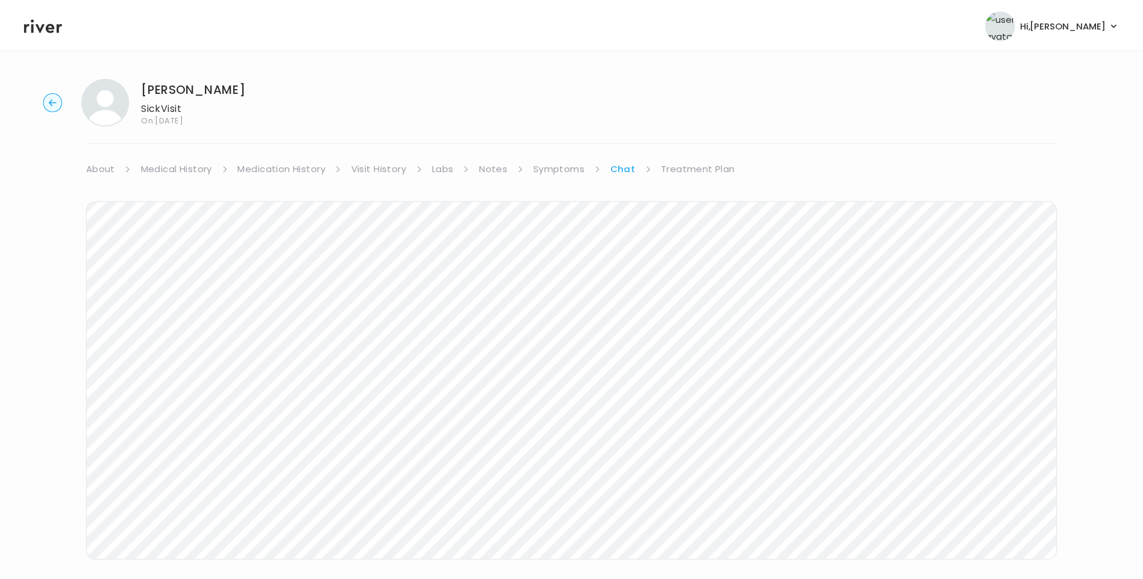
scroll to position [90, 0]
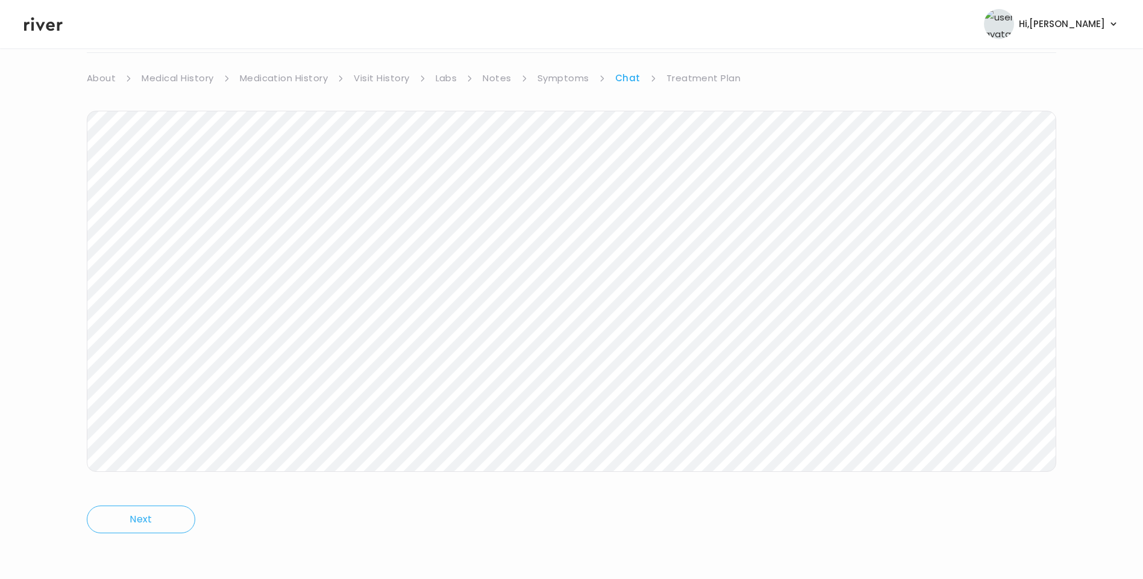
click at [51, 28] on icon at bounding box center [43, 24] width 39 height 18
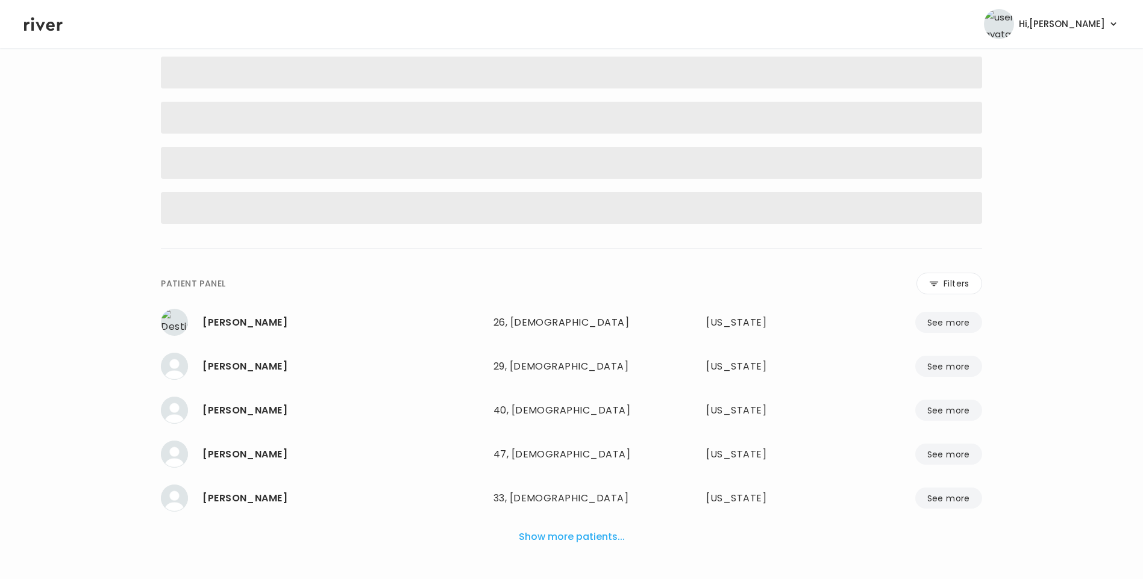
scroll to position [30, 0]
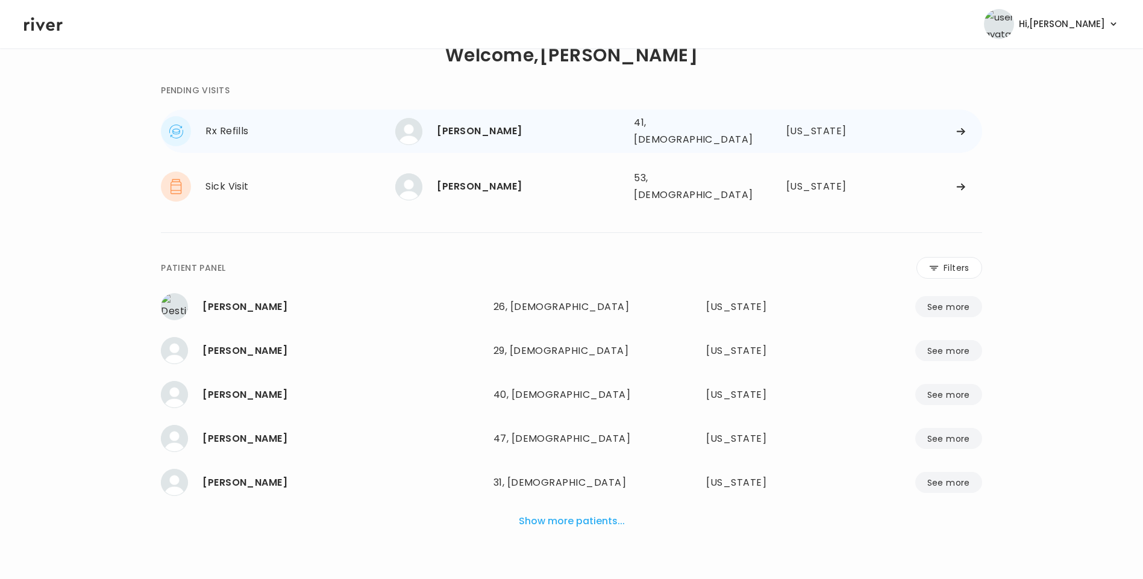
click at [498, 132] on div "[PERSON_NAME]" at bounding box center [530, 131] width 187 height 17
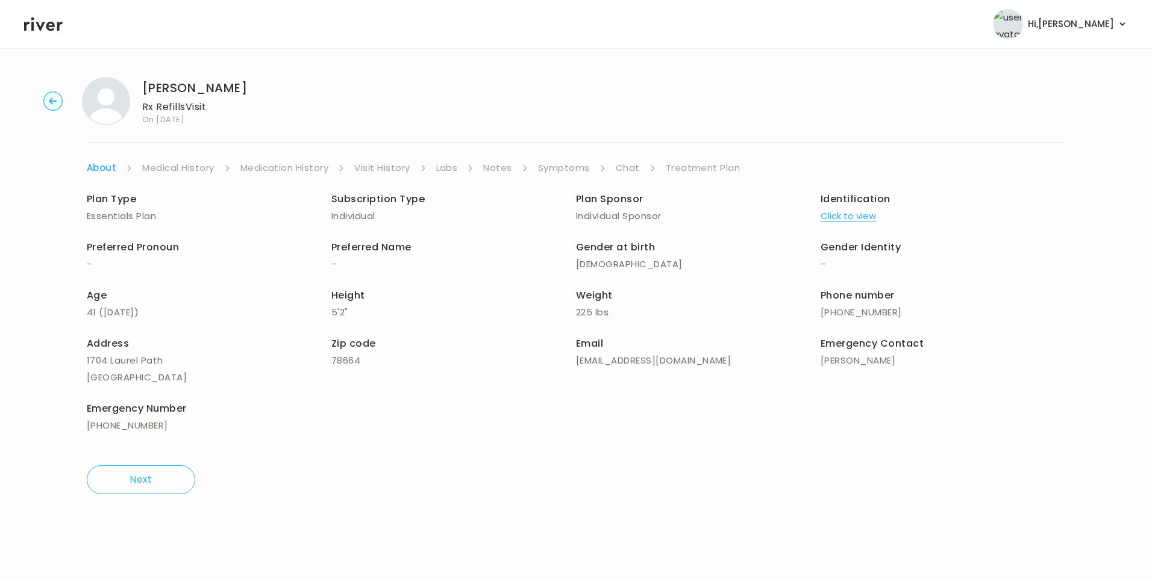
click at [618, 171] on link "Chat" at bounding box center [628, 168] width 24 height 17
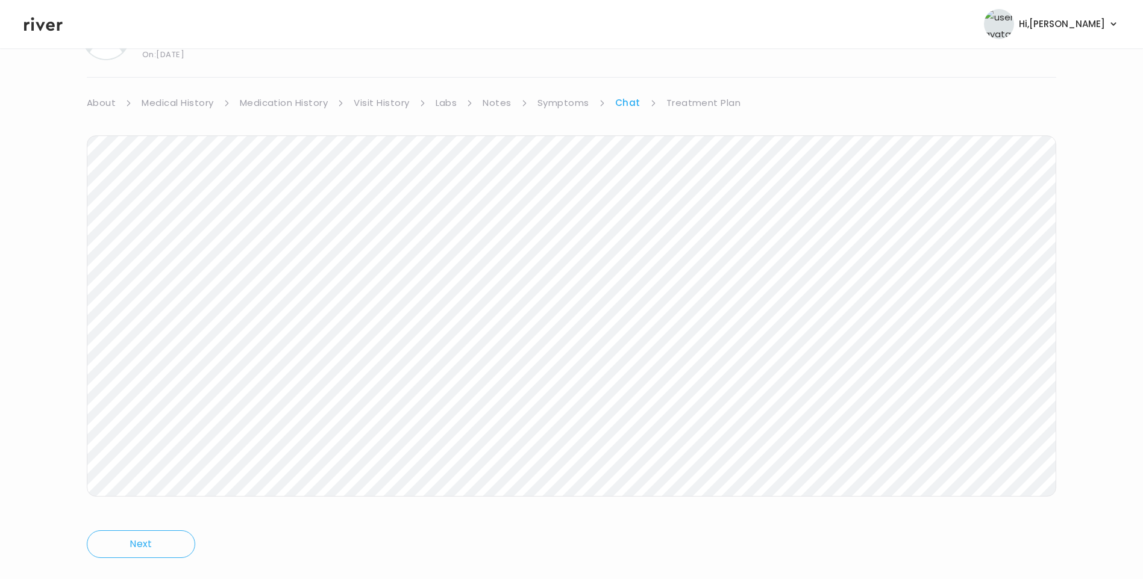
scroll to position [90, 0]
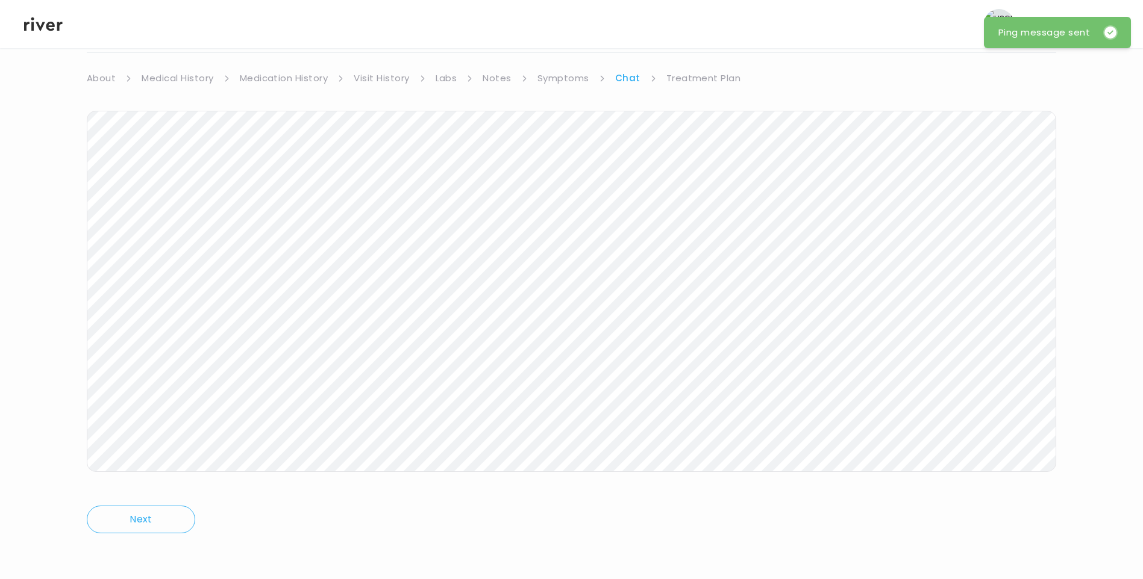
click at [47, 27] on icon at bounding box center [43, 24] width 39 height 14
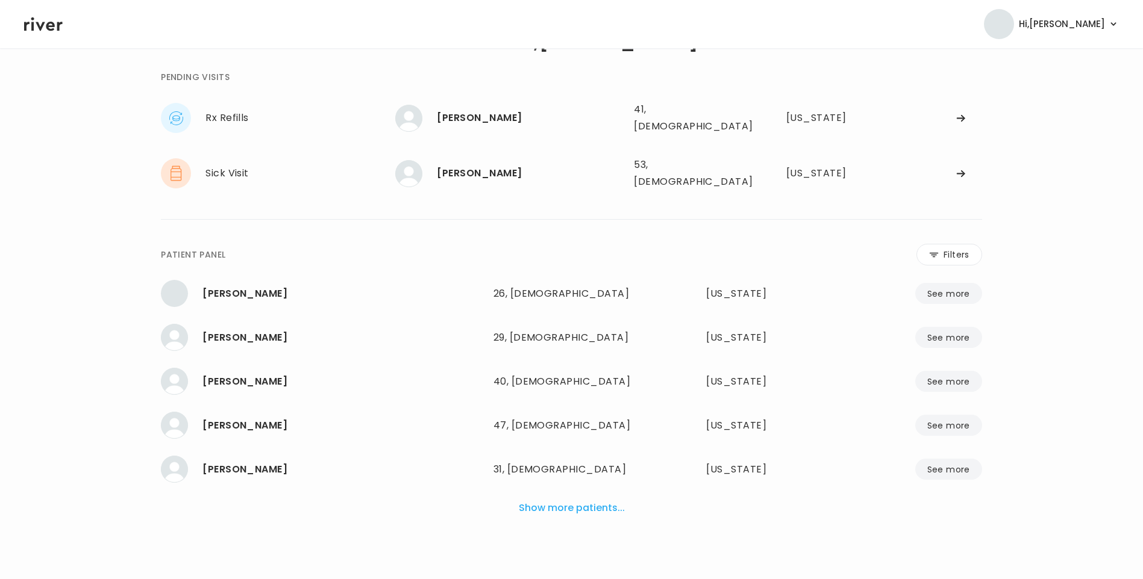
scroll to position [30, 0]
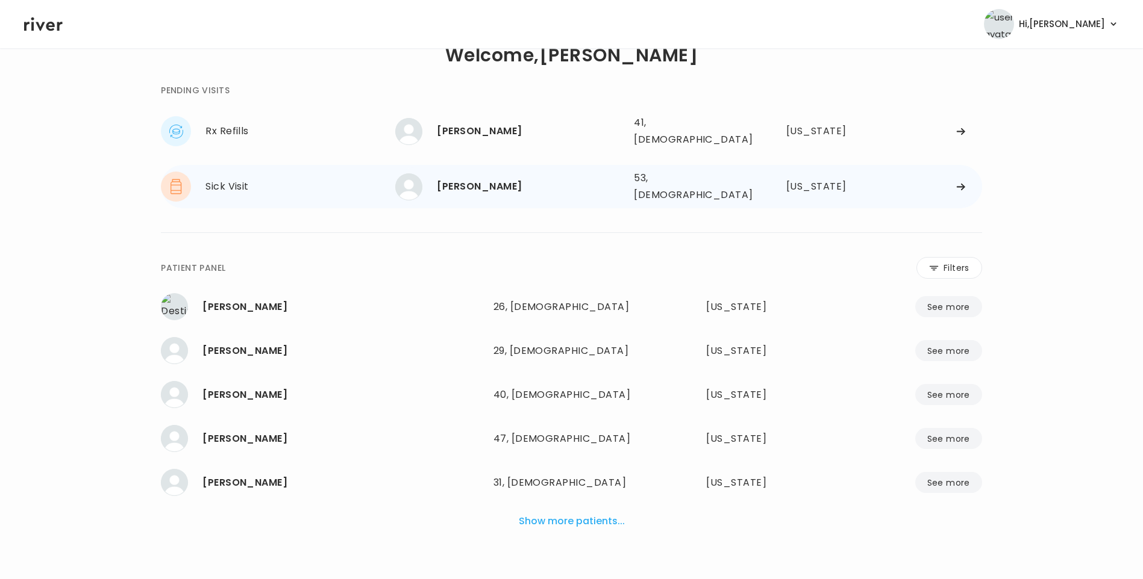
click at [524, 183] on div "Shawna Buchanan" at bounding box center [530, 186] width 187 height 17
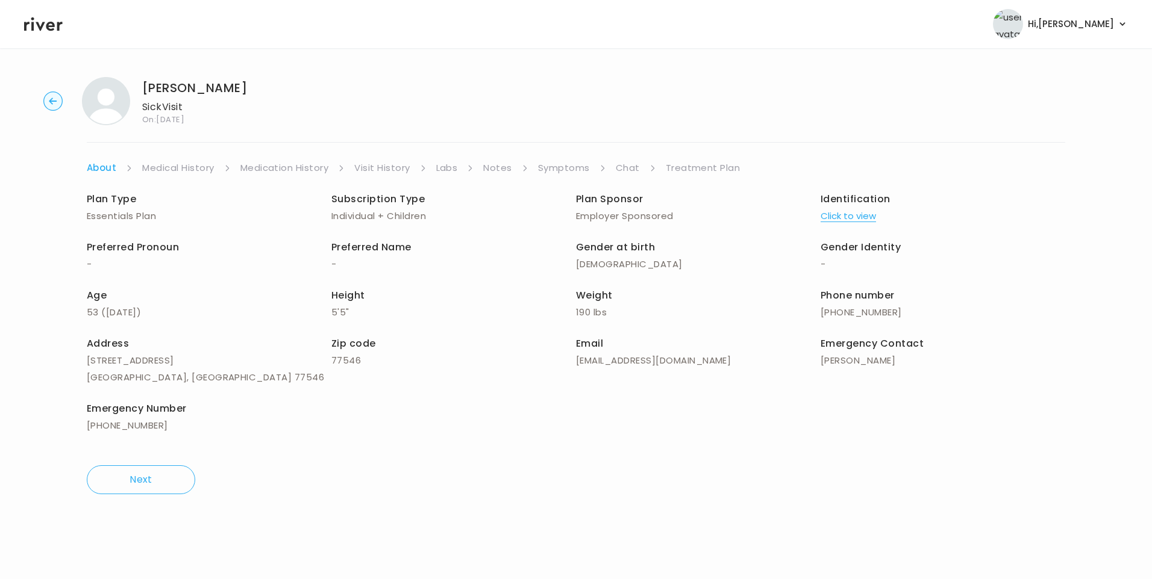
click at [576, 166] on link "Symptoms" at bounding box center [564, 168] width 52 height 17
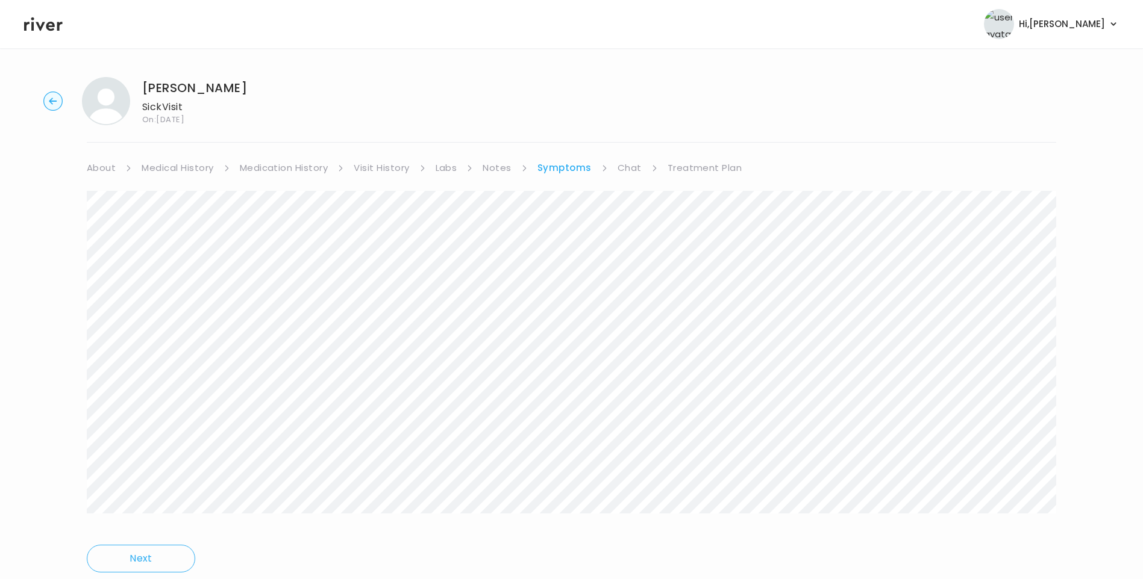
click at [53, 26] on icon at bounding box center [43, 24] width 39 height 14
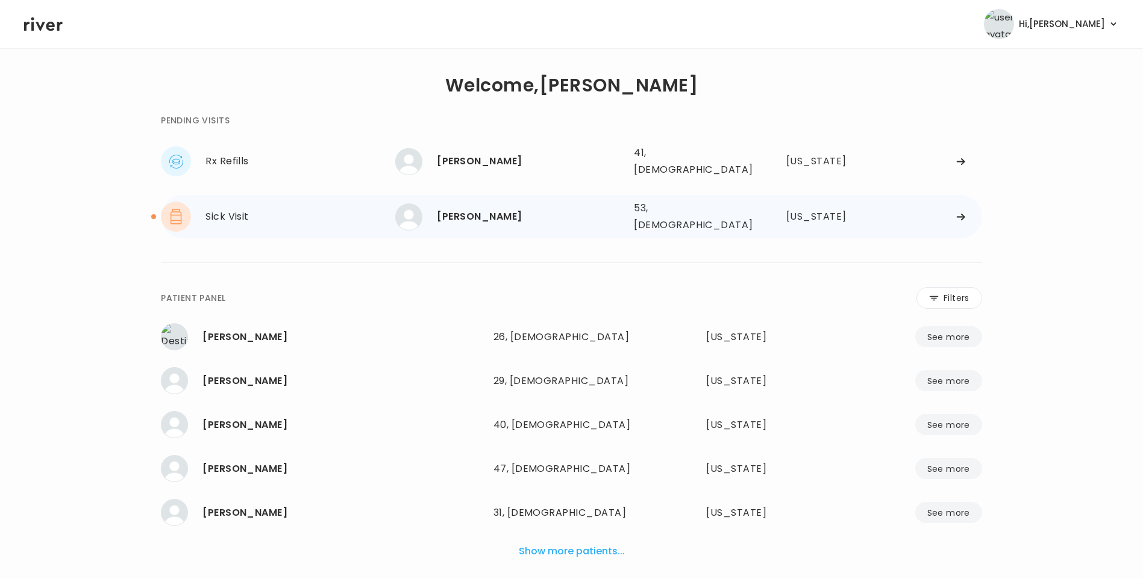
drag, startPoint x: 460, startPoint y: 207, endPoint x: 486, endPoint y: 207, distance: 25.9
click at [461, 208] on div "Shawna Buchanan" at bounding box center [530, 216] width 187 height 17
click at [529, 213] on div "Shawna Buchanan" at bounding box center [530, 216] width 187 height 17
drag, startPoint x: 529, startPoint y: 213, endPoint x: 508, endPoint y: 211, distance: 21.7
click at [508, 211] on div "Shawna Buchanan" at bounding box center [530, 216] width 187 height 17
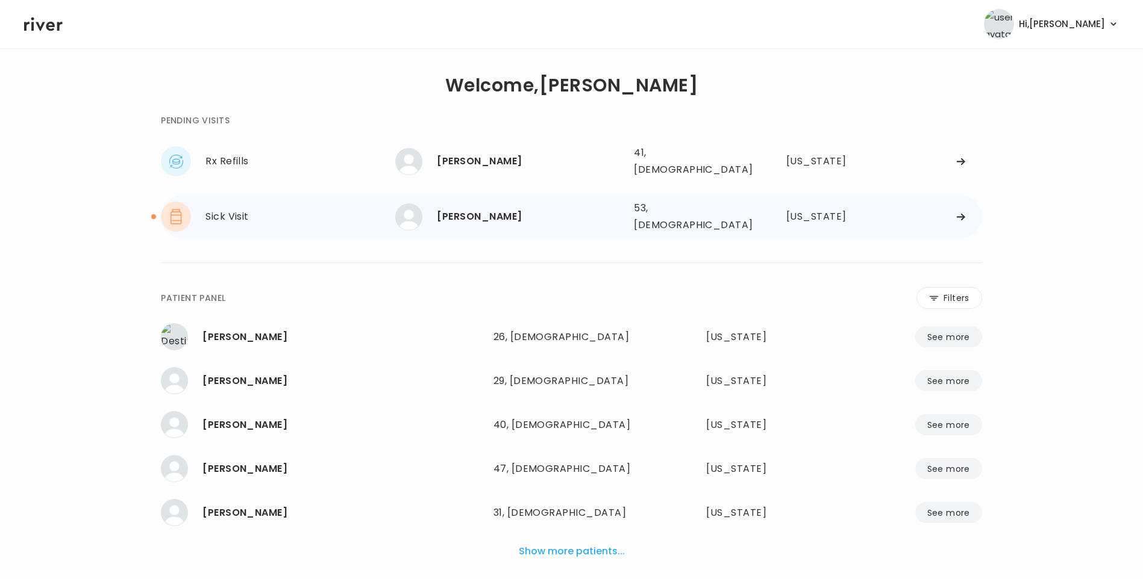
click at [508, 208] on div "Shawna Buchanan" at bounding box center [530, 216] width 187 height 17
click at [480, 208] on div "Shawna Buchanan" at bounding box center [530, 216] width 187 height 17
click at [498, 209] on div "Shawna Buchanan" at bounding box center [530, 216] width 187 height 17
drag, startPoint x: 502, startPoint y: 208, endPoint x: 552, endPoint y: 201, distance: 50.5
click at [502, 208] on div "Shawna Buchanan" at bounding box center [530, 216] width 187 height 17
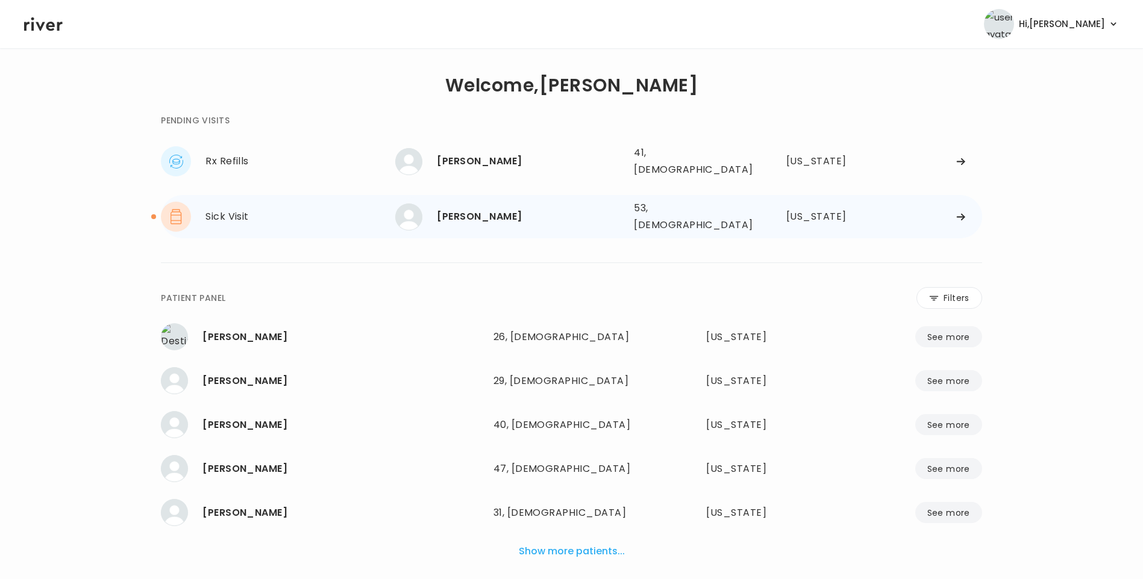
click at [503, 208] on div "Shawna Buchanan" at bounding box center [530, 216] width 187 height 17
click at [511, 210] on div "[PERSON_NAME]" at bounding box center [530, 216] width 187 height 17
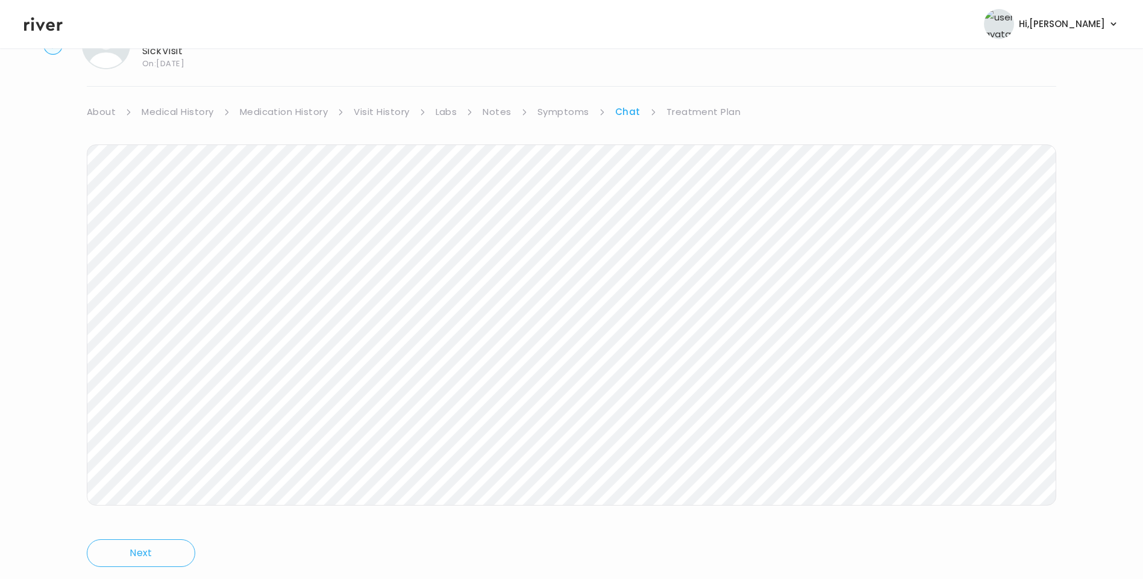
scroll to position [90, 0]
click at [702, 75] on link "Treatment Plan" at bounding box center [703, 78] width 75 height 17
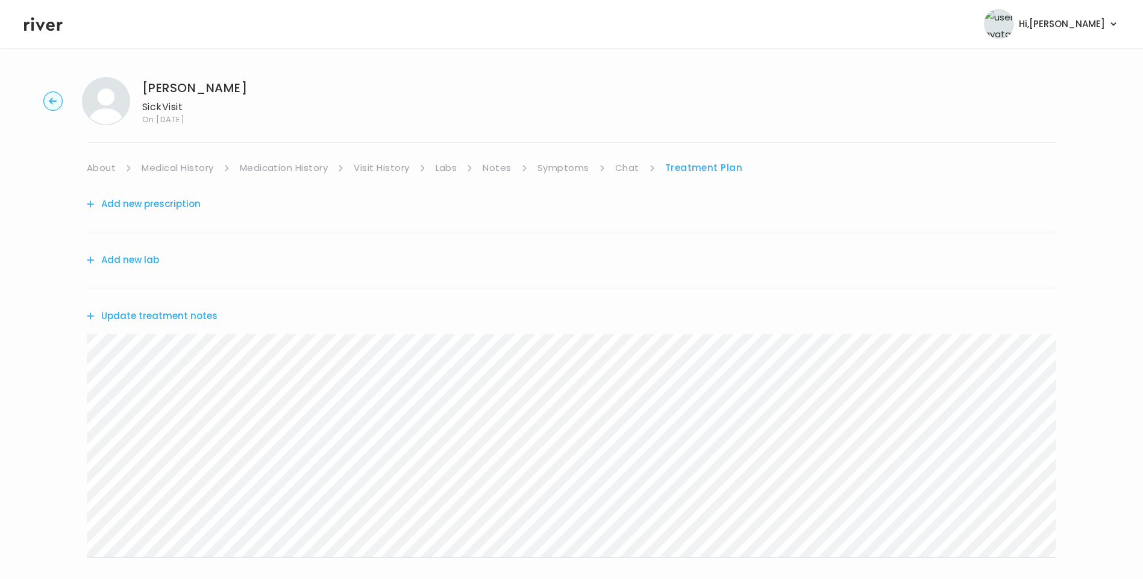
click at [189, 316] on button "Update treatment notes" at bounding box center [152, 316] width 131 height 17
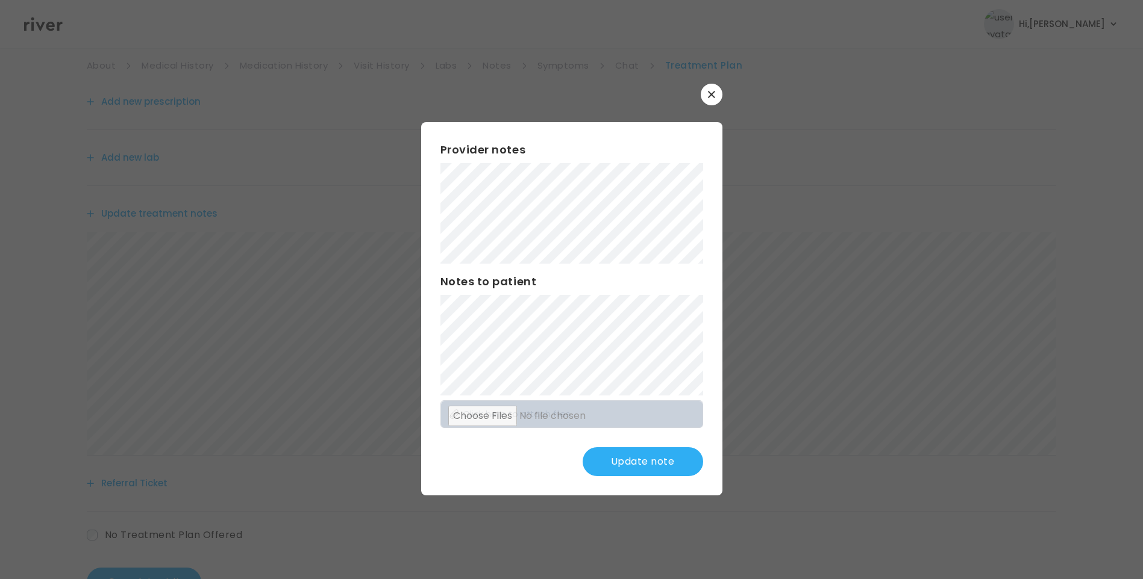
scroll to position [149, 0]
click at [660, 455] on button "Update note" at bounding box center [642, 462] width 120 height 29
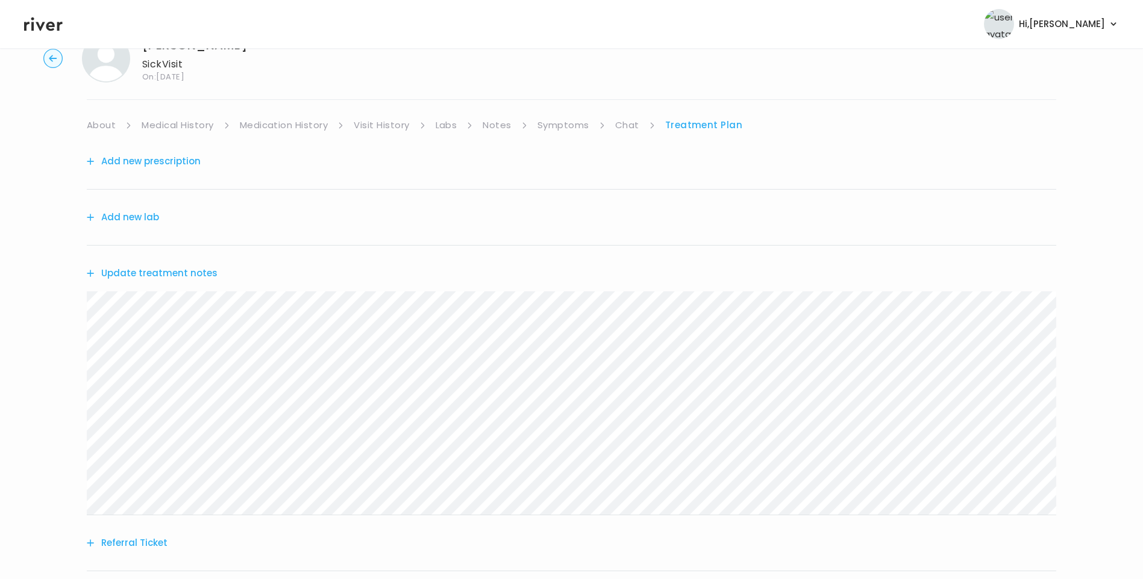
scroll to position [0, 0]
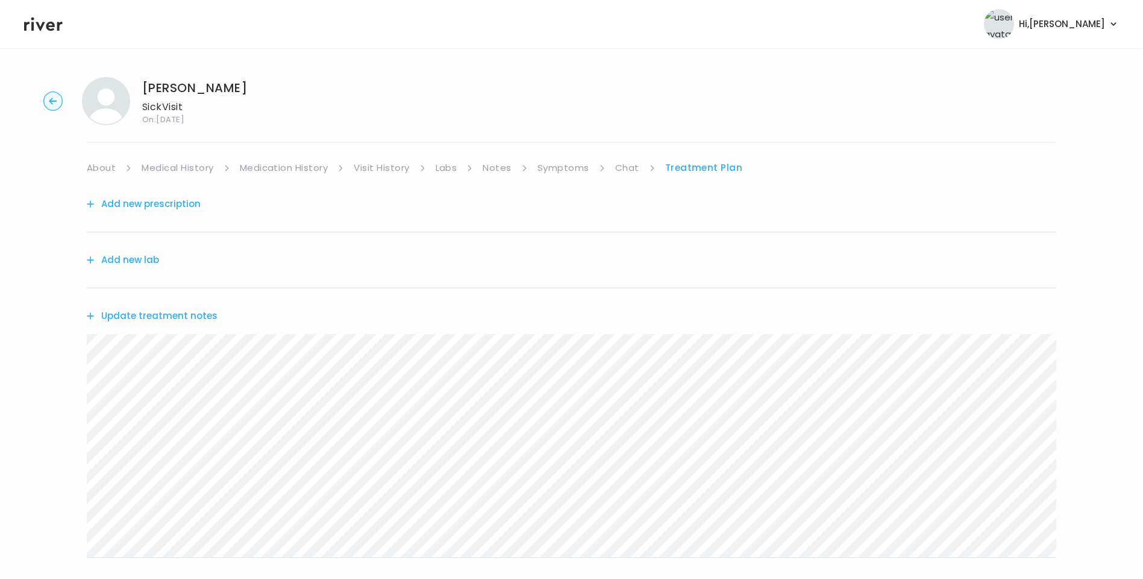
click at [612, 164] on ul "About Medical History Medication History Visit History Labs Notes Symptoms Chat…" at bounding box center [571, 168] width 969 height 17
click at [619, 167] on link "Chat" at bounding box center [627, 168] width 24 height 17
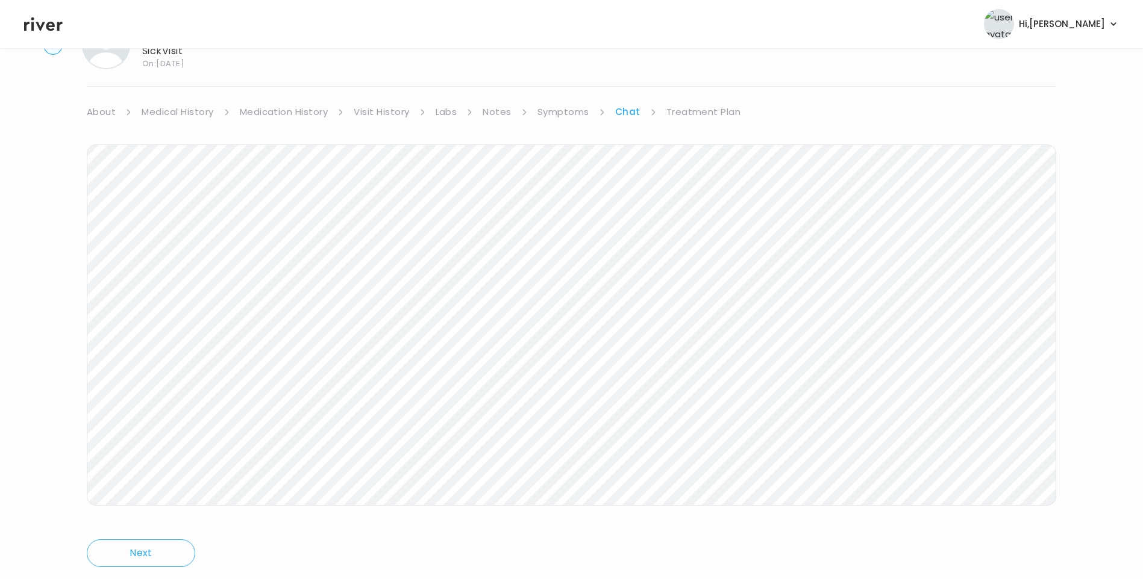
scroll to position [90, 0]
click at [696, 81] on link "Treatment Plan" at bounding box center [703, 78] width 75 height 17
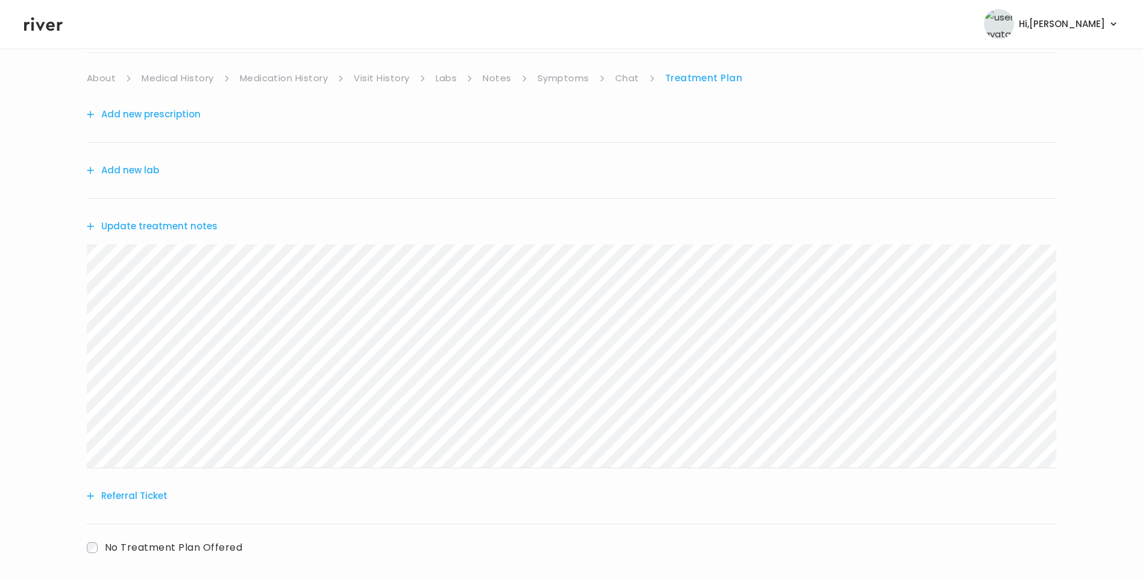
click at [61, 242] on div "Shawna Buchanan Sick Visit On: 29 Sep 2025 About Medical History Medication His…" at bounding box center [571, 298] width 1143 height 641
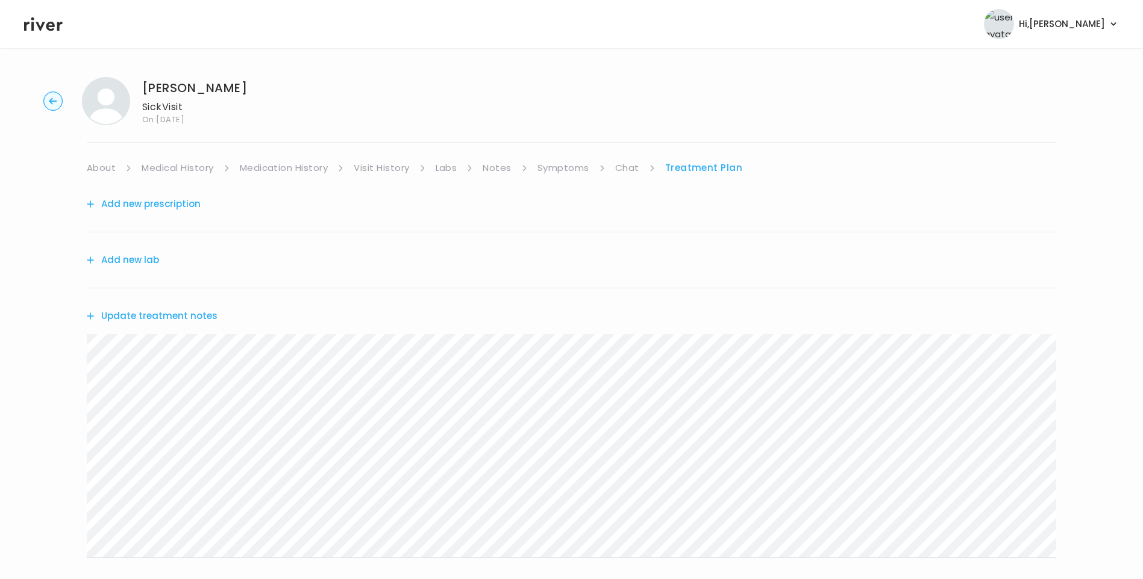
scroll to position [149, 0]
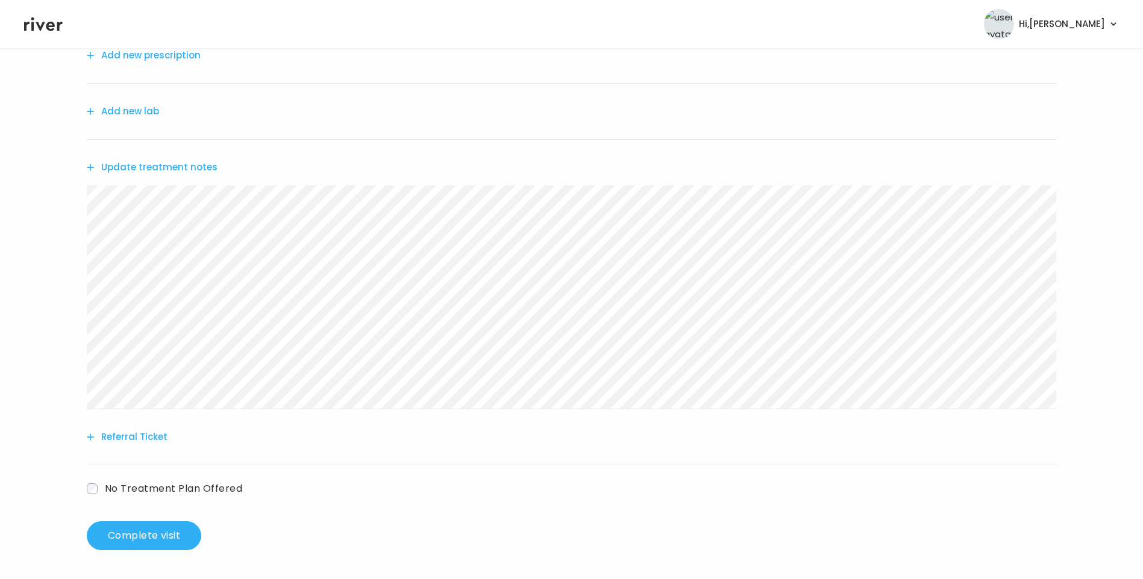
click at [142, 440] on button "Referral Ticket" at bounding box center [127, 437] width 81 height 17
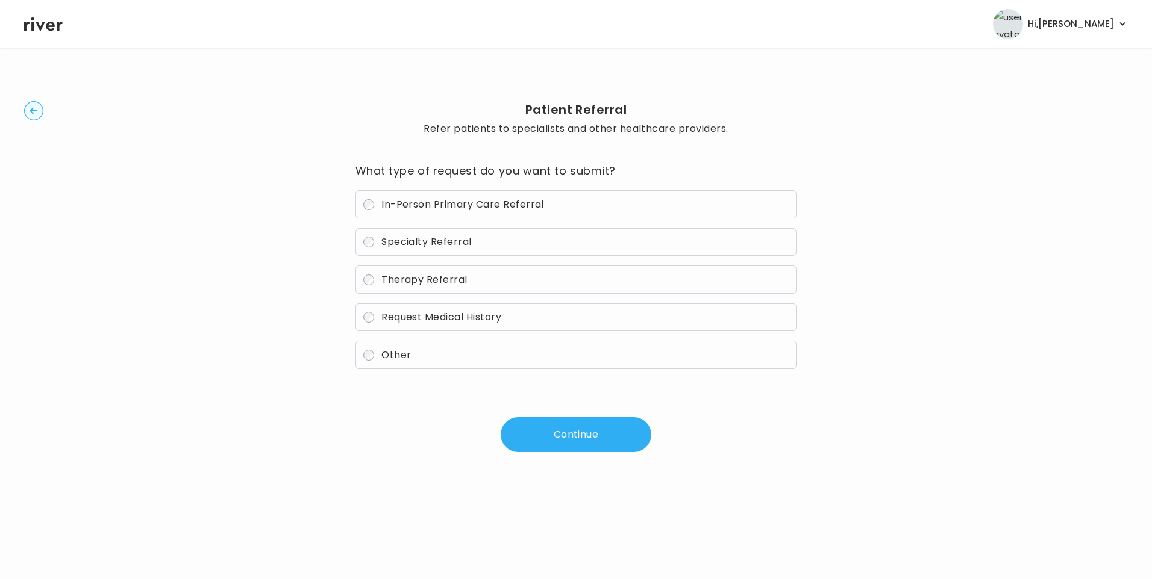
click at [429, 207] on span "In-Person Primary Care Referral" at bounding box center [462, 205] width 163 height 14
click at [523, 431] on button "Continue" at bounding box center [576, 434] width 151 height 35
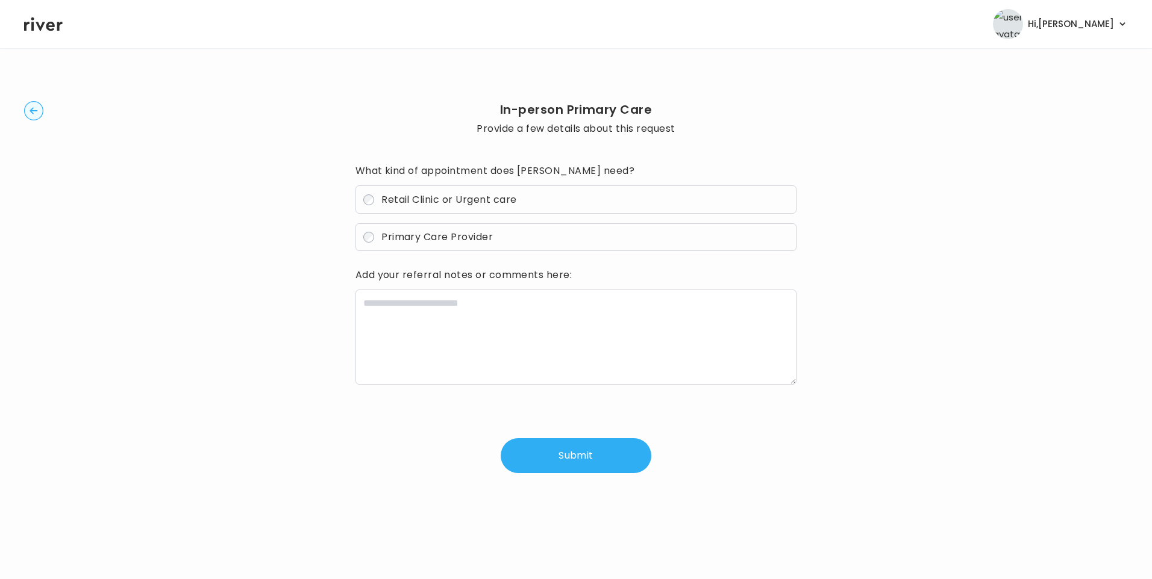
click at [436, 204] on span "Retail Clinic or Urgent care" at bounding box center [448, 200] width 135 height 14
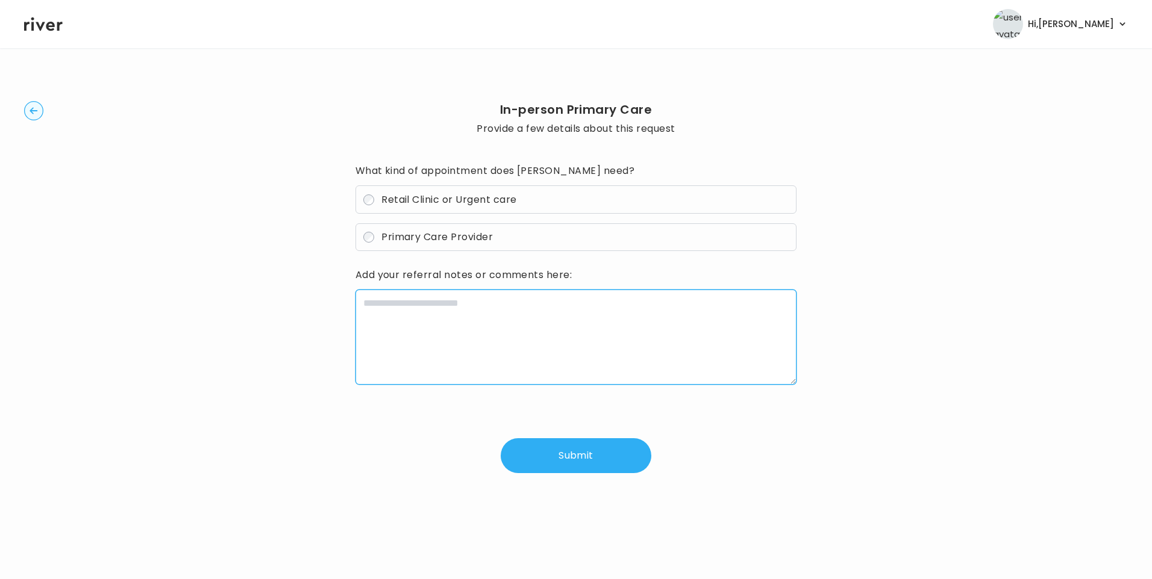
click at [443, 308] on textarea at bounding box center [576, 337] width 442 height 95
paste textarea "**********"
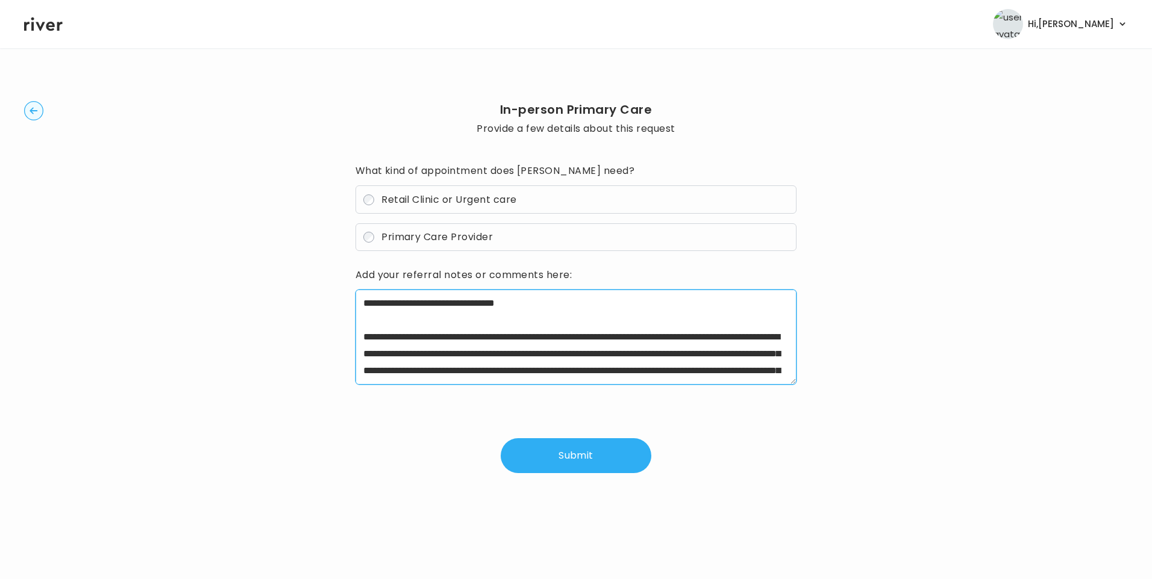
drag, startPoint x: 395, startPoint y: 339, endPoint x: 463, endPoint y: 341, distance: 68.1
click at [463, 341] on textarea at bounding box center [576, 337] width 442 height 95
click at [396, 337] on textarea at bounding box center [576, 337] width 442 height 95
click at [667, 351] on textarea at bounding box center [576, 337] width 442 height 95
click at [442, 304] on textarea at bounding box center [576, 337] width 442 height 95
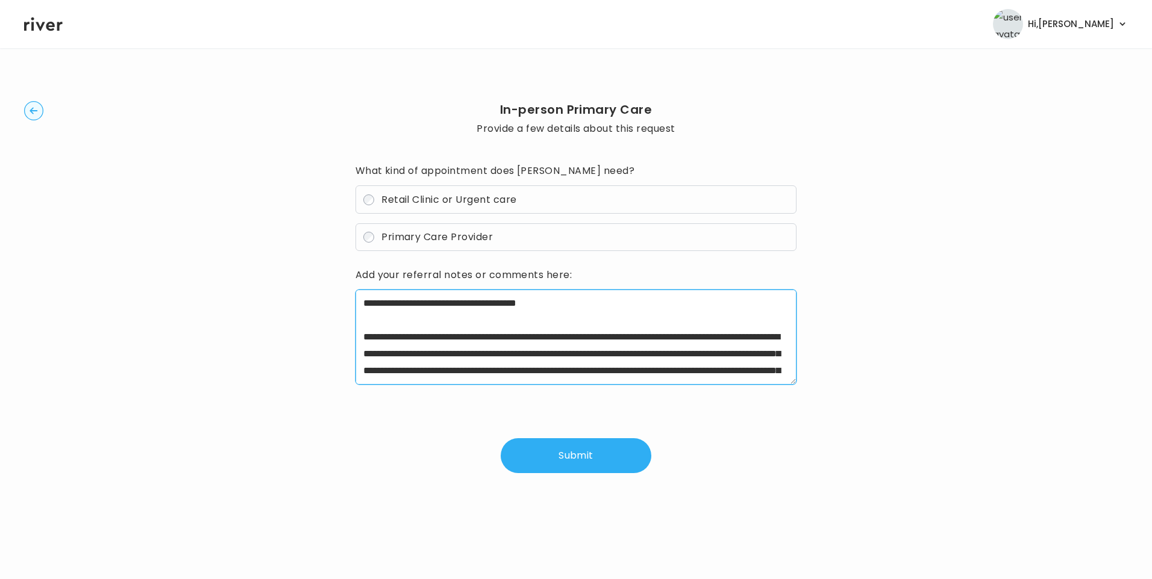
click at [560, 352] on textarea at bounding box center [576, 337] width 442 height 95
drag, startPoint x: 561, startPoint y: 355, endPoint x: 511, endPoint y: 371, distance: 52.4
click at [511, 371] on textarea at bounding box center [576, 337] width 442 height 95
click at [666, 353] on textarea at bounding box center [576, 337] width 442 height 95
paste textarea "**********"
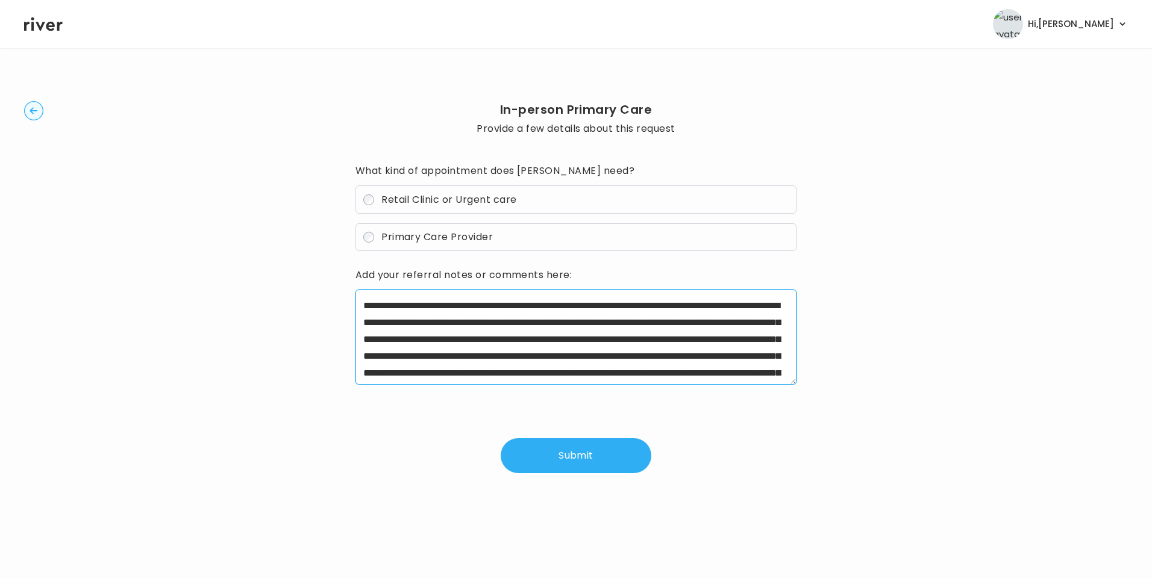
scroll to position [43, 0]
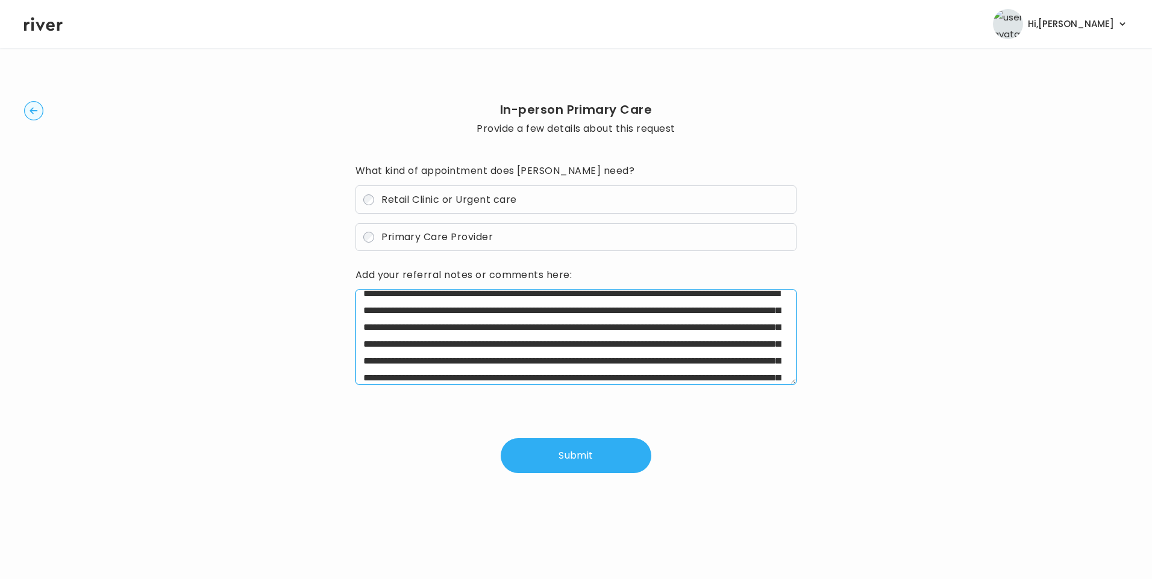
drag, startPoint x: 591, startPoint y: 370, endPoint x: 420, endPoint y: 358, distance: 170.8
click at [420, 358] on textarea at bounding box center [576, 337] width 442 height 95
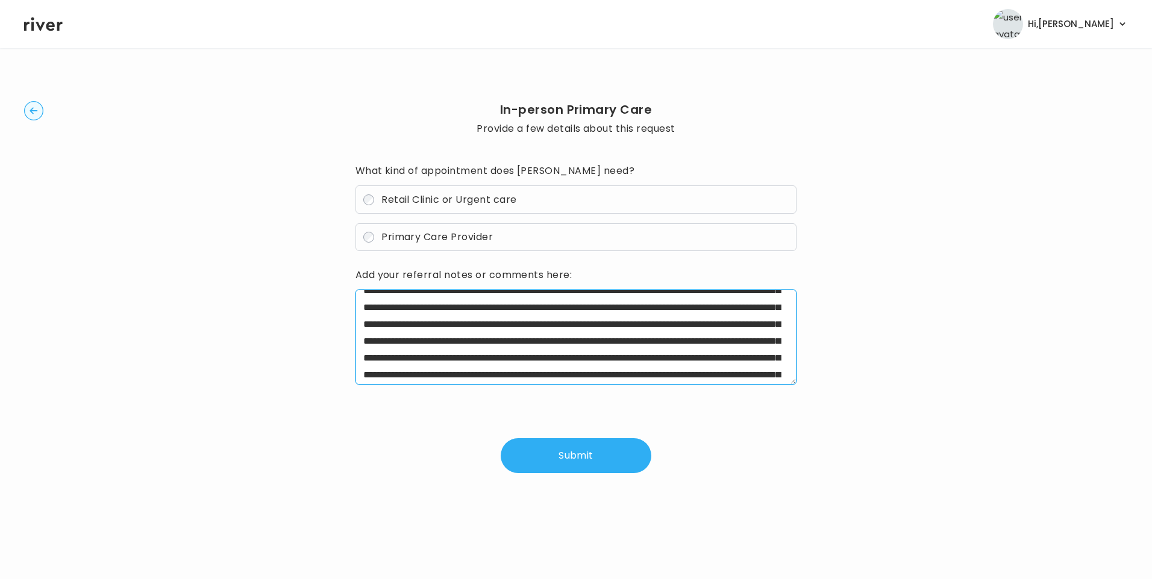
scroll to position [202, 0]
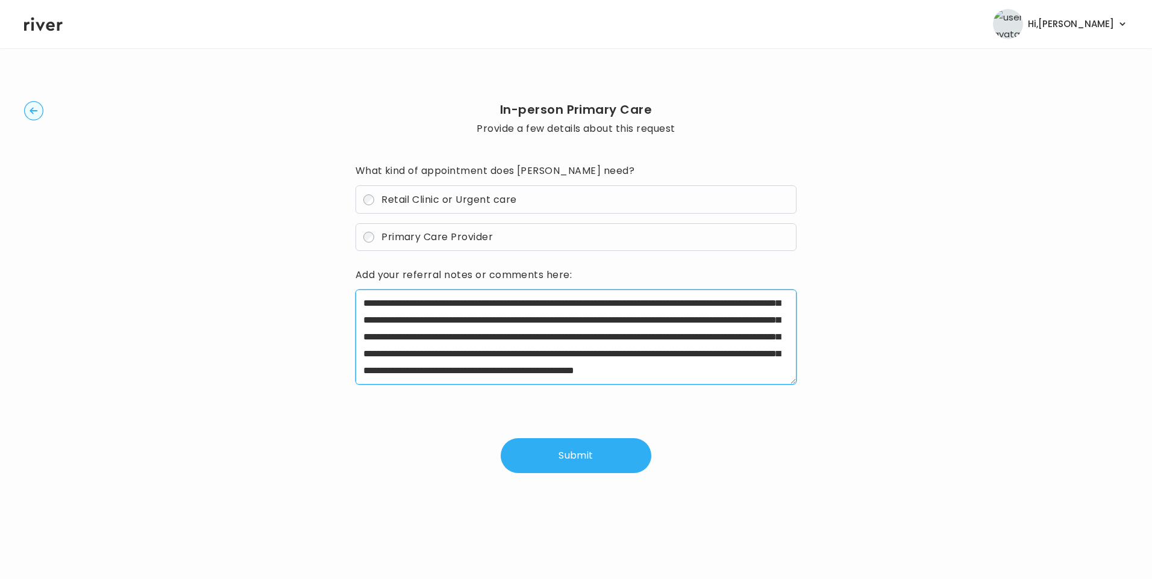
drag, startPoint x: 589, startPoint y: 369, endPoint x: 910, endPoint y: 375, distance: 321.1
click at [910, 375] on div "In-person Primary Care Provide a few details about this request What kind of ap…" at bounding box center [575, 287] width 1103 height 440
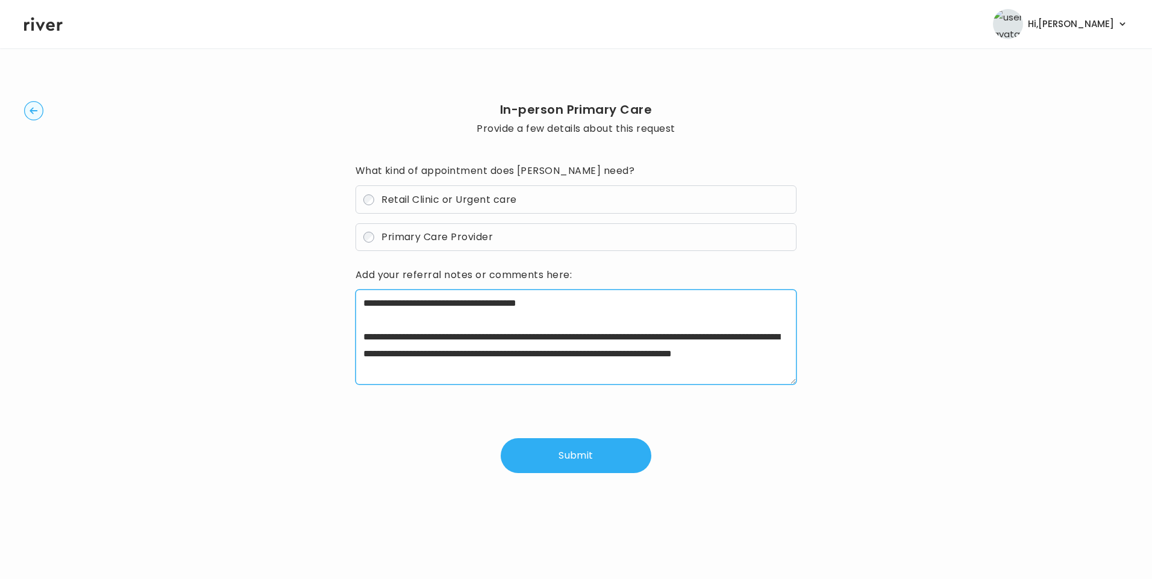
scroll to position [0, 0]
type textarea "**********"
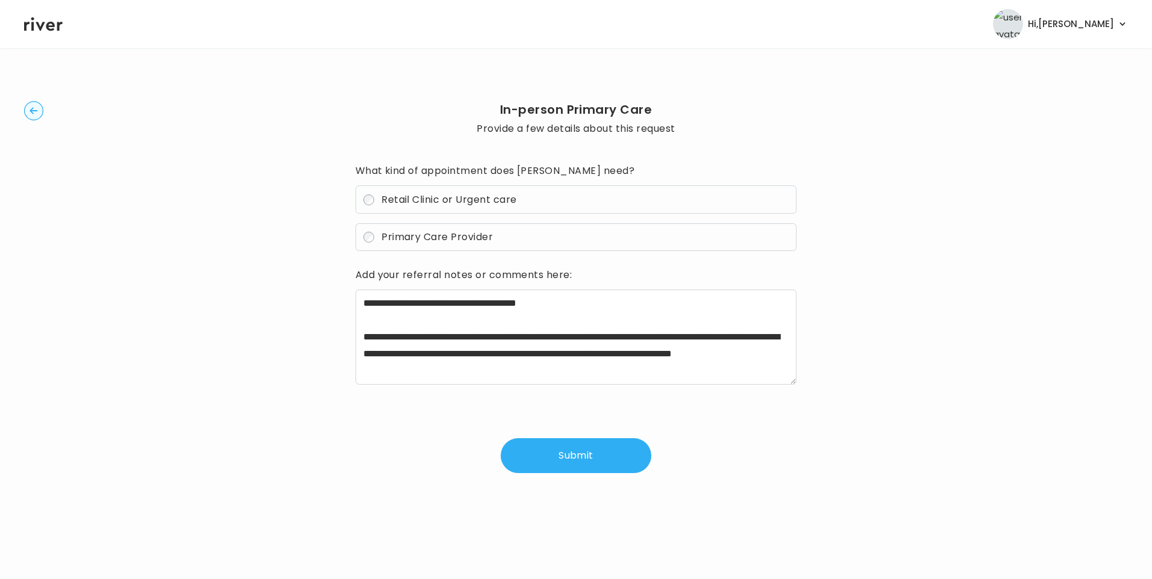
click at [604, 455] on button "Submit" at bounding box center [576, 455] width 151 height 35
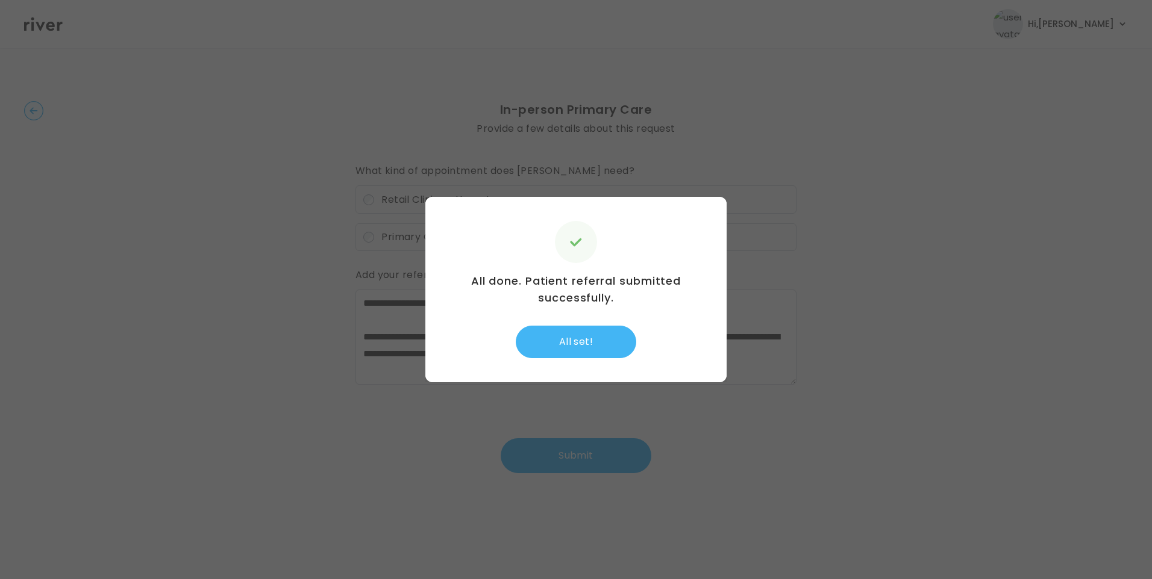
click at [579, 351] on button "All set!" at bounding box center [576, 342] width 120 height 33
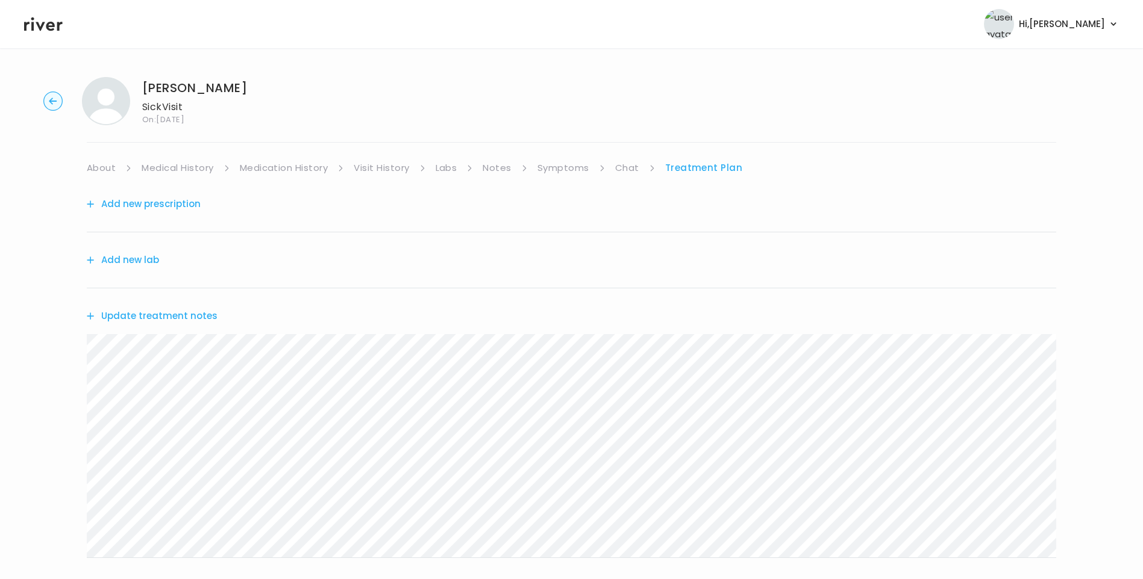
click at [632, 168] on link "Chat" at bounding box center [627, 168] width 24 height 17
click at [701, 166] on link "Treatment Plan" at bounding box center [703, 168] width 75 height 17
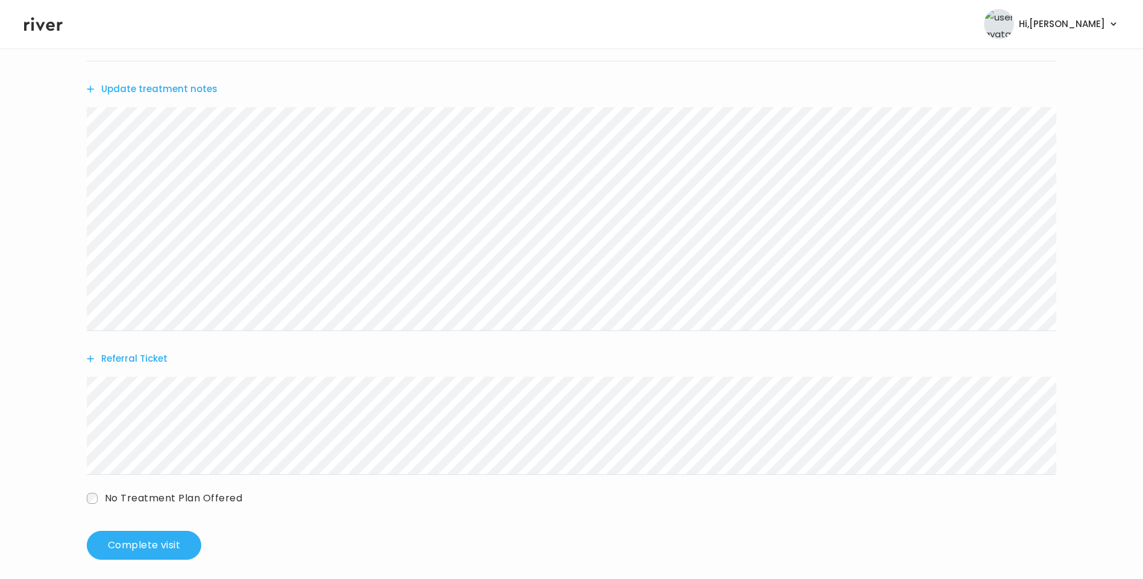
scroll to position [237, 0]
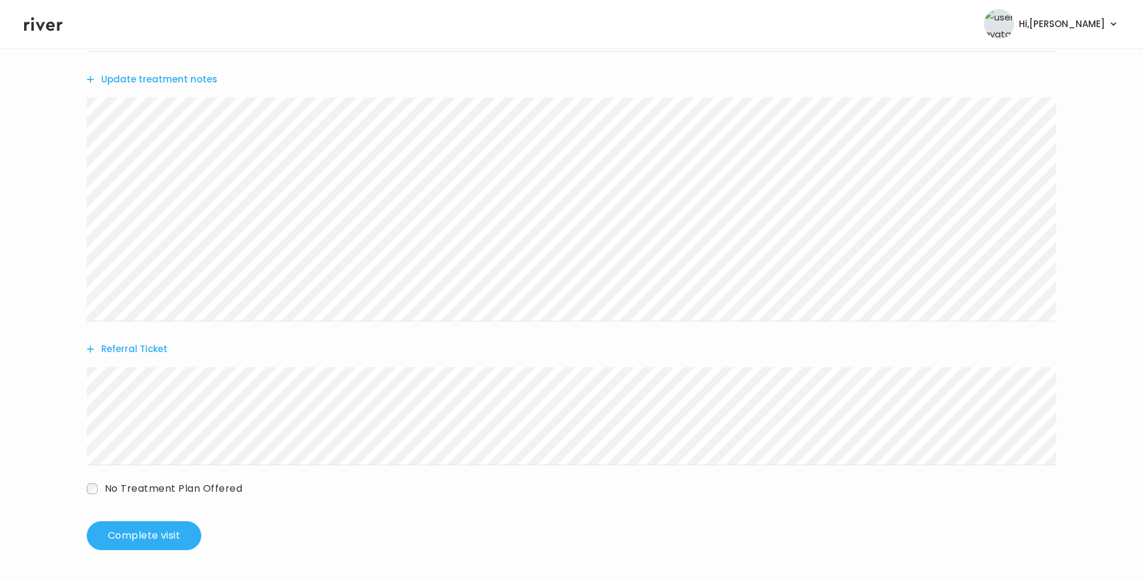
click at [189, 86] on button "Update treatment notes" at bounding box center [152, 79] width 131 height 17
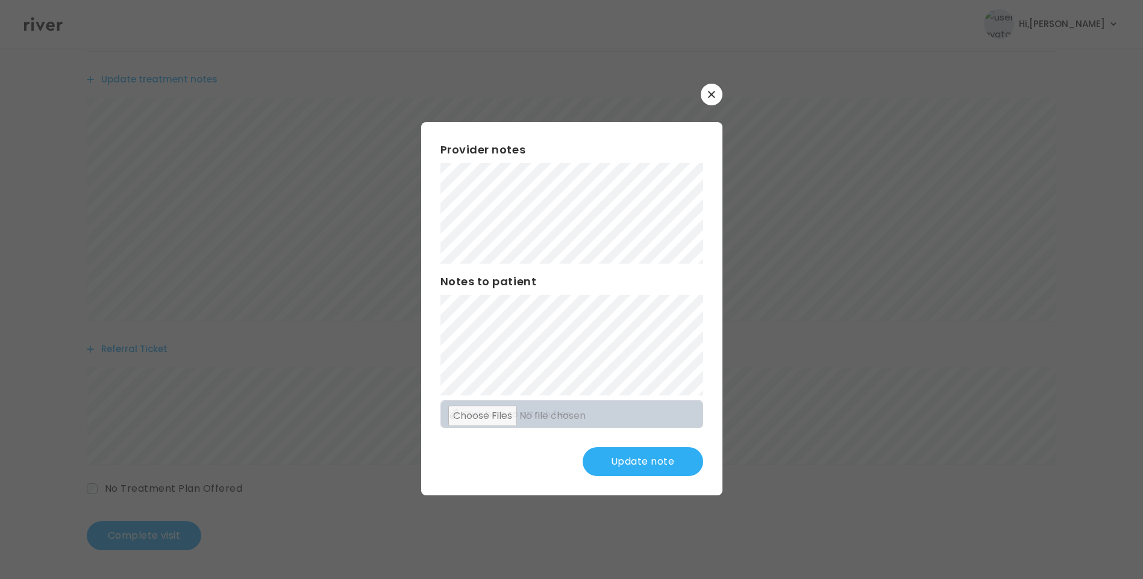
click at [645, 466] on button "Update note" at bounding box center [642, 462] width 120 height 29
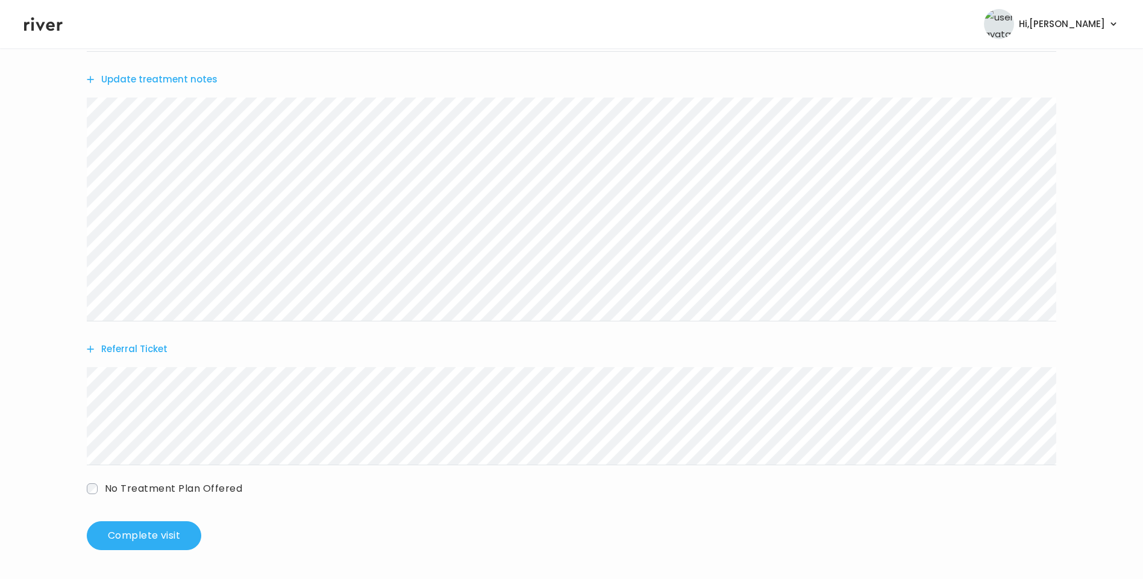
scroll to position [0, 0]
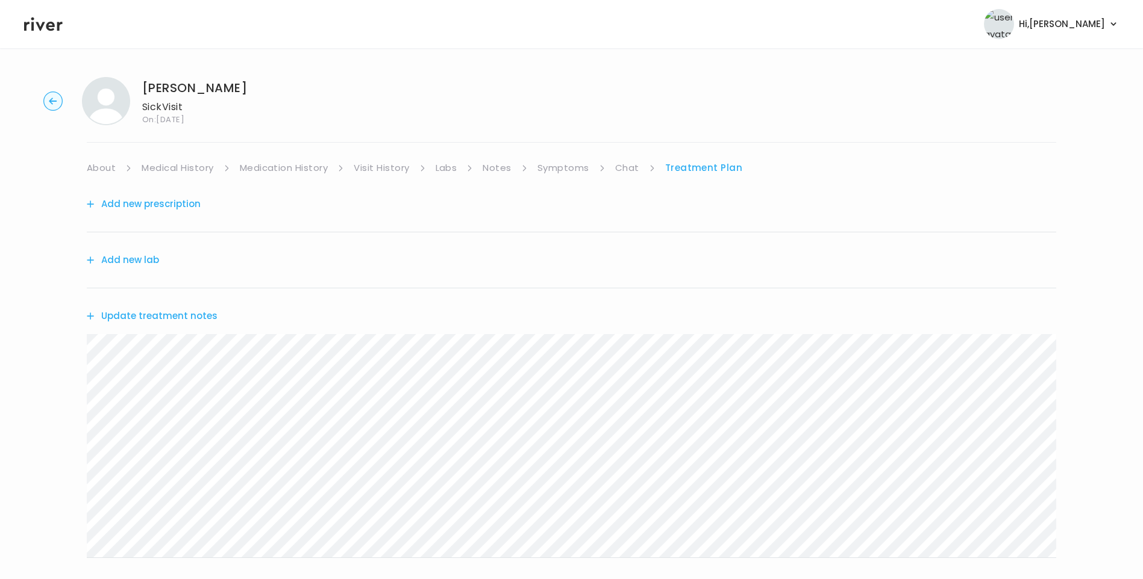
click at [631, 168] on link "Chat" at bounding box center [627, 168] width 24 height 17
click at [702, 156] on div "[PERSON_NAME] Sick Visit On: [DATE] About Medical History Medication History Vi…" at bounding box center [571, 358] width 1143 height 582
drag, startPoint x: 703, startPoint y: 161, endPoint x: 707, endPoint y: 166, distance: 6.5
click at [703, 161] on link "Treatment Plan" at bounding box center [703, 168] width 75 height 17
click at [622, 167] on link "Chat" at bounding box center [627, 168] width 24 height 17
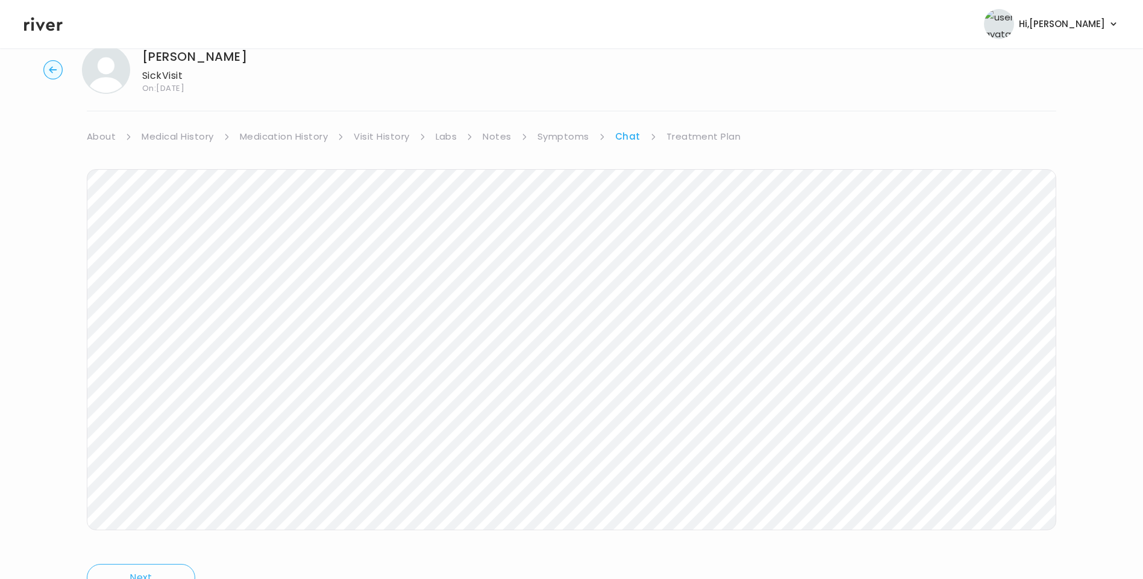
scroll to position [90, 0]
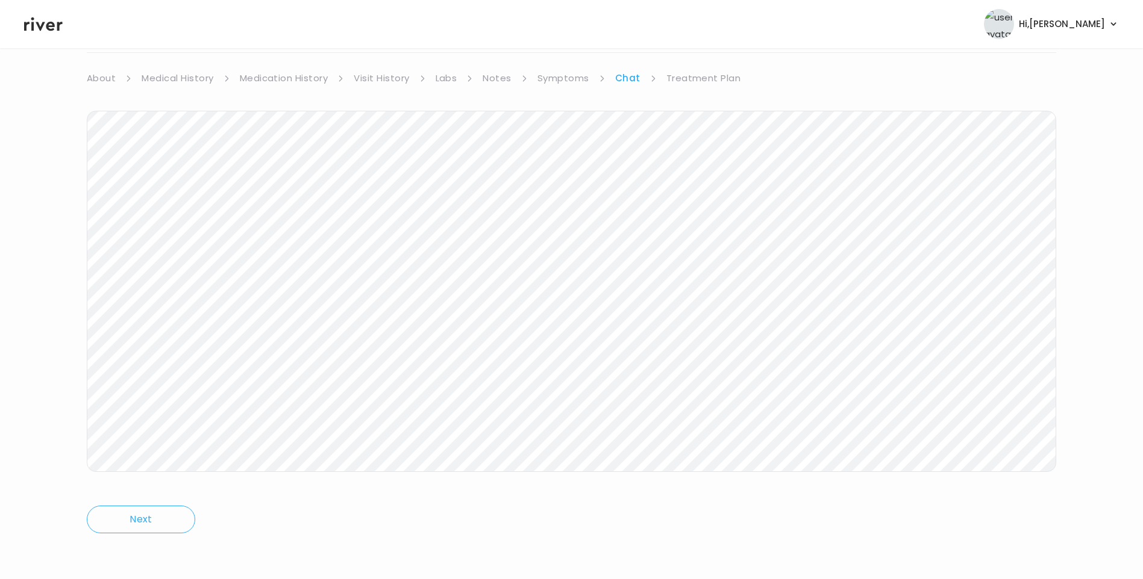
click at [667, 77] on link "Treatment Plan" at bounding box center [703, 78] width 75 height 17
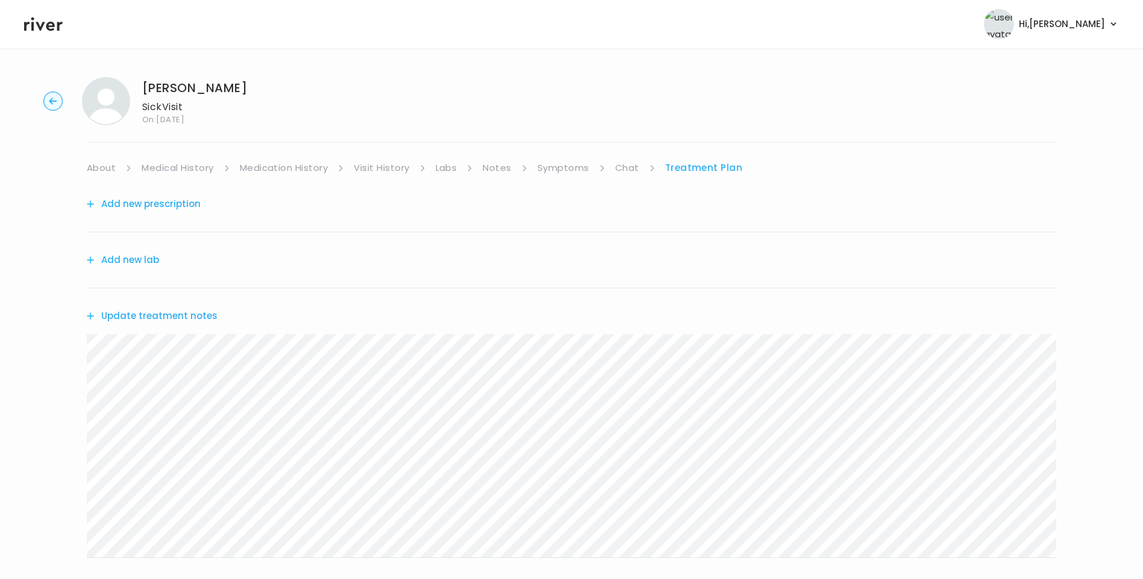
click at [626, 171] on link "Chat" at bounding box center [627, 168] width 24 height 17
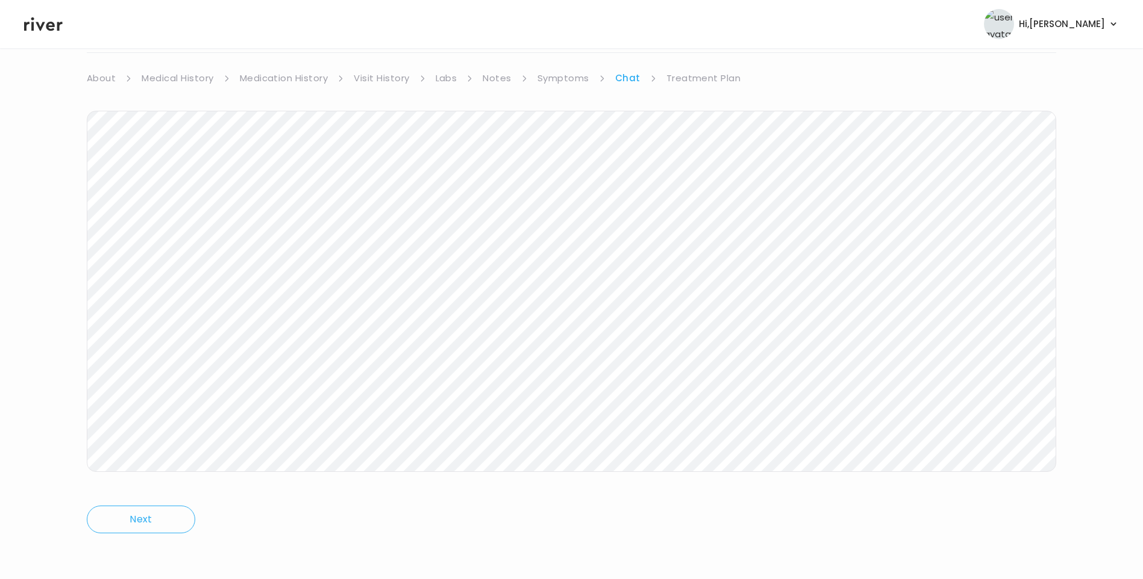
click at [711, 74] on link "Treatment Plan" at bounding box center [703, 78] width 75 height 17
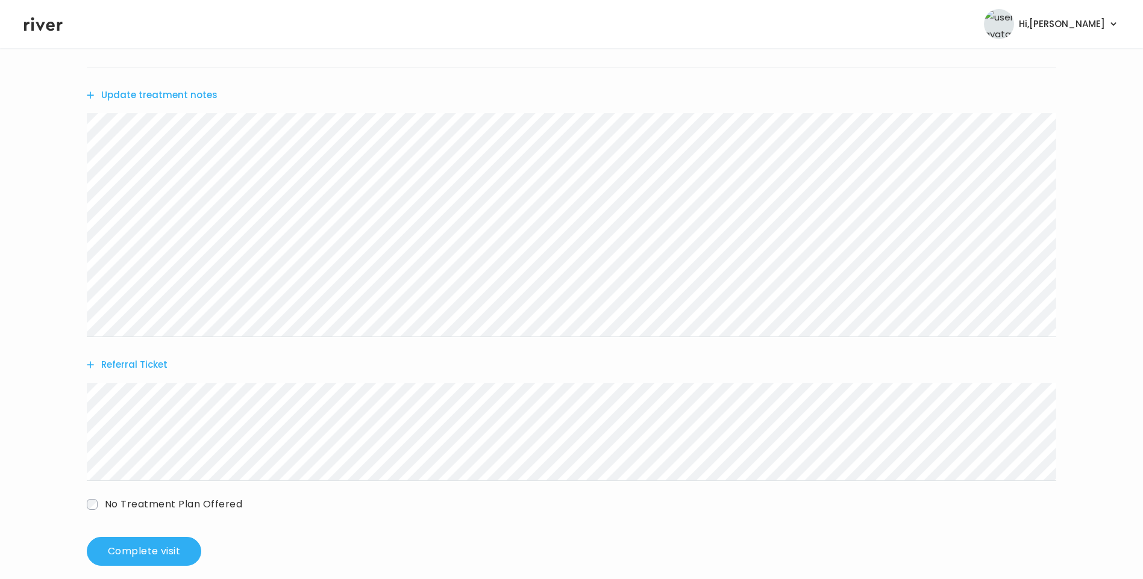
scroll to position [237, 0]
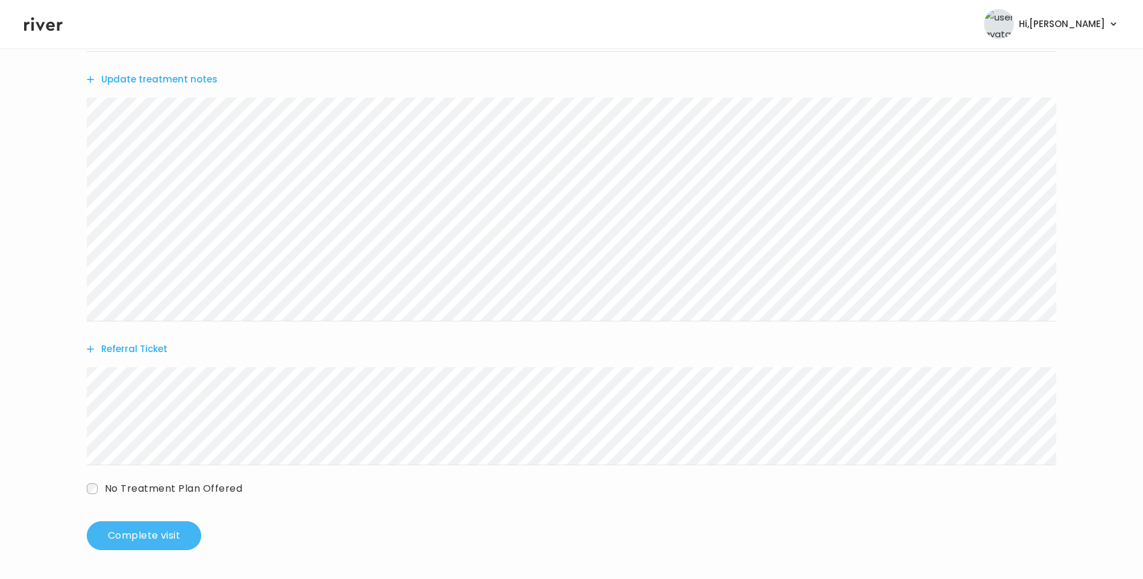
click at [186, 533] on button "Complete visit" at bounding box center [144, 536] width 114 height 29
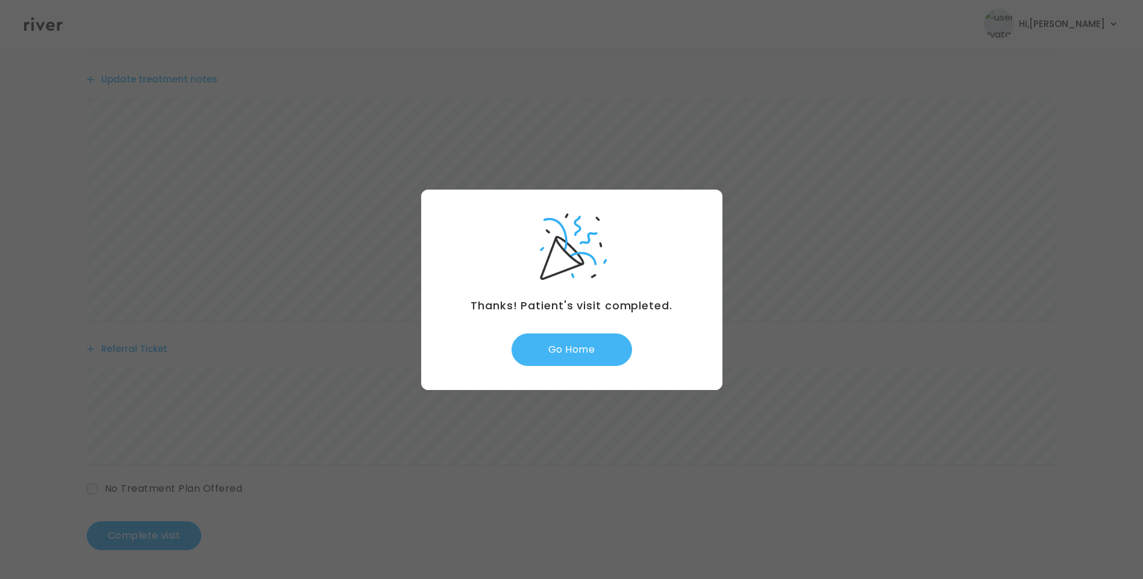
click at [560, 342] on button "Go Home" at bounding box center [571, 350] width 120 height 33
